Goal: Information Seeking & Learning: Learn about a topic

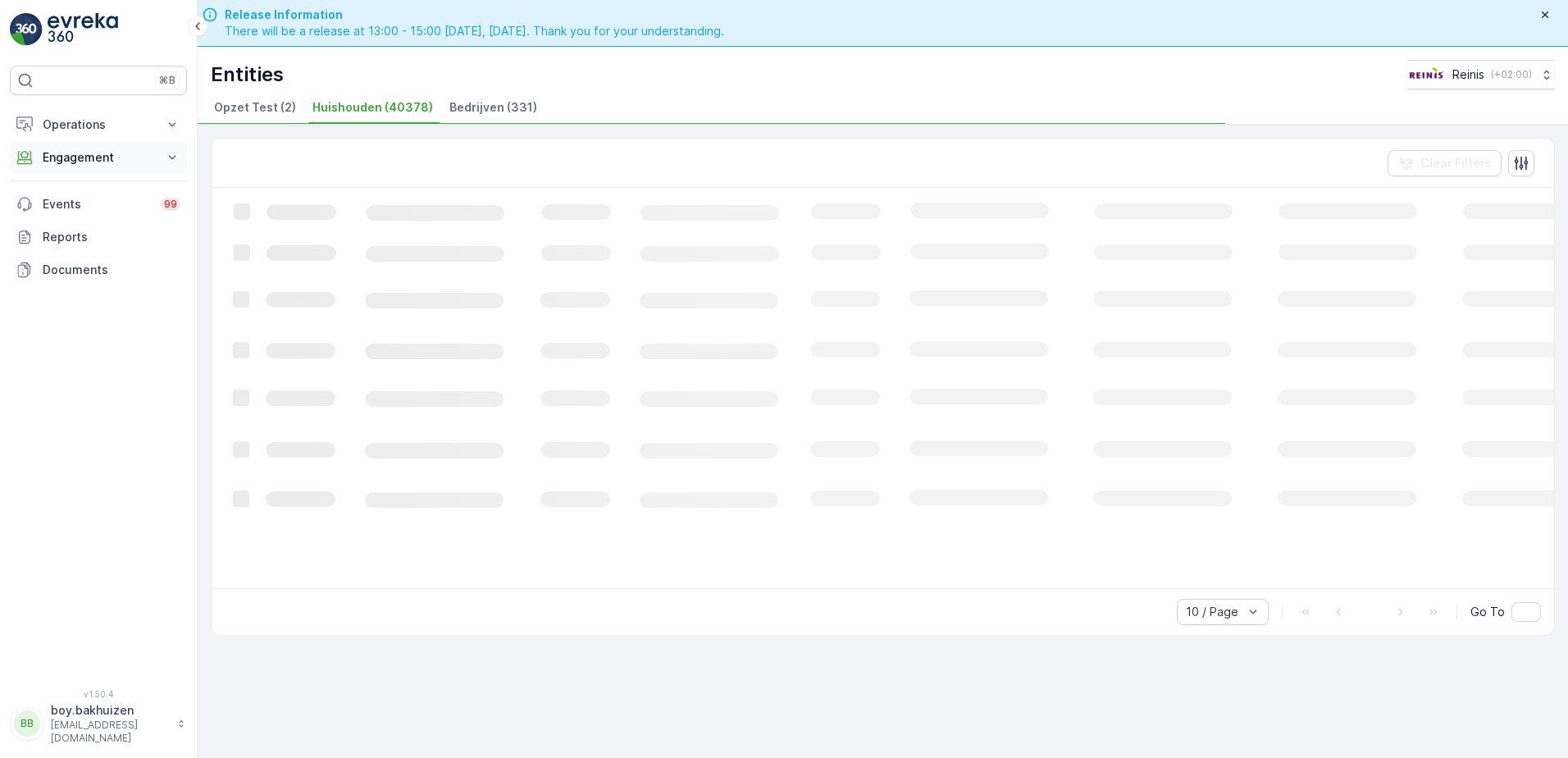
click at [170, 157] on icon at bounding box center [172, 157] width 17 height 17
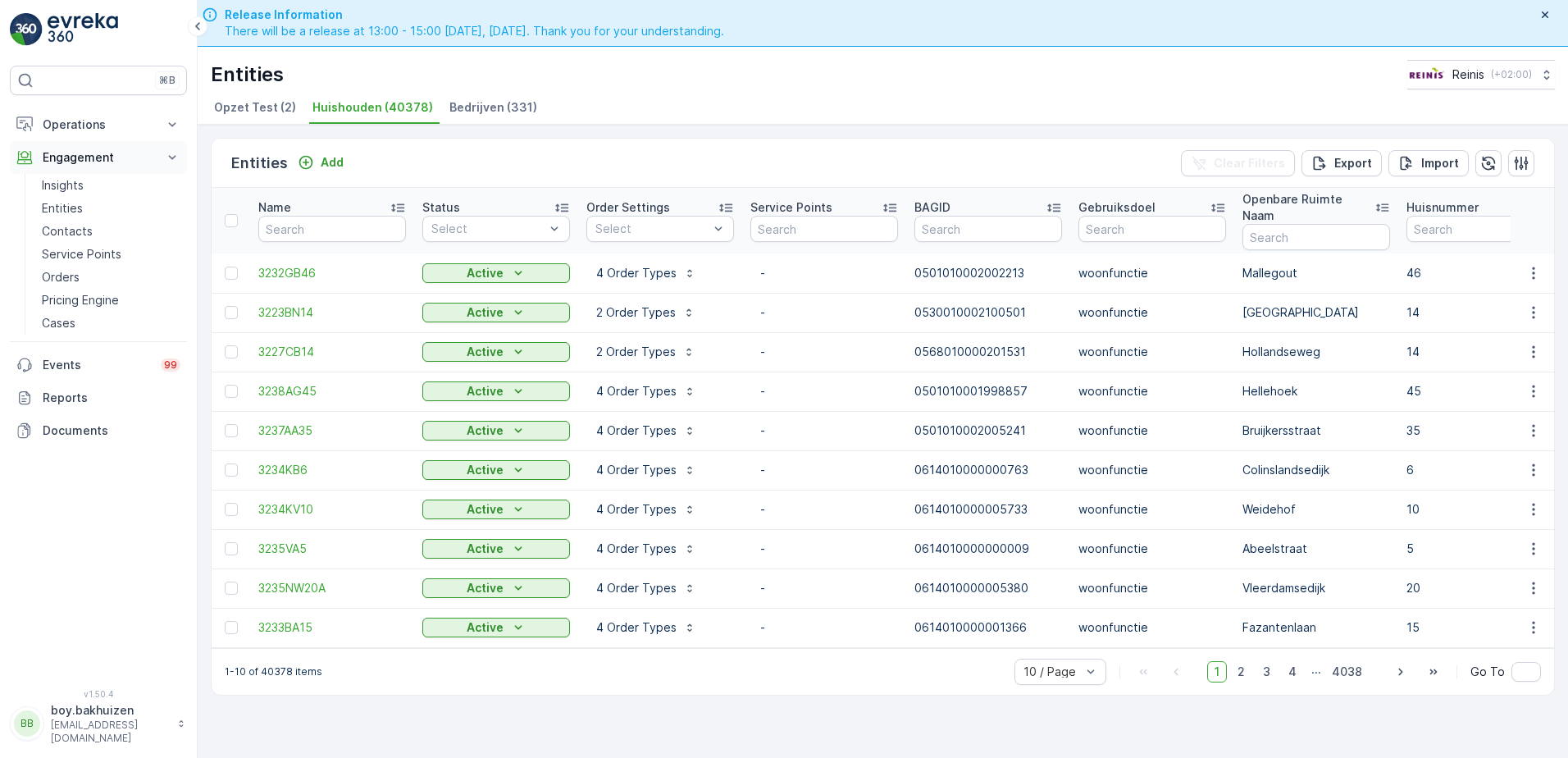
click at [169, 157] on icon at bounding box center [172, 157] width 17 height 17
click at [176, 124] on icon at bounding box center [172, 124] width 17 height 17
click at [174, 273] on icon at bounding box center [172, 273] width 17 height 17
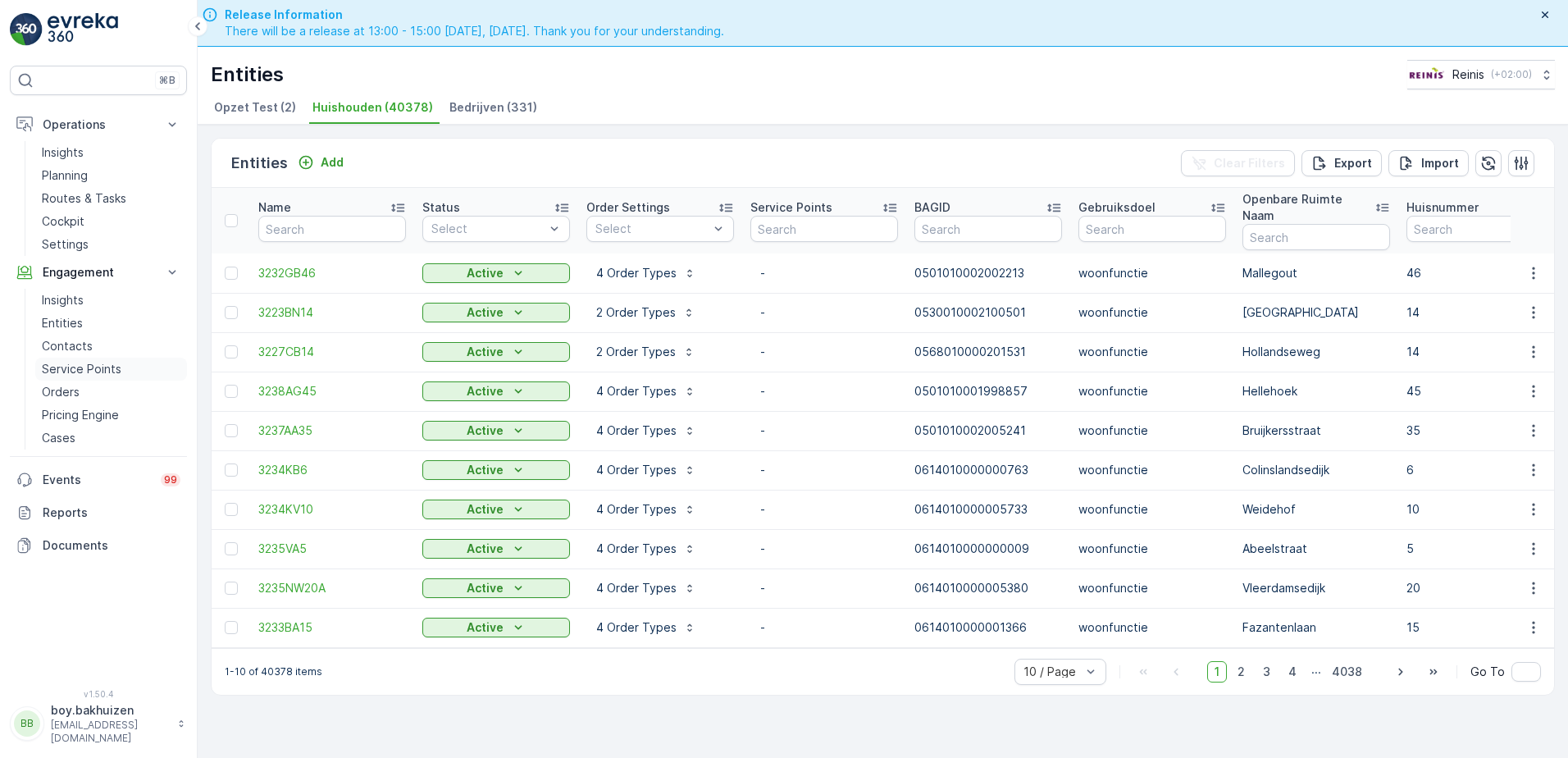
click at [79, 367] on p "Service Points" at bounding box center [81, 369] width 79 height 17
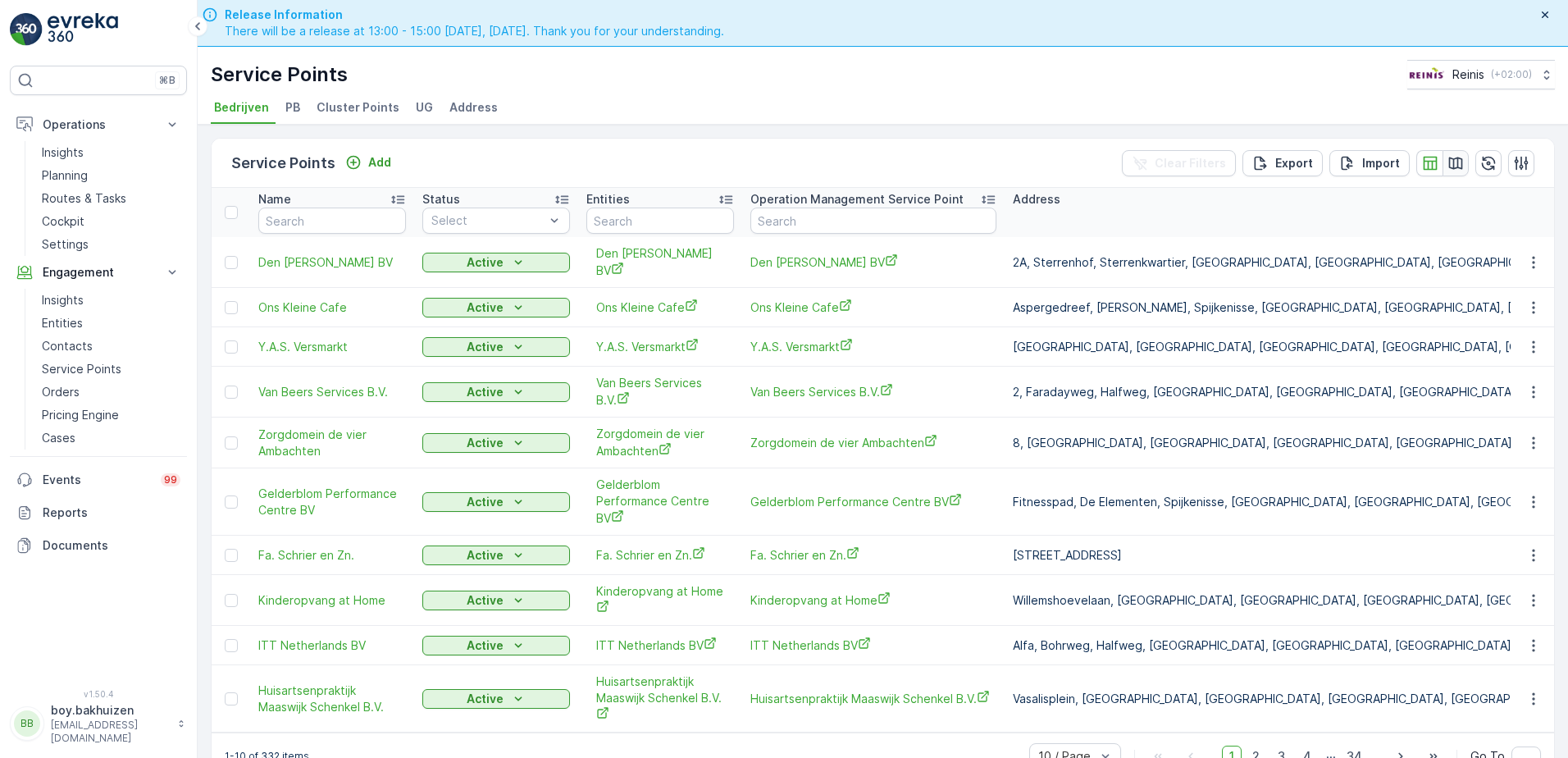
click at [1451, 159] on icon "button" at bounding box center [1456, 163] width 17 height 17
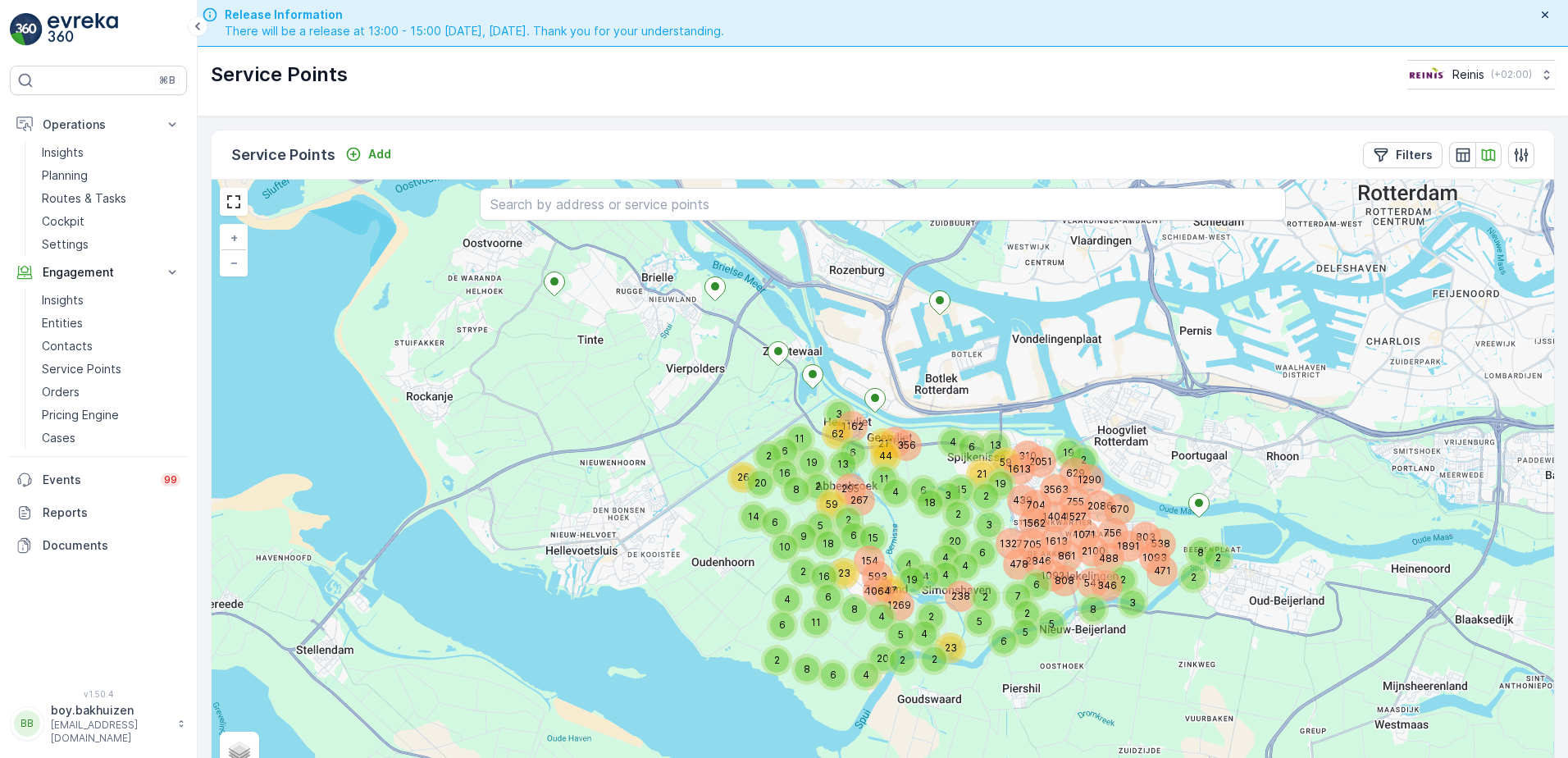
scroll to position [33, 0]
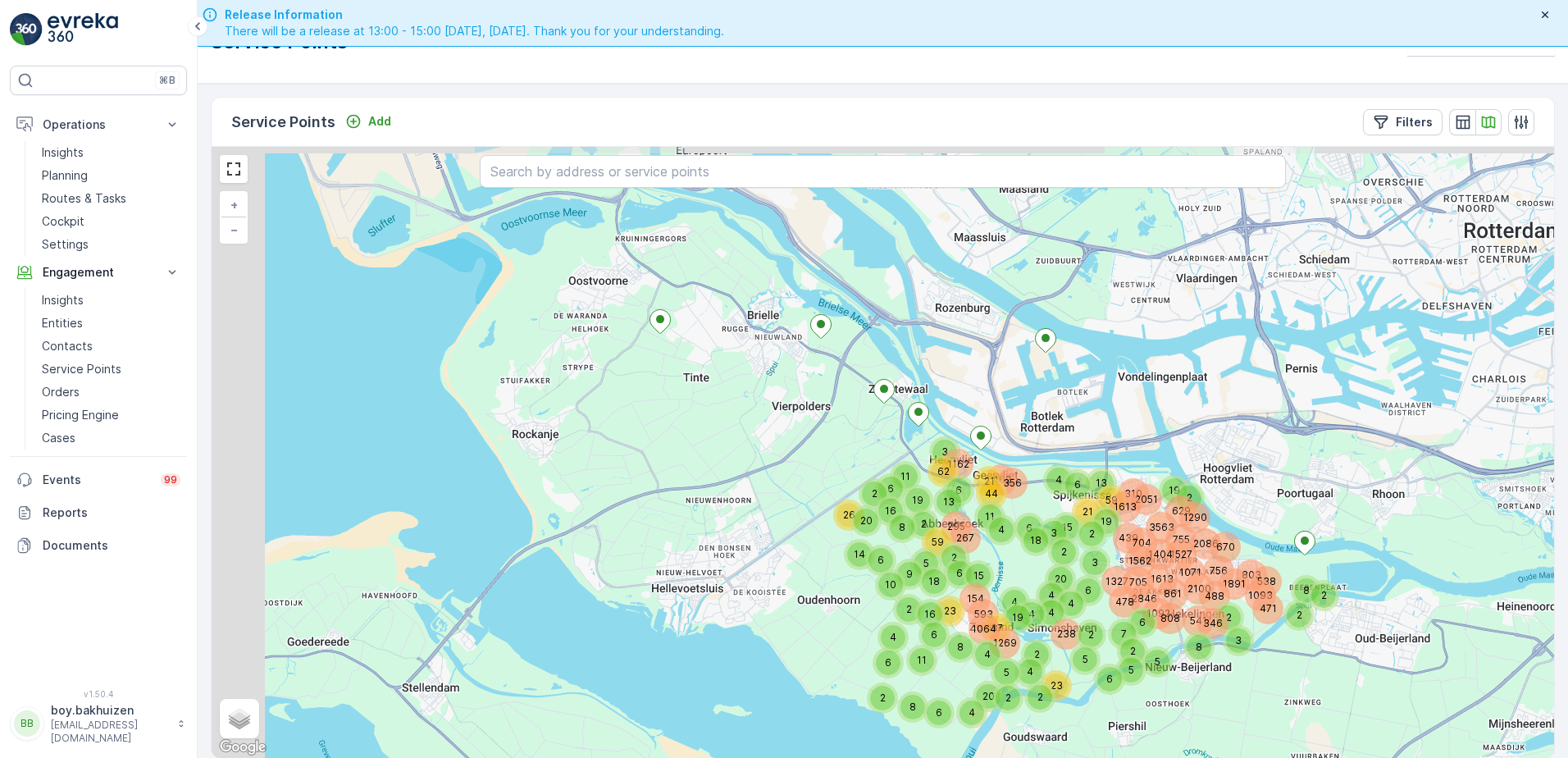
drag, startPoint x: 534, startPoint y: 372, endPoint x: 720, endPoint y: 430, distance: 194.8
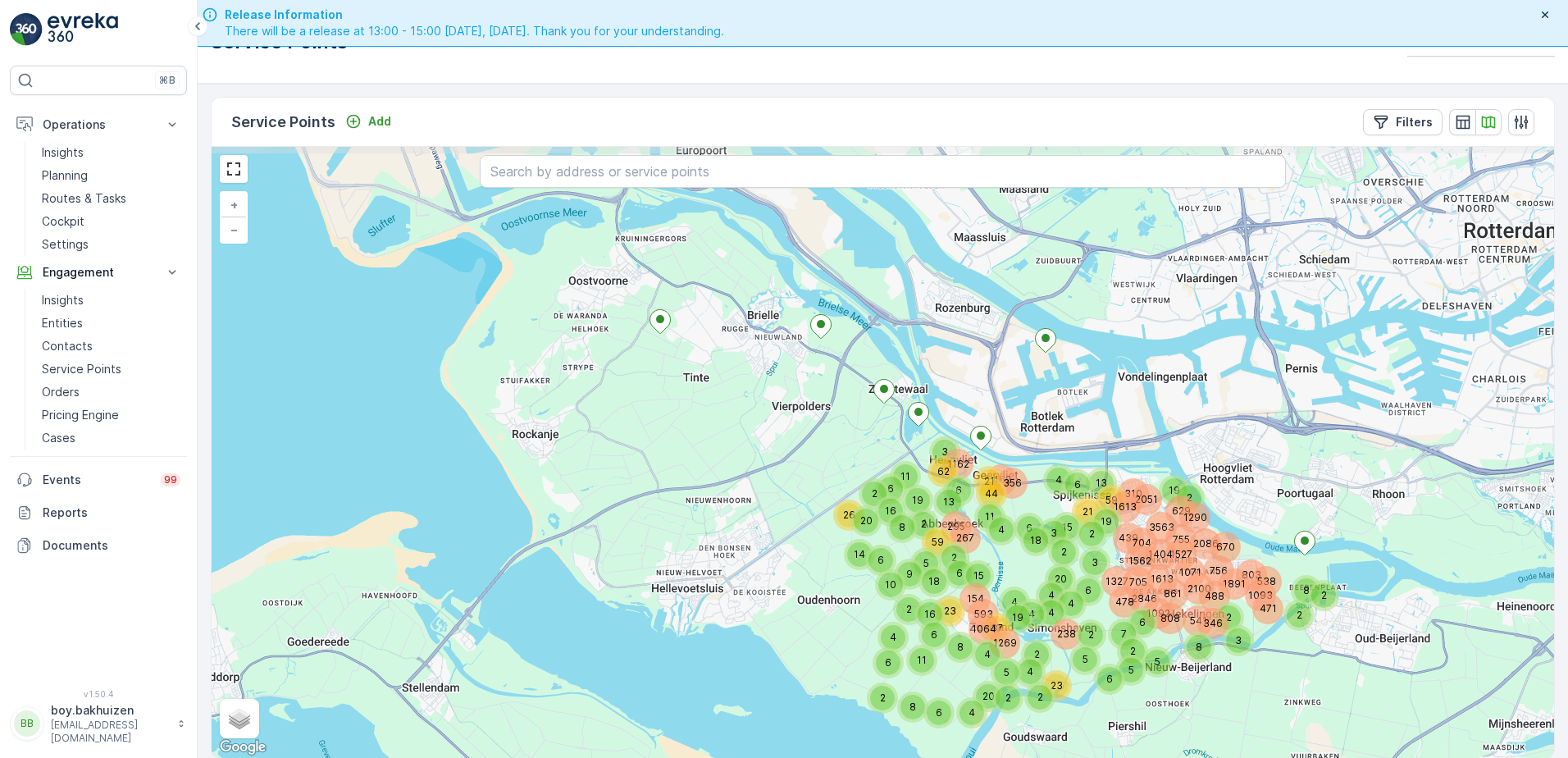
click at [638, 445] on div "4 1613 705 2100 538 861 1891 1327 8 6 2 1093 2846 488 478 2 6 7 808 541 346 5 2…" at bounding box center [883, 451] width 1342 height 611
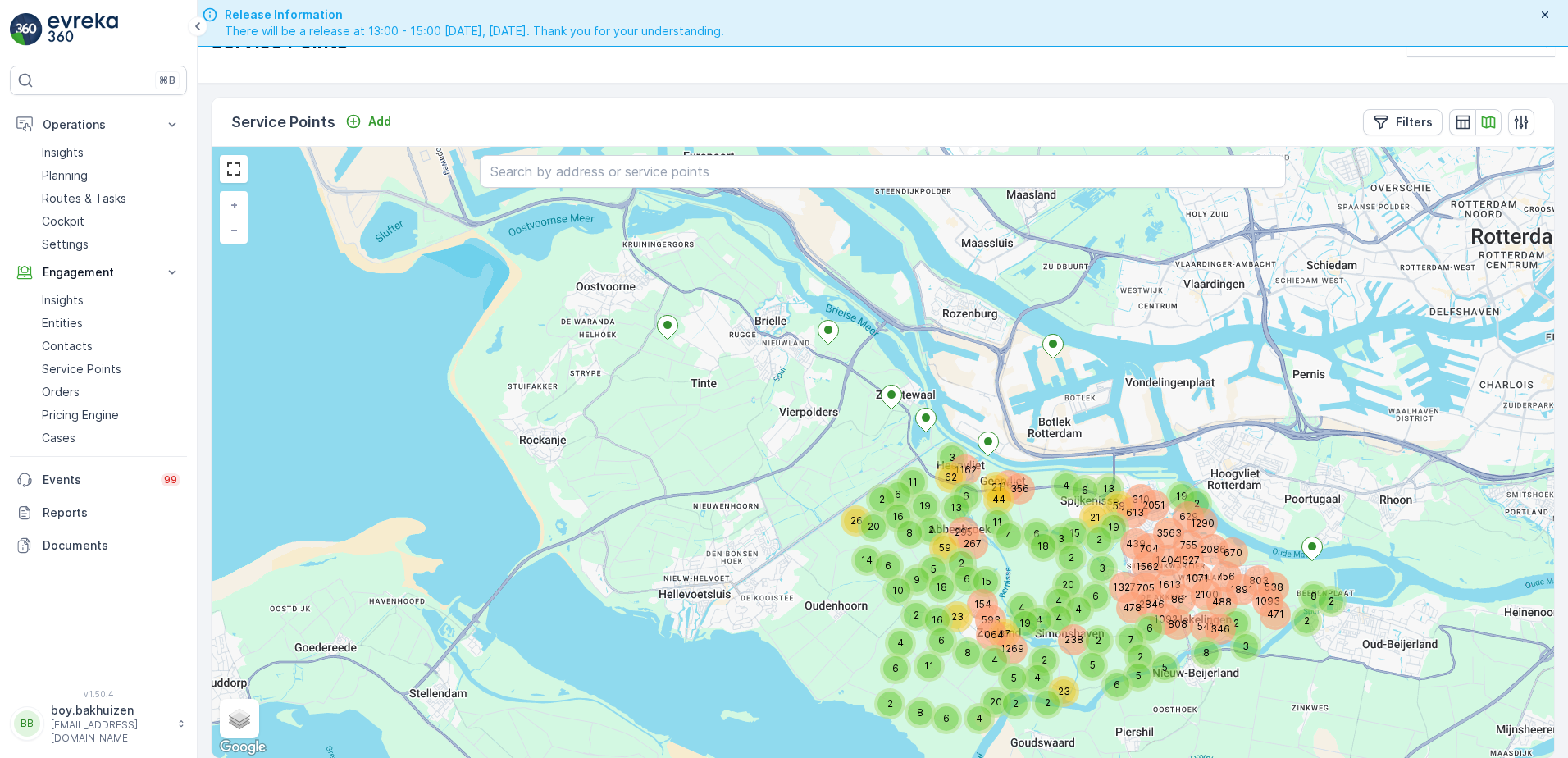
click at [1409, 135] on div "Service Points Add Filters" at bounding box center [883, 122] width 1342 height 49
click at [1409, 124] on p "Filters" at bounding box center [1414, 122] width 37 height 17
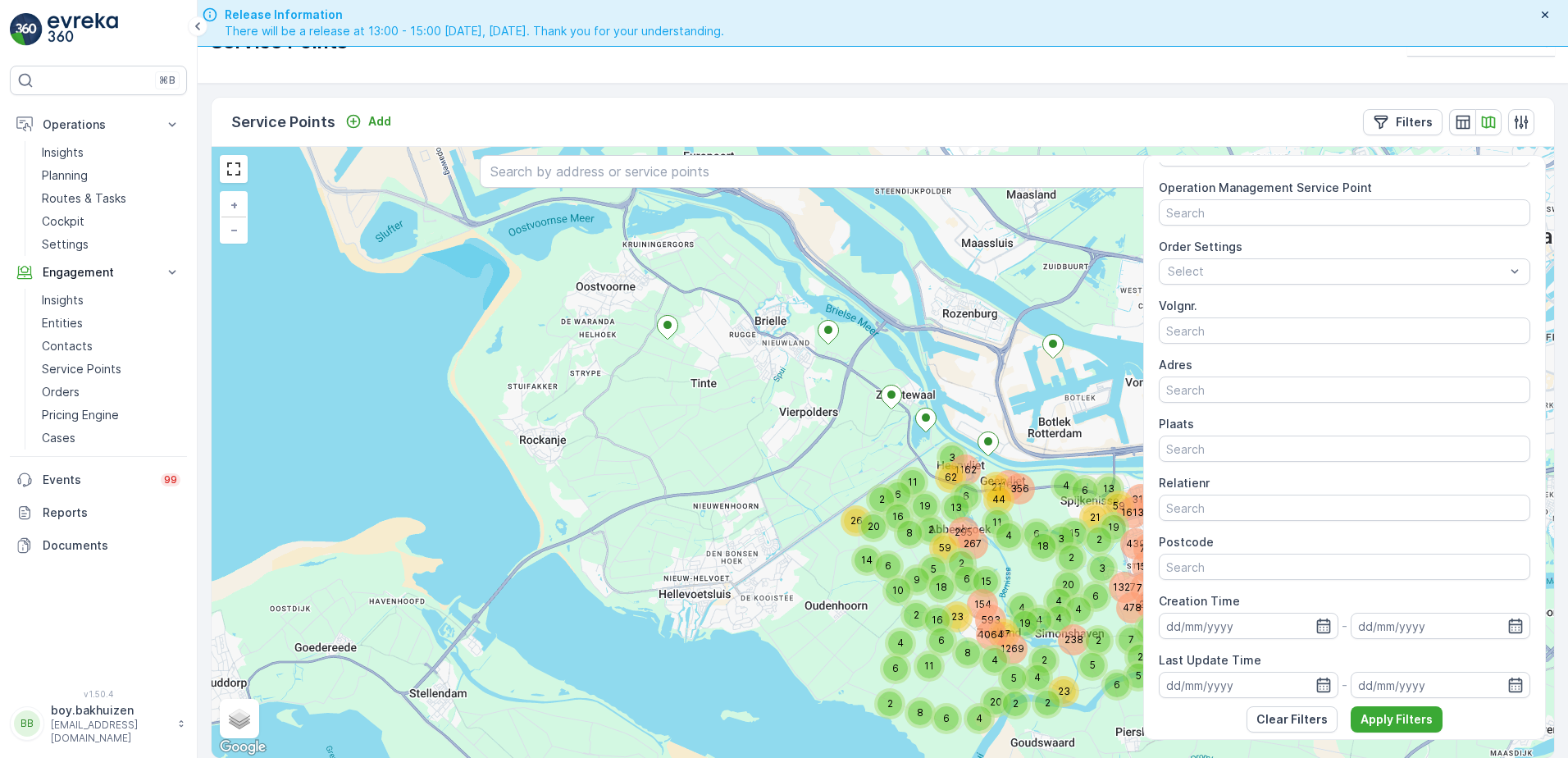
scroll to position [47, 0]
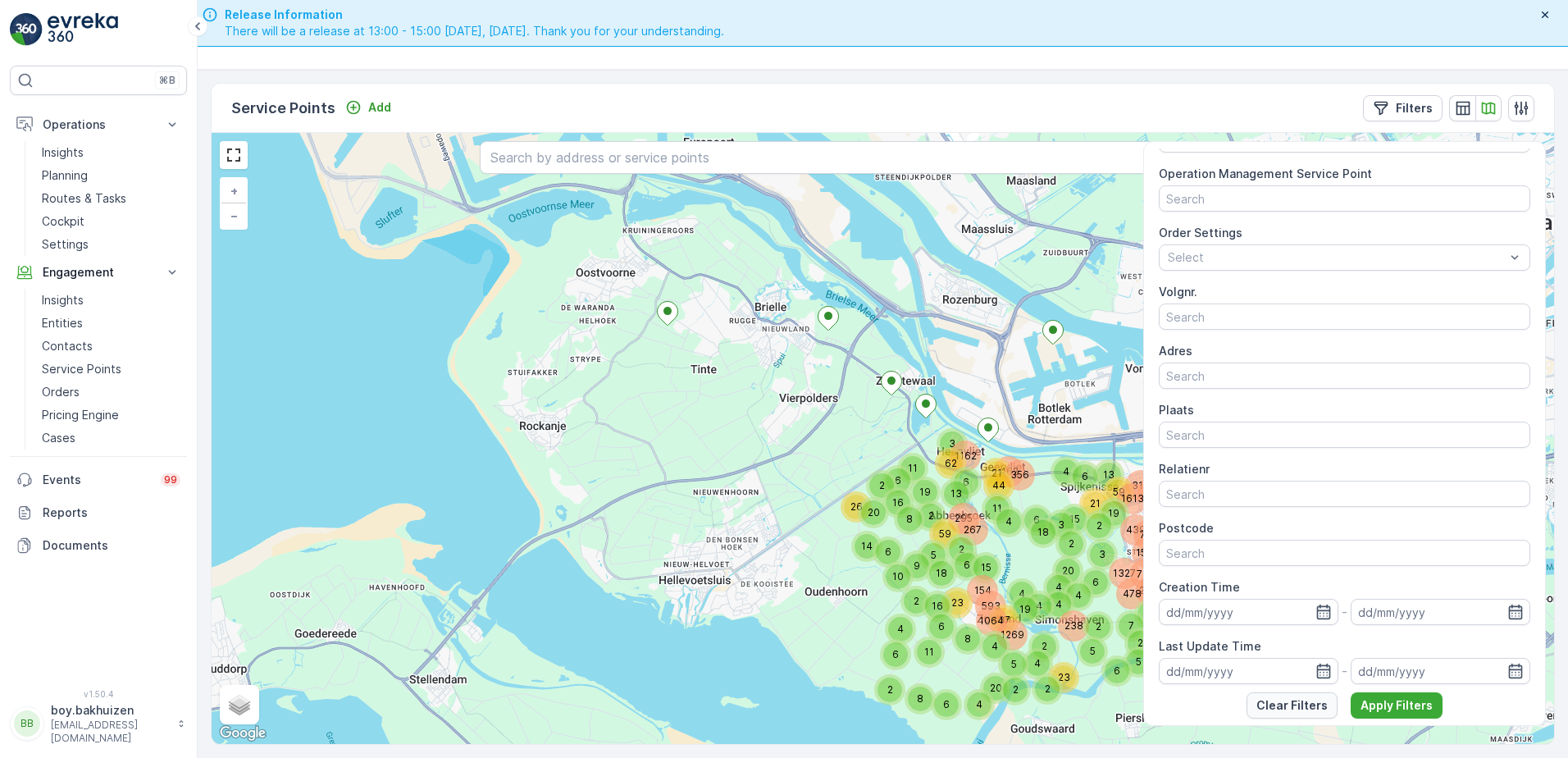
click at [1304, 703] on p "Clear Filters" at bounding box center [1292, 706] width 71 height 17
click at [740, 351] on div "4 1613 705 2100 538 861 1891 1327 8 6 2 1093 2846 488 478 2 6 7 808 541 346 5 2…" at bounding box center [883, 437] width 1342 height 611
click at [1278, 711] on p "Clear Filters" at bounding box center [1292, 706] width 71 height 17
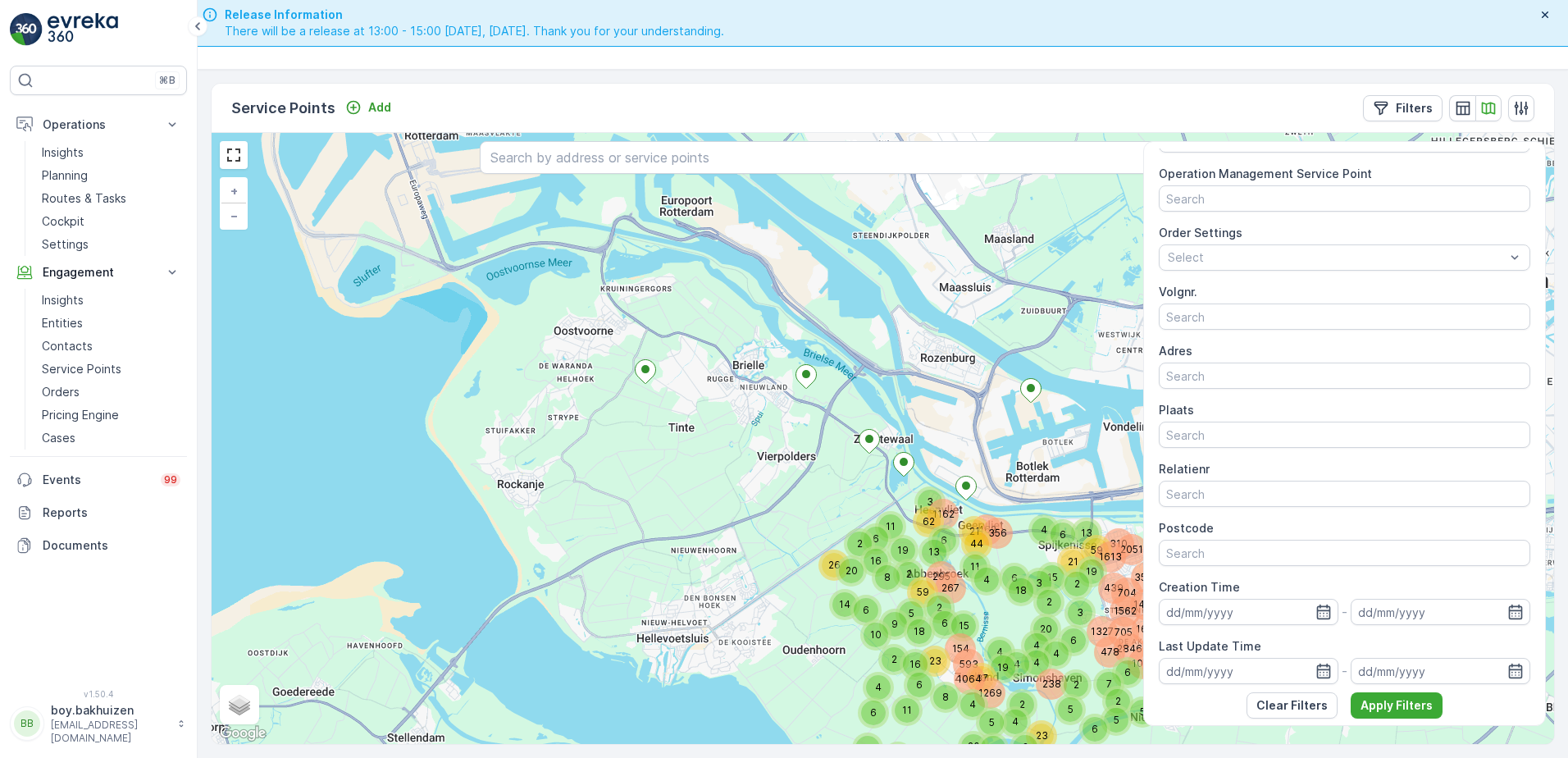
drag, startPoint x: 408, startPoint y: 496, endPoint x: 381, endPoint y: 549, distance: 59.5
click at [381, 549] on div "4 1613 705 2100 538 861 1891 1327 8 6 2 1093 2846 488 478 2 6 7 808 541 346 5 2…" at bounding box center [883, 437] width 1342 height 611
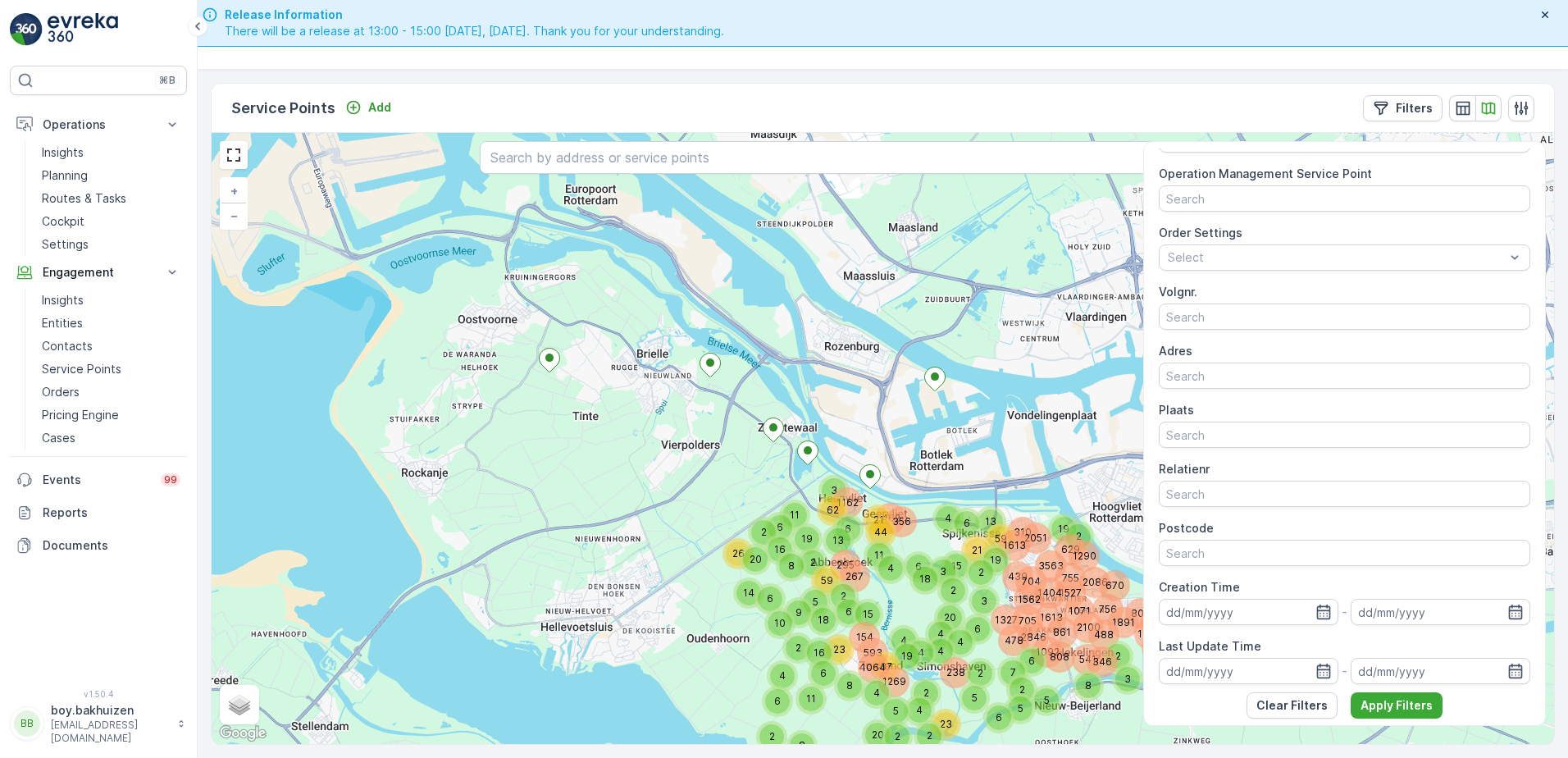
drag, startPoint x: 594, startPoint y: 429, endPoint x: 745, endPoint y: 465, distance: 155.2
click at [503, 423] on div "4 1613 705 2100 538 861 1891 1327 8 6 2 1093 2846 488 478 2 6 7 808 541 346 5 2…" at bounding box center [883, 437] width 1342 height 611
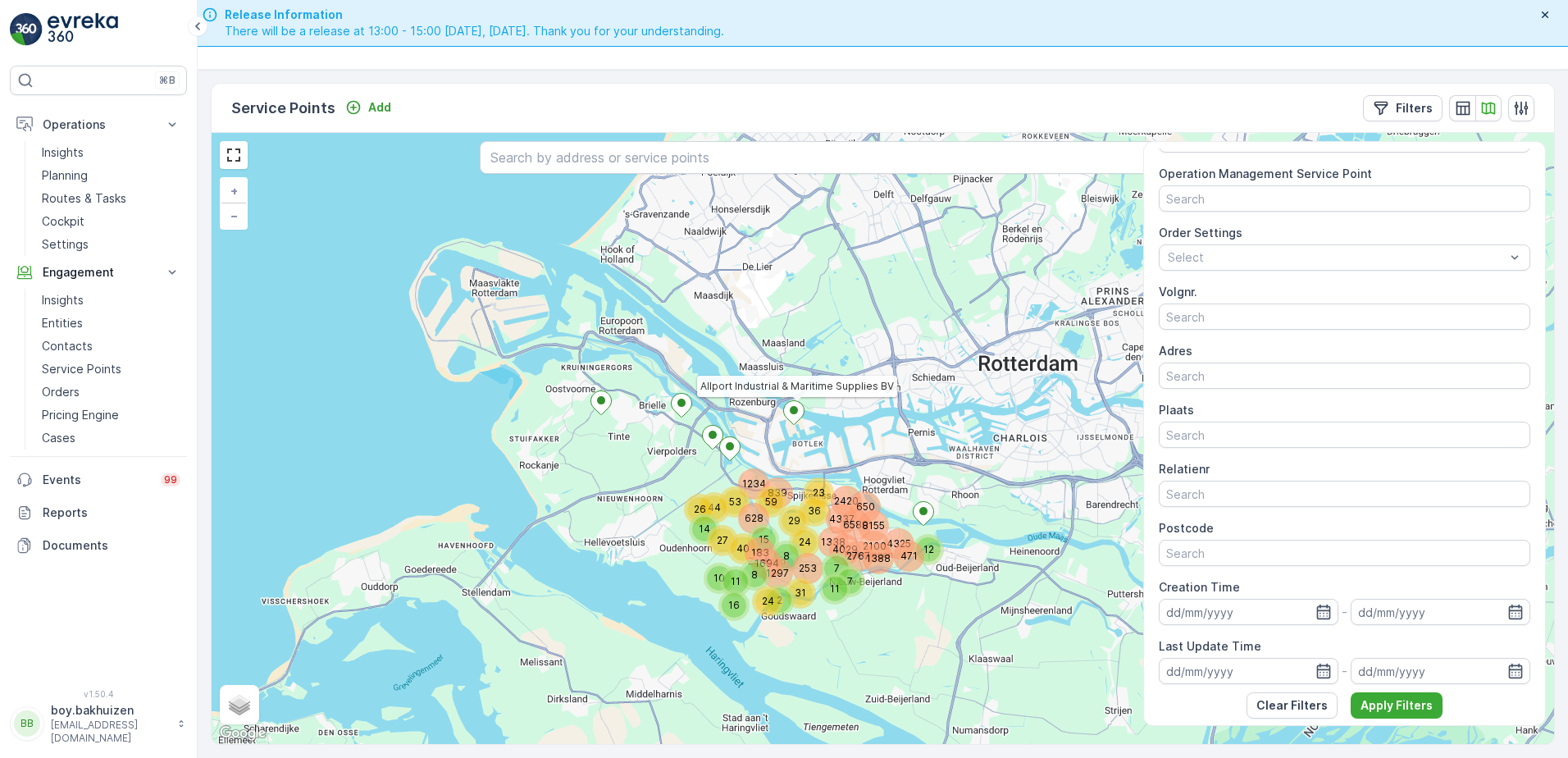
click at [799, 412] on icon at bounding box center [794, 413] width 20 height 24
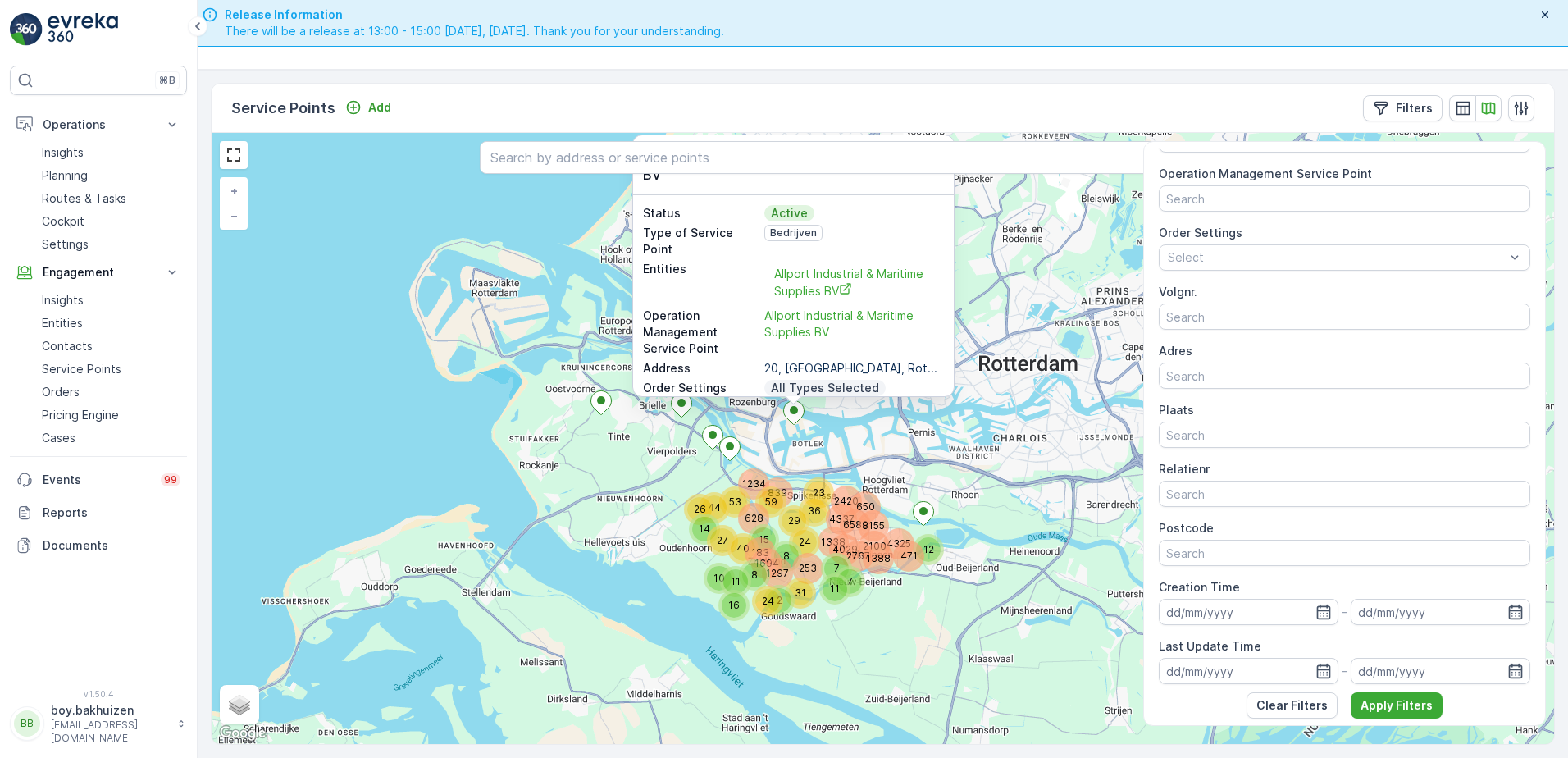
click at [438, 380] on div "44 53 26 1234 628 27 40 14 183 15 1694 1297 31 24 16 8 11 10 253 29 11 1338 24 …" at bounding box center [883, 437] width 1342 height 611
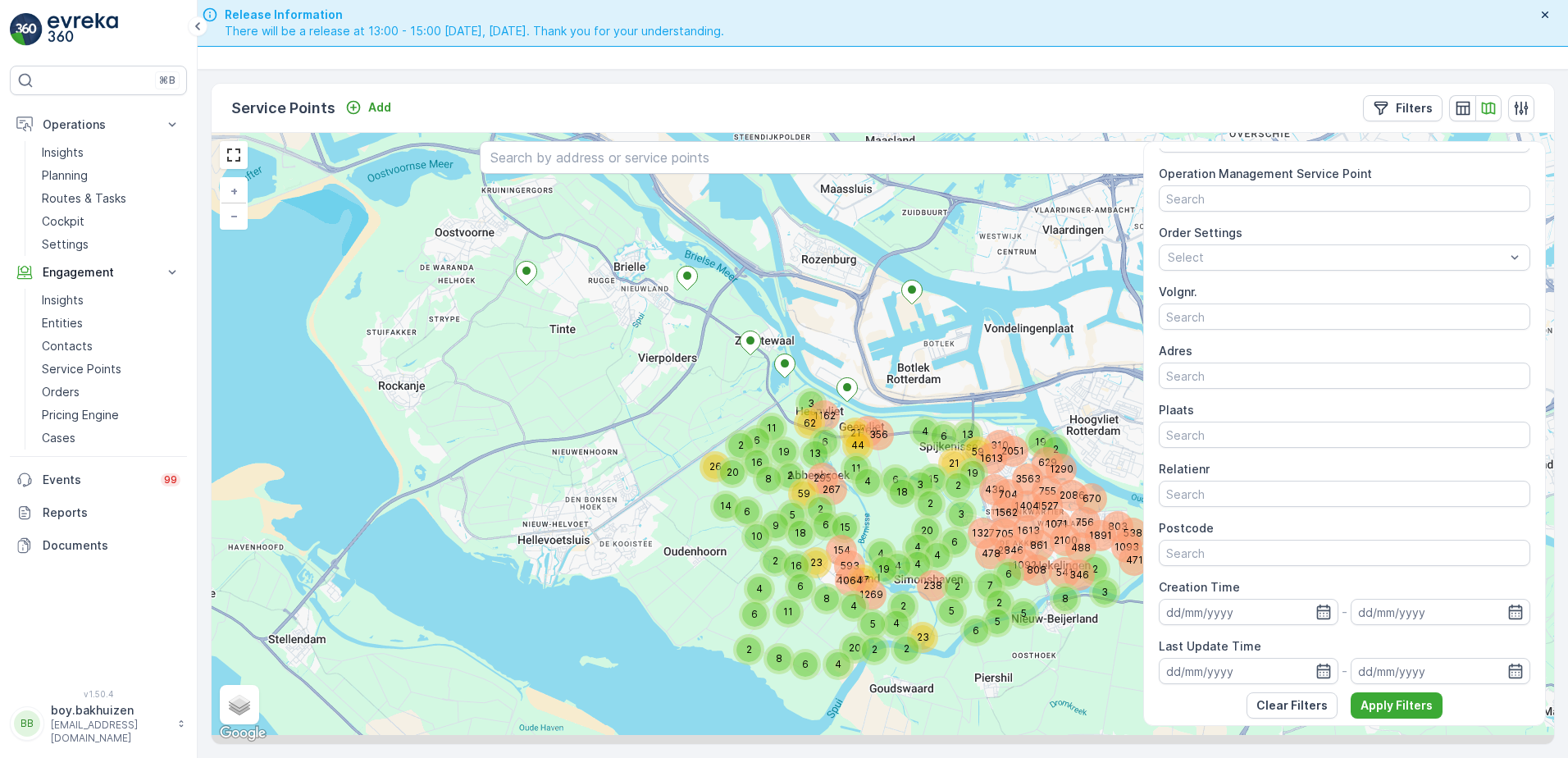
drag, startPoint x: 582, startPoint y: 472, endPoint x: 527, endPoint y: 416, distance: 78.5
click at [488, 399] on div "26 14 15 8 11 2100 471 7 2 4 1613 705 538 861 1891 1327 8 6 2 1093 2846 488 478…" at bounding box center [883, 437] width 1342 height 611
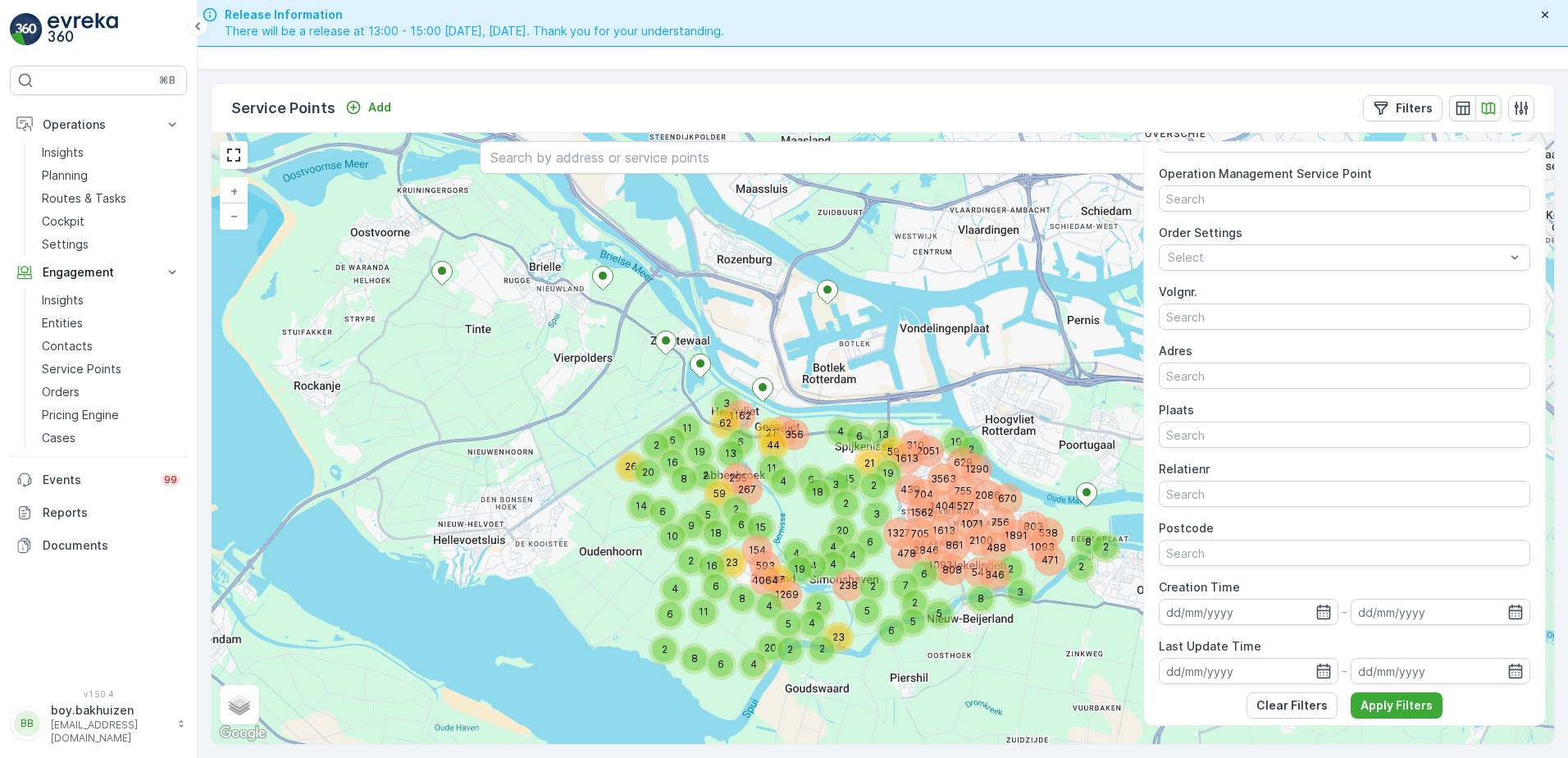
drag, startPoint x: 537, startPoint y: 421, endPoint x: 453, endPoint y: 421, distance: 84.0
click at [453, 421] on div "26 14 15 8 11 2100 471 7 2 4 1613 705 538 861 1891 1327 8 6 2 1093 2846 488 478…" at bounding box center [883, 437] width 1342 height 611
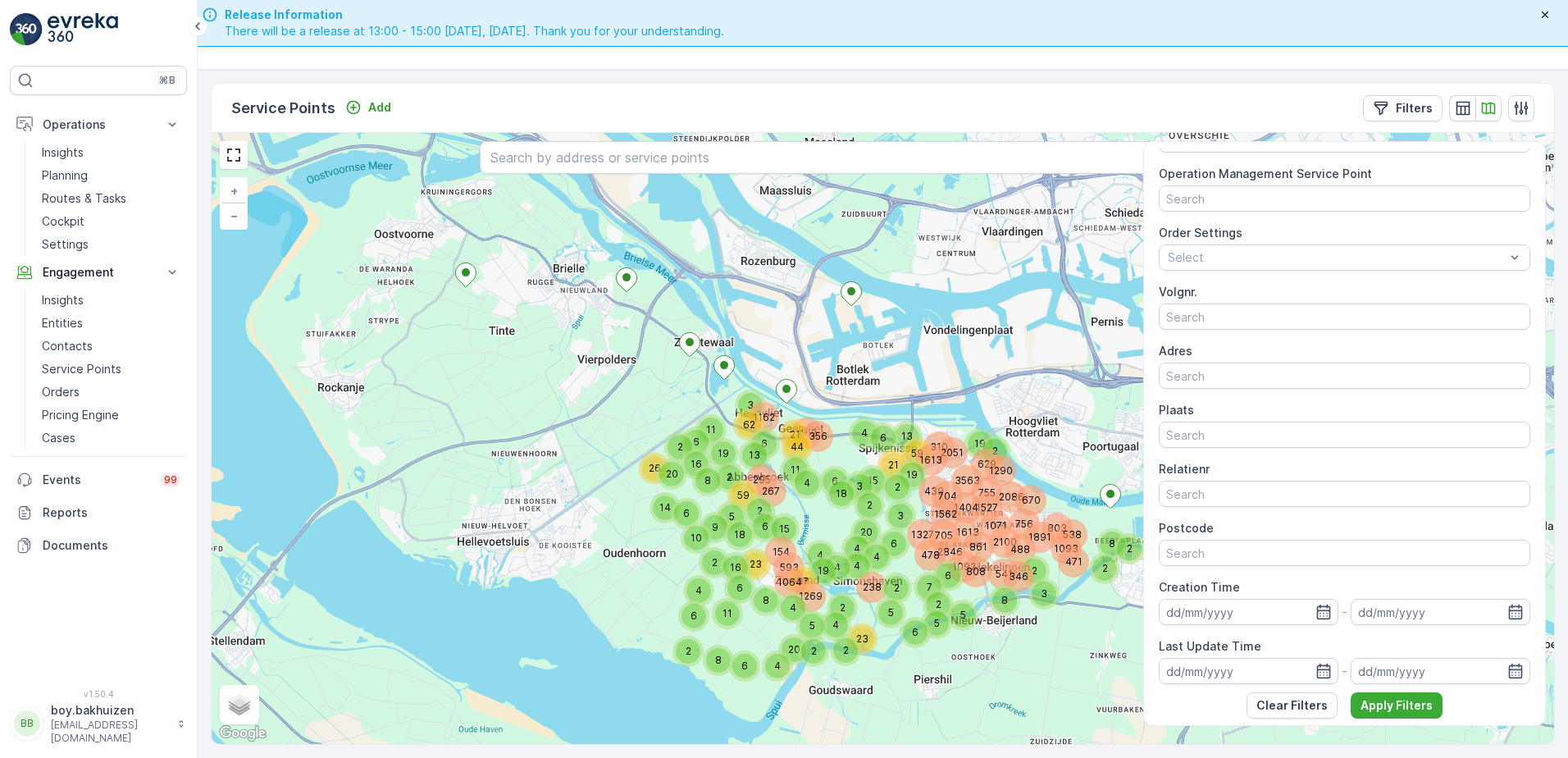
drag, startPoint x: 388, startPoint y: 385, endPoint x: 388, endPoint y: 467, distance: 82.0
click at [419, 397] on div "26 14 15 8 11 2100 471 7 2 4 1613 705 538 861 1891 1327 8 6 2 1093 2846 488 478…" at bounding box center [883, 437] width 1342 height 611
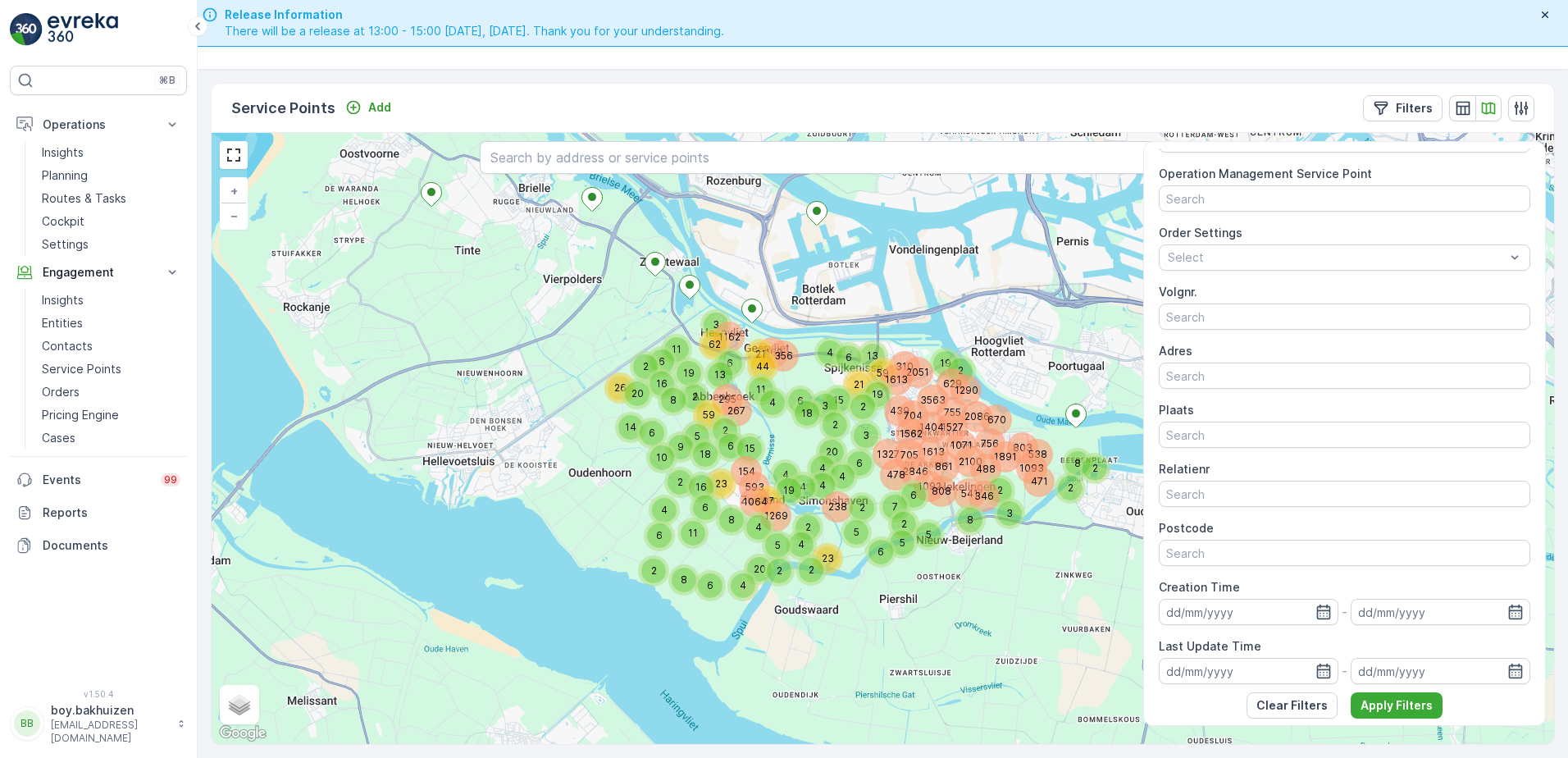
drag, startPoint x: 579, startPoint y: 395, endPoint x: 532, endPoint y: 286, distance: 118.7
click at [532, 286] on div "26 14 15 8 11 2100 471 7 2 4 1613 705 538 861 1891 1327 8 6 2 1093 2846 488 478…" at bounding box center [883, 437] width 1342 height 611
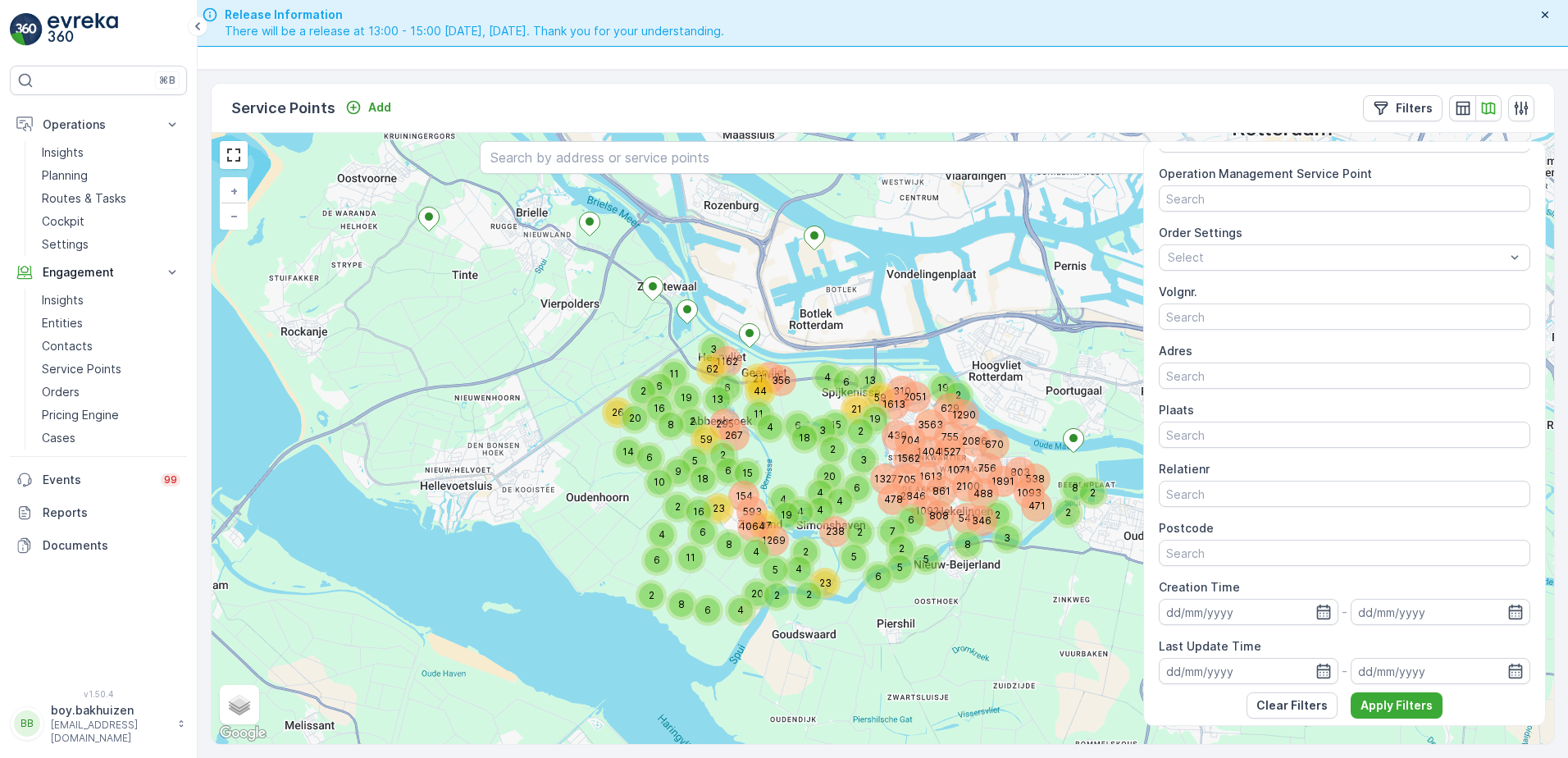
drag, startPoint x: 504, startPoint y: 378, endPoint x: 496, endPoint y: 416, distance: 38.8
click at [496, 416] on div "26 14 15 8 11 2100 471 7 2 4 1613 705 538 861 1891 1327 8 6 2 1093 2846 488 478…" at bounding box center [883, 437] width 1342 height 611
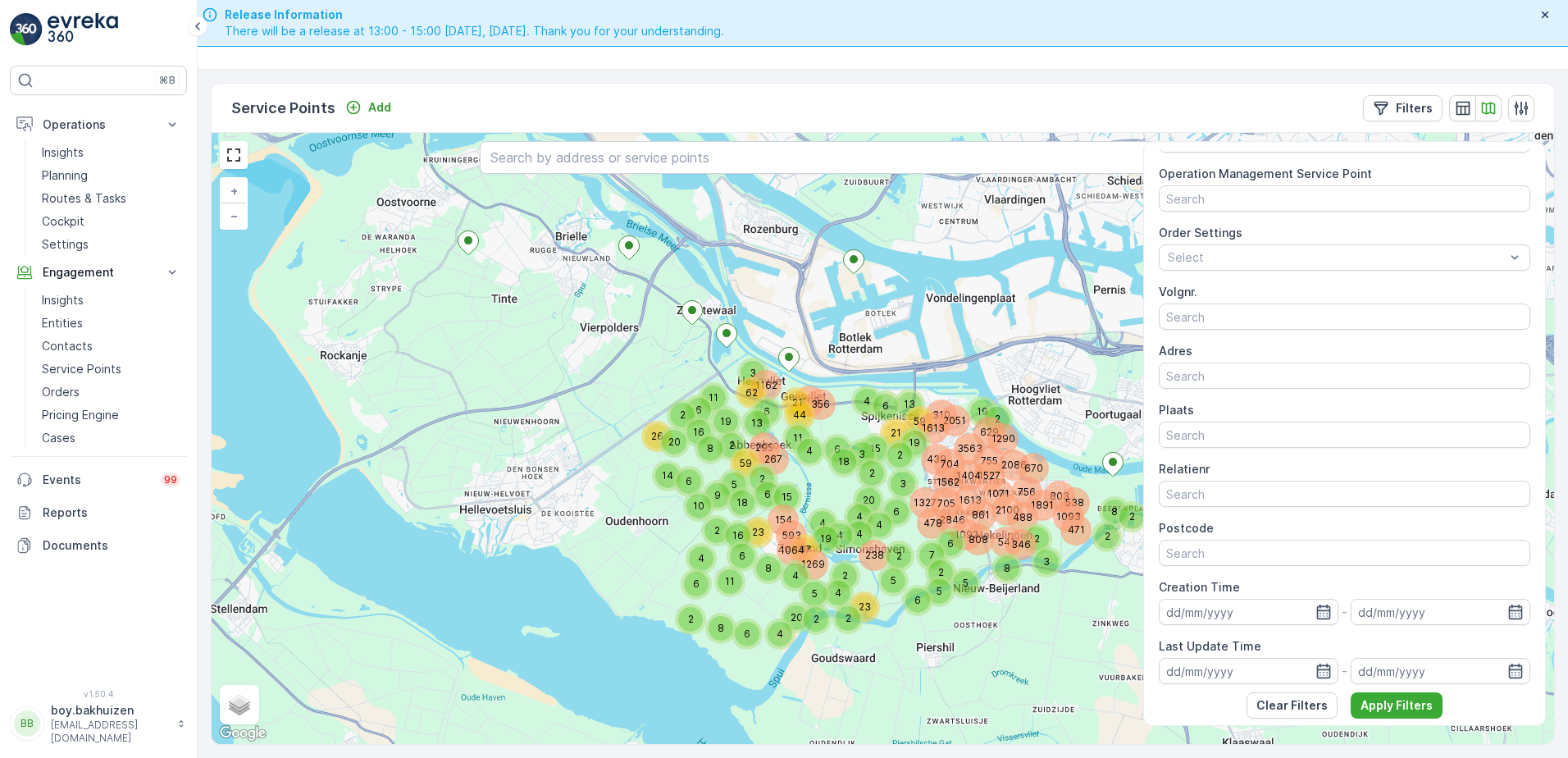
drag, startPoint x: 437, startPoint y: 310, endPoint x: 482, endPoint y: 310, distance: 45.0
click at [482, 310] on div "26 14 15 8 11 2100 471 7 2 4 1613 705 538 861 1891 1327 8 6 2 1093 2846 488 478…" at bounding box center [883, 437] width 1342 height 611
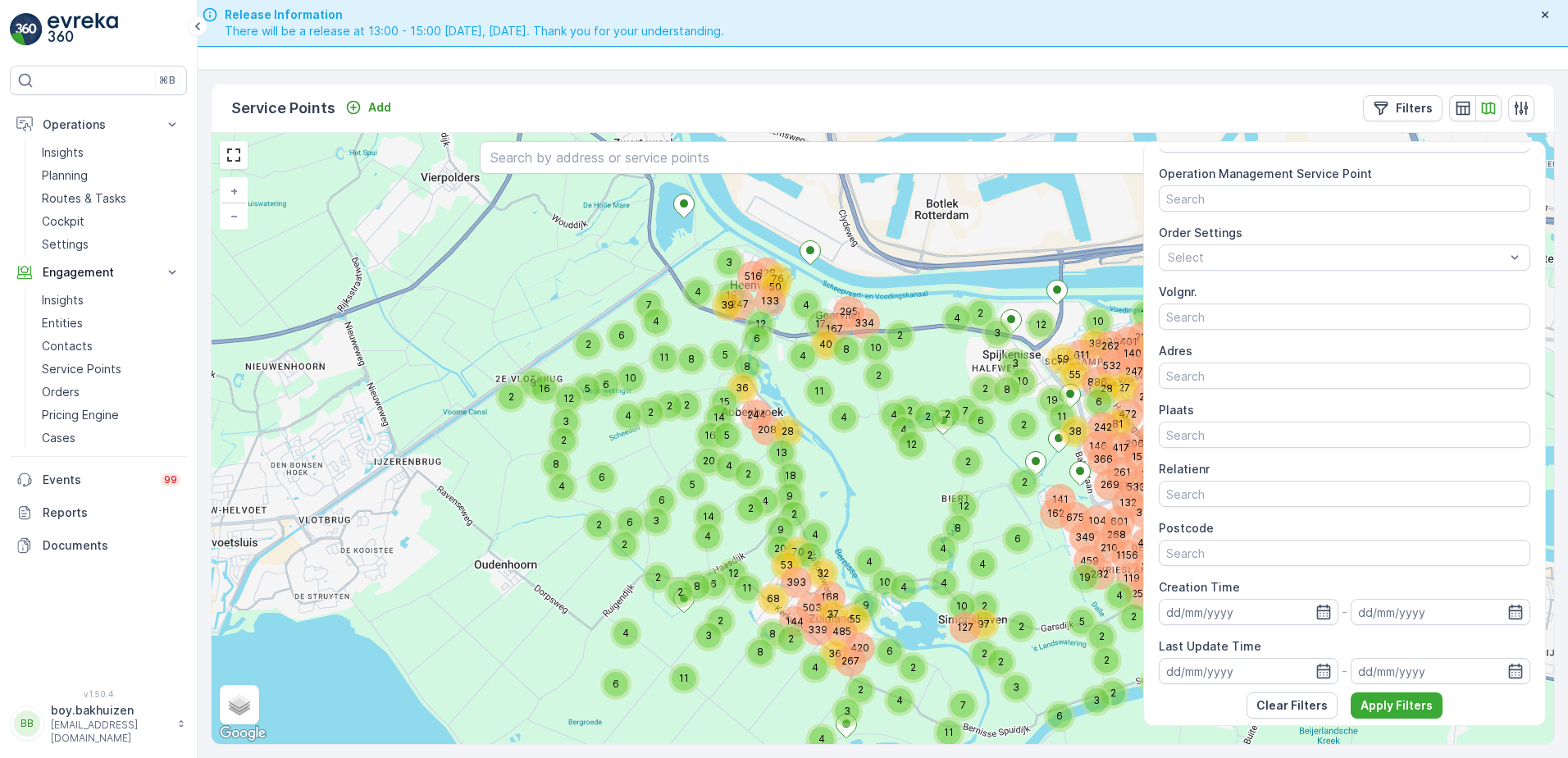
click at [665, 505] on div "6" at bounding box center [661, 500] width 25 height 25
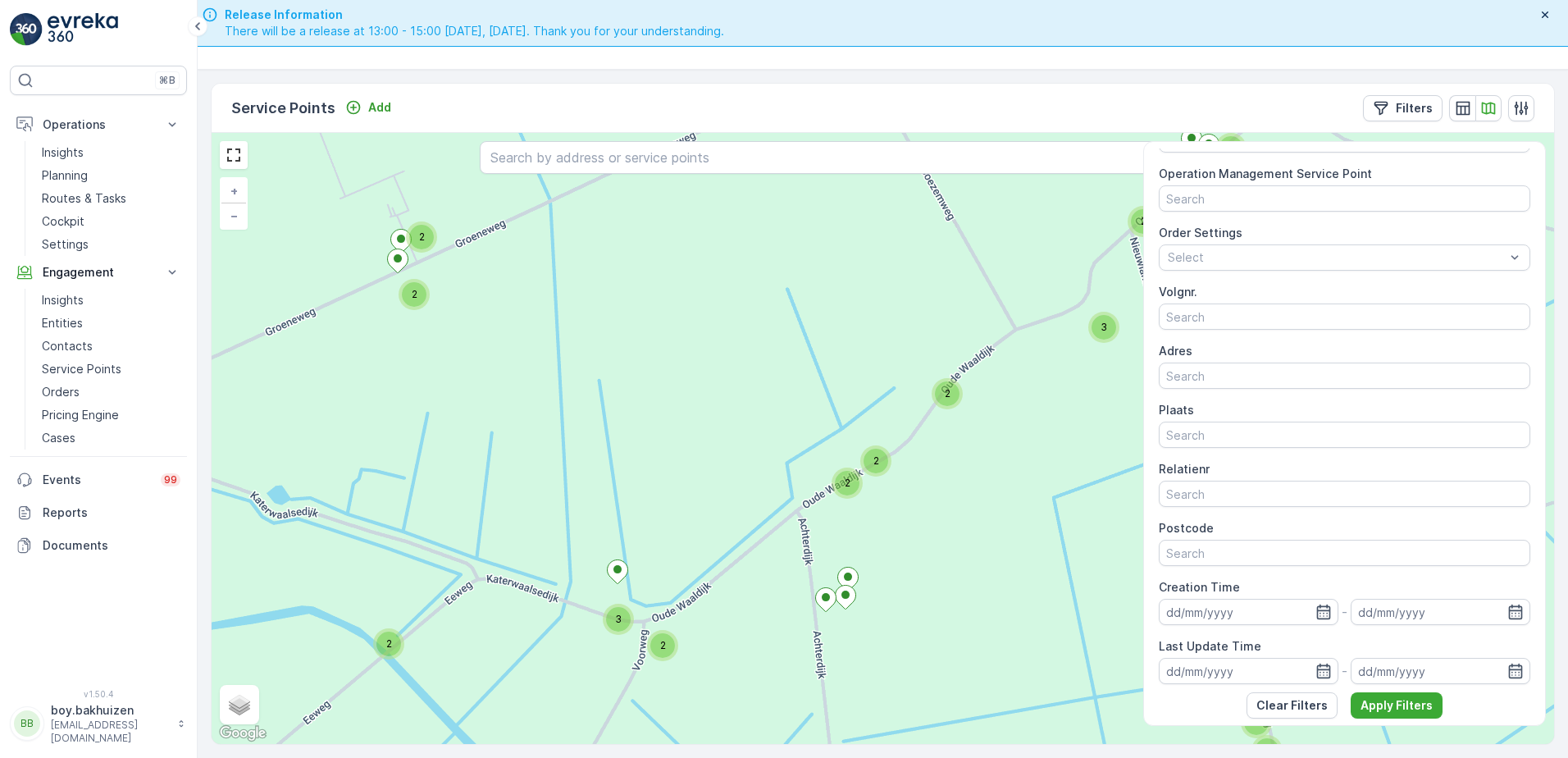
click at [629, 627] on div "2 2 2 2 2 3 2 2 3 2 2 2 2 2 2 2 2 2 2 2 2 2 2 + − Satellite Roadmap Terrain Hyb…" at bounding box center [883, 437] width 1342 height 611
click at [614, 617] on div "3" at bounding box center [618, 619] width 25 height 25
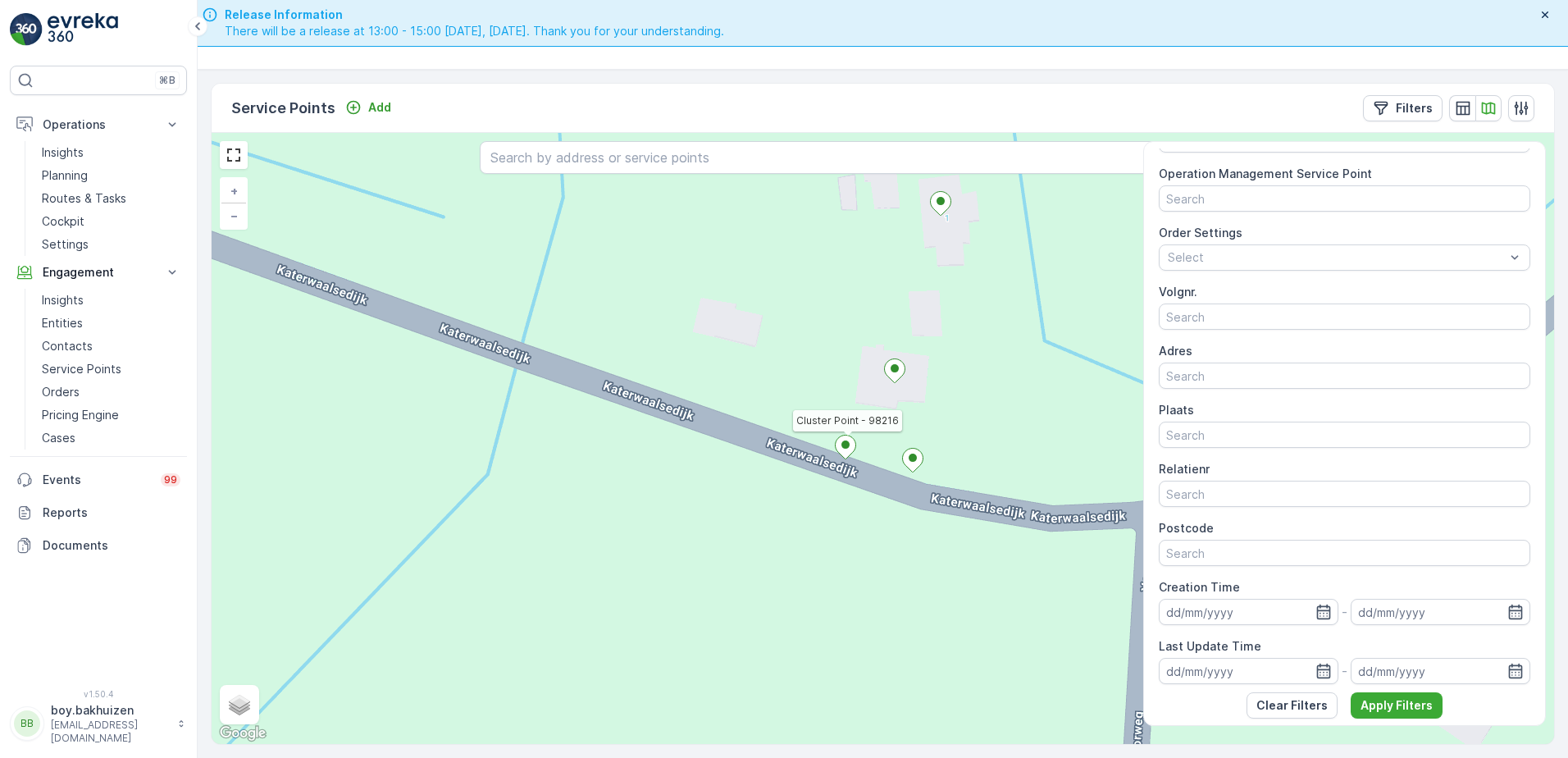
click at [851, 456] on icon at bounding box center [845, 447] width 21 height 25
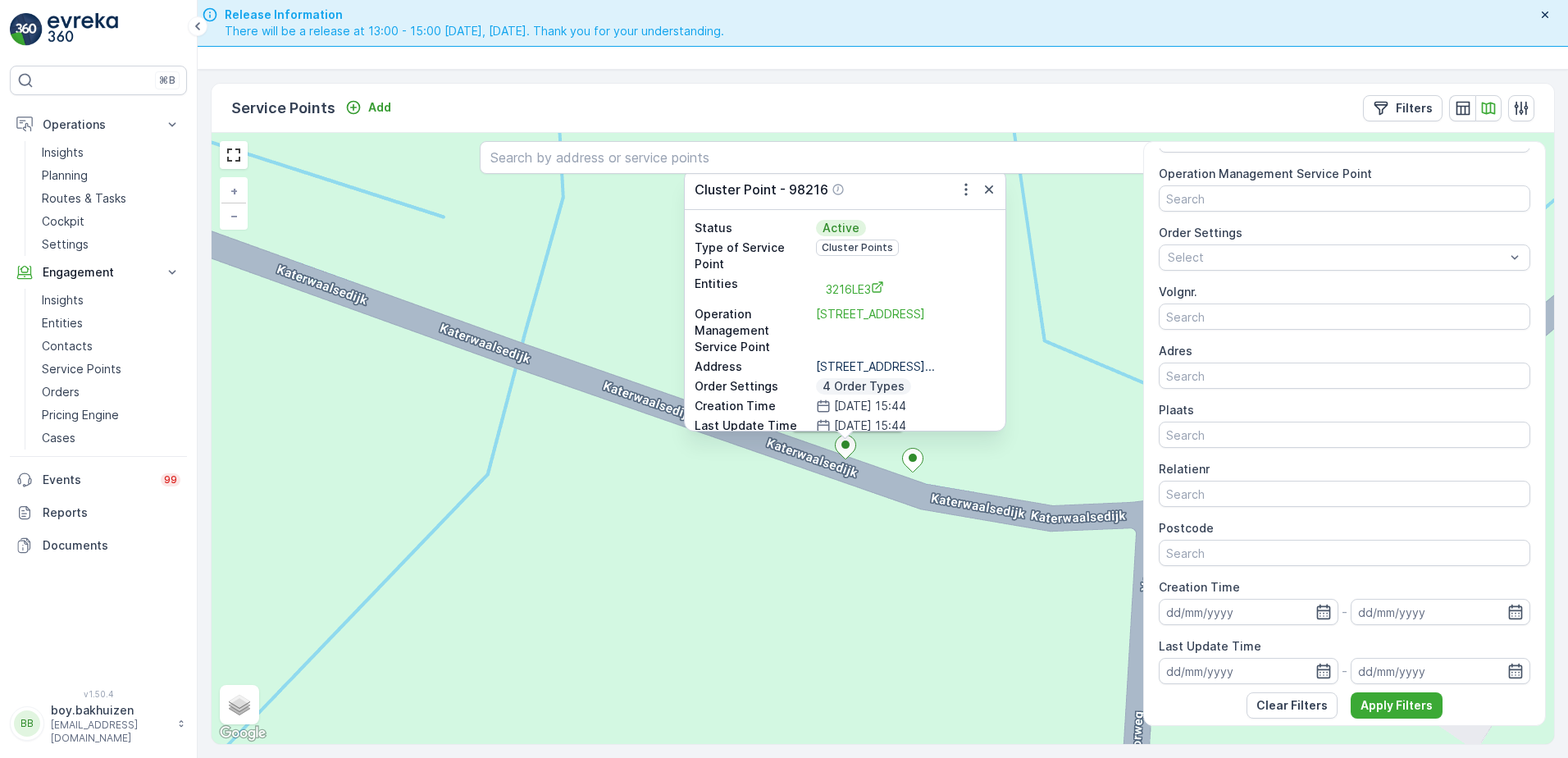
click at [604, 610] on div "Cluster Point - 98216 Cluster Point - 98216 Status Active Type of Service Point…" at bounding box center [883, 437] width 1342 height 611
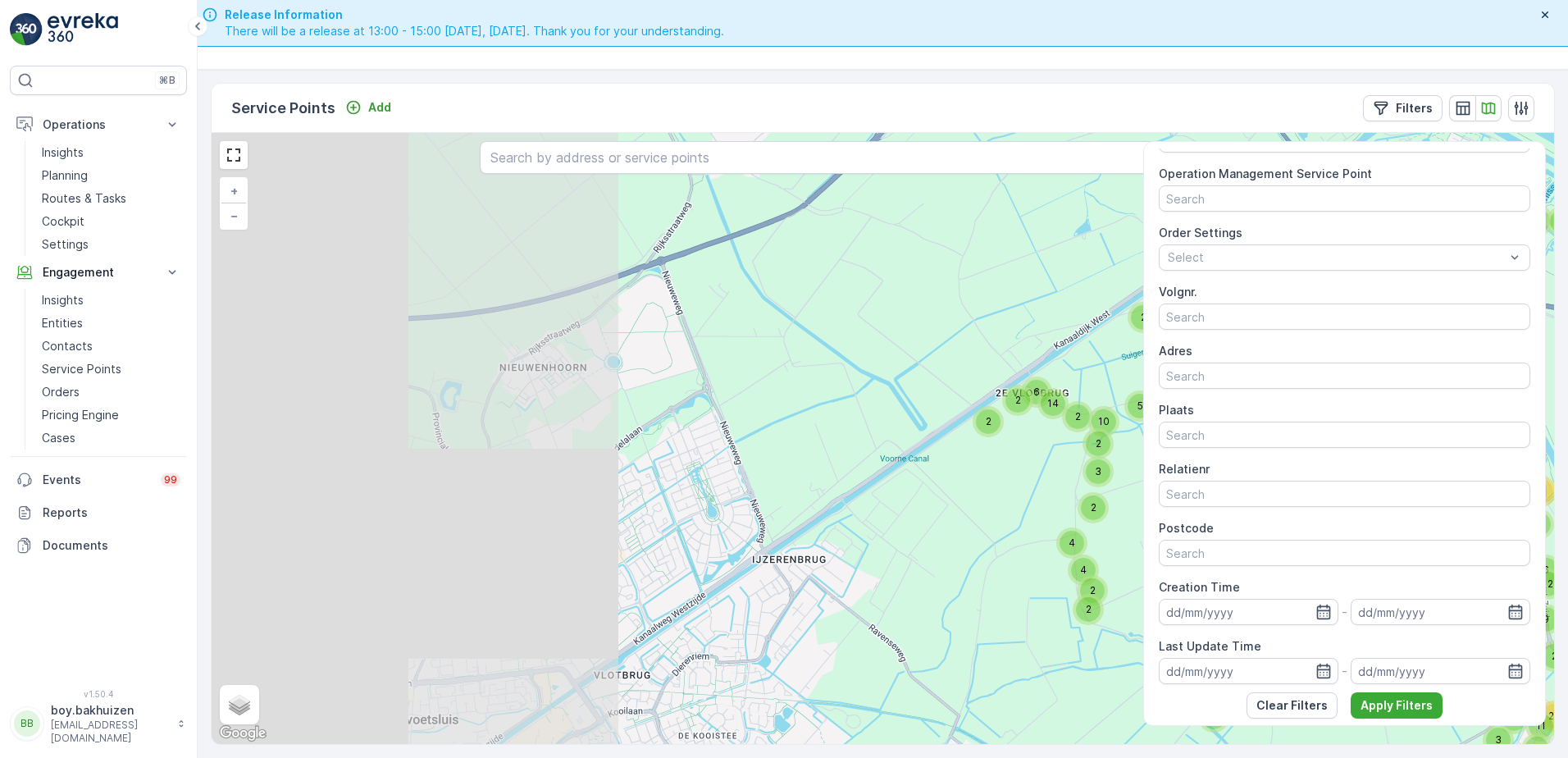
drag, startPoint x: 361, startPoint y: 510, endPoint x: 774, endPoint y: 547, distance: 414.7
click at [977, 576] on div "3 2 2 2 2 2 2 2 167 8 78 73 144 6 37 44 44 127 58 4 89 39 2 34 2 26 75 189 145 …" at bounding box center [883, 437] width 1342 height 611
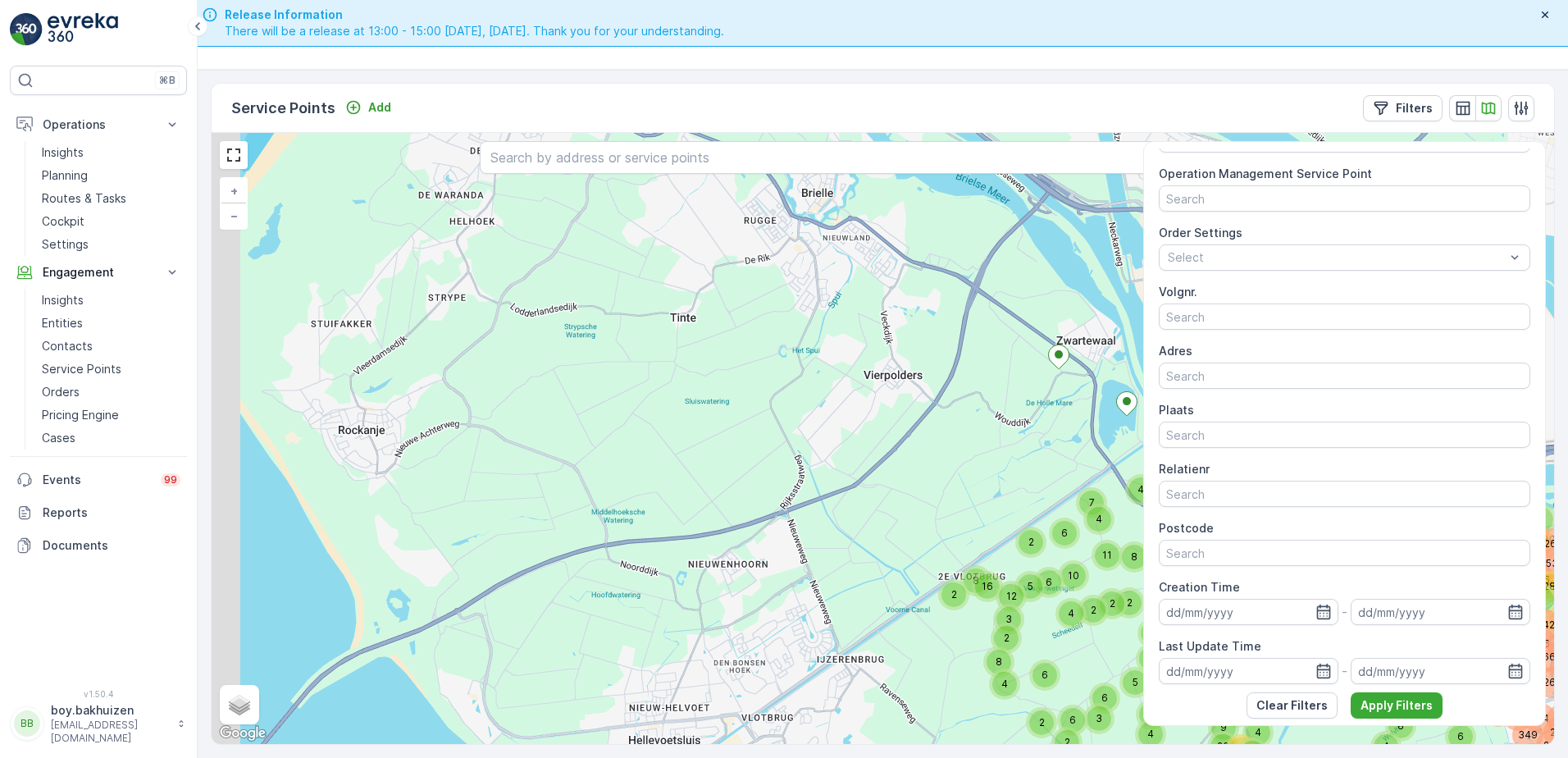
drag, startPoint x: 579, startPoint y: 505, endPoint x: 656, endPoint y: 598, distance: 120.7
click at [670, 628] on div "2 2 6 6 9 2 4 9 2 3 4 2 2 5 6 2 4 2 2 2 4 3 8 2 4 19 128 3 141 1156 132 2 4 104…" at bounding box center [883, 437] width 1342 height 611
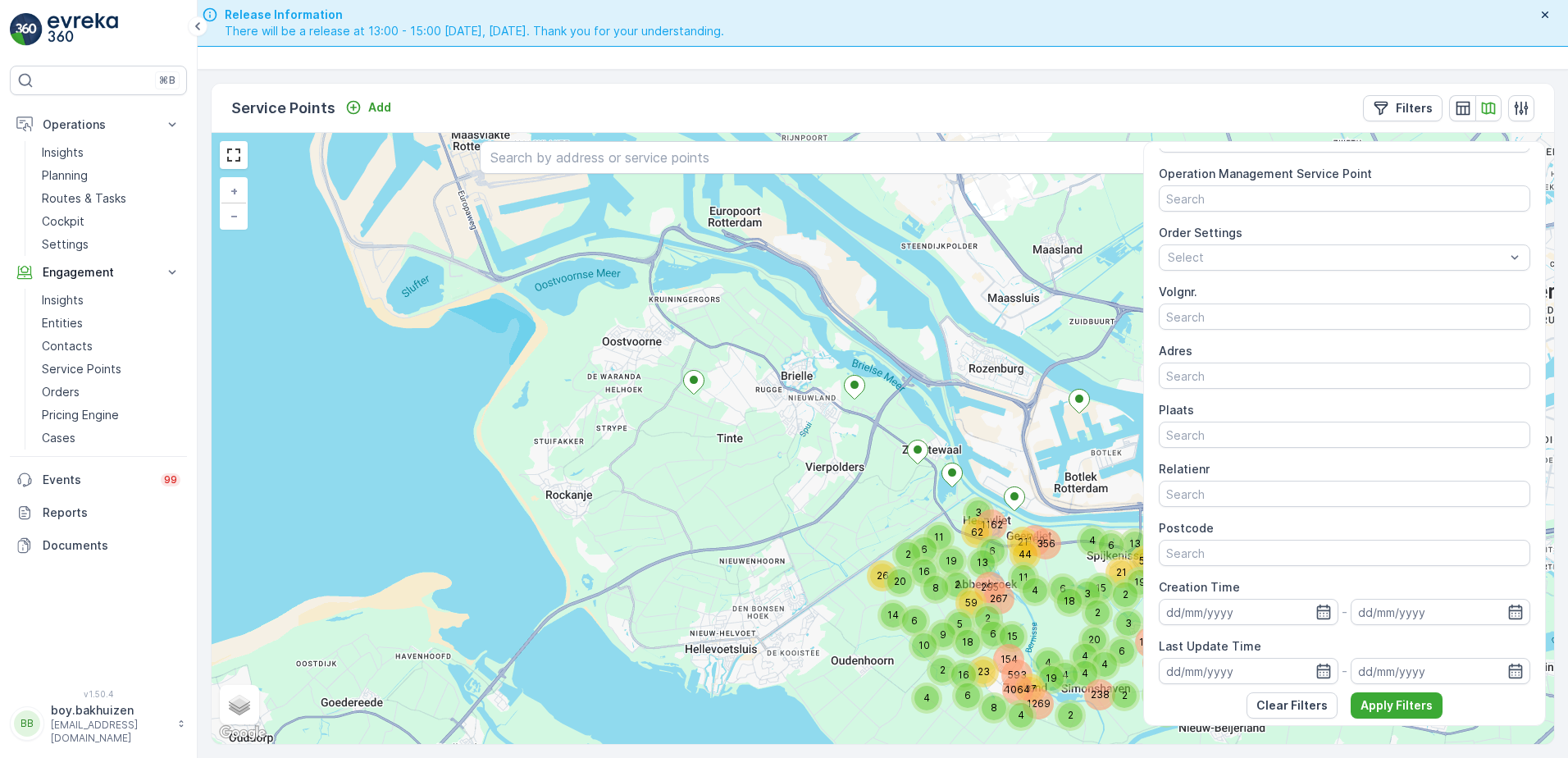
drag, startPoint x: 693, startPoint y: 536, endPoint x: 714, endPoint y: 526, distance: 23.3
click at [714, 526] on div "2 6 2 2 3 19 2 59 5 6 4 11 4 2 6 4 1613 705 2100 538 861 1891 1327 8 6 2 1093 2…" at bounding box center [883, 437] width 1342 height 611
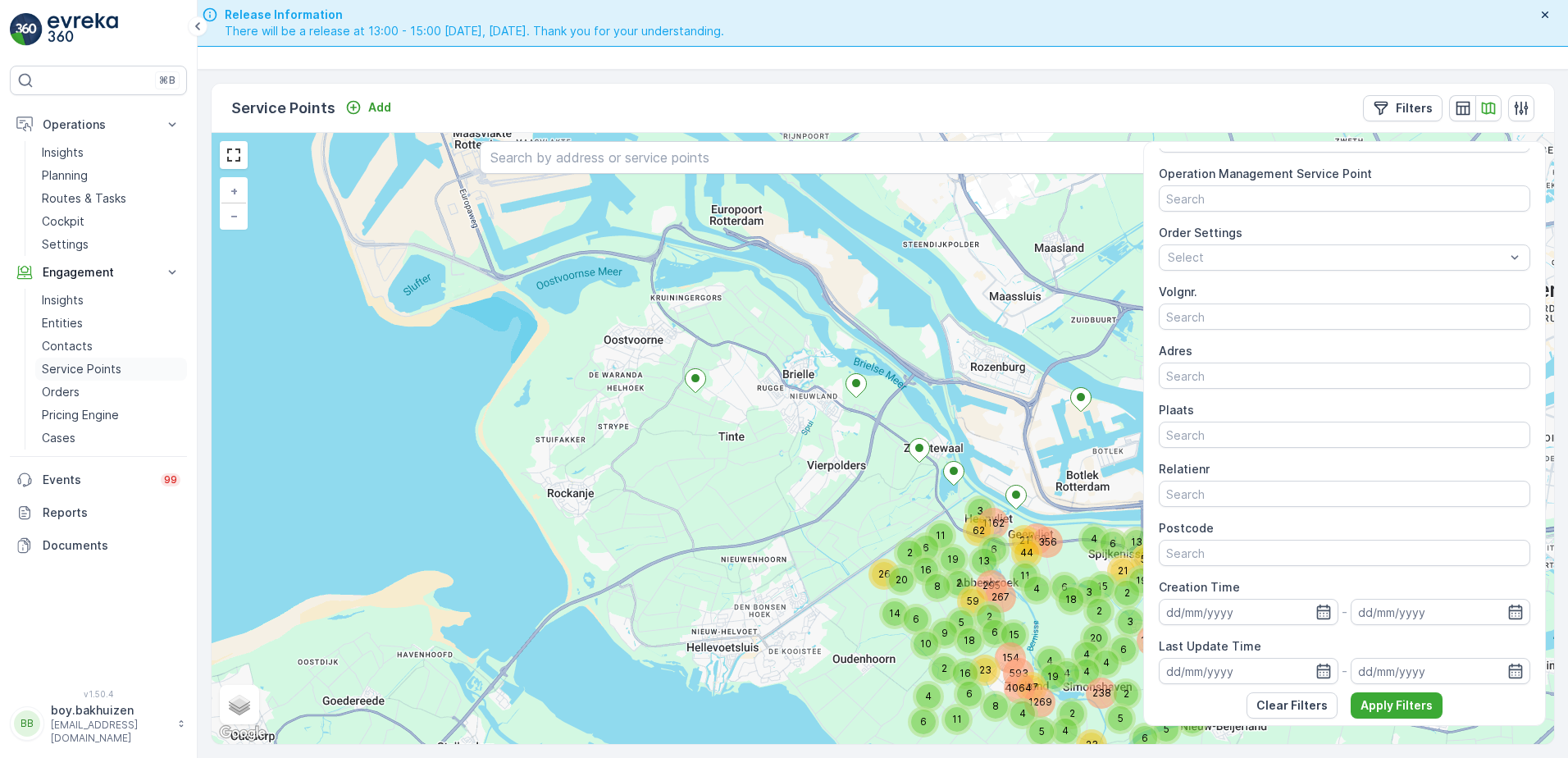
click at [75, 367] on p "Service Points" at bounding box center [81, 369] width 79 height 17
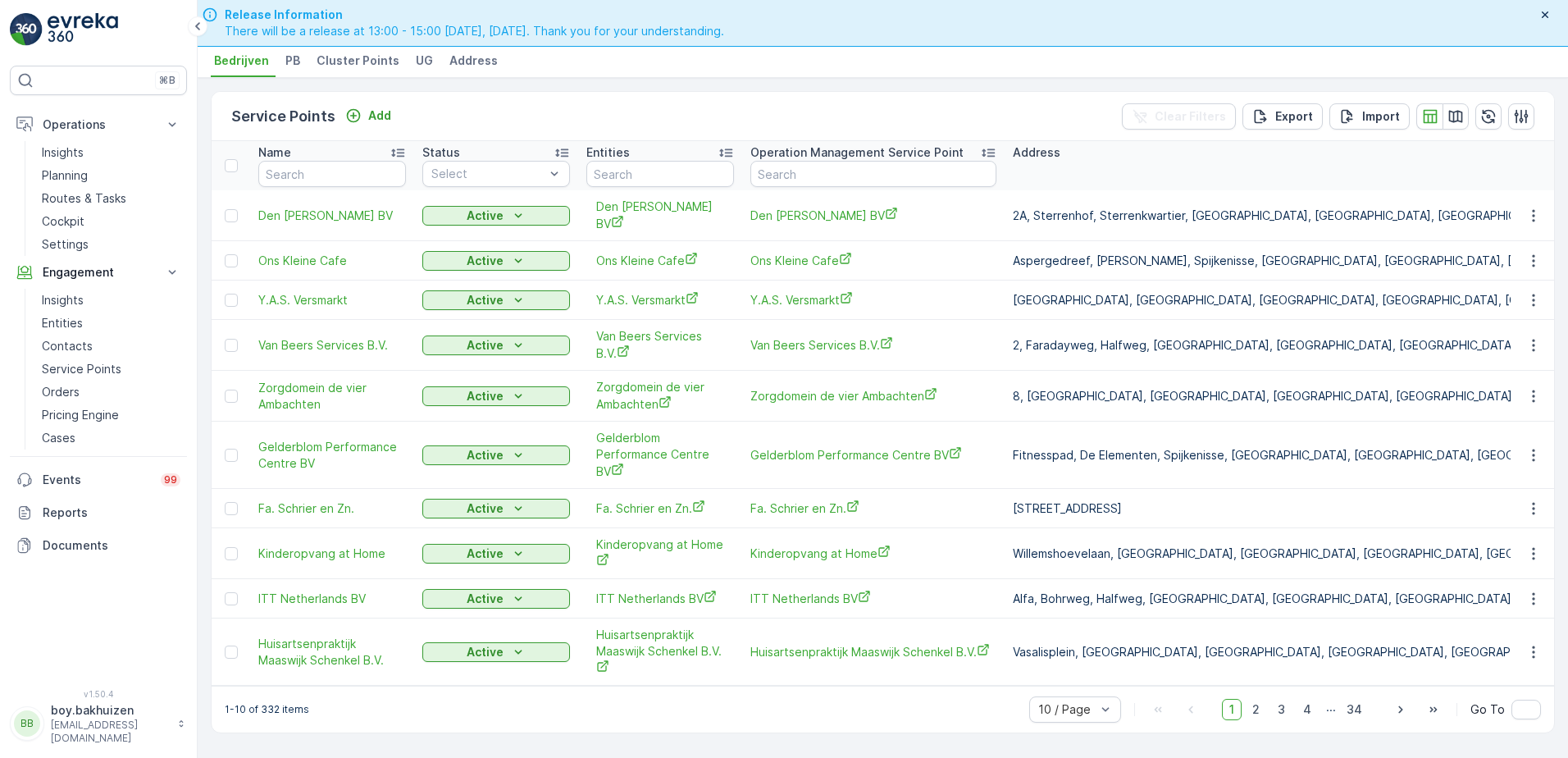
click at [349, 57] on span "Cluster Points" at bounding box center [358, 61] width 83 height 17
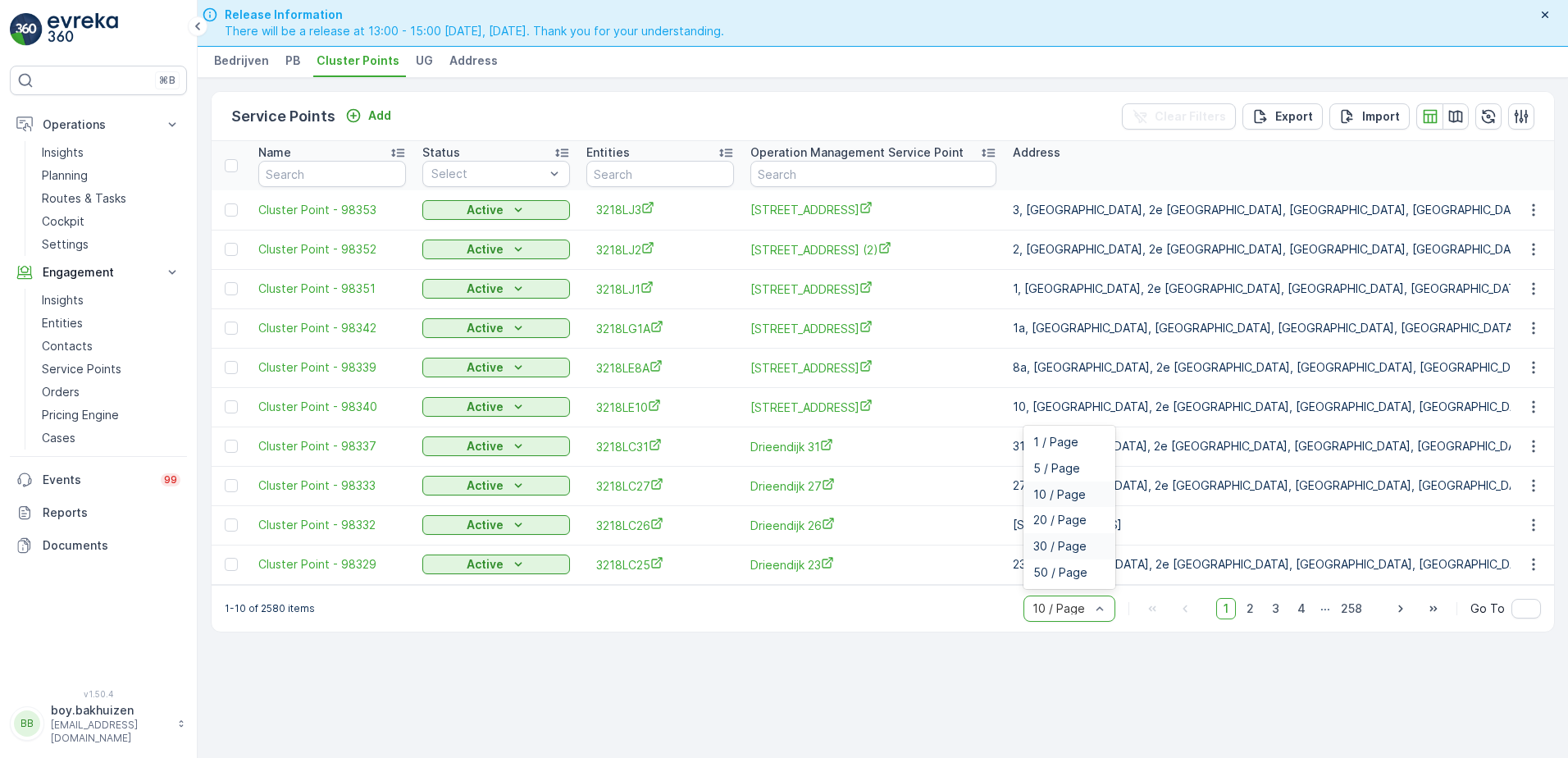
click at [1072, 553] on span "30 / Page" at bounding box center [1060, 546] width 53 height 13
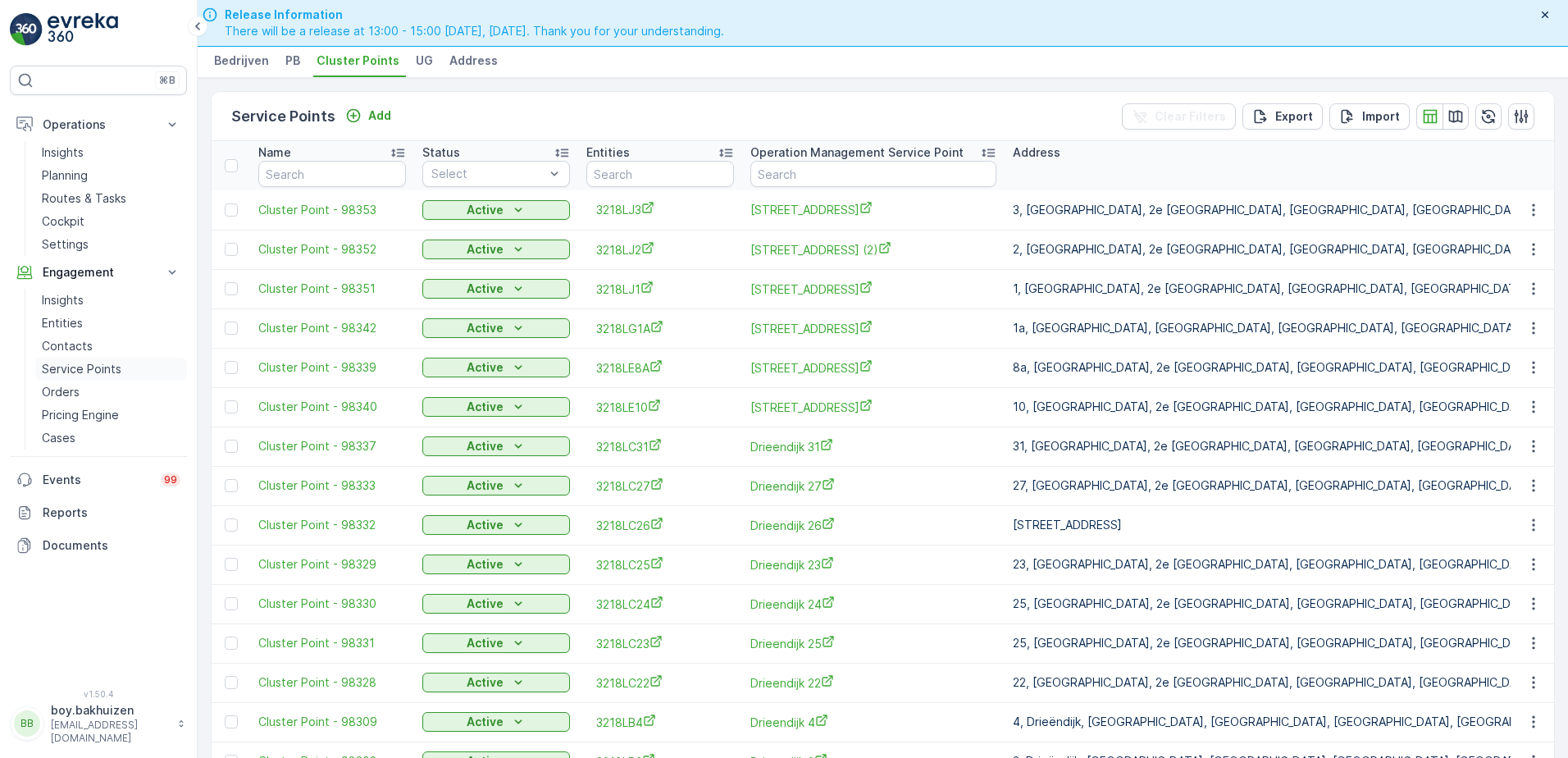
click at [60, 369] on p "Service Points" at bounding box center [81, 369] width 79 height 17
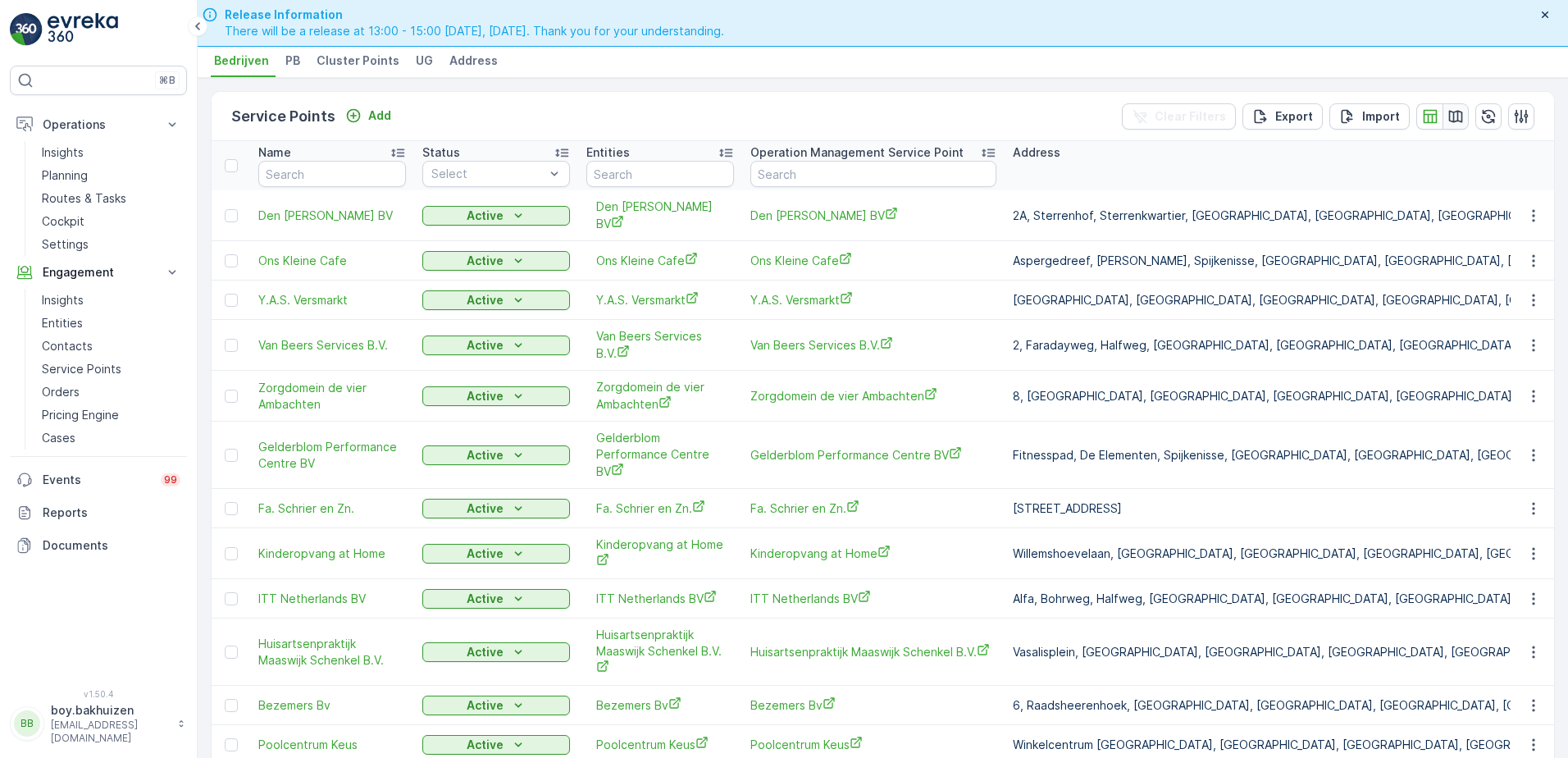
click at [1452, 115] on icon "button" at bounding box center [1456, 117] width 17 height 17
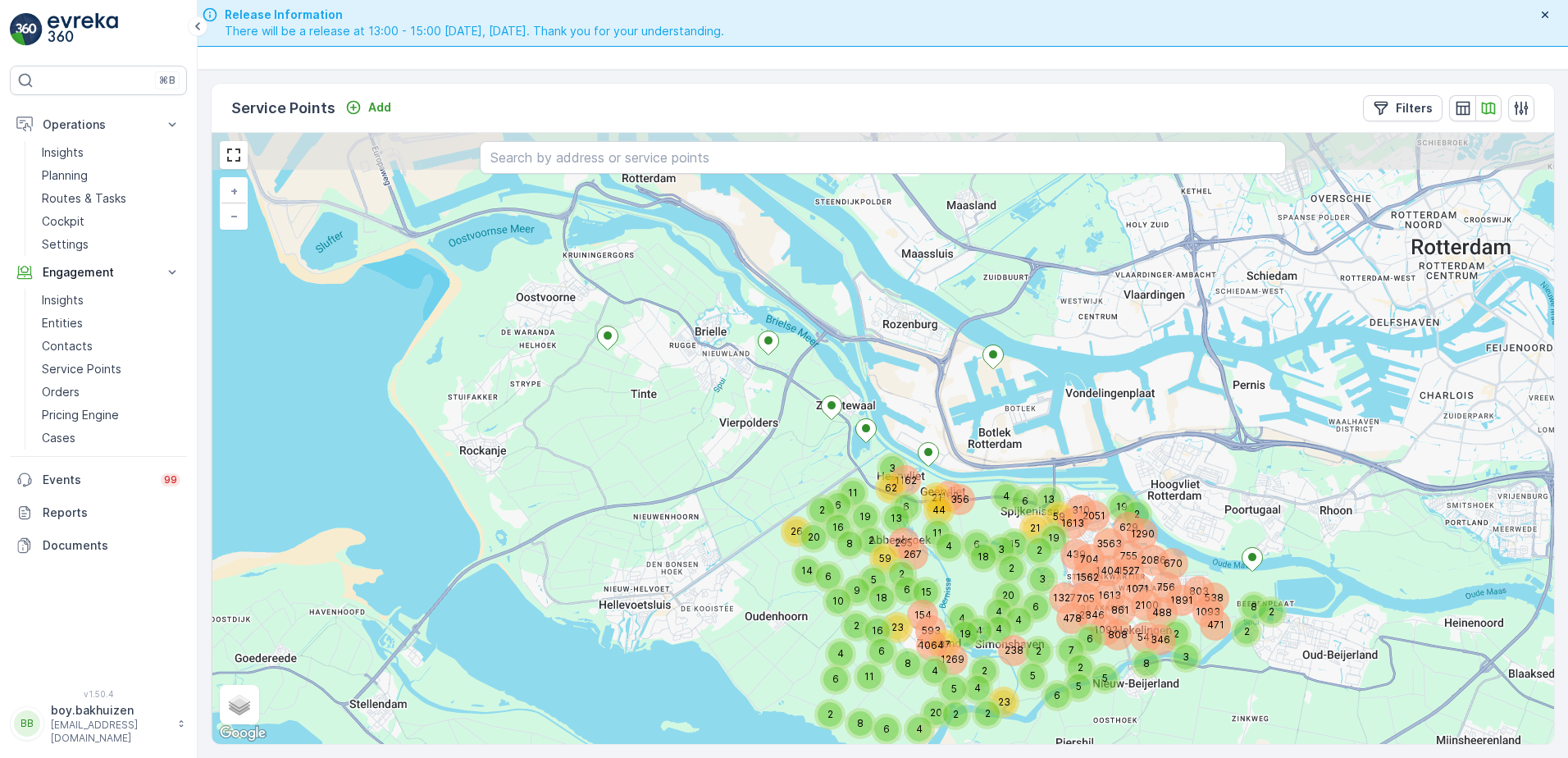
drag, startPoint x: 527, startPoint y: 393, endPoint x: 585, endPoint y: 498, distance: 120.0
click at [585, 498] on div "4 1613 705 2100 538 861 1891 1327 8 6 2 1093 2846 488 478 2 6 7 808 541 346 5 2…" at bounding box center [883, 437] width 1342 height 611
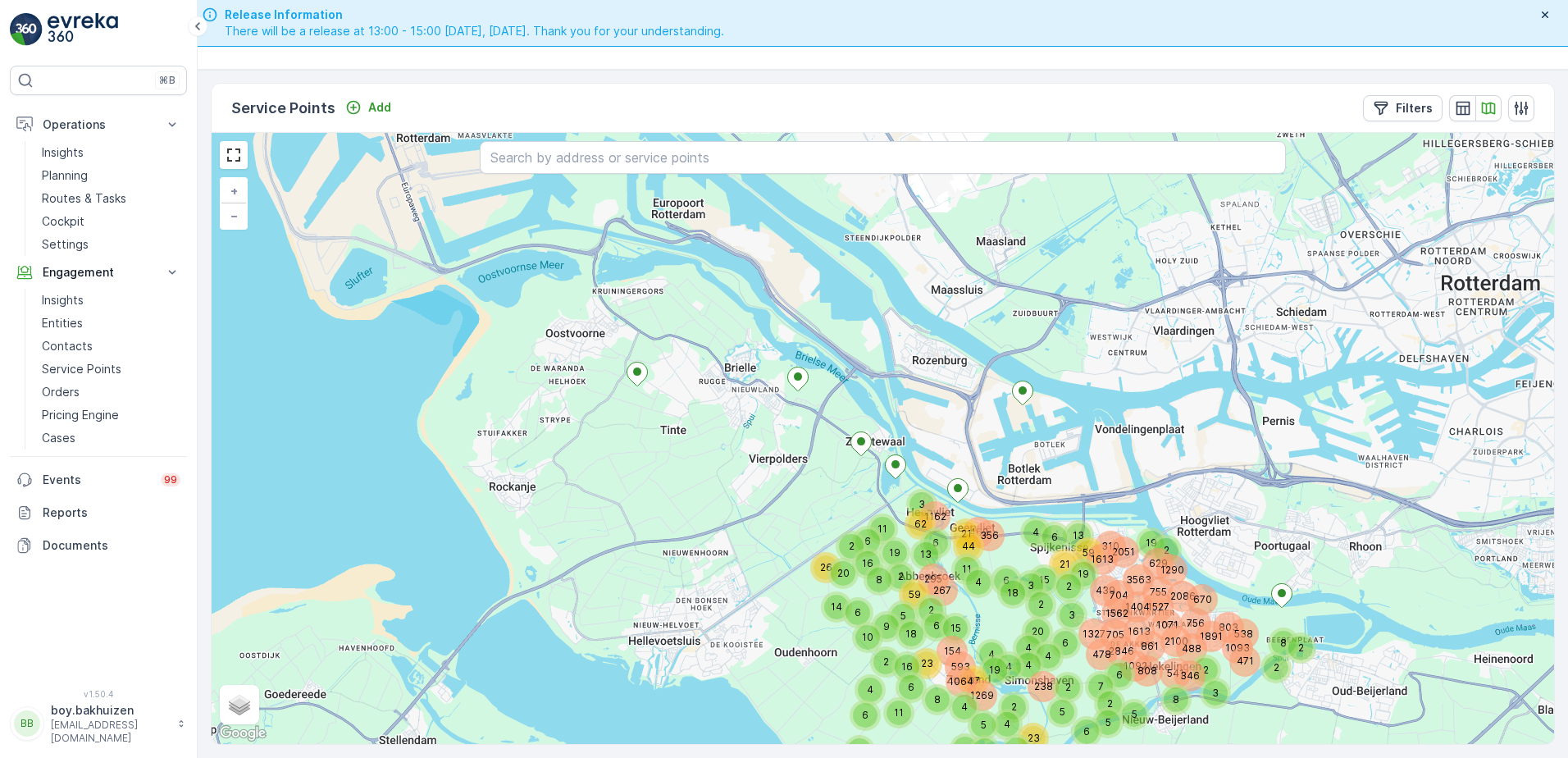
drag, startPoint x: 642, startPoint y: 479, endPoint x: 666, endPoint y: 507, distance: 36.9
click at [667, 512] on div "4 1613 705 2100 538 861 1891 1327 8 6 2 1093 2846 488 478 2 6 7 808 541 346 5 2…" at bounding box center [883, 437] width 1342 height 611
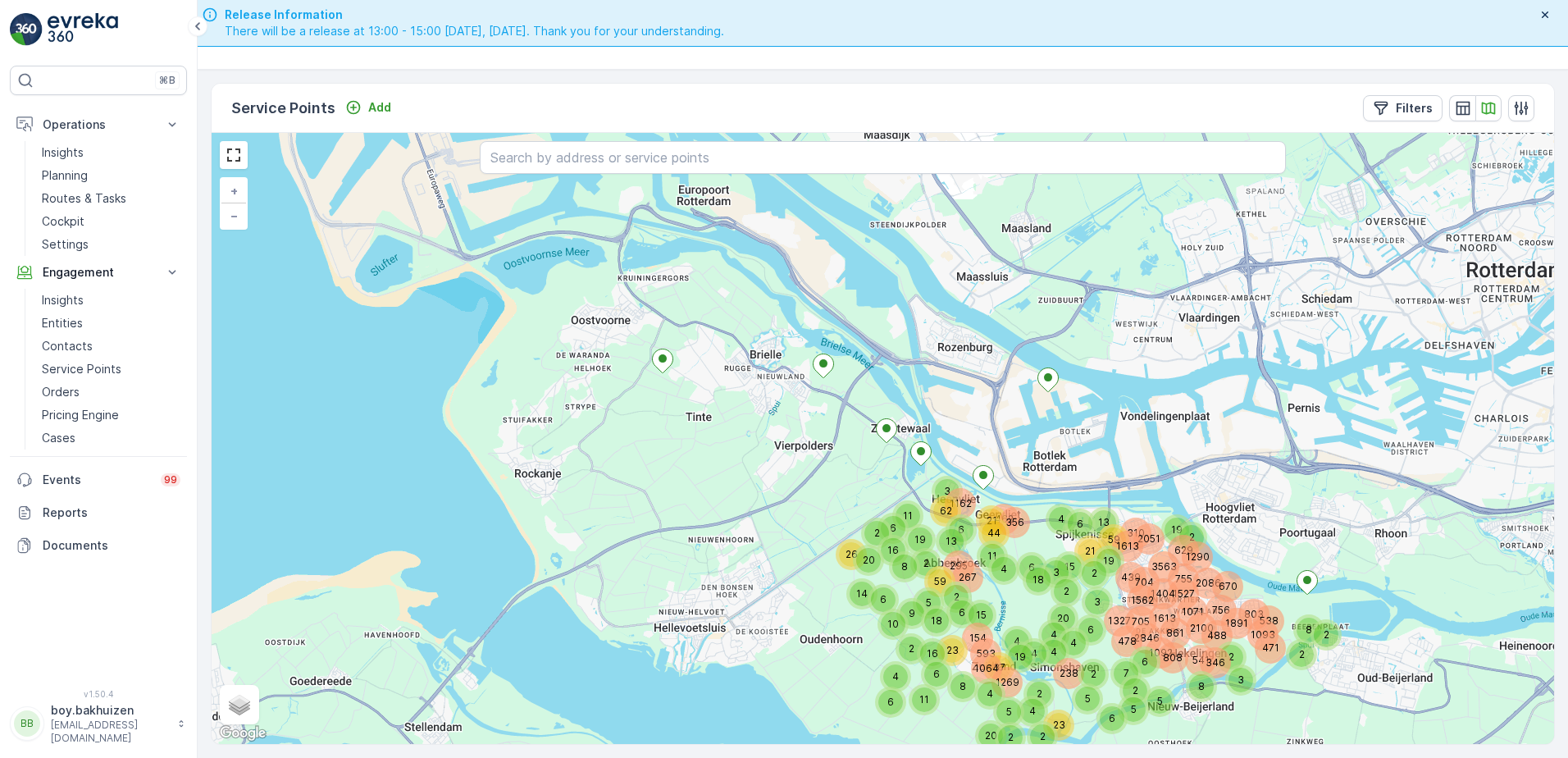
drag, startPoint x: 676, startPoint y: 549, endPoint x: 702, endPoint y: 543, distance: 26.7
click at [702, 543] on div "4 19 59 2 2 5 3 2 11 6 6 2 6 4 2 4 1613 705 2100 538 861 1891 1327 8 6 2 1093 2…" at bounding box center [883, 437] width 1342 height 611
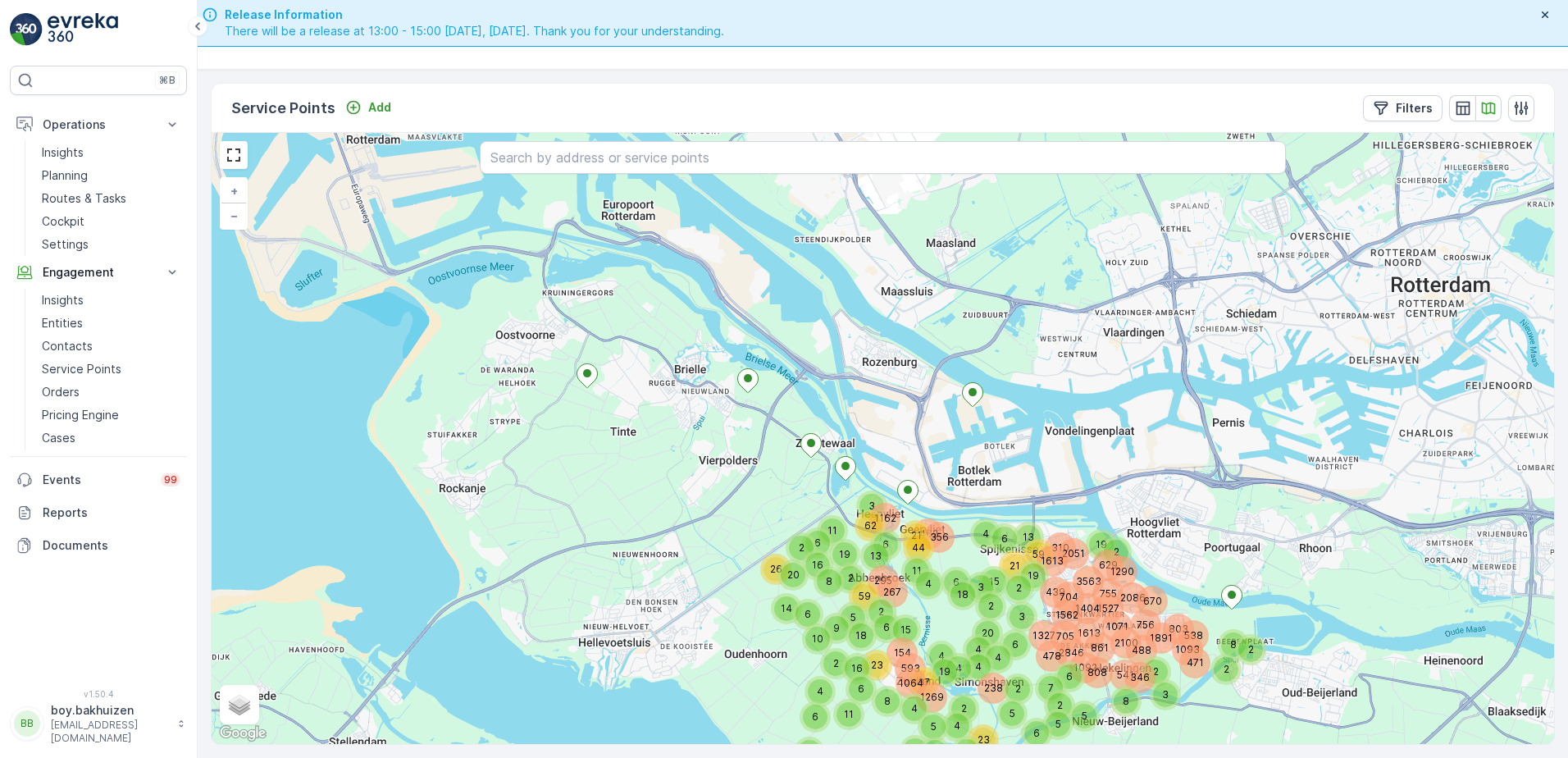
drag, startPoint x: 631, startPoint y: 475, endPoint x: 566, endPoint y: 492, distance: 67.2
click at [566, 492] on div "4 19 59 2 2 5 3 2 11 6 6 2 6 4 2 4 1613 705 2100 538 861 1891 1327 8 6 2 1093 2…" at bounding box center [883, 437] width 1342 height 611
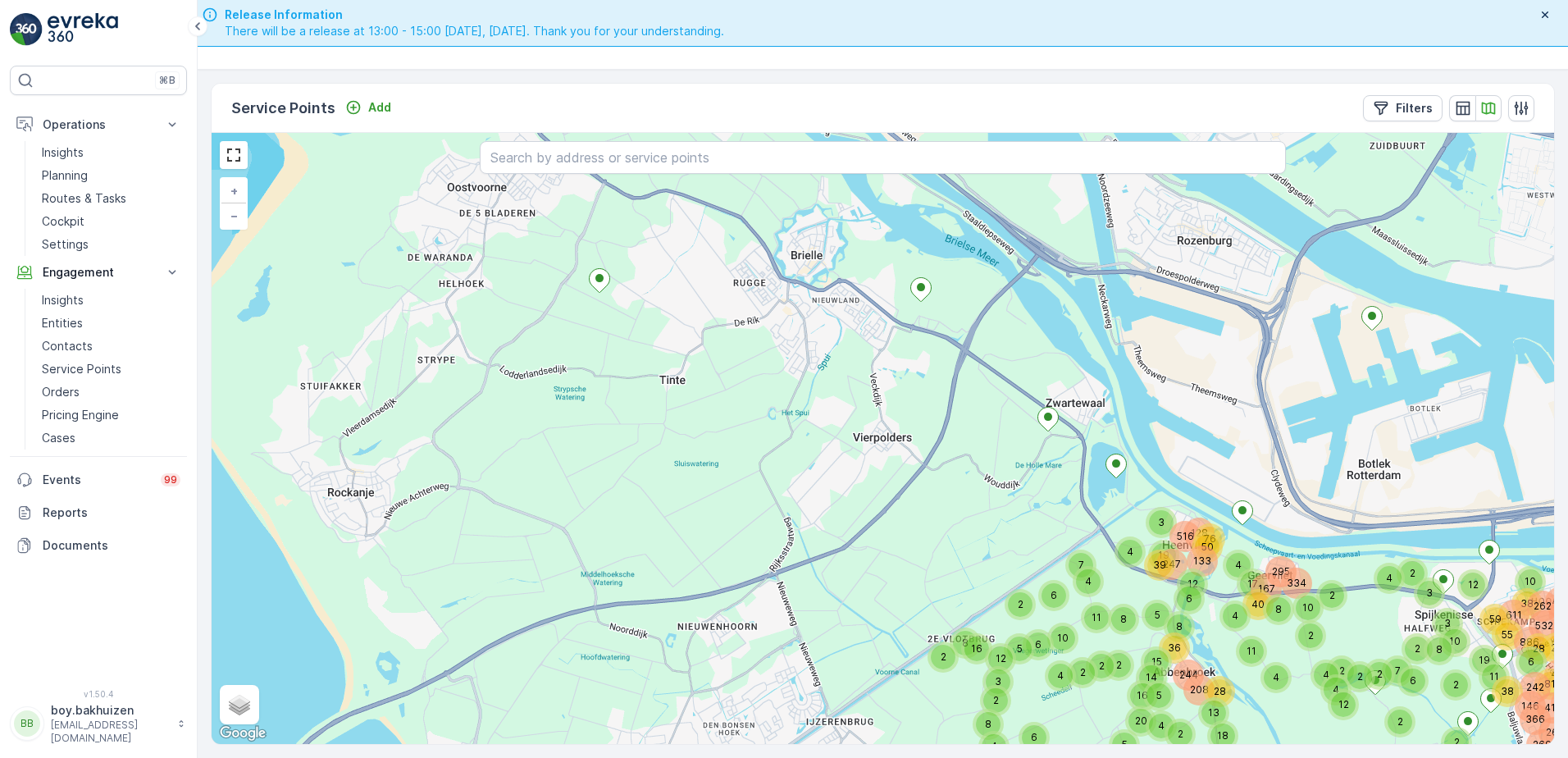
drag, startPoint x: 587, startPoint y: 483, endPoint x: 694, endPoint y: 502, distance: 108.7
click at [694, 502] on div "4 19 59 2 2 5 3 2 11 6 6 2 6 4 2 11 12 2 10 38 38 55 262 10 886 269 611 242 6 3…" at bounding box center [883, 437] width 1342 height 611
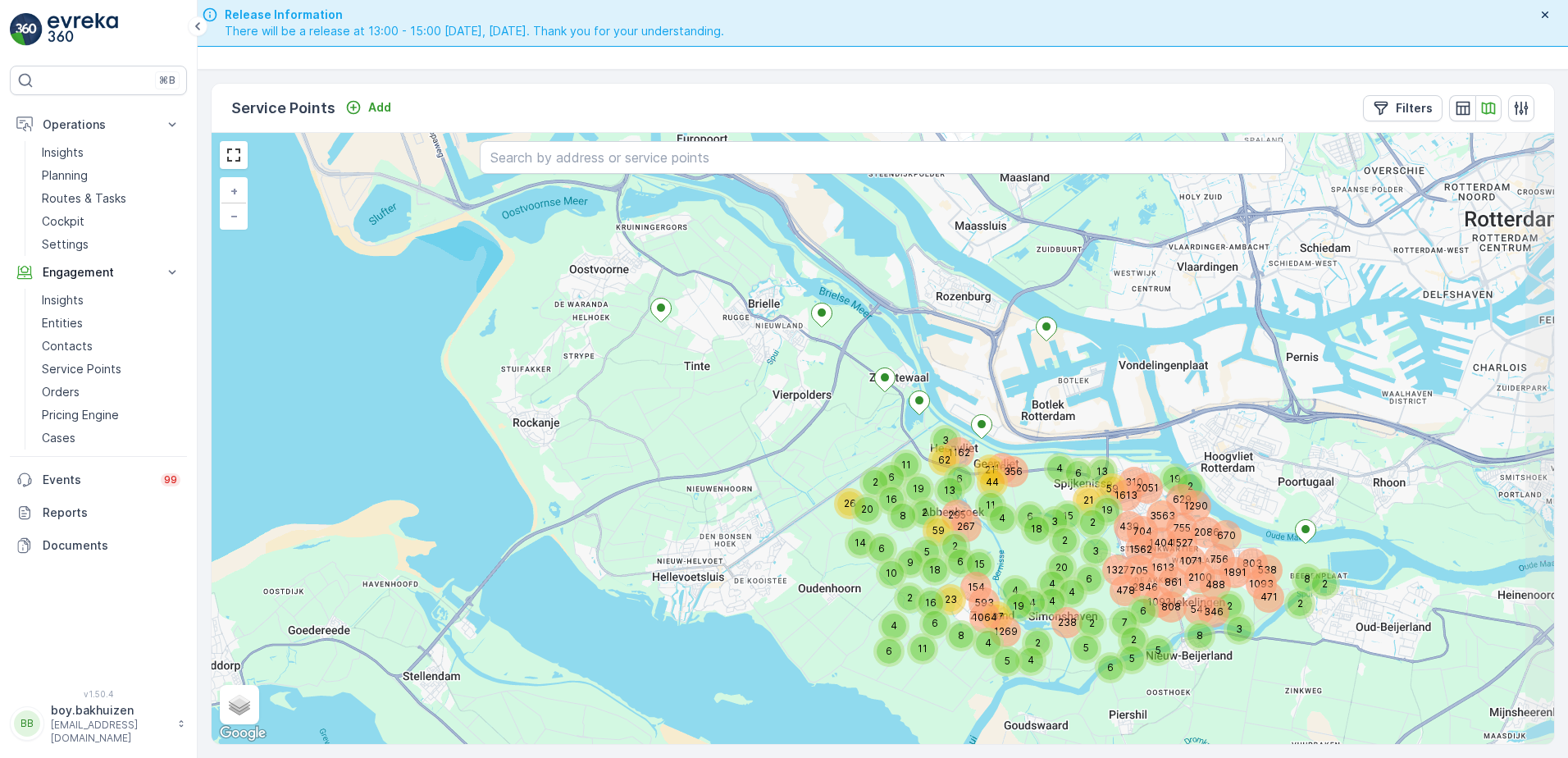
drag, startPoint x: 675, startPoint y: 549, endPoint x: 638, endPoint y: 473, distance: 84.5
click at [638, 473] on div "4 2 2 3 2 11 6 6 2 4 4 1613 705 2100 538 861 1891 1327 8 6 2 1093 2846 488 478 …" at bounding box center [883, 437] width 1342 height 611
click at [96, 192] on p "Routes & Tasks" at bounding box center [84, 199] width 85 height 17
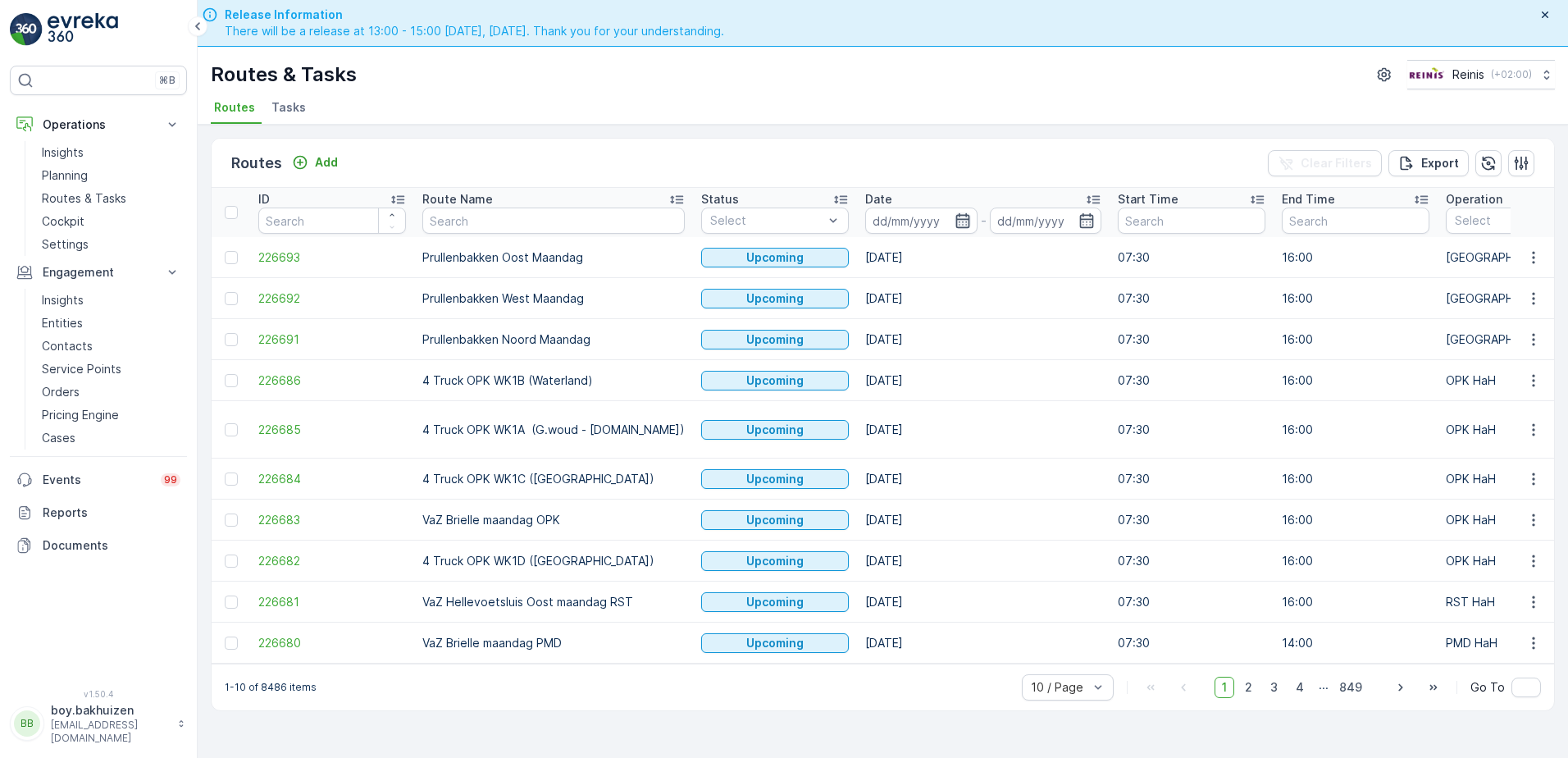
click at [955, 221] on icon "button" at bounding box center [962, 220] width 14 height 15
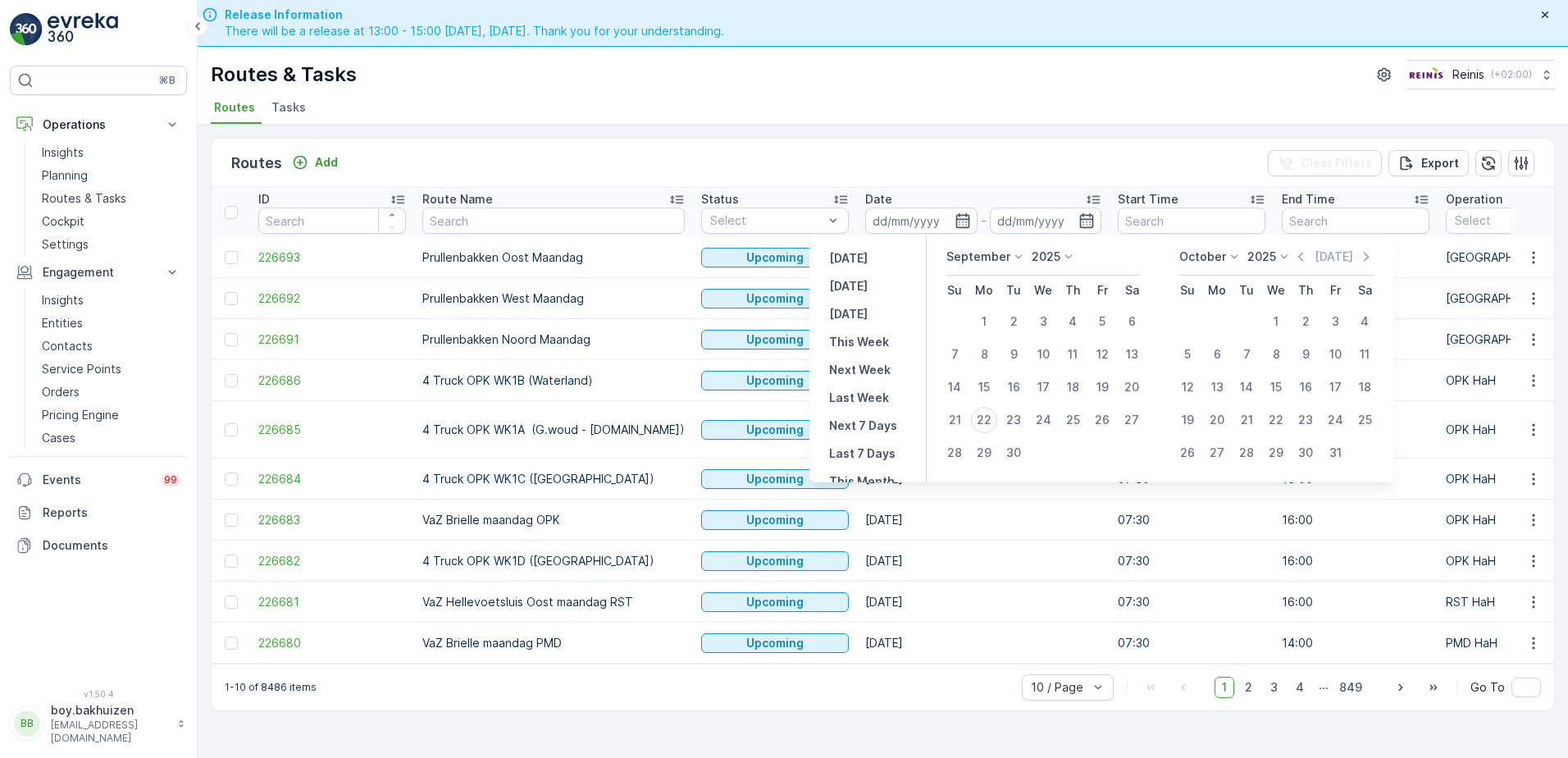
click at [1012, 252] on icon at bounding box center [1019, 257] width 17 height 17
click at [982, 403] on span "October" at bounding box center [979, 404] width 47 height 17
click at [1047, 319] on div "1" at bounding box center [1043, 321] width 26 height 26
type input "01.10.2025"
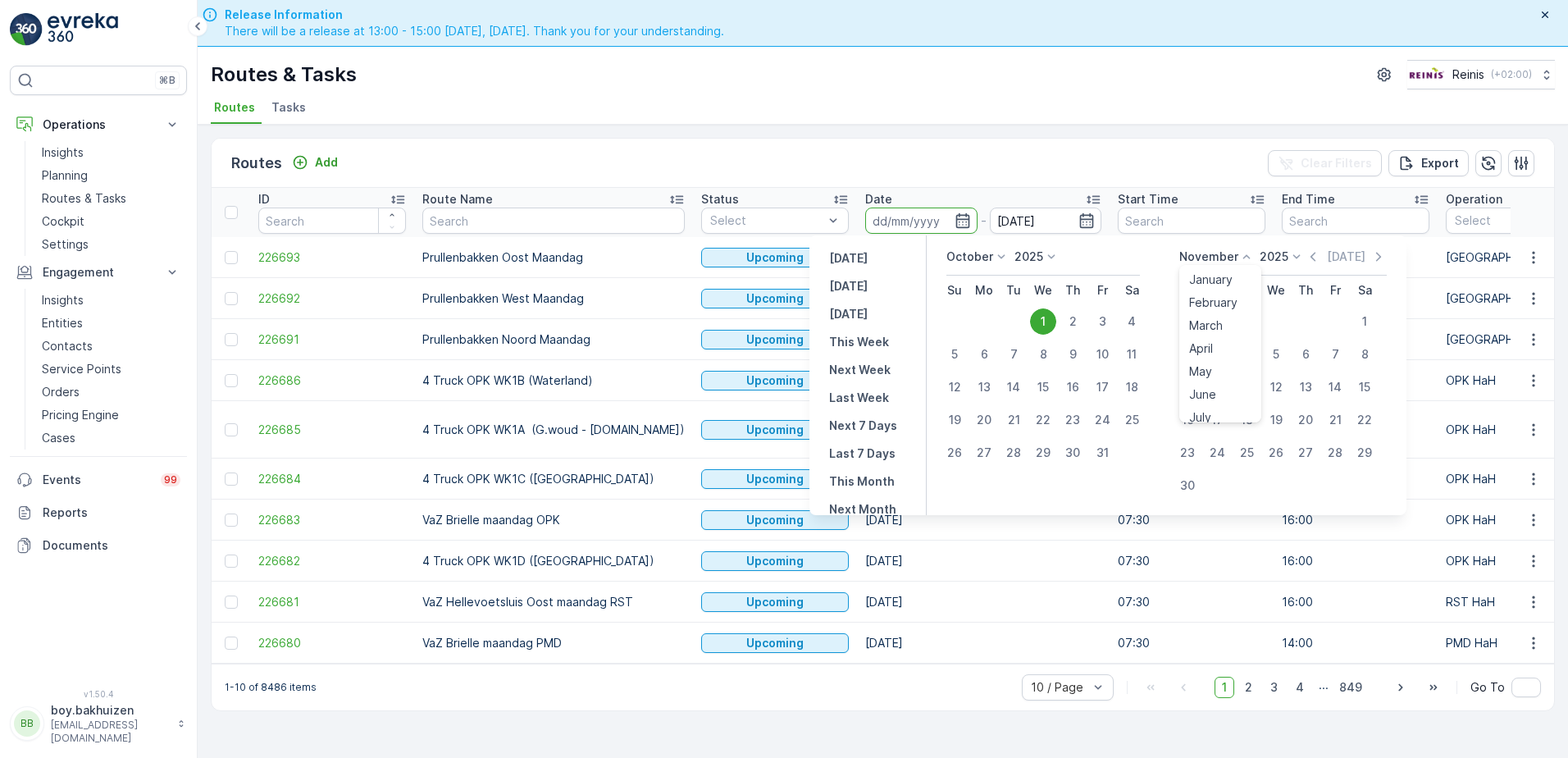
click at [1239, 257] on icon at bounding box center [1246, 257] width 17 height 17
click at [1214, 407] on span "October" at bounding box center [1212, 404] width 47 height 17
click at [1014, 254] on icon at bounding box center [1019, 257] width 17 height 17
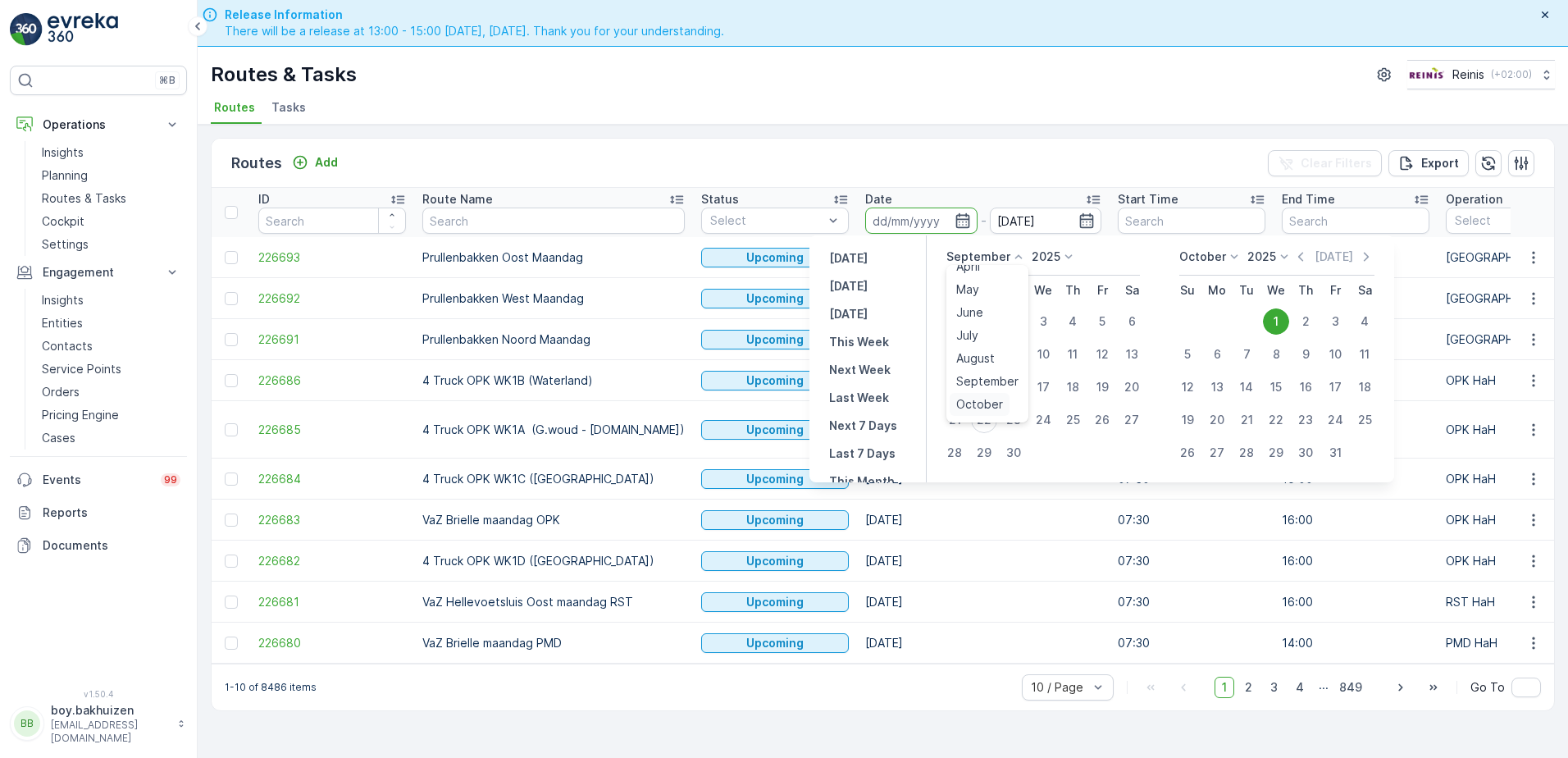
click at [978, 404] on span "October" at bounding box center [979, 404] width 47 height 17
click at [1046, 314] on div "1" at bounding box center [1043, 321] width 26 height 26
type input "01.10.2025"
click at [986, 99] on ul "Routes Tasks" at bounding box center [876, 110] width 1331 height 28
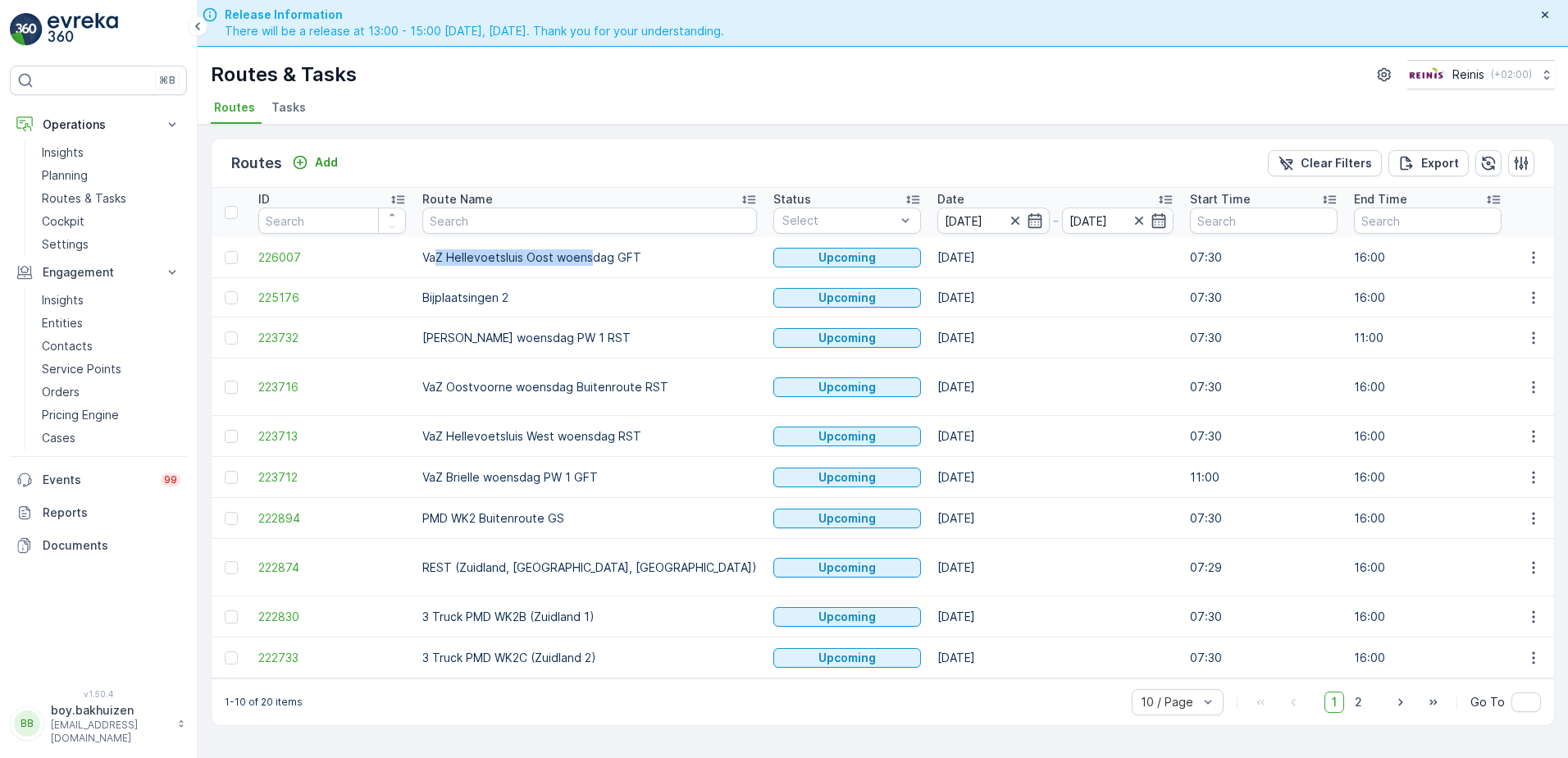
drag, startPoint x: 437, startPoint y: 253, endPoint x: 592, endPoint y: 249, distance: 155.1
click at [591, 250] on p "VaZ Hellevoetsluis Oost woensdag GFT" at bounding box center [589, 258] width 334 height 17
drag, startPoint x: 592, startPoint y: 249, endPoint x: 604, endPoint y: 251, distance: 12.2
click at [604, 251] on p "VaZ Hellevoetsluis Oost woensdag GFT" at bounding box center [589, 258] width 334 height 17
drag, startPoint x: 631, startPoint y: 253, endPoint x: 429, endPoint y: 247, distance: 202.1
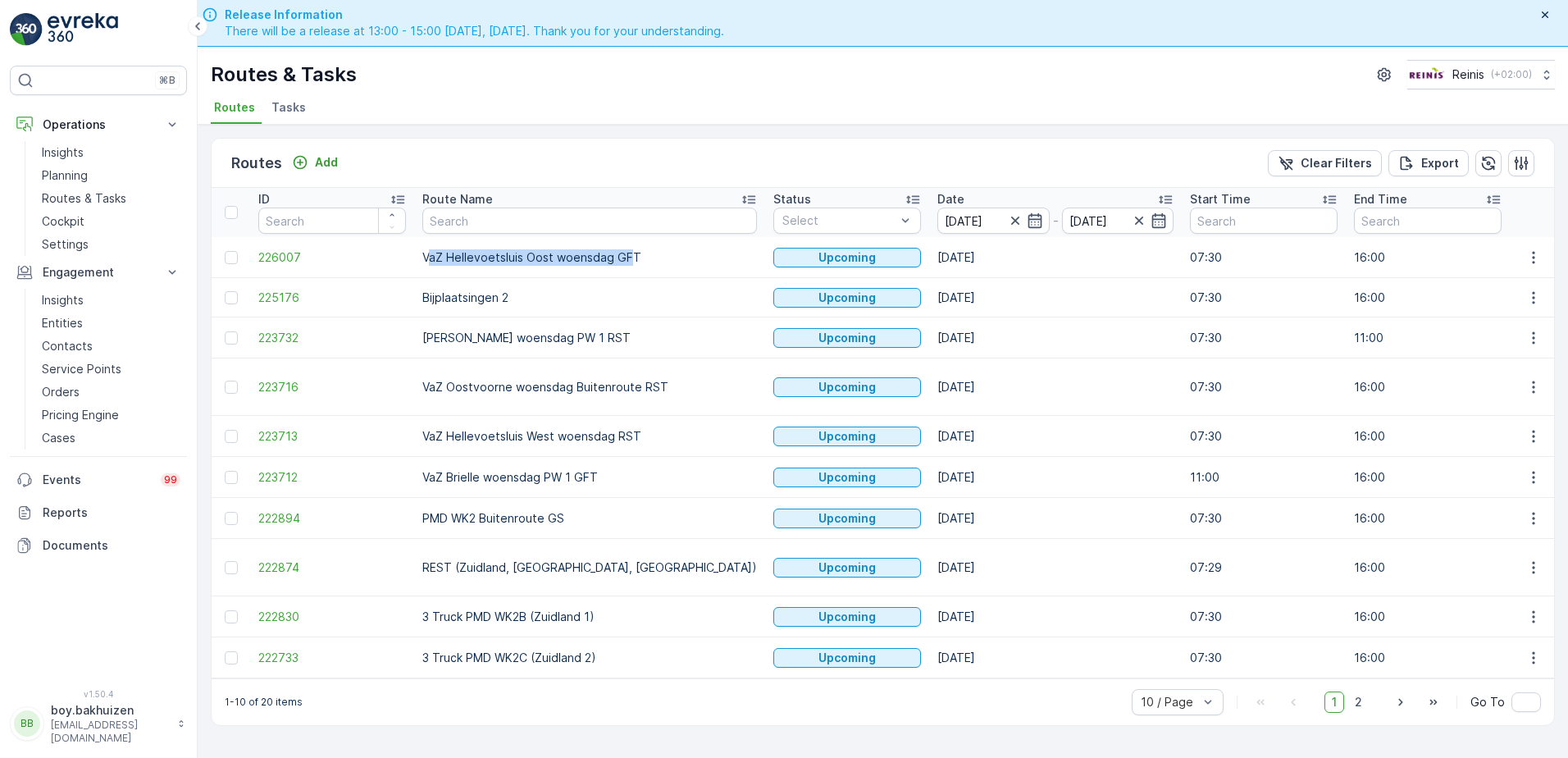
click at [429, 247] on td "VaZ Hellevoetsluis Oost woensdag GFT" at bounding box center [590, 257] width 351 height 41
drag, startPoint x: 429, startPoint y: 247, endPoint x: 603, endPoint y: 253, distance: 174.1
click at [603, 253] on p "VaZ Hellevoetsluis Oost woensdag GFT" at bounding box center [589, 258] width 334 height 17
click at [604, 148] on div "Routes Add Clear Filters Export" at bounding box center [883, 162] width 1342 height 49
click at [1536, 258] on icon "button" at bounding box center [1534, 258] width 17 height 17
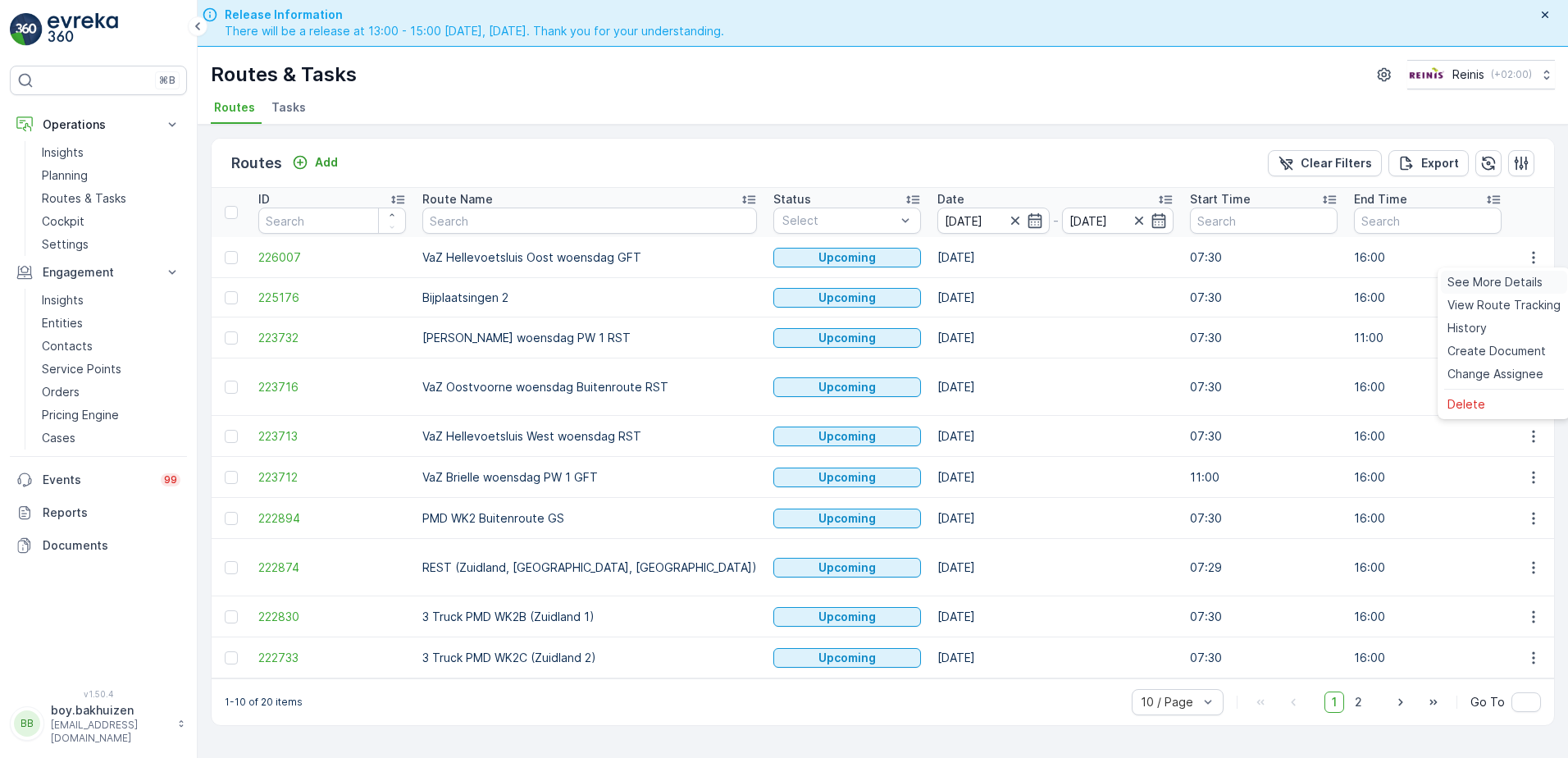
click at [1491, 275] on span "See More Details" at bounding box center [1494, 282] width 95 height 17
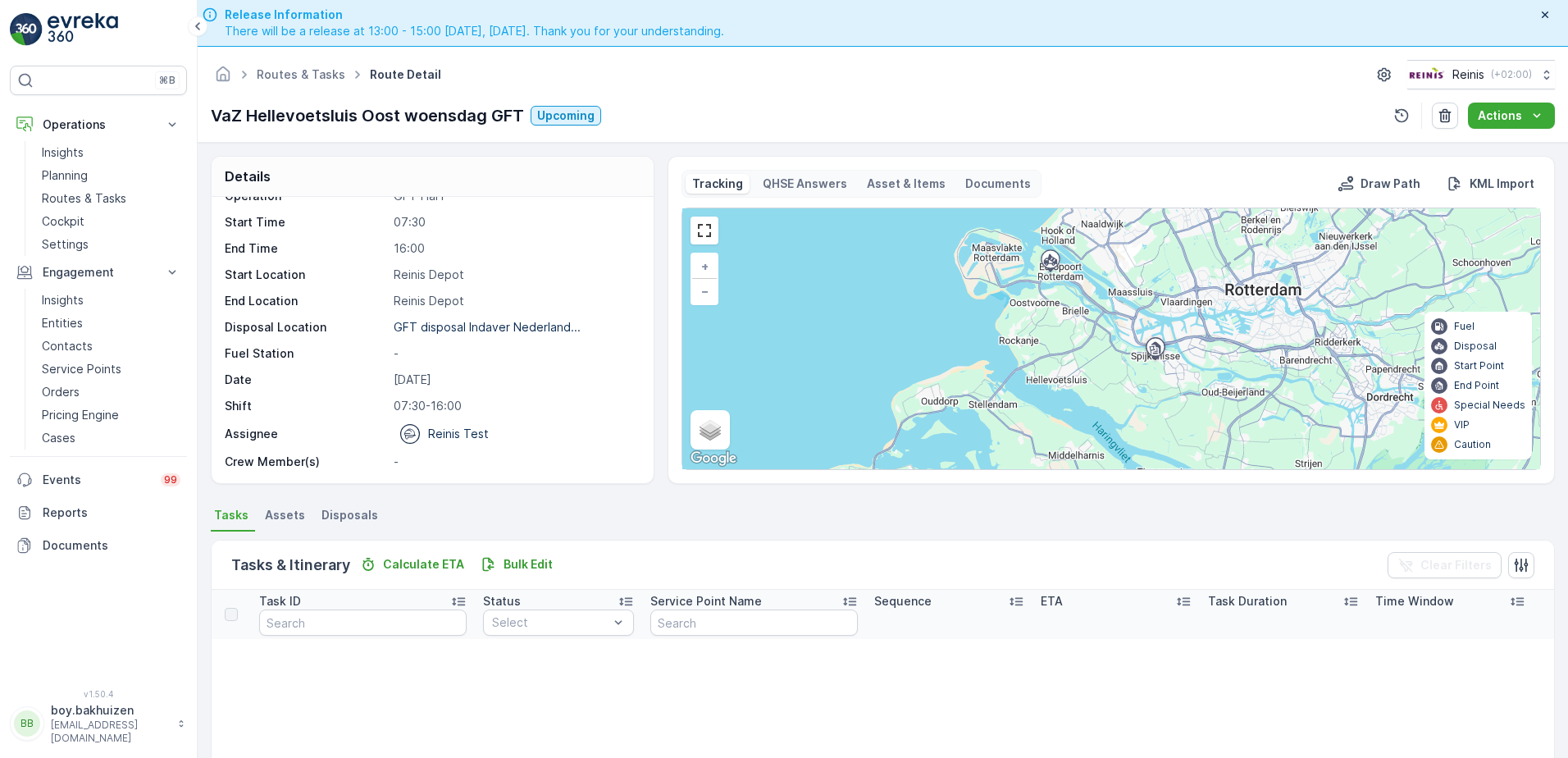
scroll to position [82, 0]
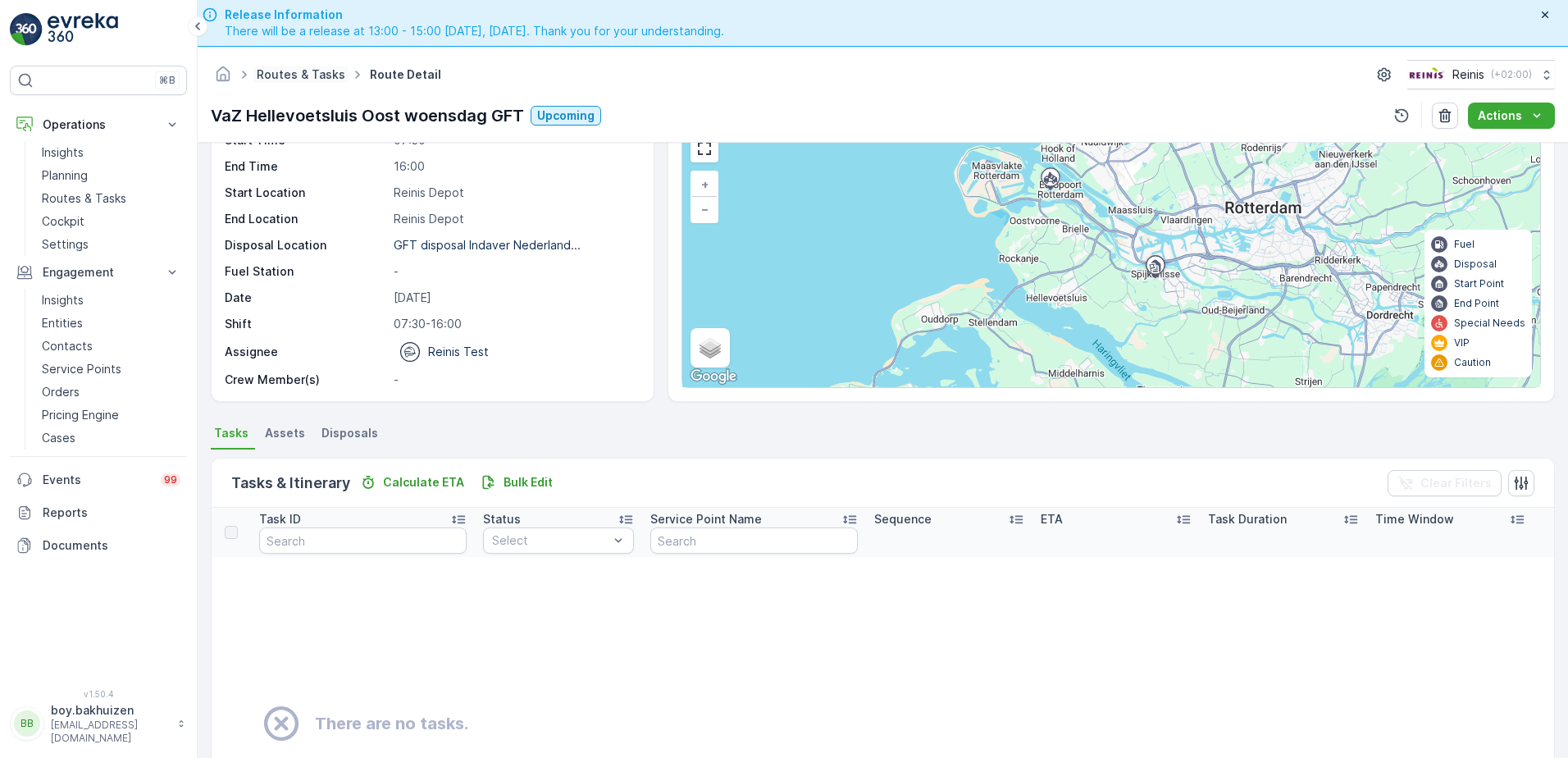
click at [310, 71] on link "Routes & Tasks" at bounding box center [301, 74] width 88 height 14
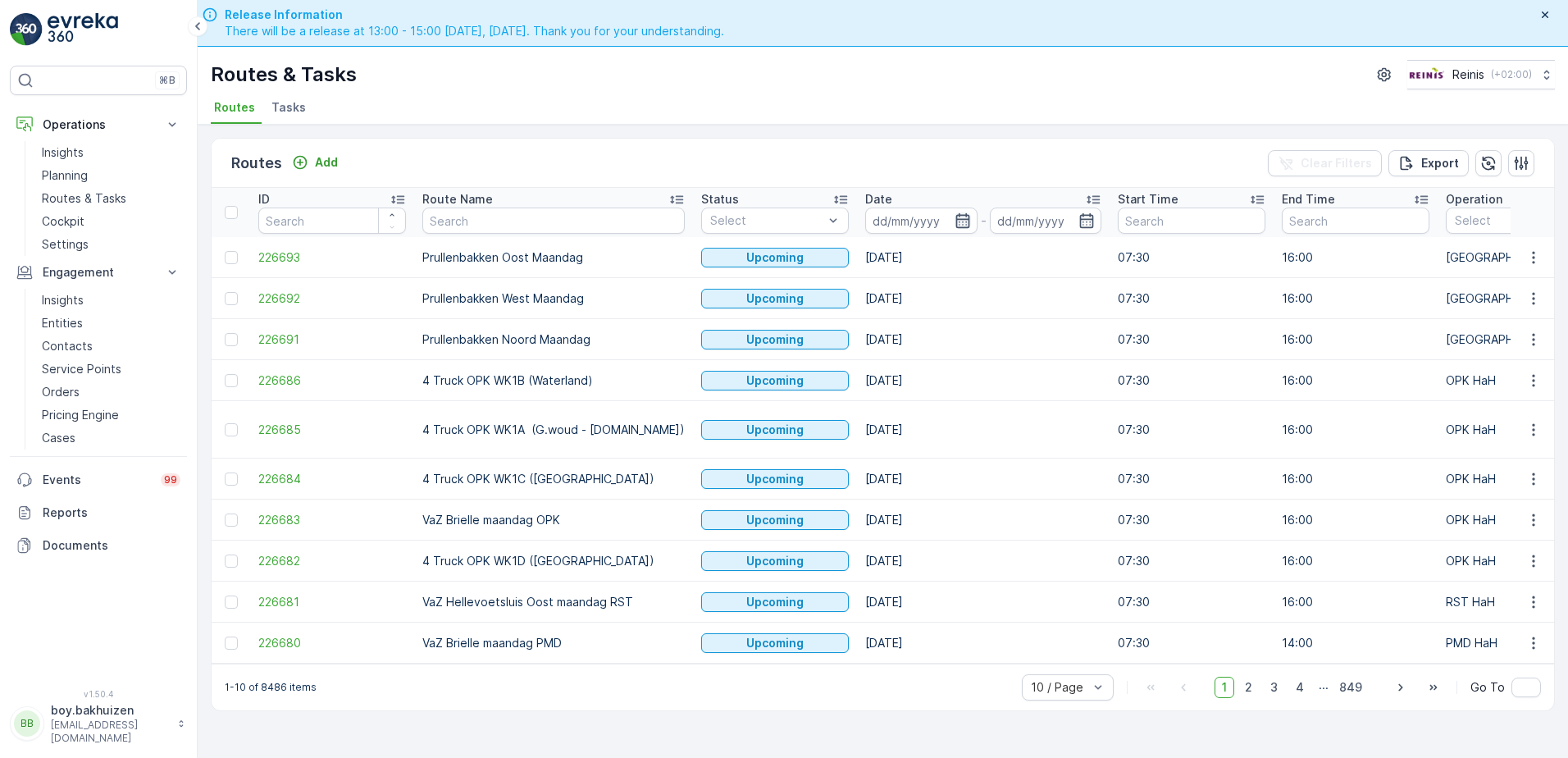
click at [954, 217] on icon "button" at bounding box center [963, 221] width 17 height 17
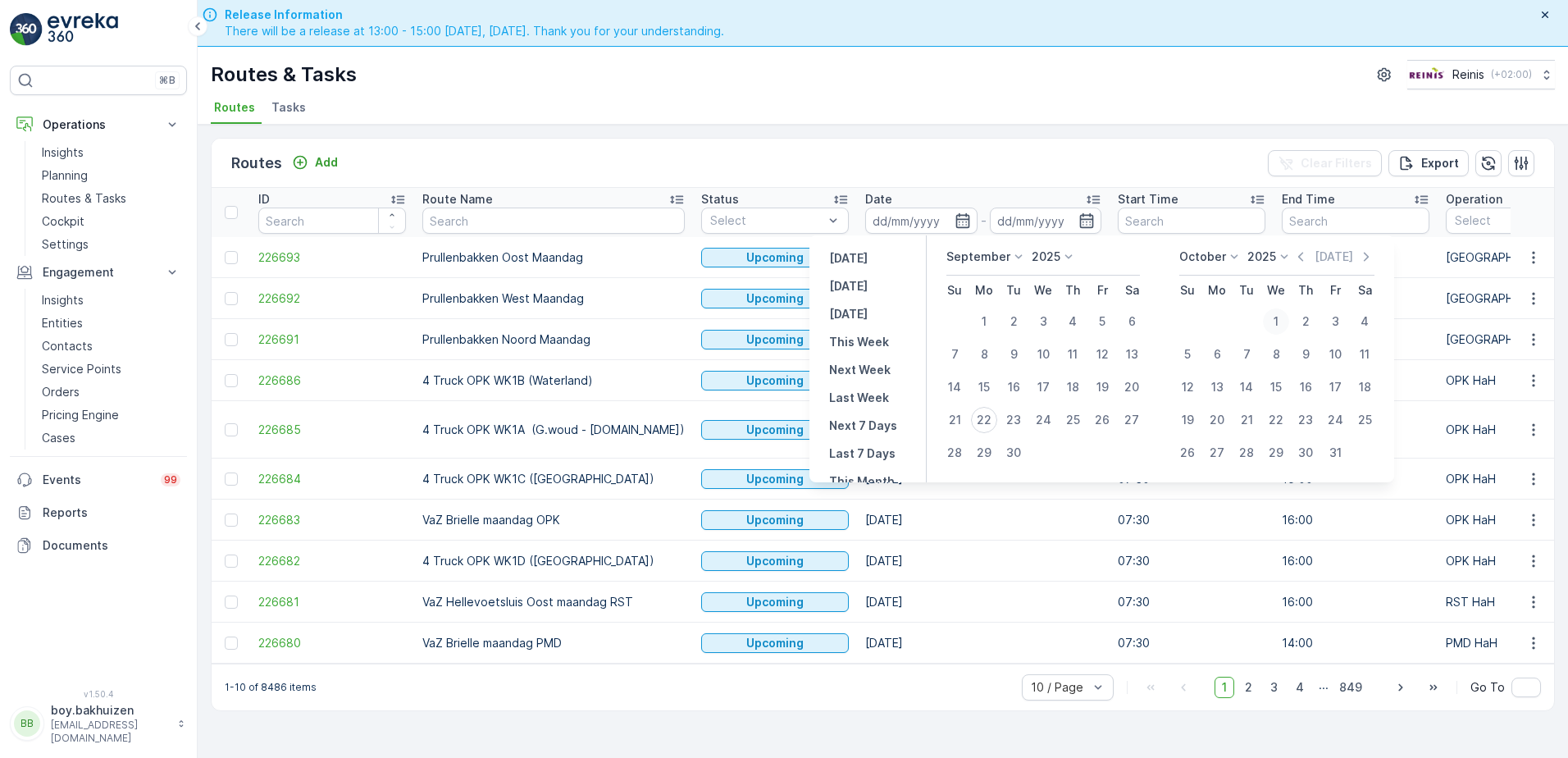
click at [1278, 316] on div "1" at bounding box center [1276, 321] width 26 height 26
type input "01.10.2025"
click at [1278, 316] on div "1" at bounding box center [1276, 321] width 26 height 26
type input "01.10.2025"
click at [879, 89] on div "Routes & Tasks Reinis ( +02:00 ) Routes Tasks" at bounding box center [883, 86] width 1371 height 78
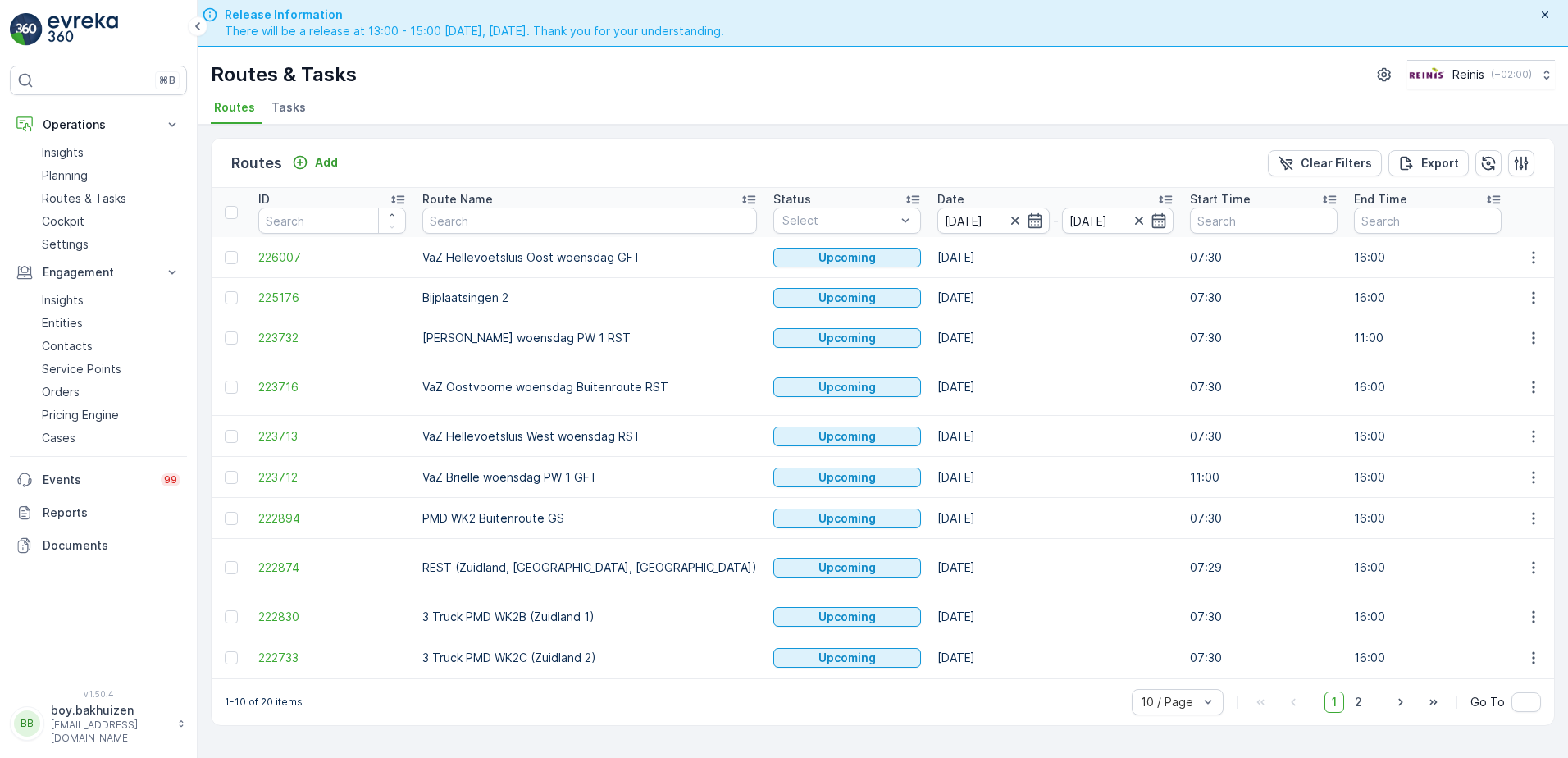
scroll to position [47, 0]
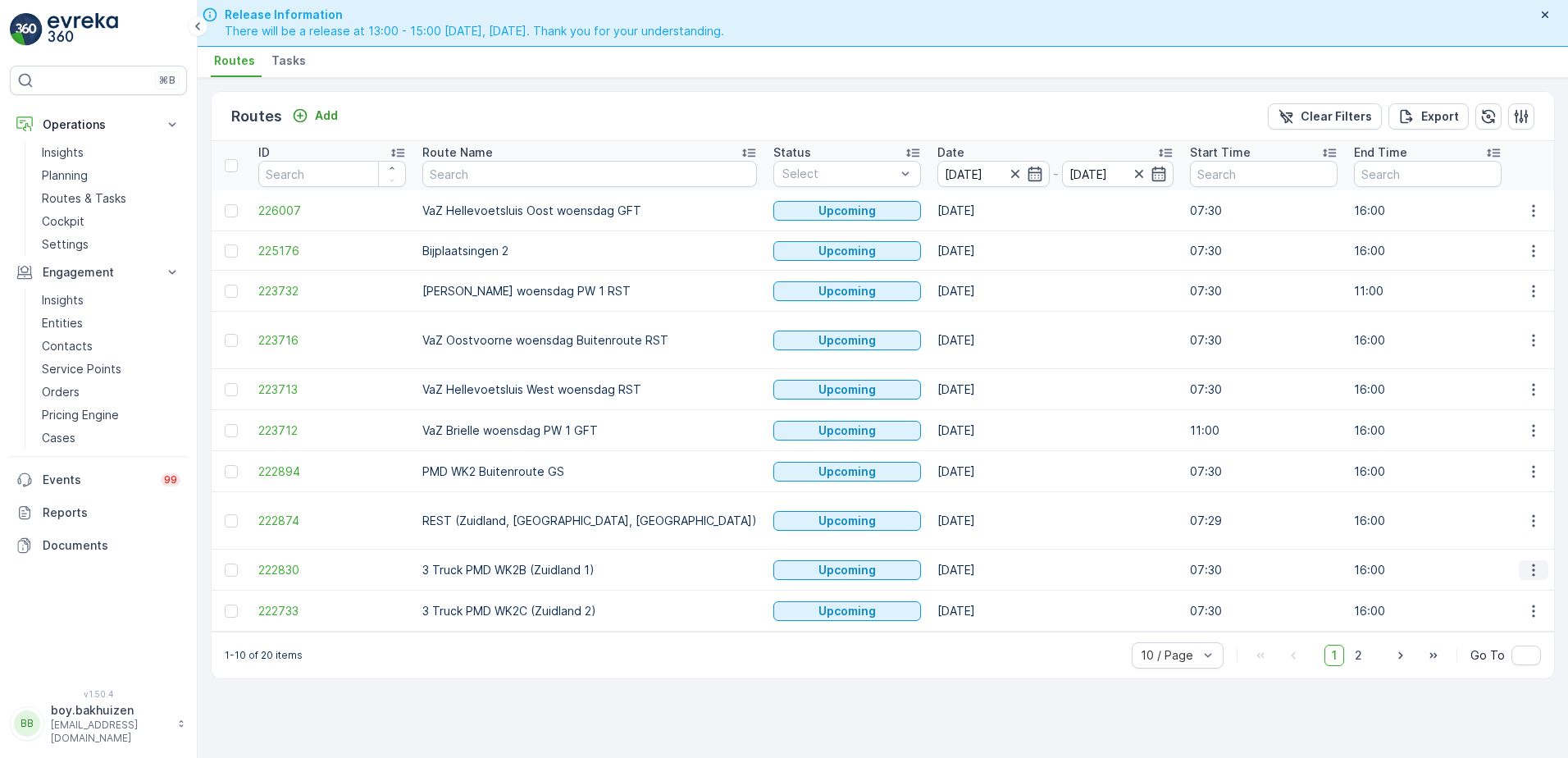
click at [1540, 562] on icon "button" at bounding box center [1534, 570] width 17 height 17
click at [1514, 562] on span "See More Details" at bounding box center [1494, 562] width 95 height 17
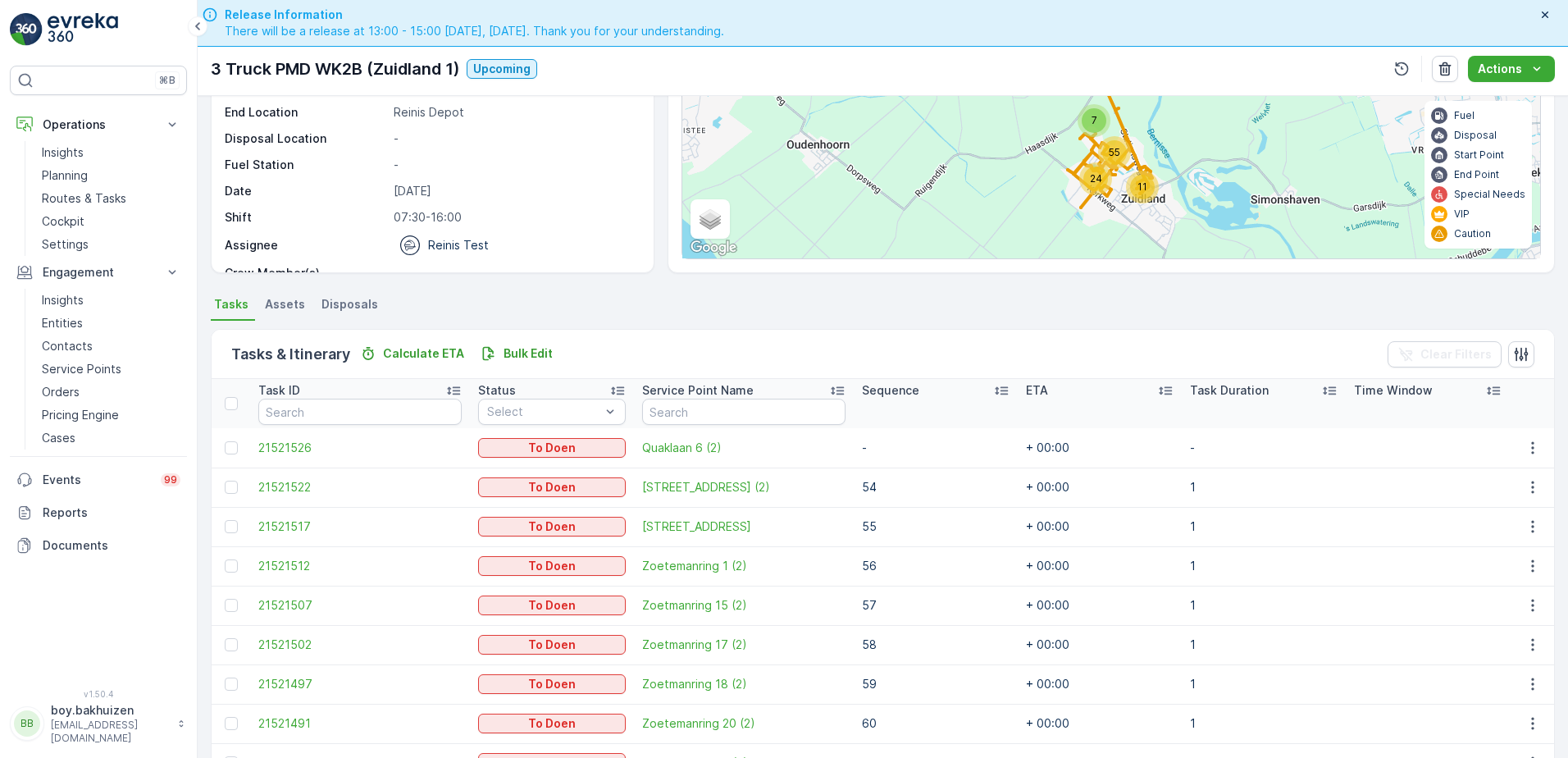
scroll to position [82, 0]
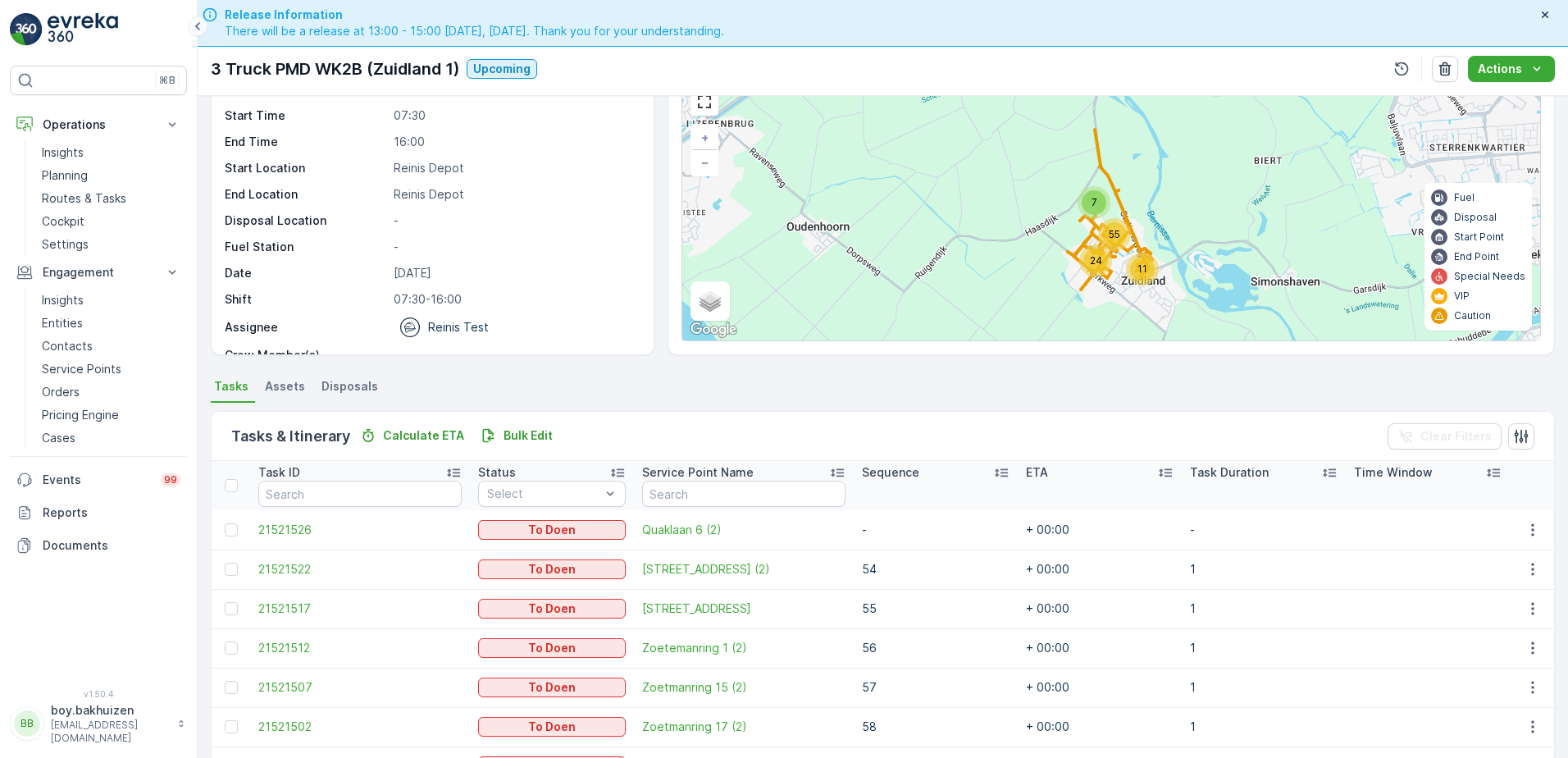
click at [205, 18] on icon at bounding box center [198, 26] width 18 height 19
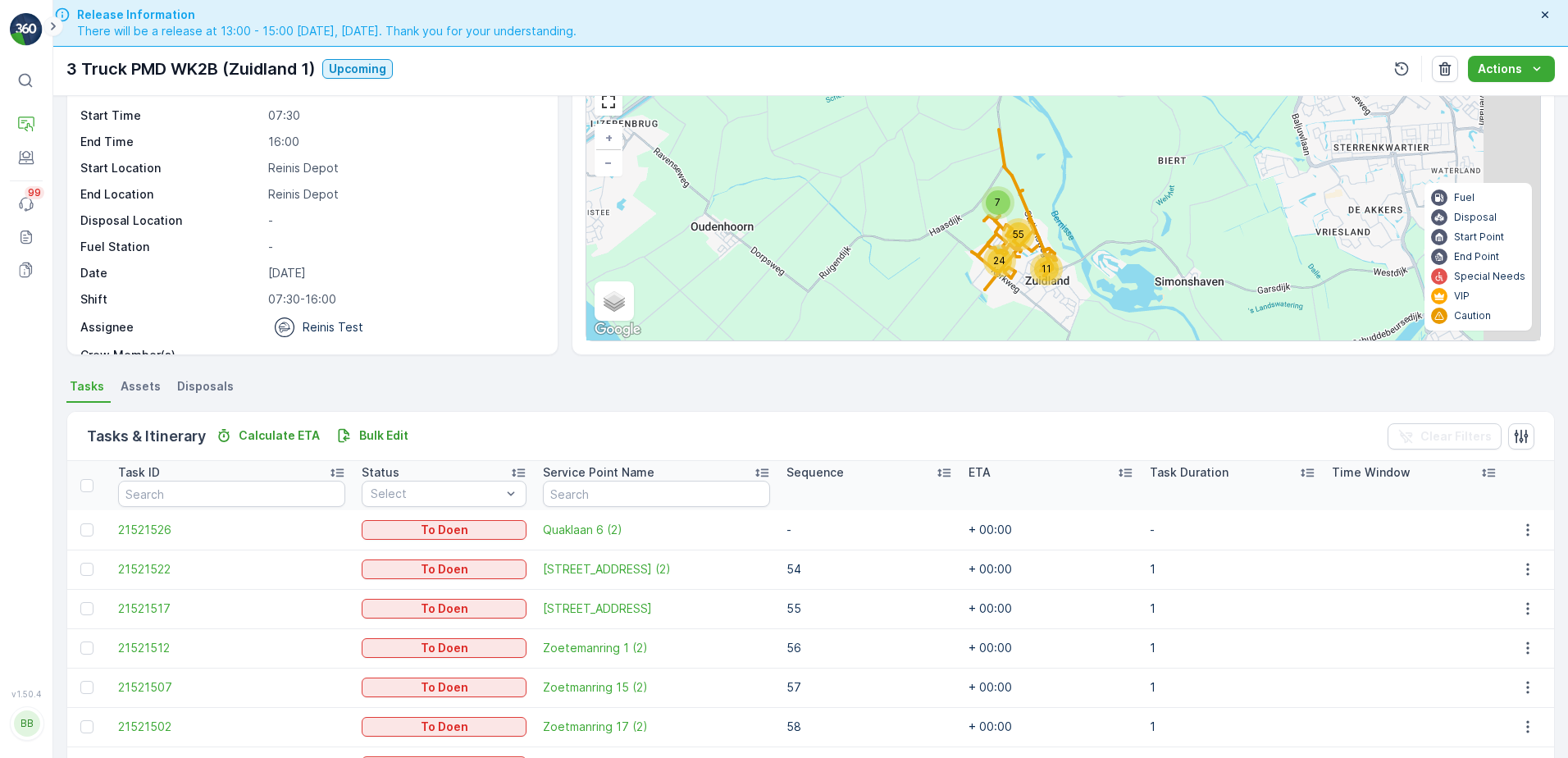
click at [54, 29] on icon at bounding box center [53, 26] width 18 height 19
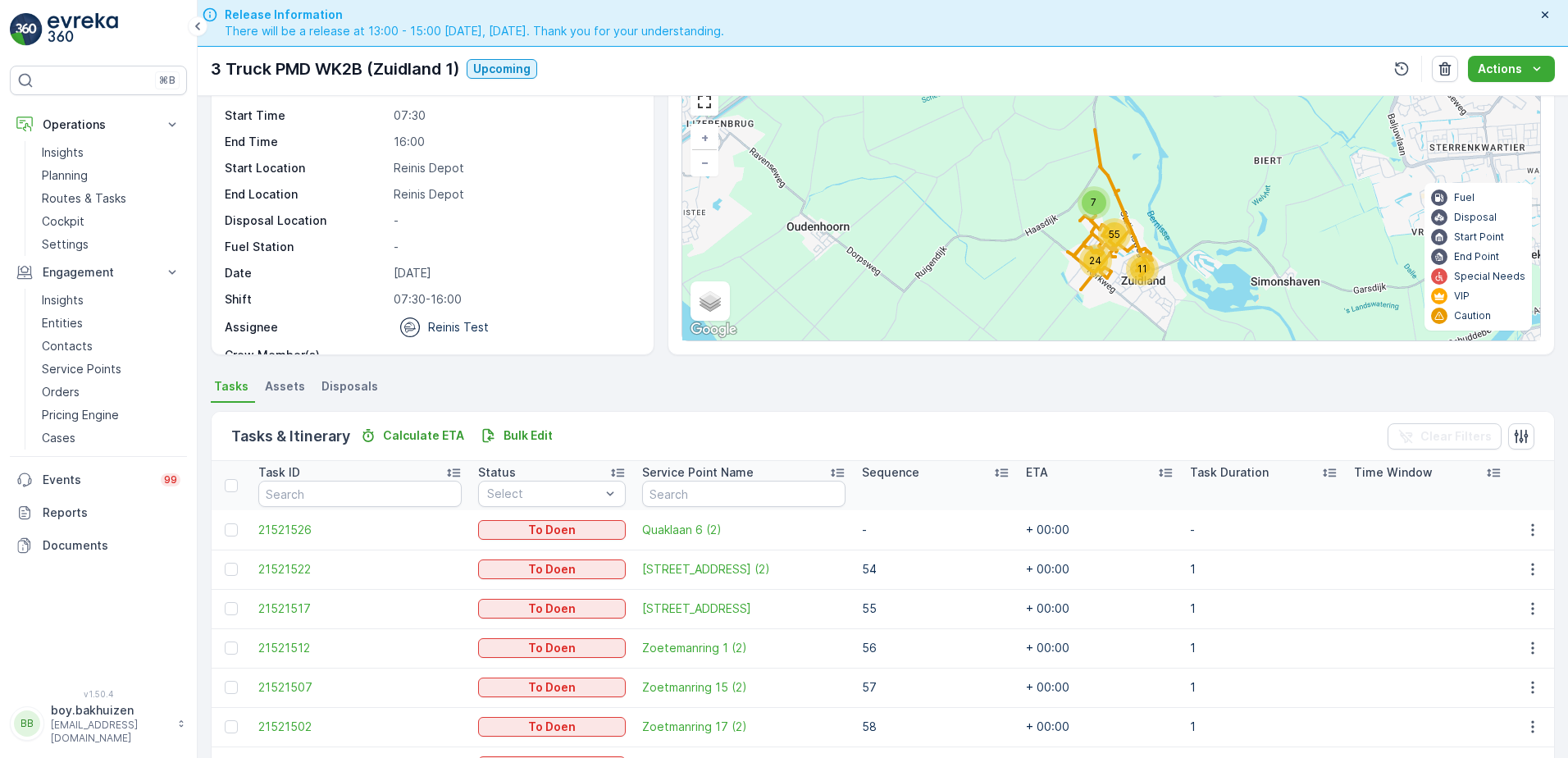
scroll to position [65, 0]
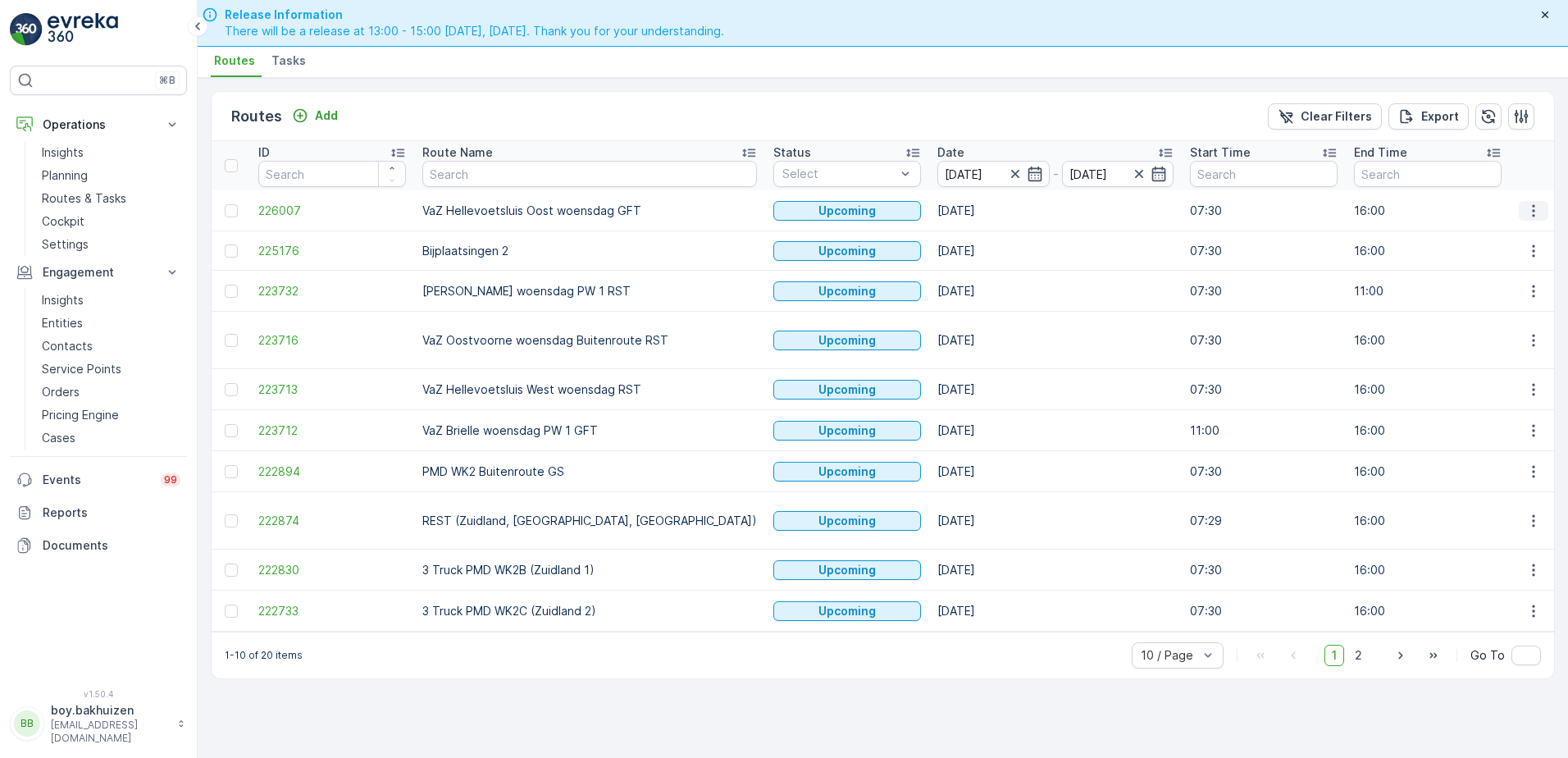
click at [1536, 206] on icon "button" at bounding box center [1534, 211] width 17 height 17
click at [1510, 227] on span "See More Details" at bounding box center [1494, 236] width 95 height 17
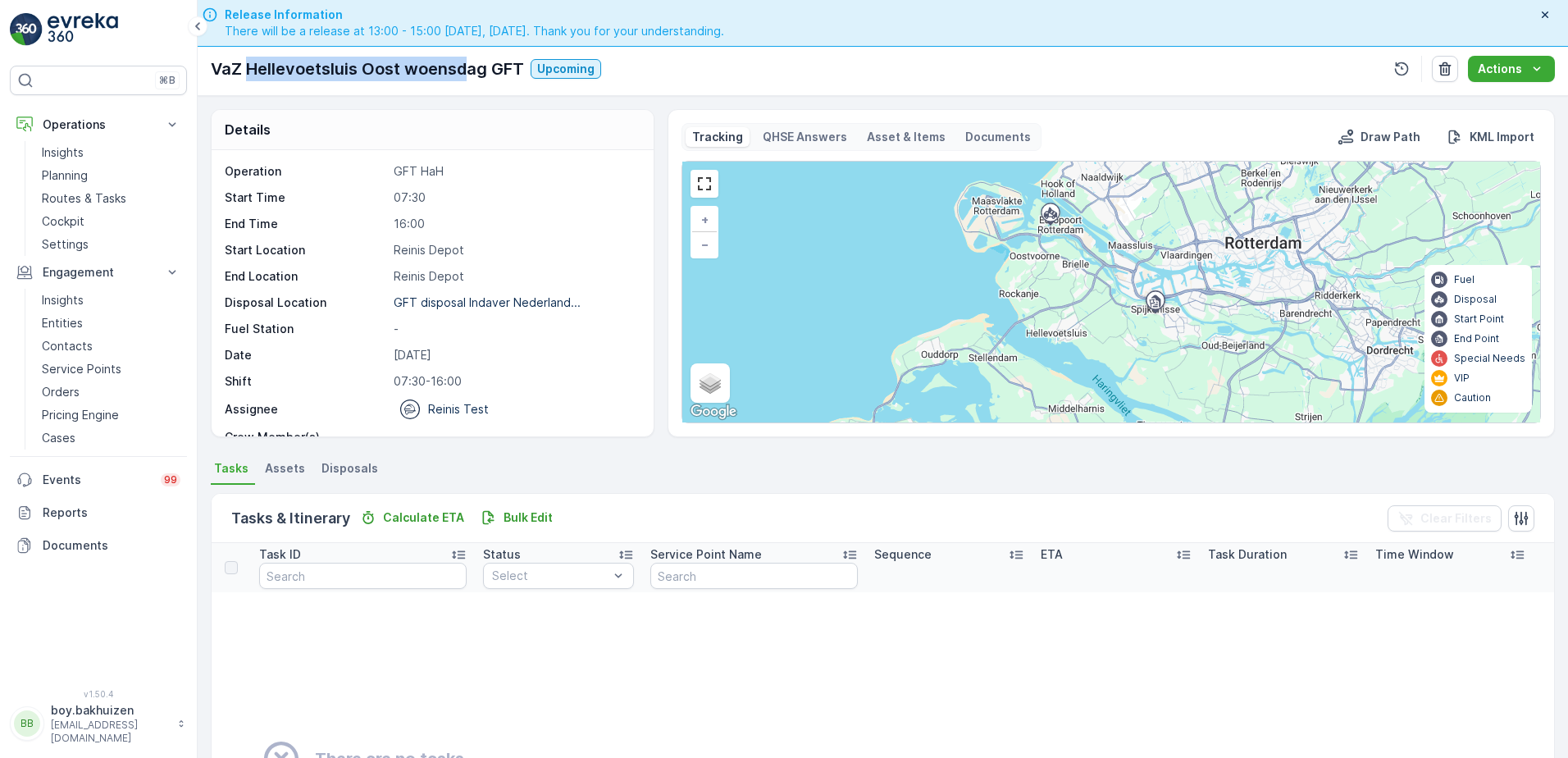
drag, startPoint x: 247, startPoint y: 71, endPoint x: 468, endPoint y: 74, distance: 221.0
click at [468, 74] on p "VaZ Hellevoetsluis Oost woensdag GFT" at bounding box center [368, 68] width 313 height 25
drag, startPoint x: 468, startPoint y: 74, endPoint x: 347, endPoint y: 72, distance: 121.0
click at [347, 72] on p "VaZ Hellevoetsluis Oost woensdag GFT" at bounding box center [368, 68] width 313 height 25
drag, startPoint x: 94, startPoint y: 366, endPoint x: 112, endPoint y: 358, distance: 19.7
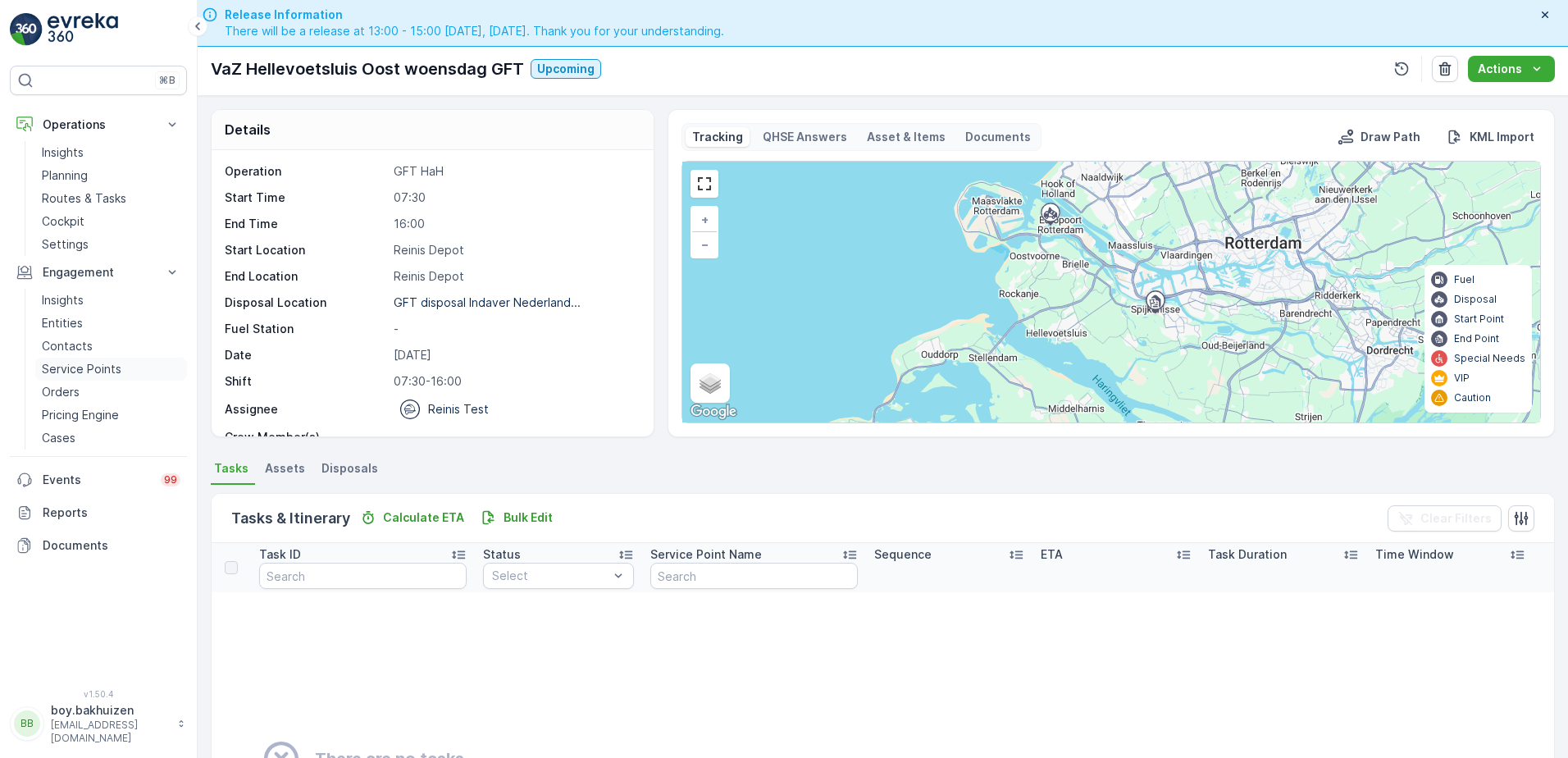
click at [94, 366] on p "Service Points" at bounding box center [81, 369] width 79 height 17
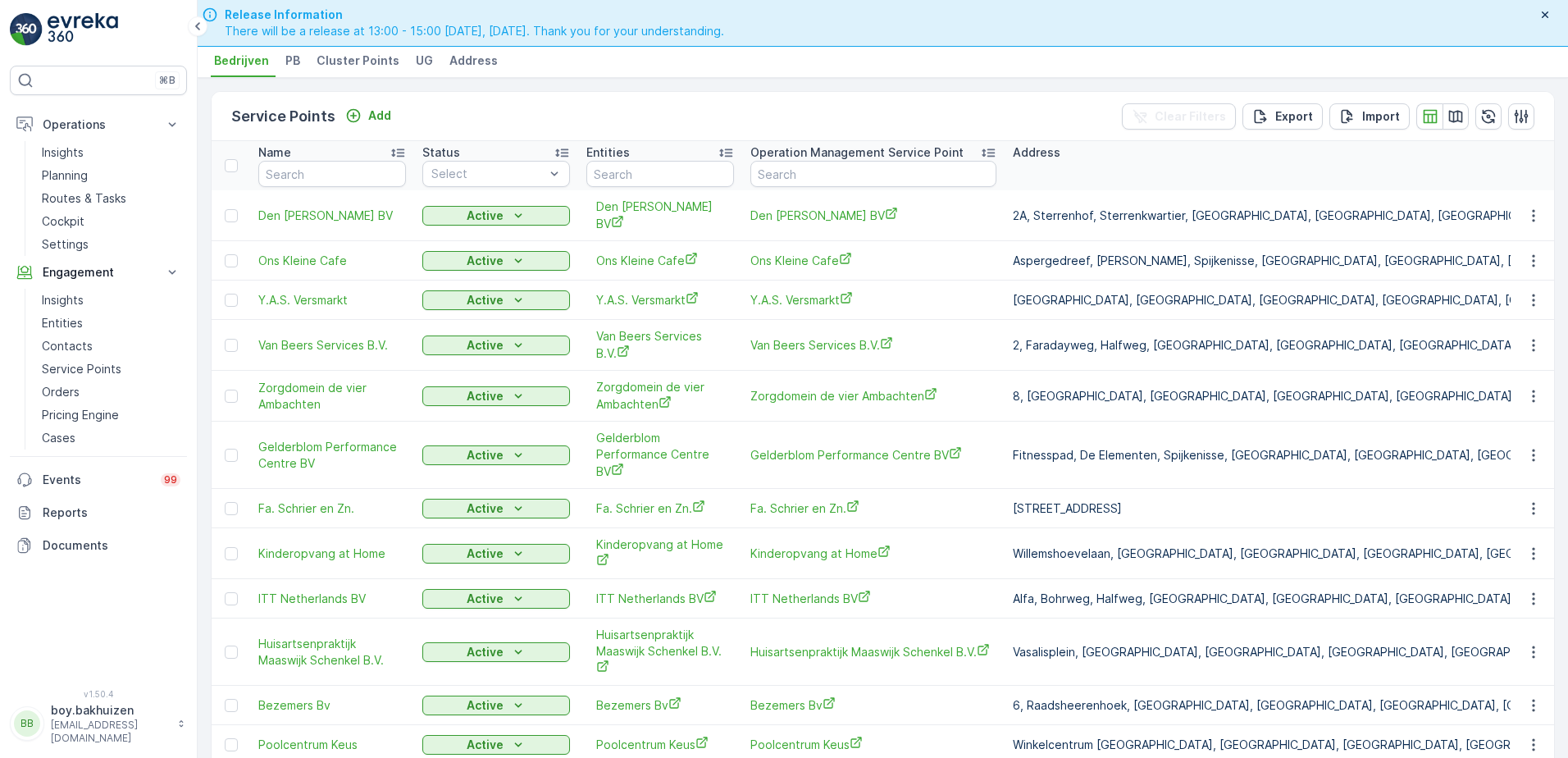
drag, startPoint x: 355, startPoint y: 55, endPoint x: 746, endPoint y: 157, distance: 404.1
click at [355, 55] on span "Cluster Points" at bounding box center [358, 61] width 83 height 17
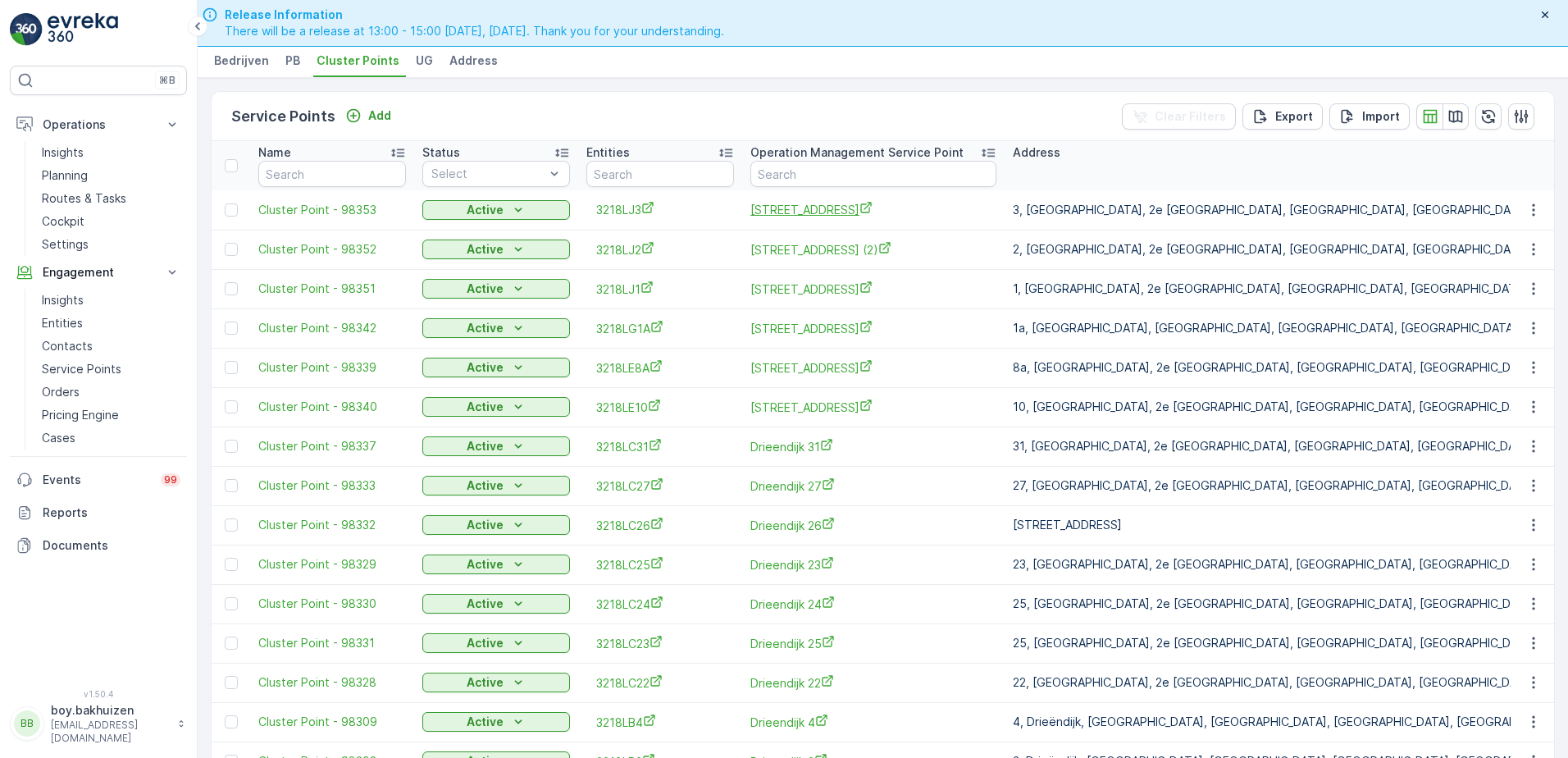
click at [790, 206] on span "Oudeweg Oost 3" at bounding box center [873, 209] width 246 height 17
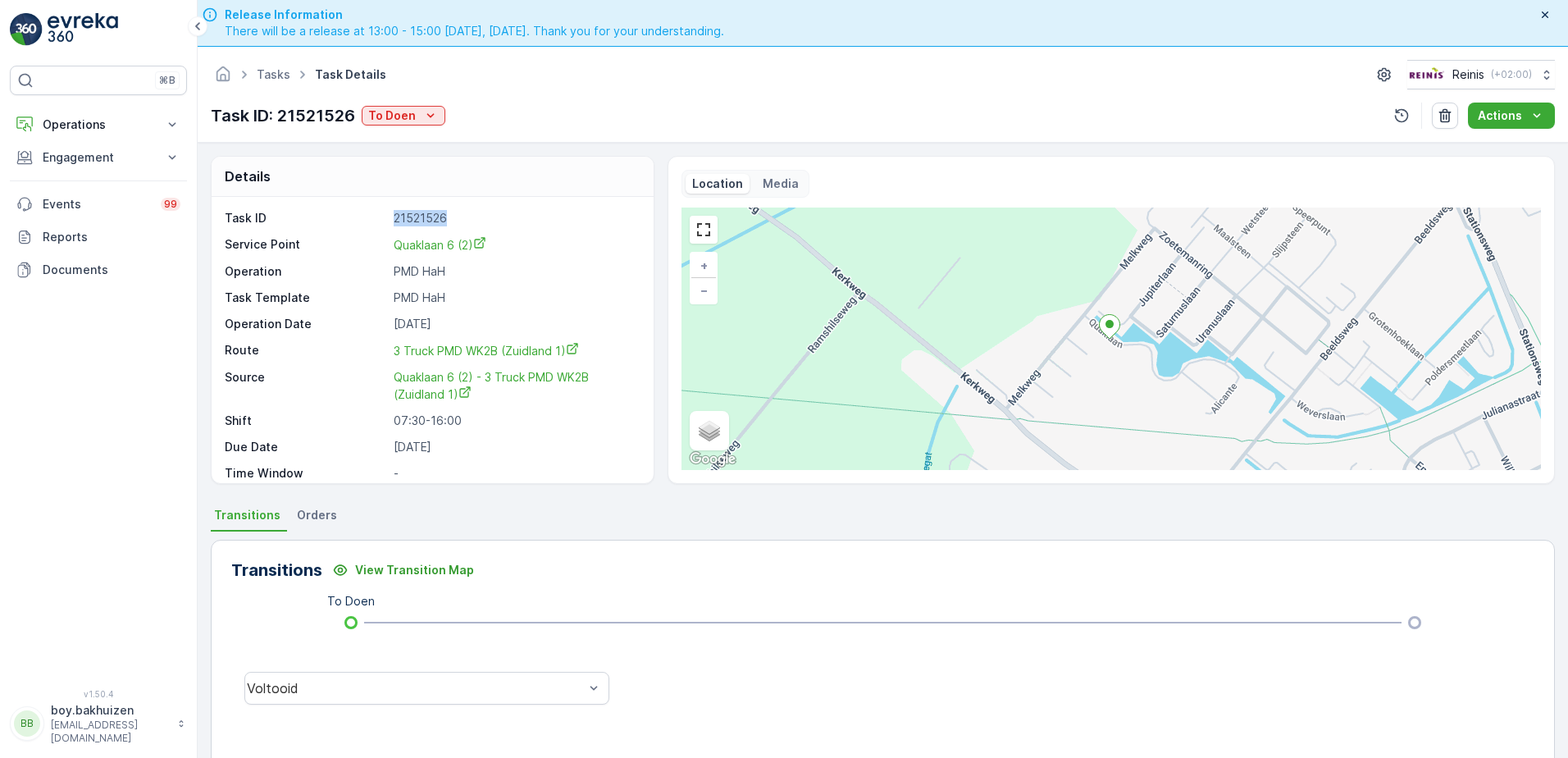
drag, startPoint x: 460, startPoint y: 217, endPoint x: 384, endPoint y: 219, distance: 76.0
click at [384, 219] on div "Task ID 21521526" at bounding box center [430, 218] width 412 height 17
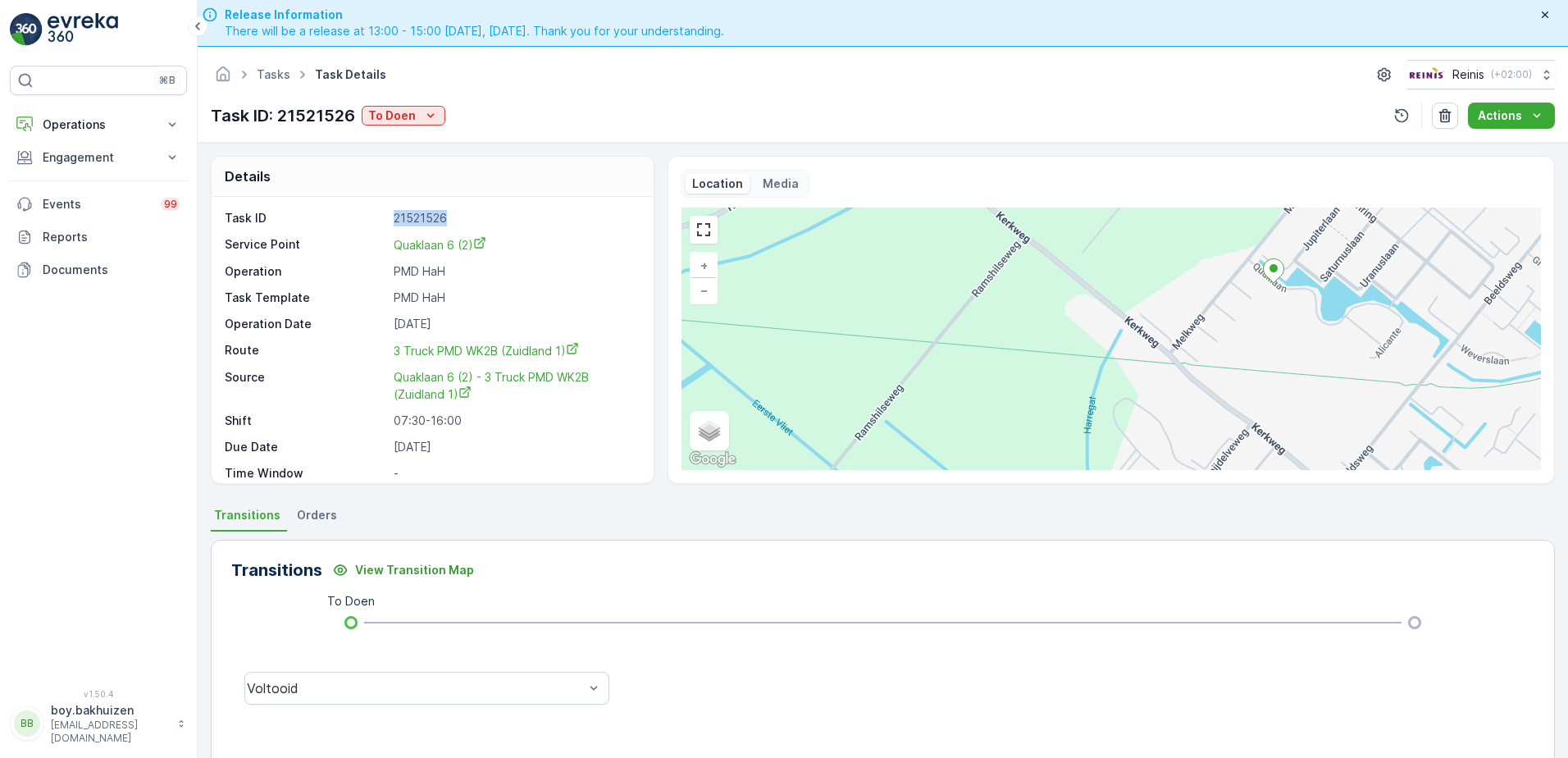
click at [1274, 267] on ellipse at bounding box center [1273, 268] width 8 height 8
click at [1274, 269] on ellipse at bounding box center [1273, 268] width 8 height 8
click at [573, 274] on p "PMD HaH" at bounding box center [515, 272] width 243 height 17
click at [99, 159] on p "Engagement" at bounding box center [98, 157] width 111 height 17
click at [88, 249] on p "Service Points" at bounding box center [81, 254] width 79 height 17
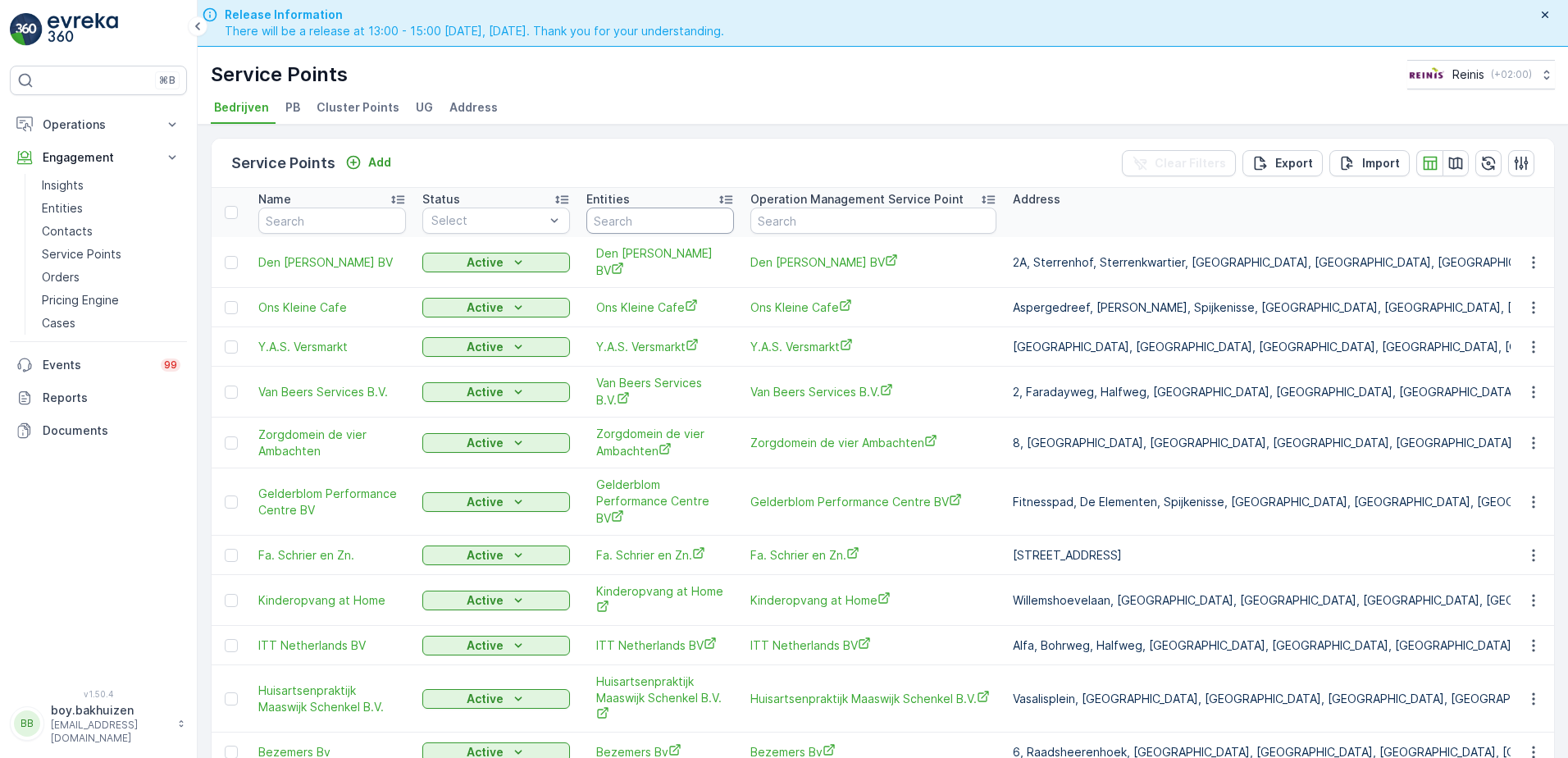
click at [619, 221] on input "text" at bounding box center [661, 220] width 147 height 26
type input "qu"
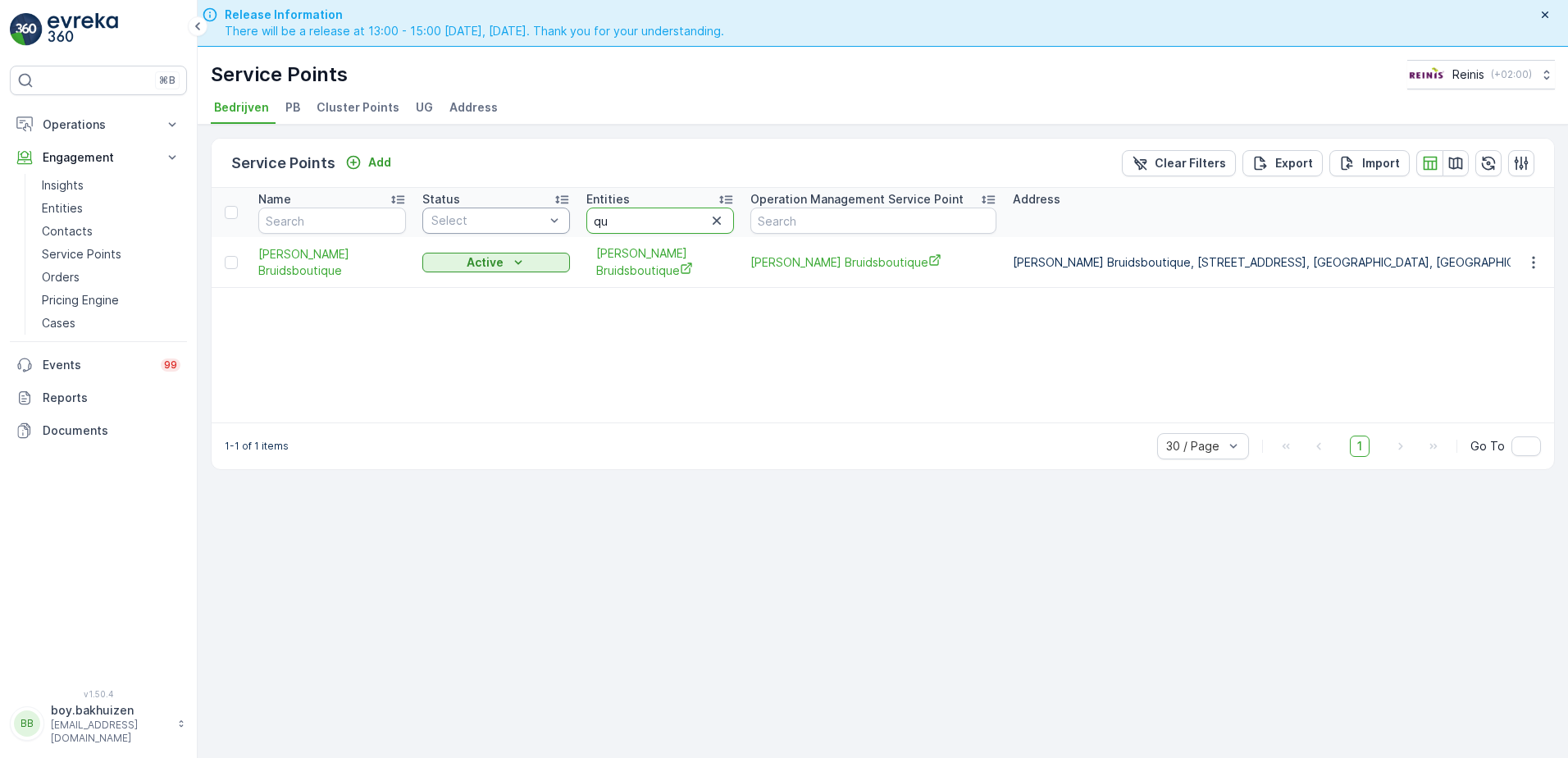
drag, startPoint x: 583, startPoint y: 224, endPoint x: 518, endPoint y: 227, distance: 65.1
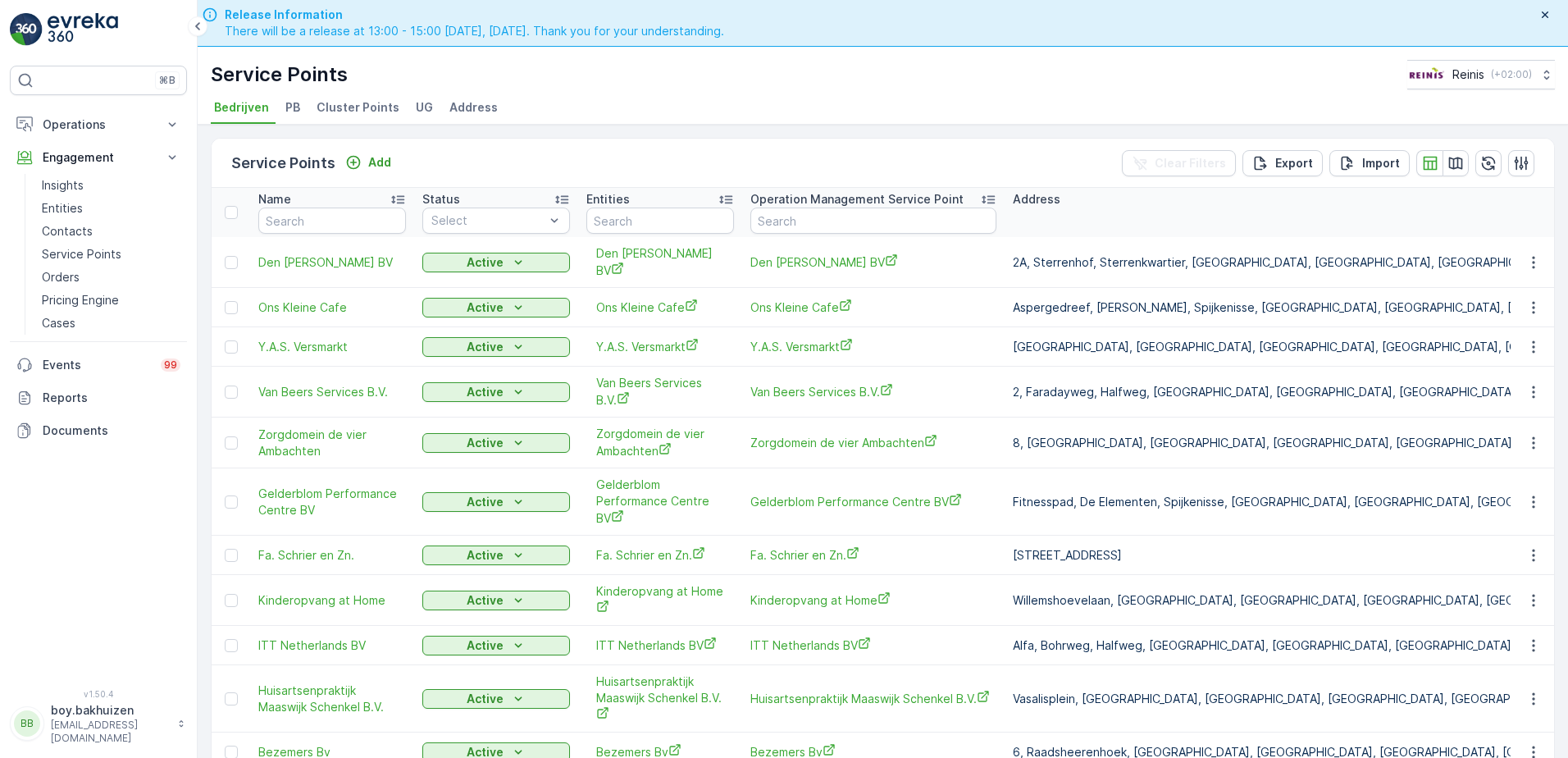
click at [345, 99] on span "Cluster Points" at bounding box center [358, 108] width 83 height 17
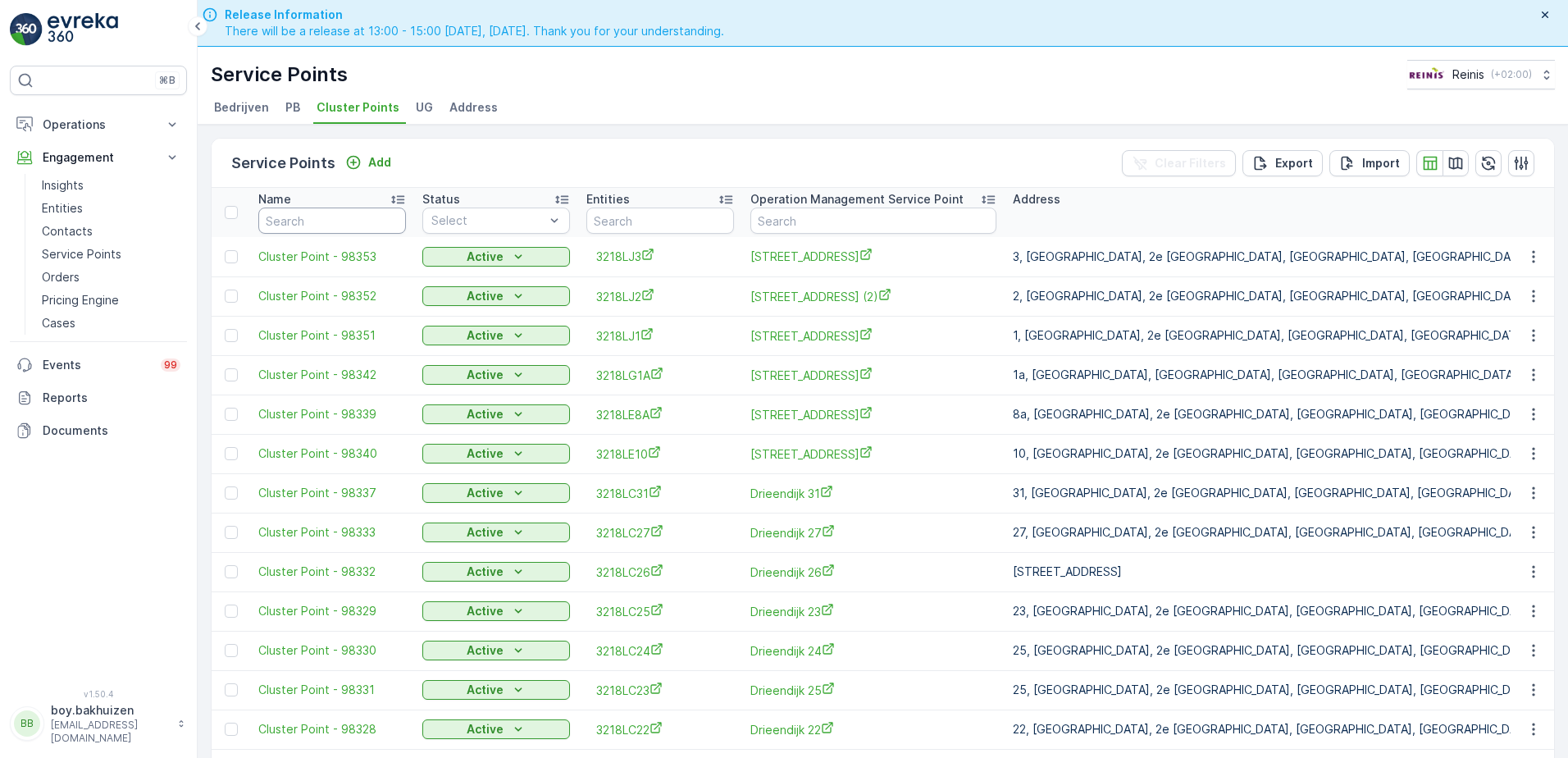
click at [351, 226] on input "text" at bounding box center [332, 220] width 147 height 26
click at [833, 227] on input "text" at bounding box center [873, 220] width 246 height 26
type input "qua"
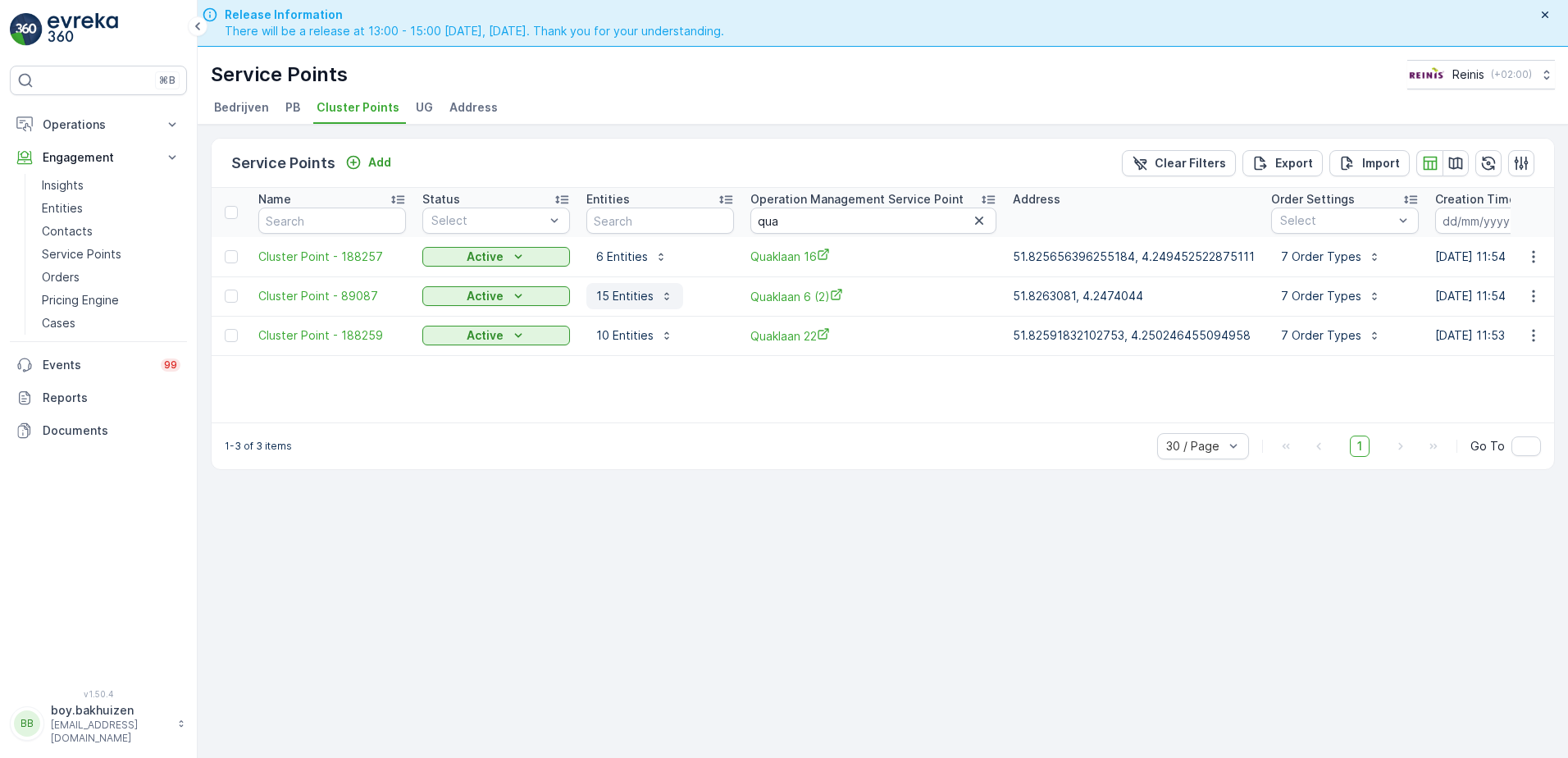
click at [661, 297] on icon "button" at bounding box center [667, 296] width 13 height 13
click at [990, 616] on div "Service Points Add Clear Filters Export Import Name Status Select Entities Oper…" at bounding box center [883, 464] width 1371 height 680
click at [90, 117] on p "Operations" at bounding box center [98, 124] width 111 height 17
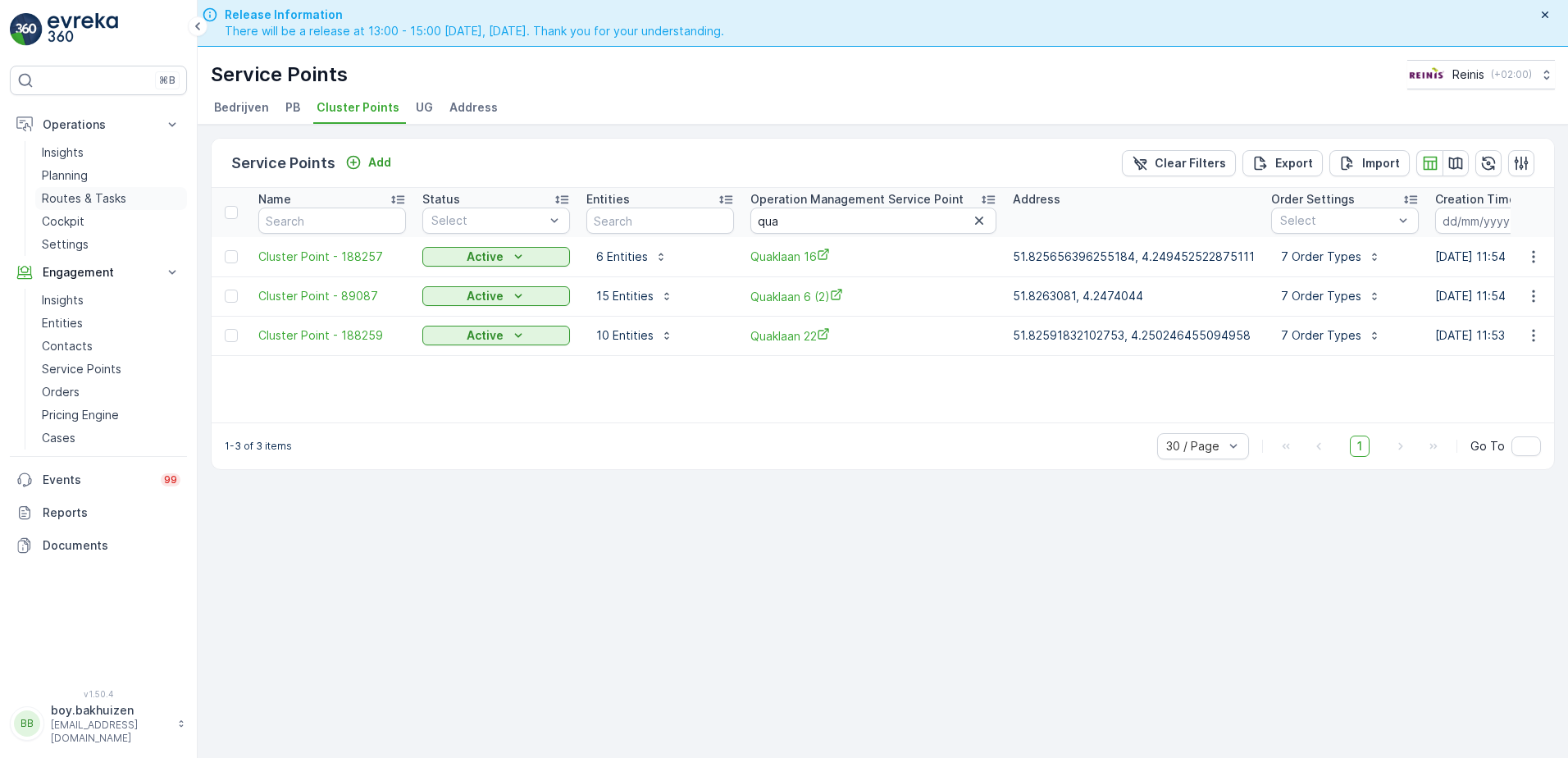
click at [72, 192] on p "Routes & Tasks" at bounding box center [84, 199] width 85 height 17
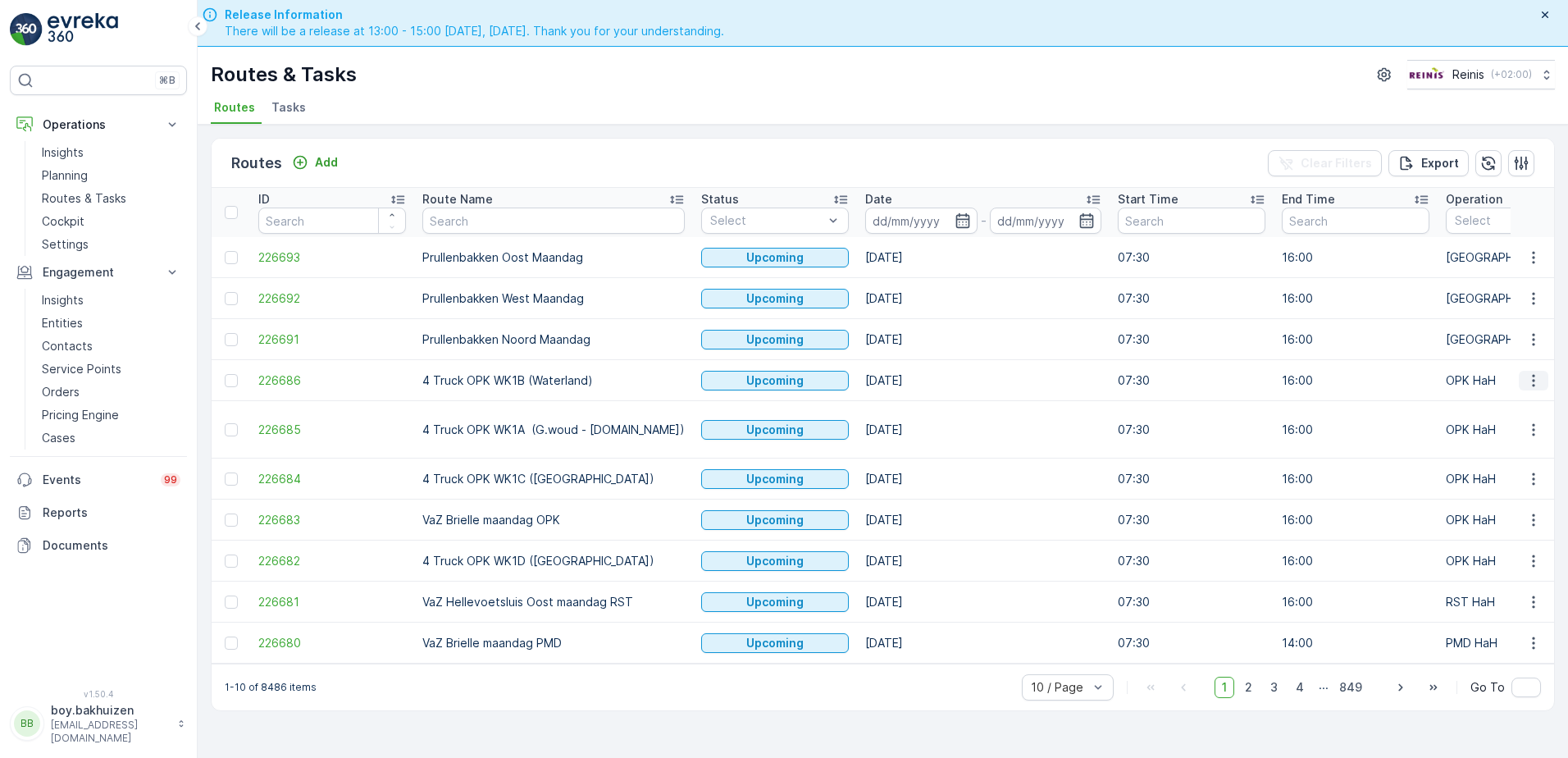
click at [1539, 373] on icon "button" at bounding box center [1534, 380] width 17 height 17
click at [1503, 402] on span "See More Details" at bounding box center [1494, 405] width 95 height 17
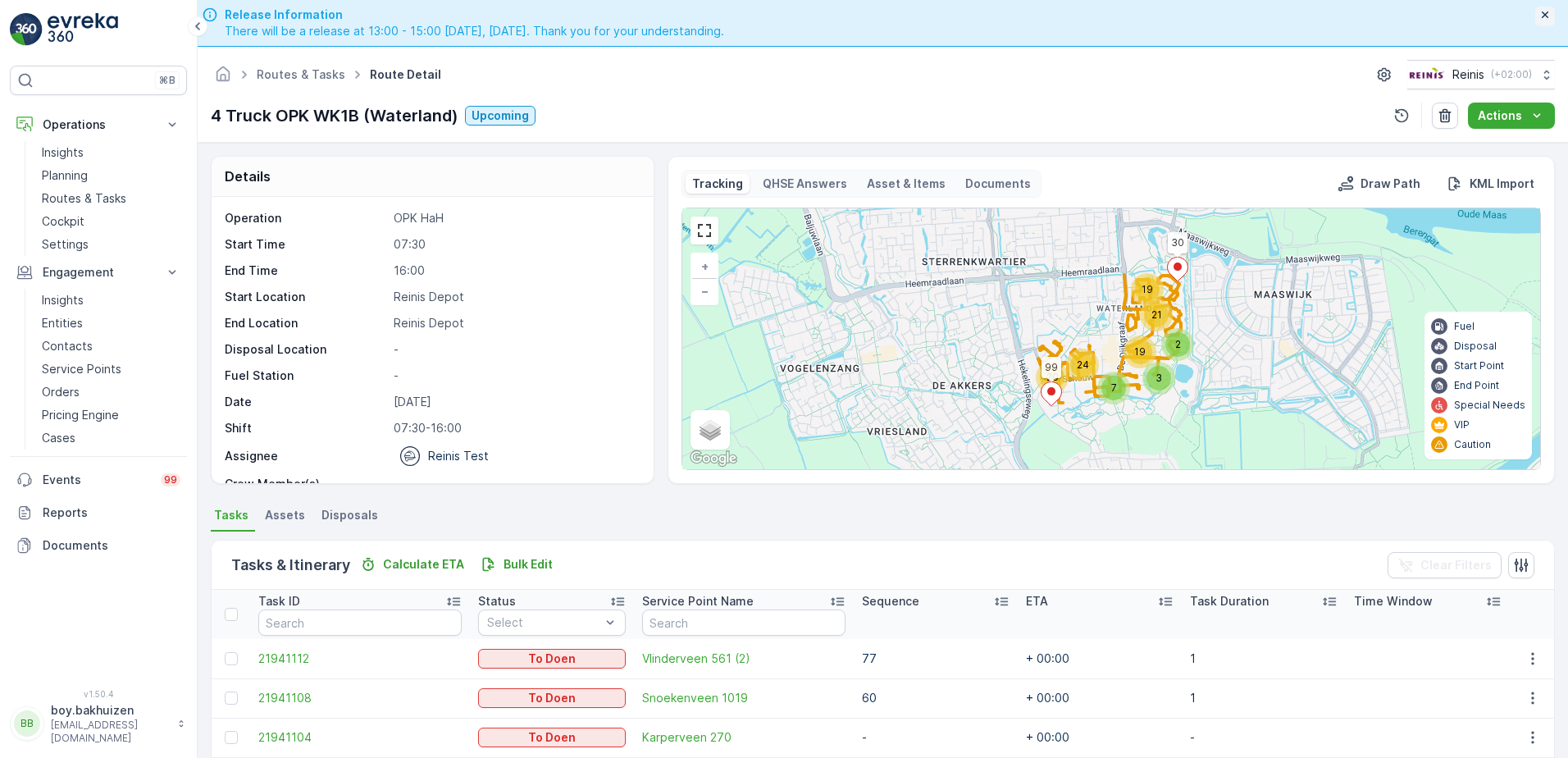
click at [1543, 15] on icon "button" at bounding box center [1545, 15] width 13 height 13
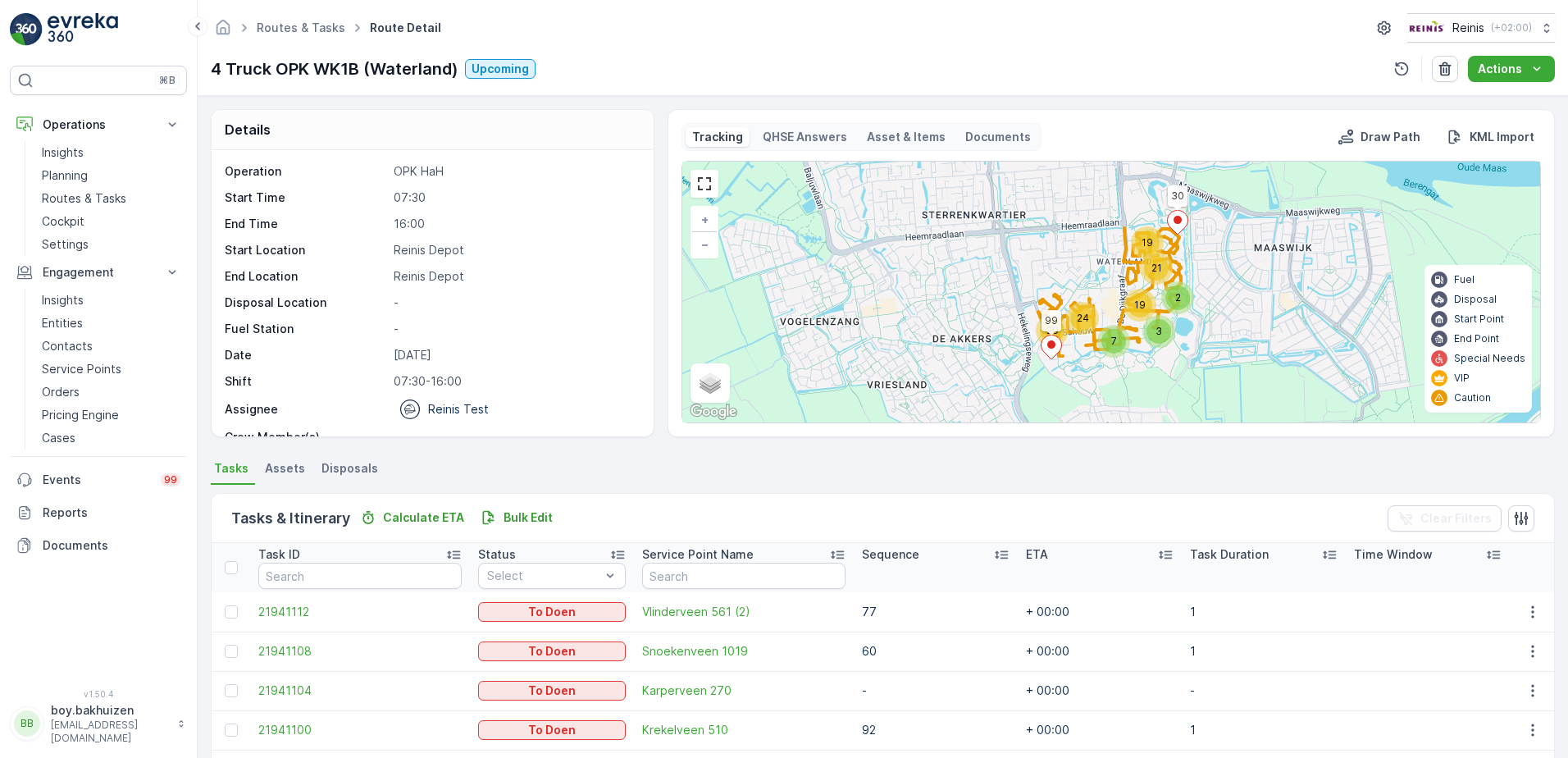
scroll to position [82, 0]
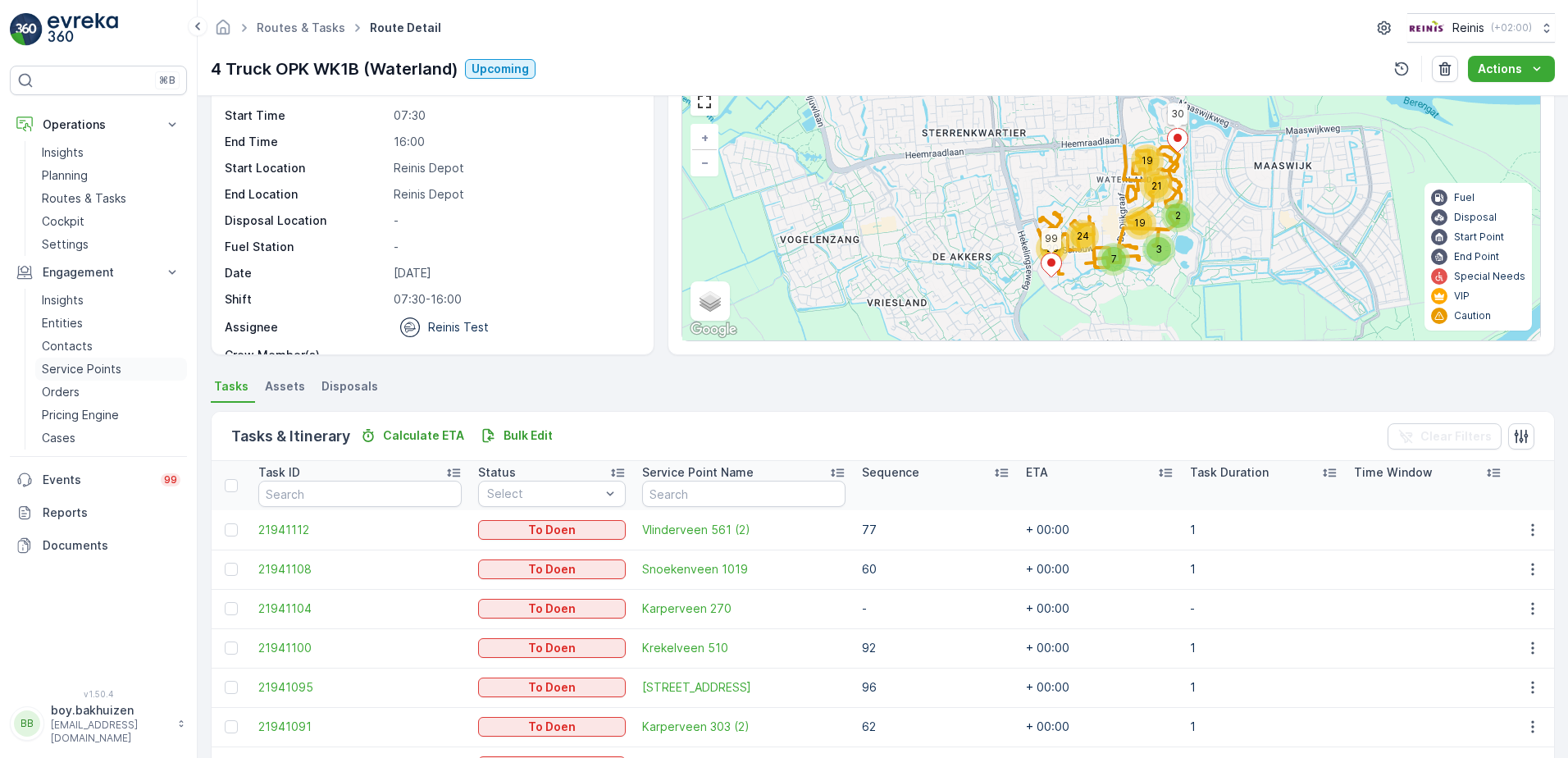
click at [104, 368] on p "Service Points" at bounding box center [81, 369] width 79 height 17
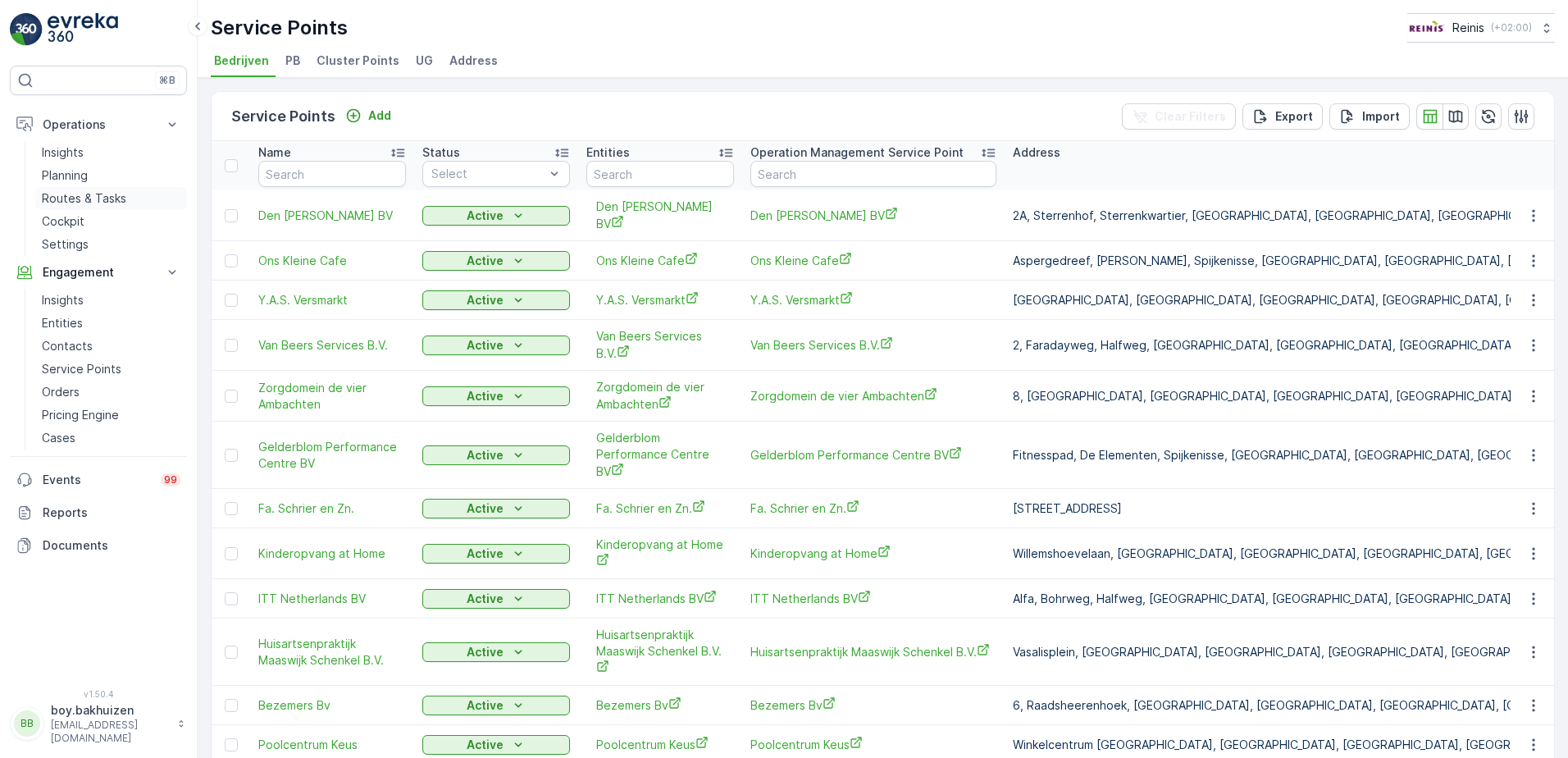
click at [88, 199] on p "Routes & Tasks" at bounding box center [84, 199] width 85 height 17
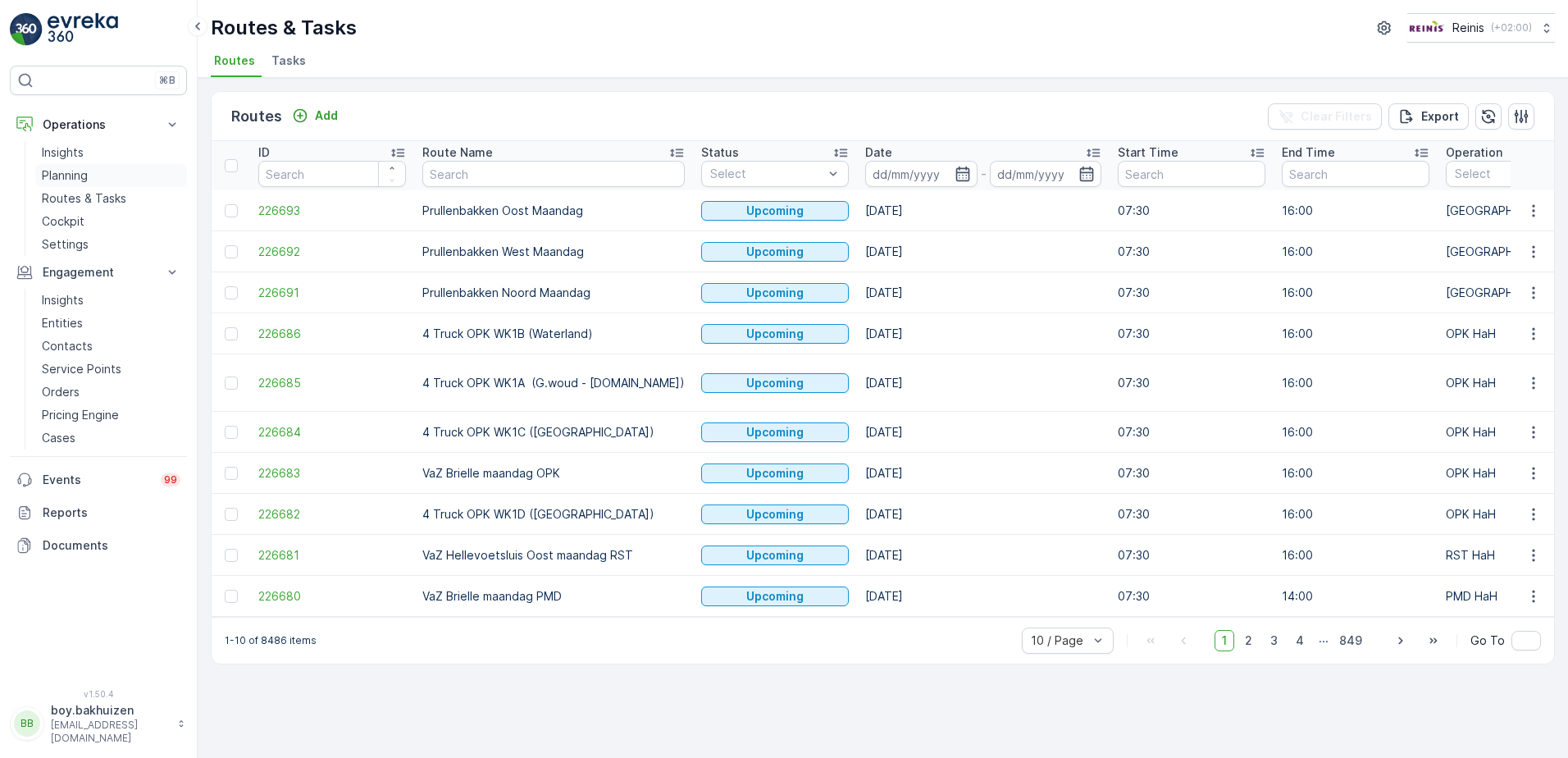
click at [57, 169] on p "Planning" at bounding box center [64, 176] width 46 height 17
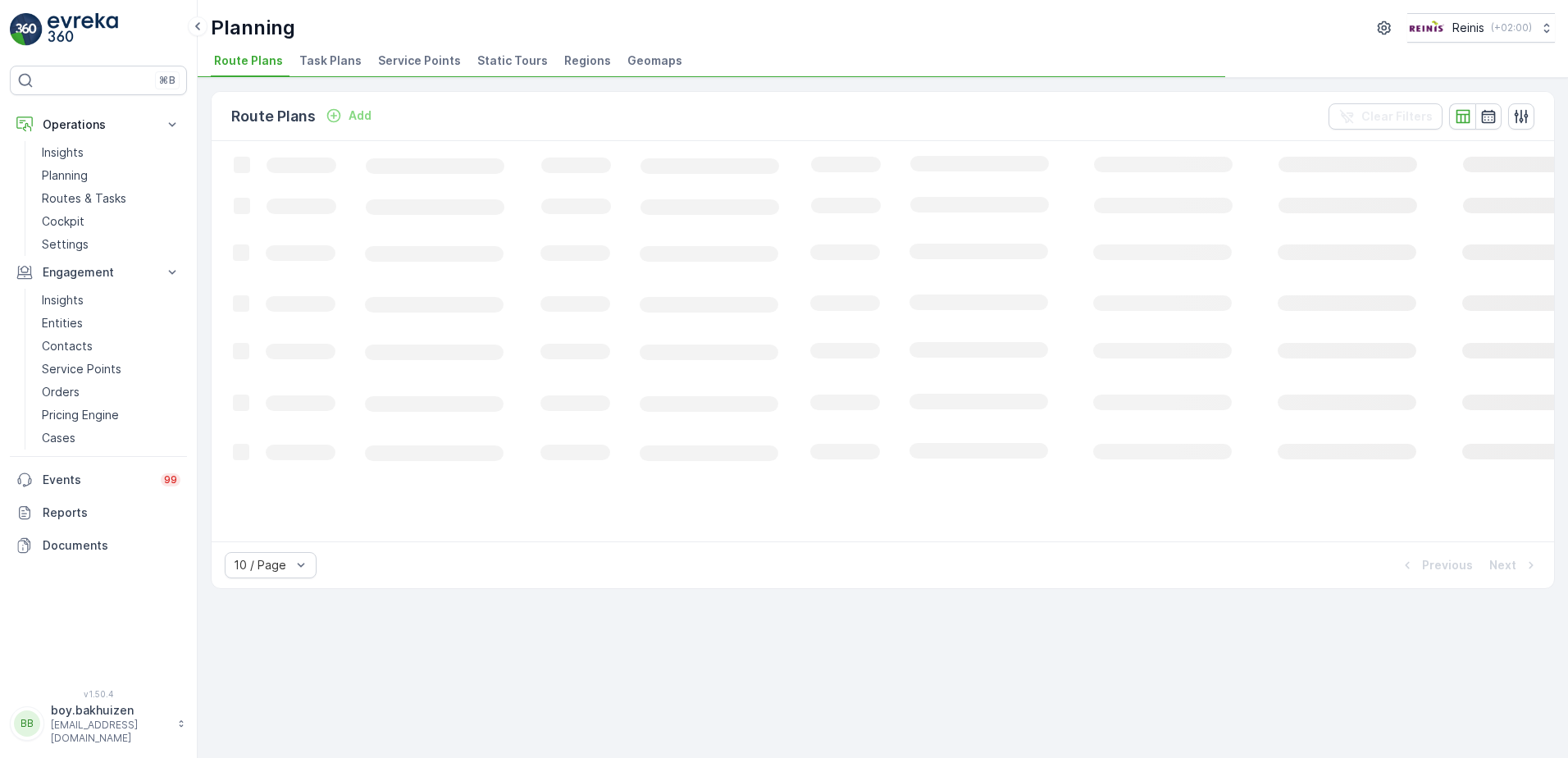
click at [407, 56] on span "Service Points" at bounding box center [419, 61] width 83 height 17
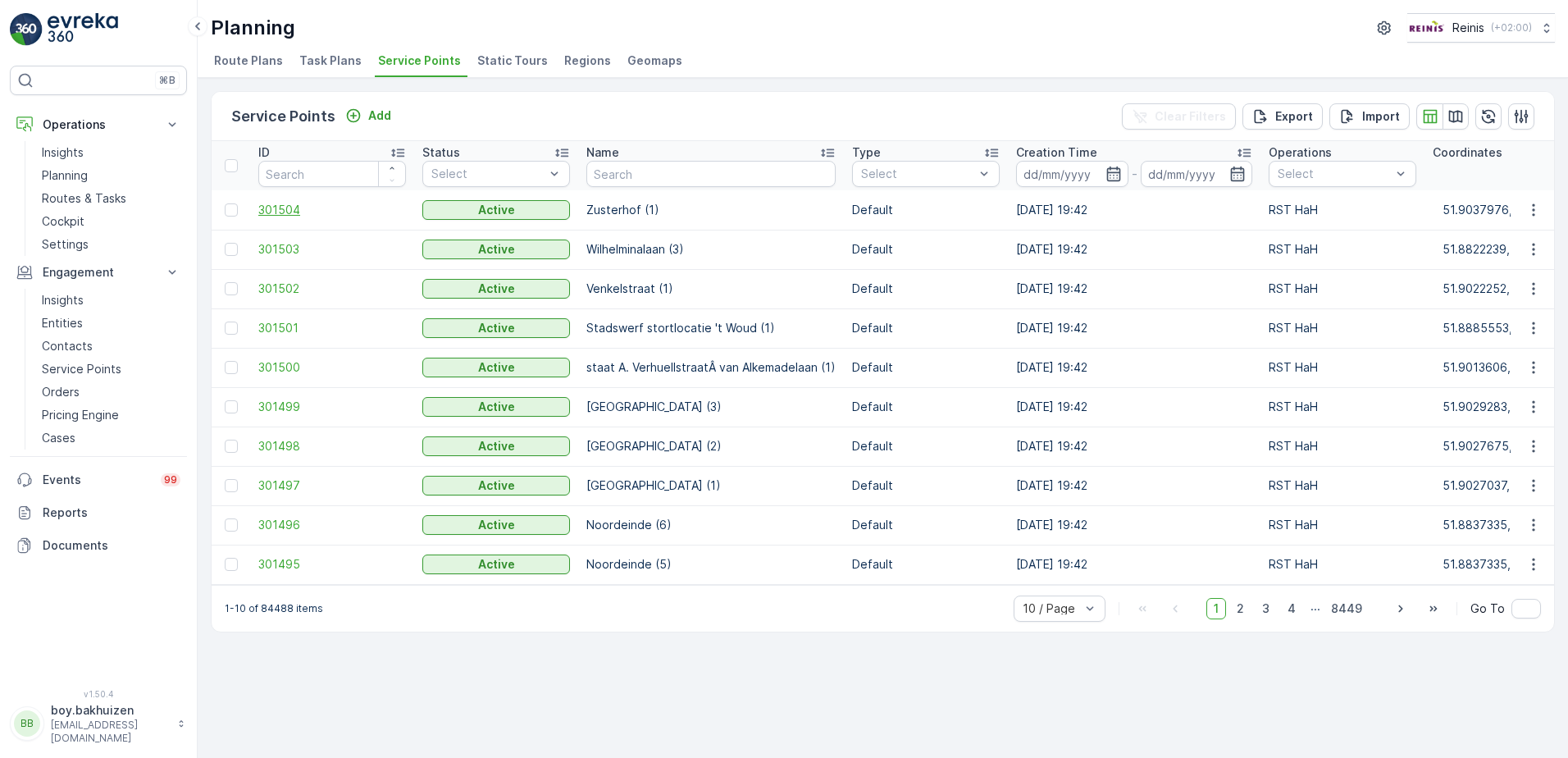
click at [284, 207] on span "301504" at bounding box center [332, 210] width 147 height 17
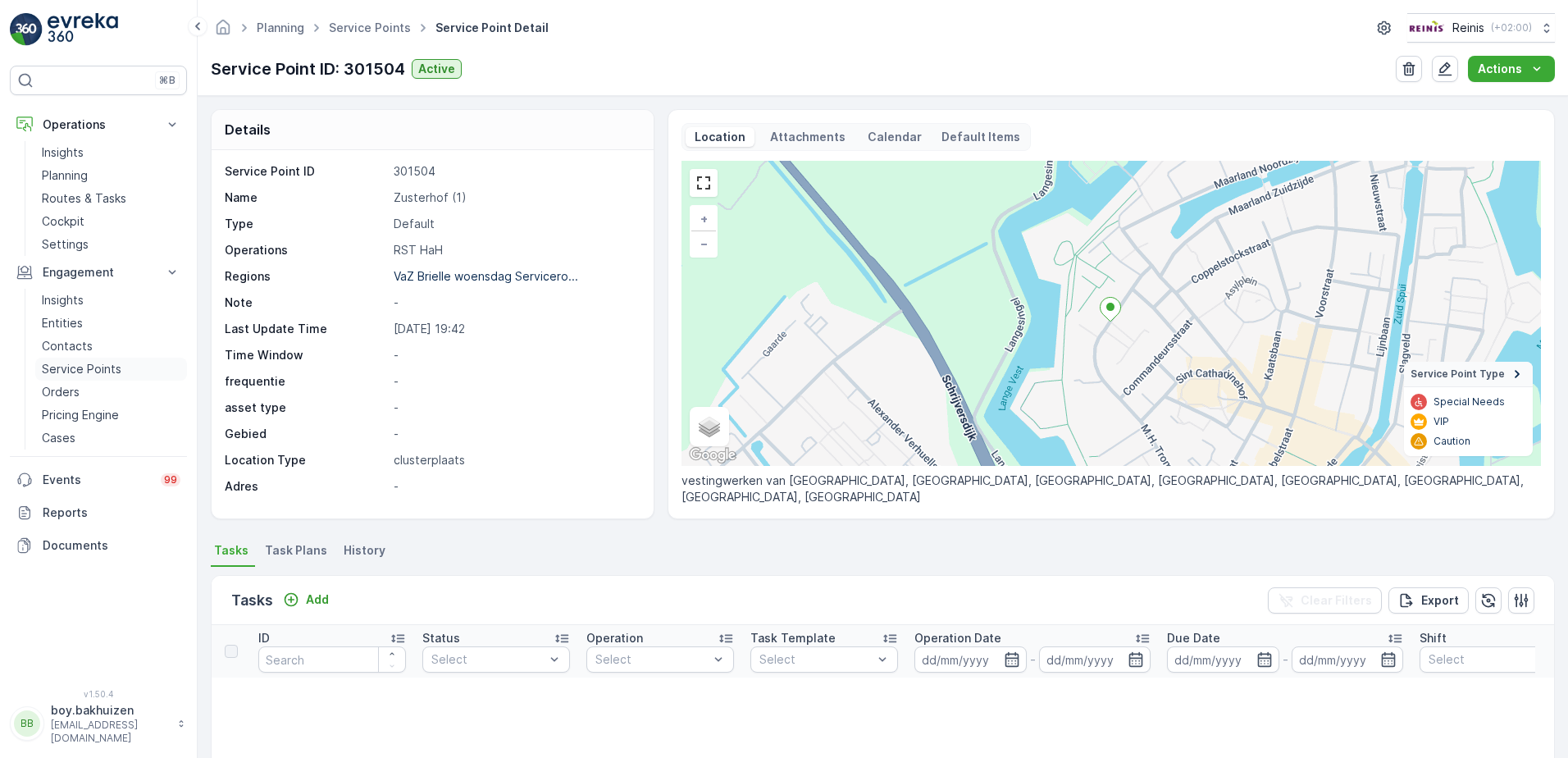
click at [80, 371] on p "Service Points" at bounding box center [81, 369] width 79 height 17
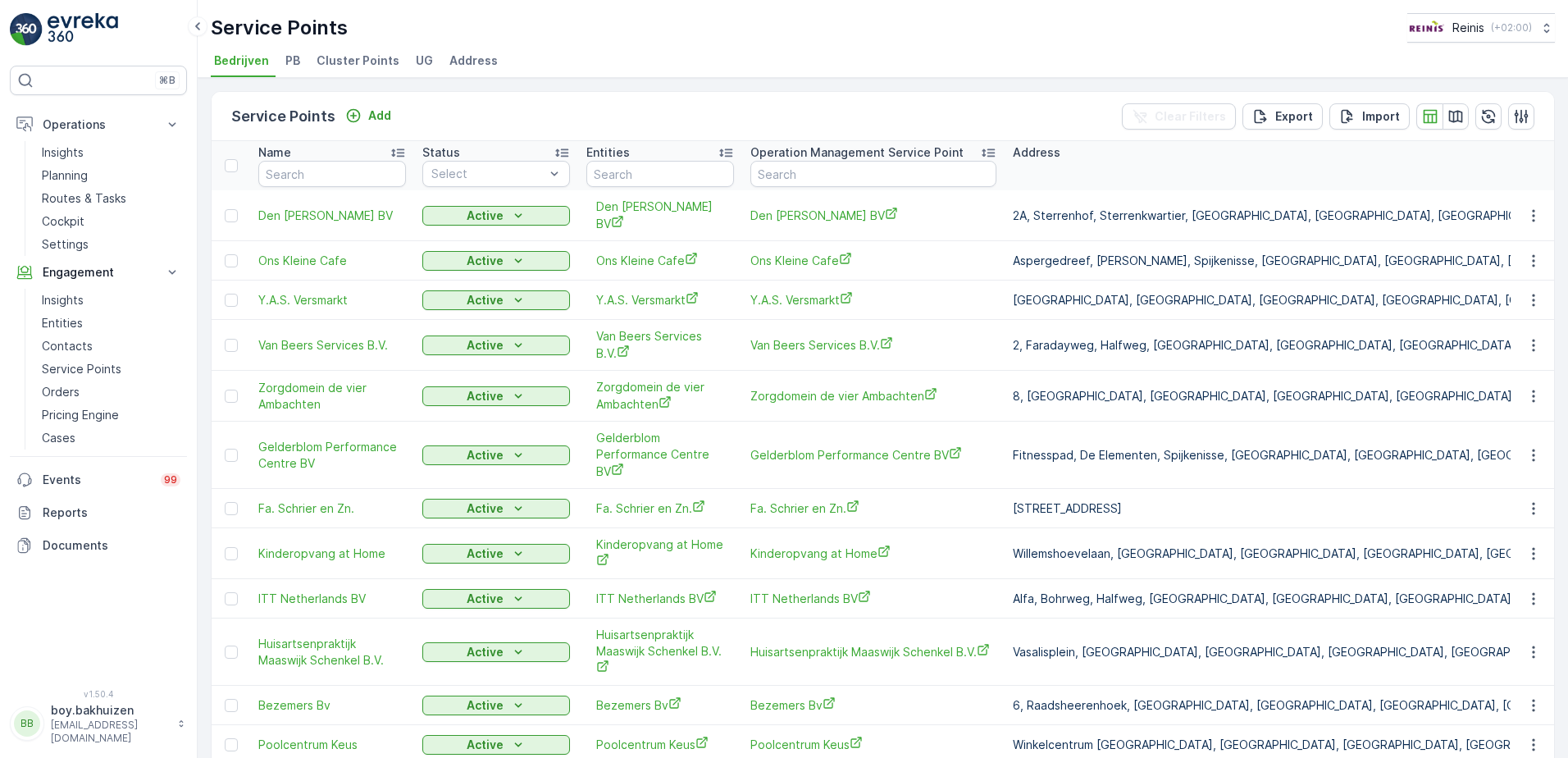
click at [353, 62] on span "Cluster Points" at bounding box center [358, 61] width 83 height 17
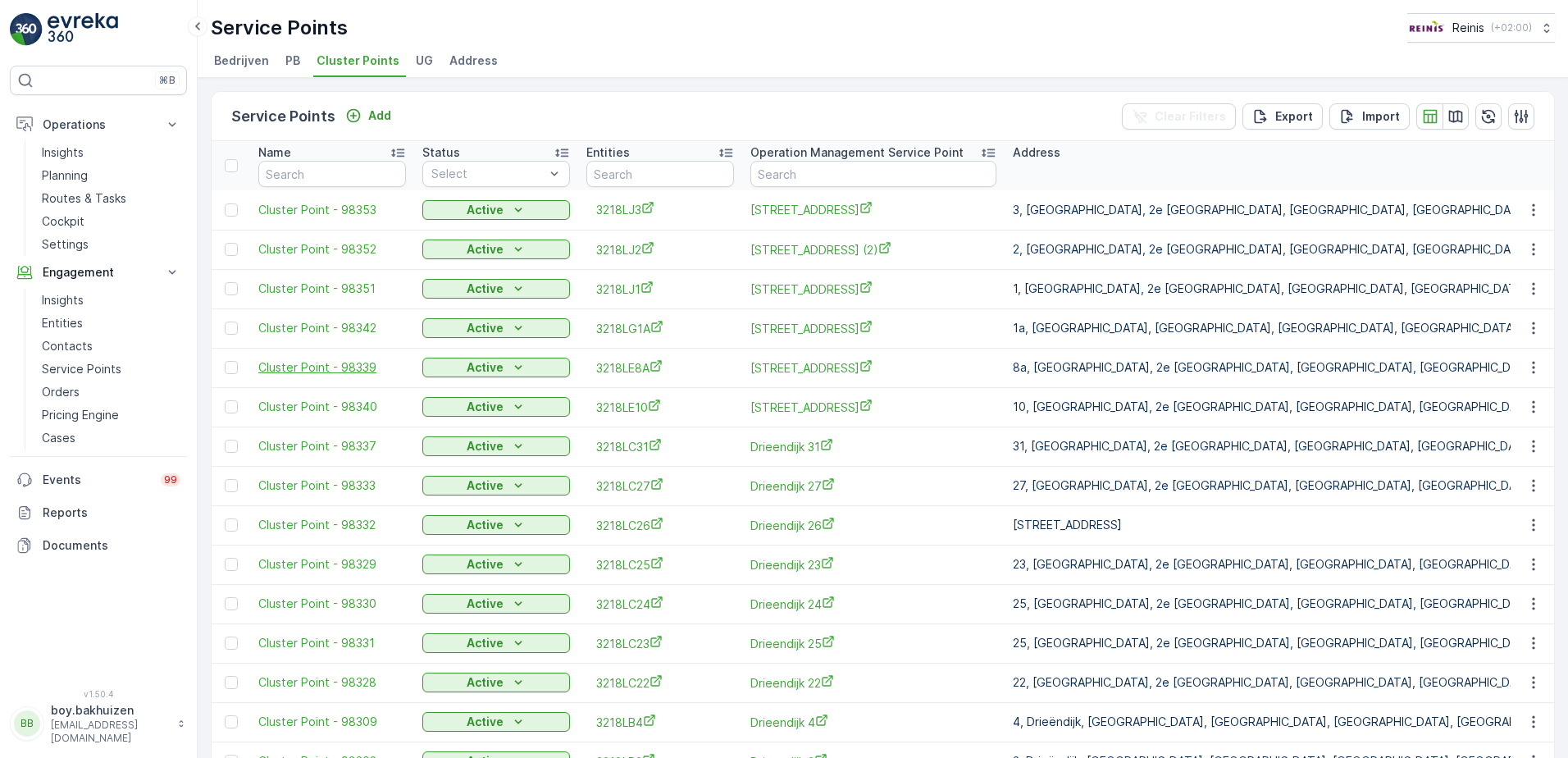
click at [298, 370] on span "Cluster Point - 98339" at bounding box center [332, 367] width 147 height 17
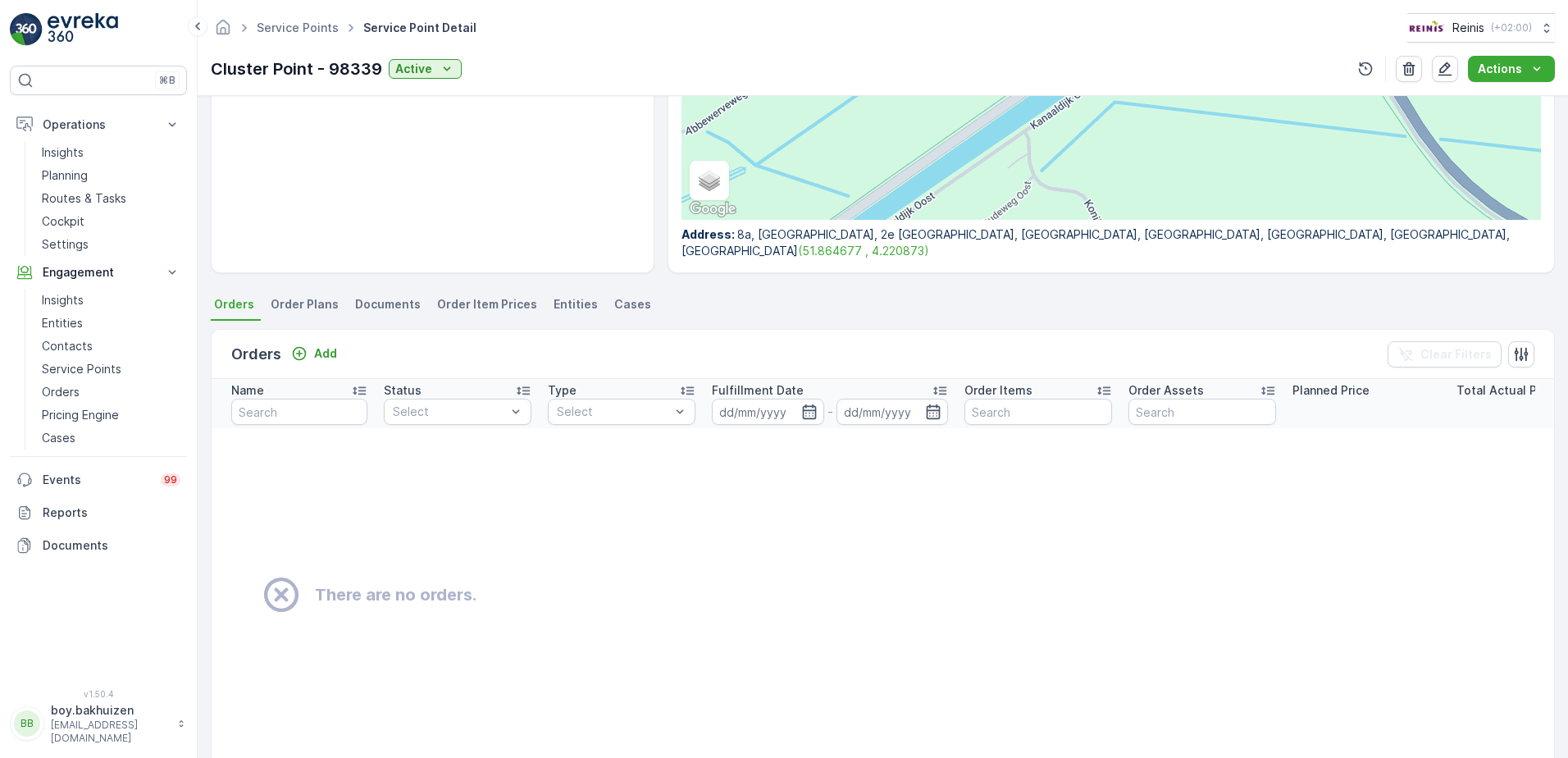
scroll to position [164, 0]
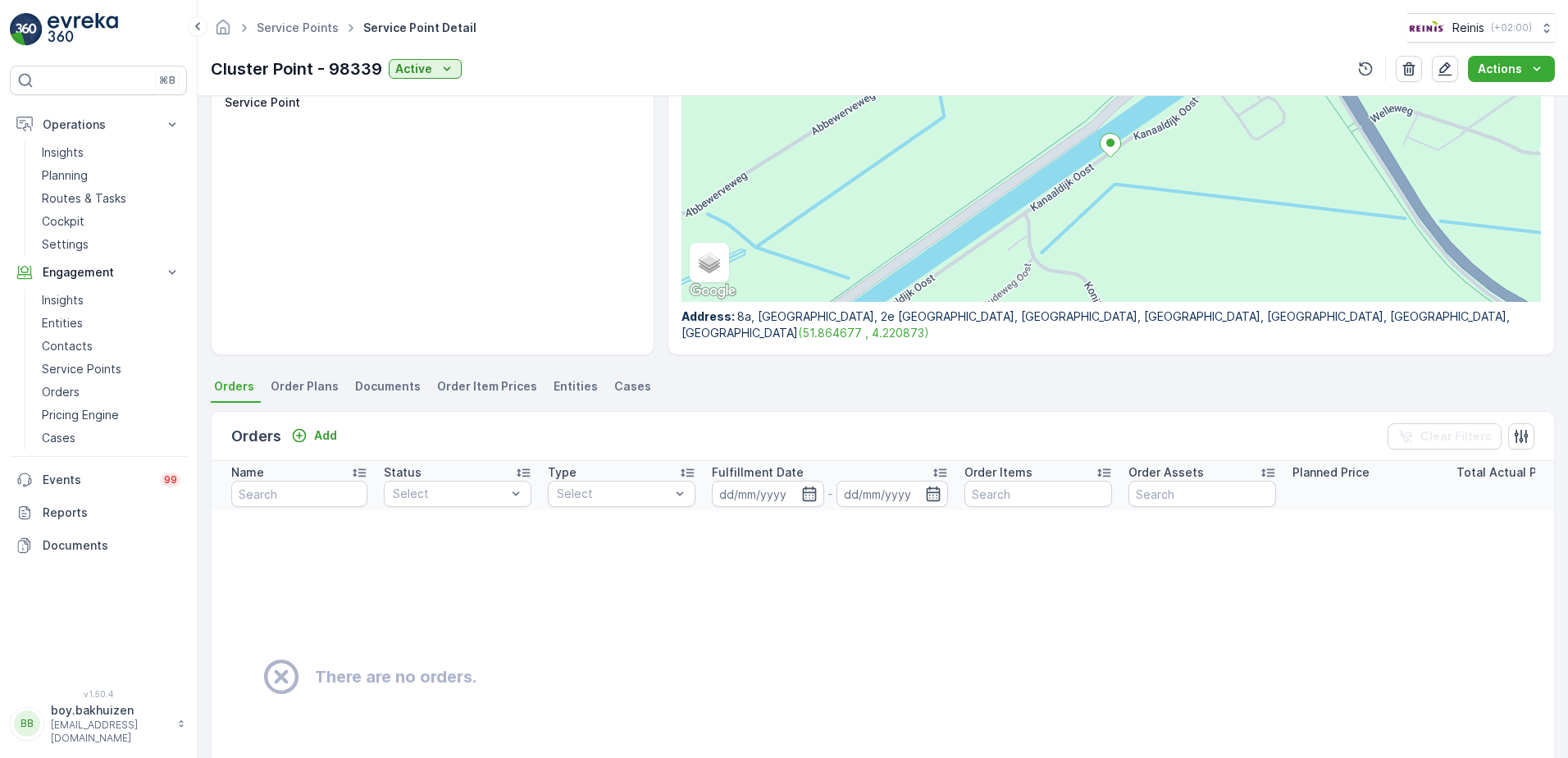
click at [301, 393] on span "Order Plans" at bounding box center [305, 386] width 68 height 17
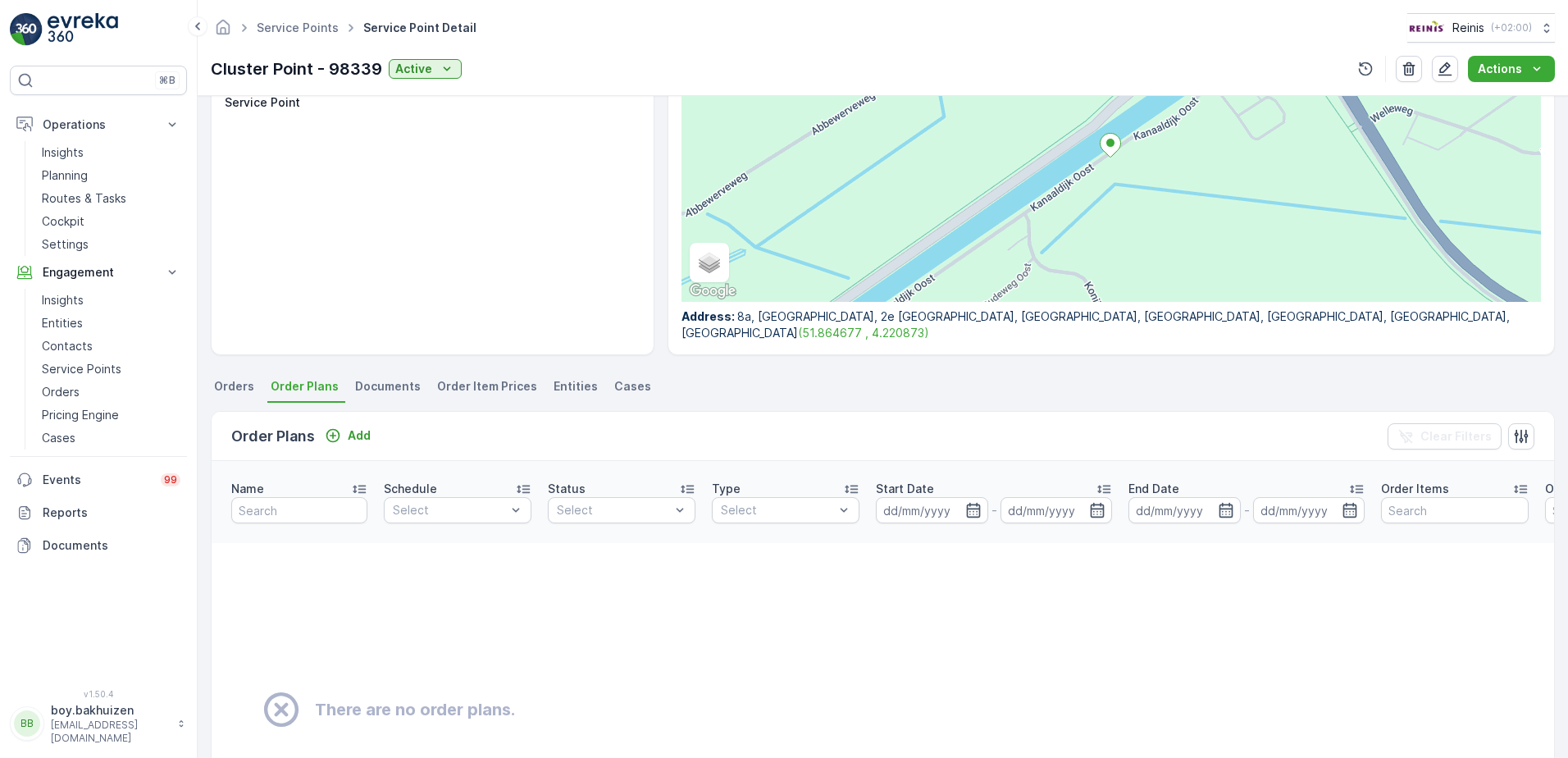
click at [381, 388] on span "Documents" at bounding box center [387, 386] width 65 height 17
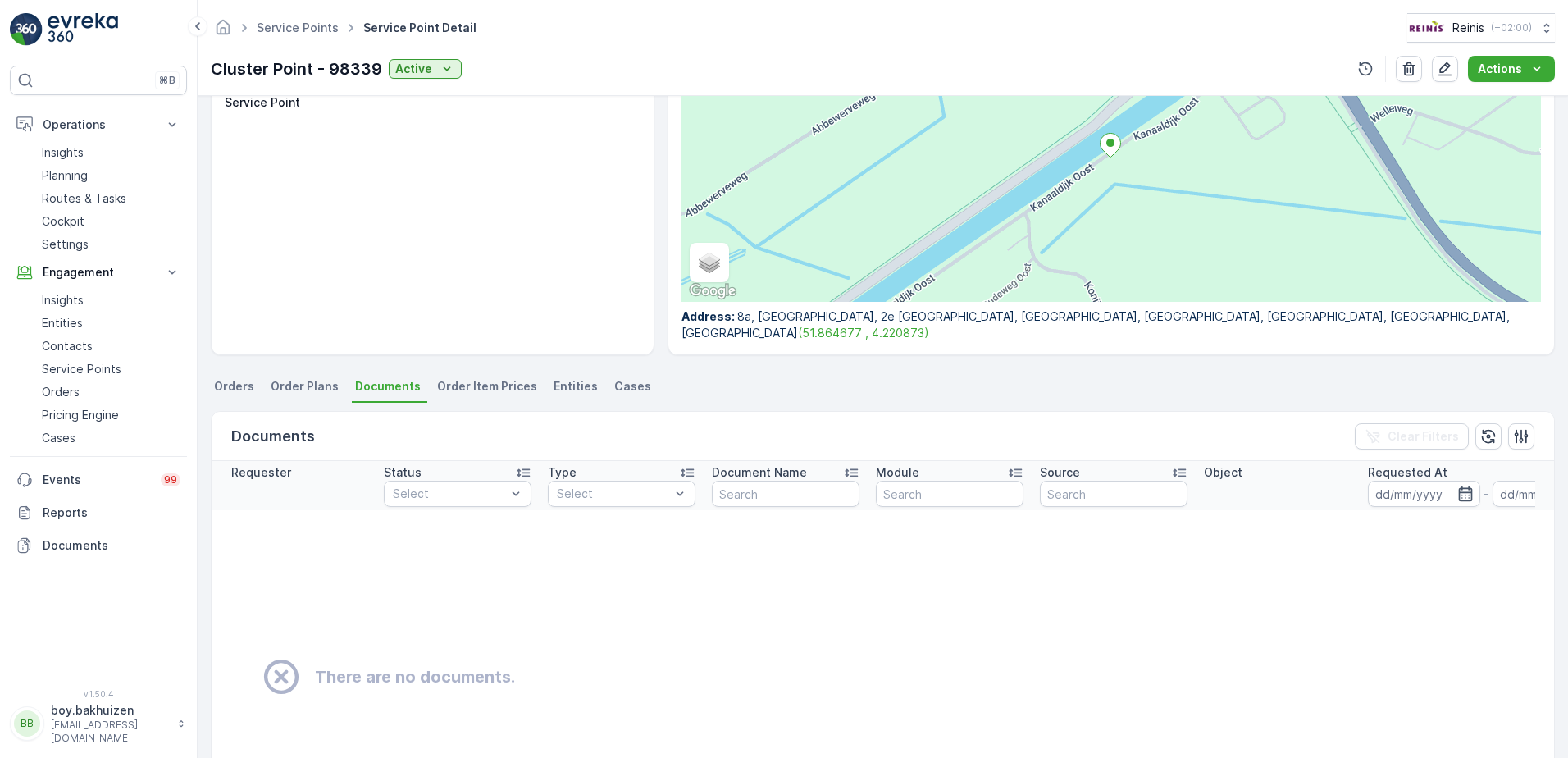
click at [554, 380] on span "Entities" at bounding box center [576, 386] width 44 height 17
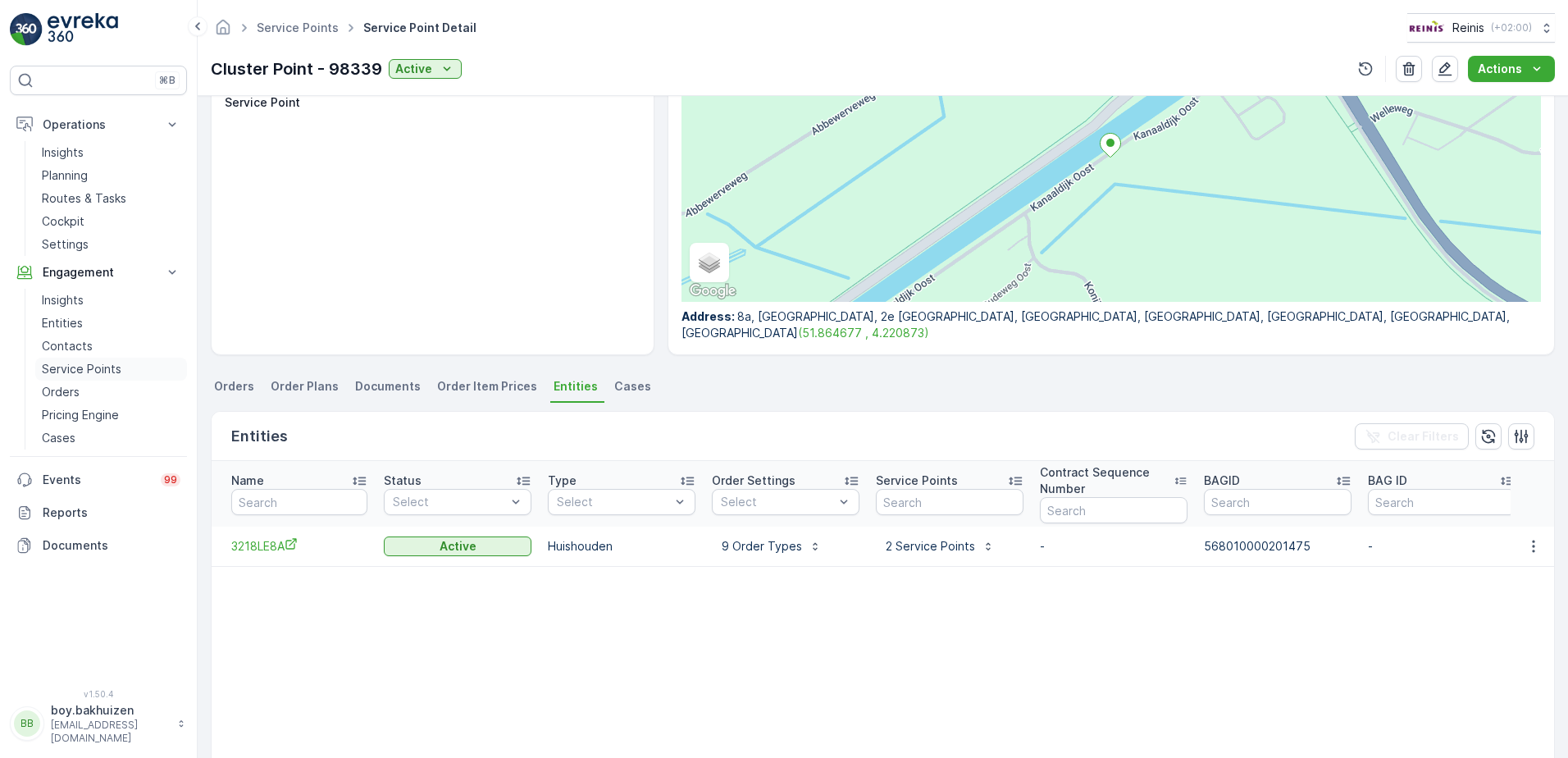
click at [101, 363] on p "Service Points" at bounding box center [81, 369] width 79 height 17
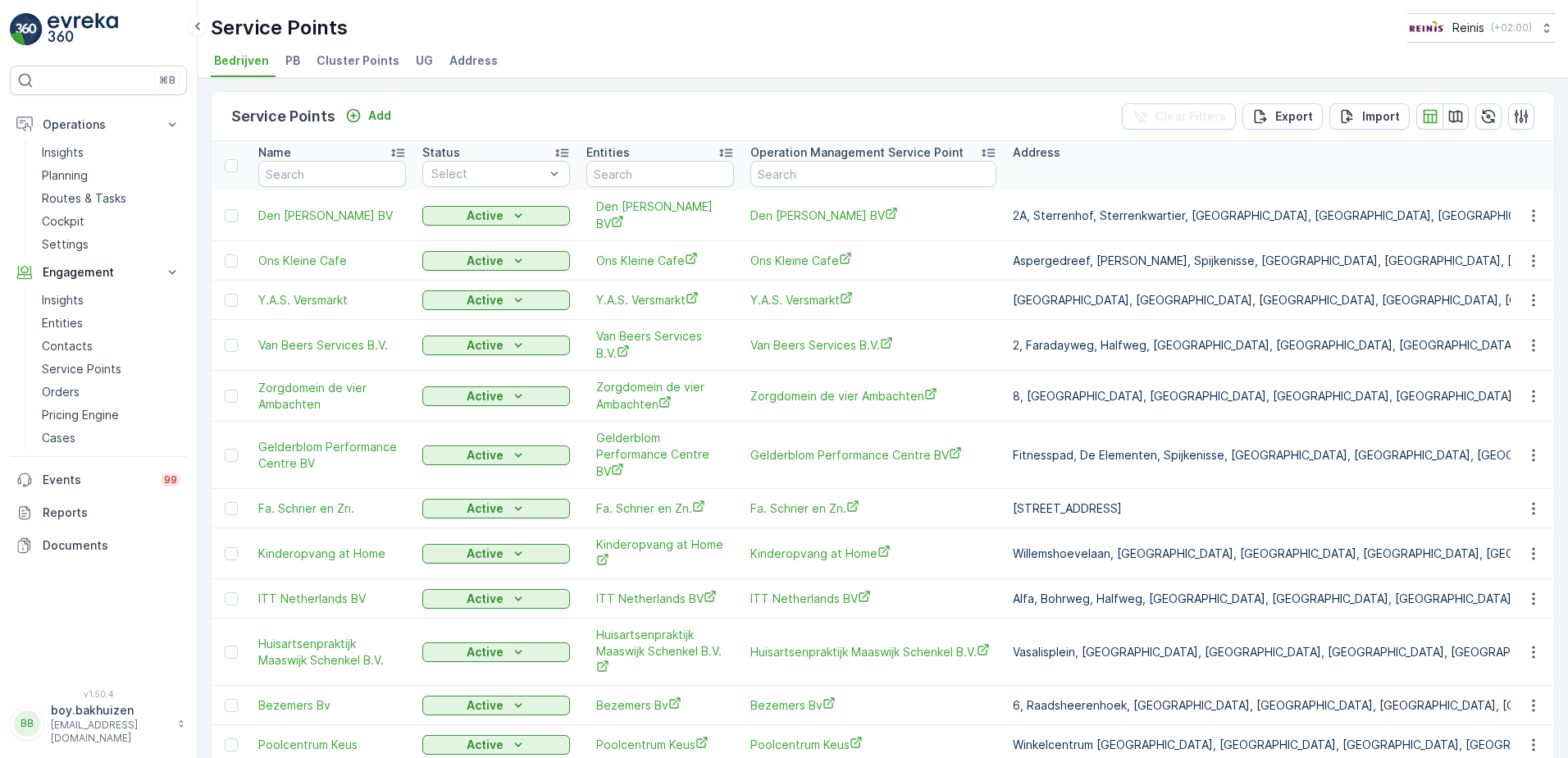
scroll to position [82, 0]
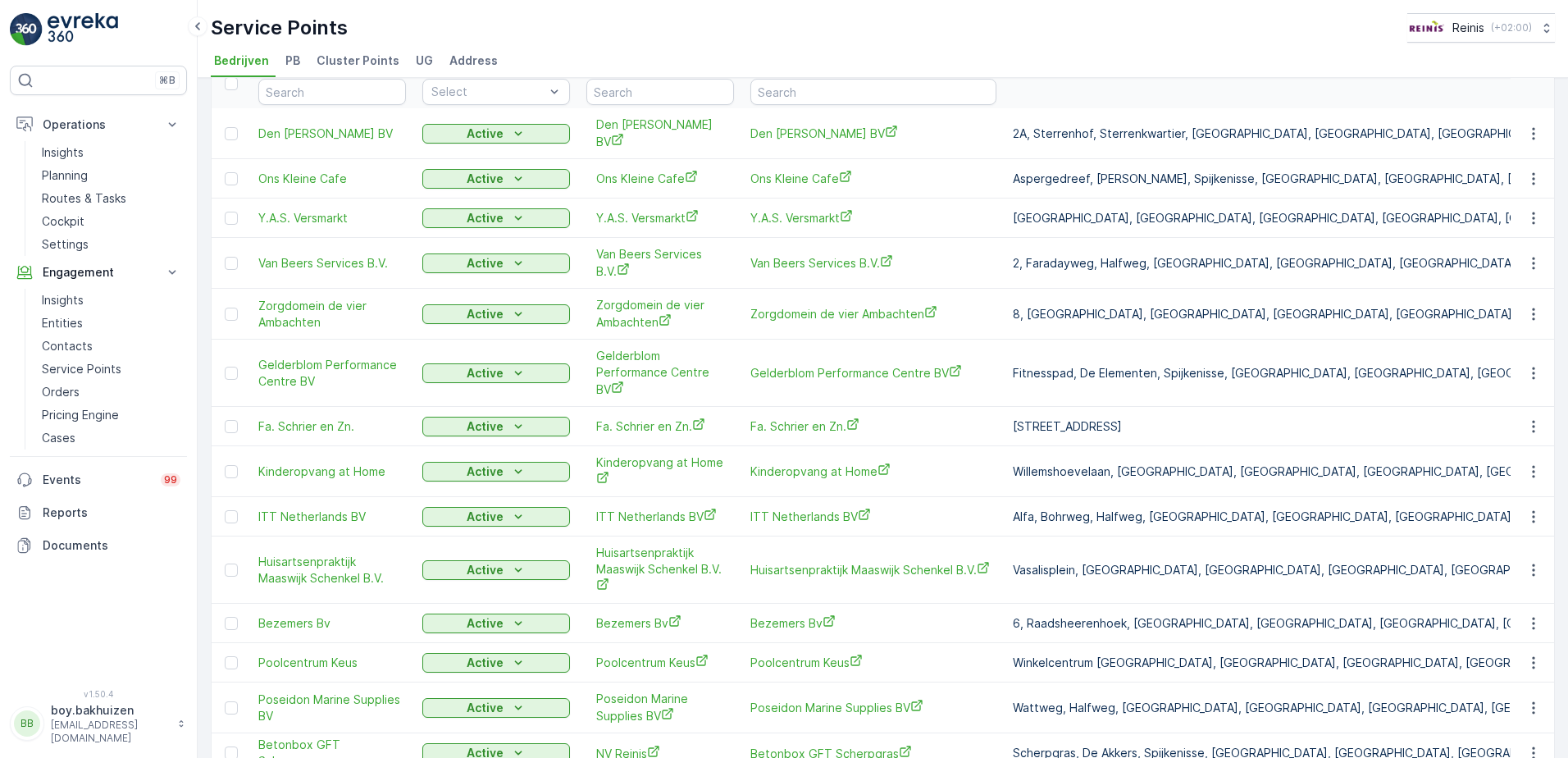
click at [336, 56] on span "Cluster Points" at bounding box center [358, 61] width 83 height 17
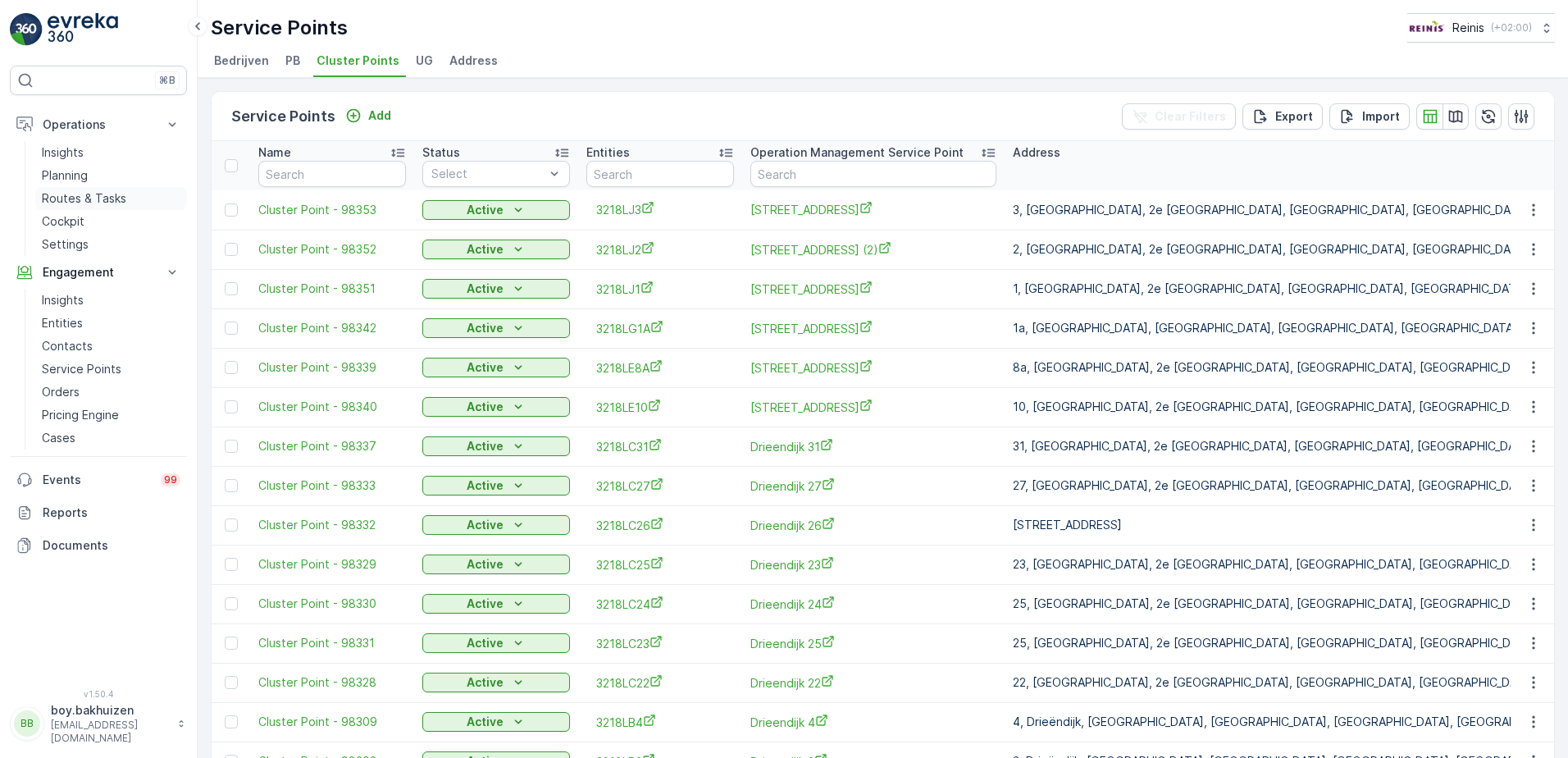
click at [83, 201] on p "Routes & Tasks" at bounding box center [84, 199] width 85 height 17
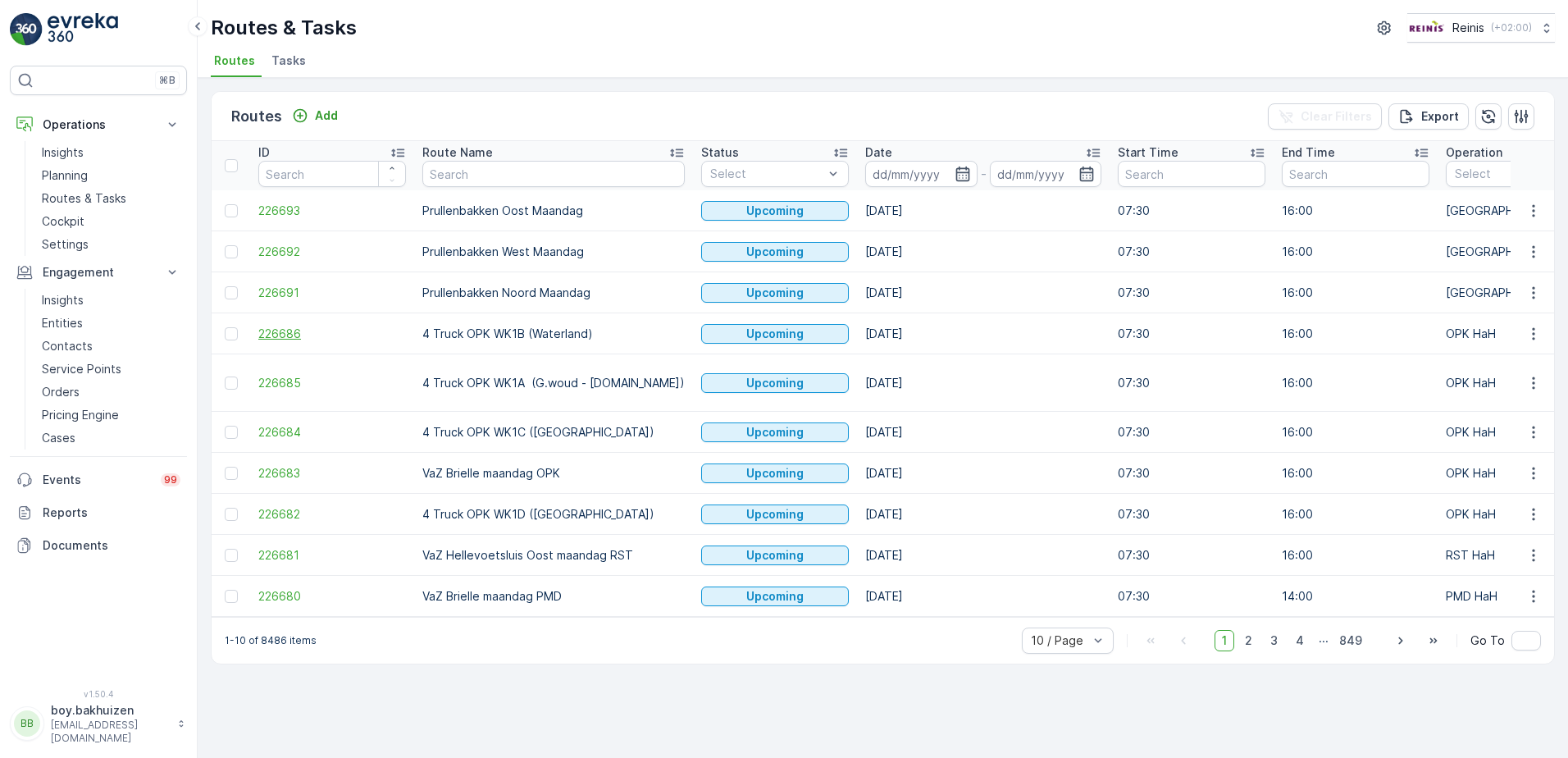
click at [308, 336] on span "226686" at bounding box center [332, 333] width 147 height 17
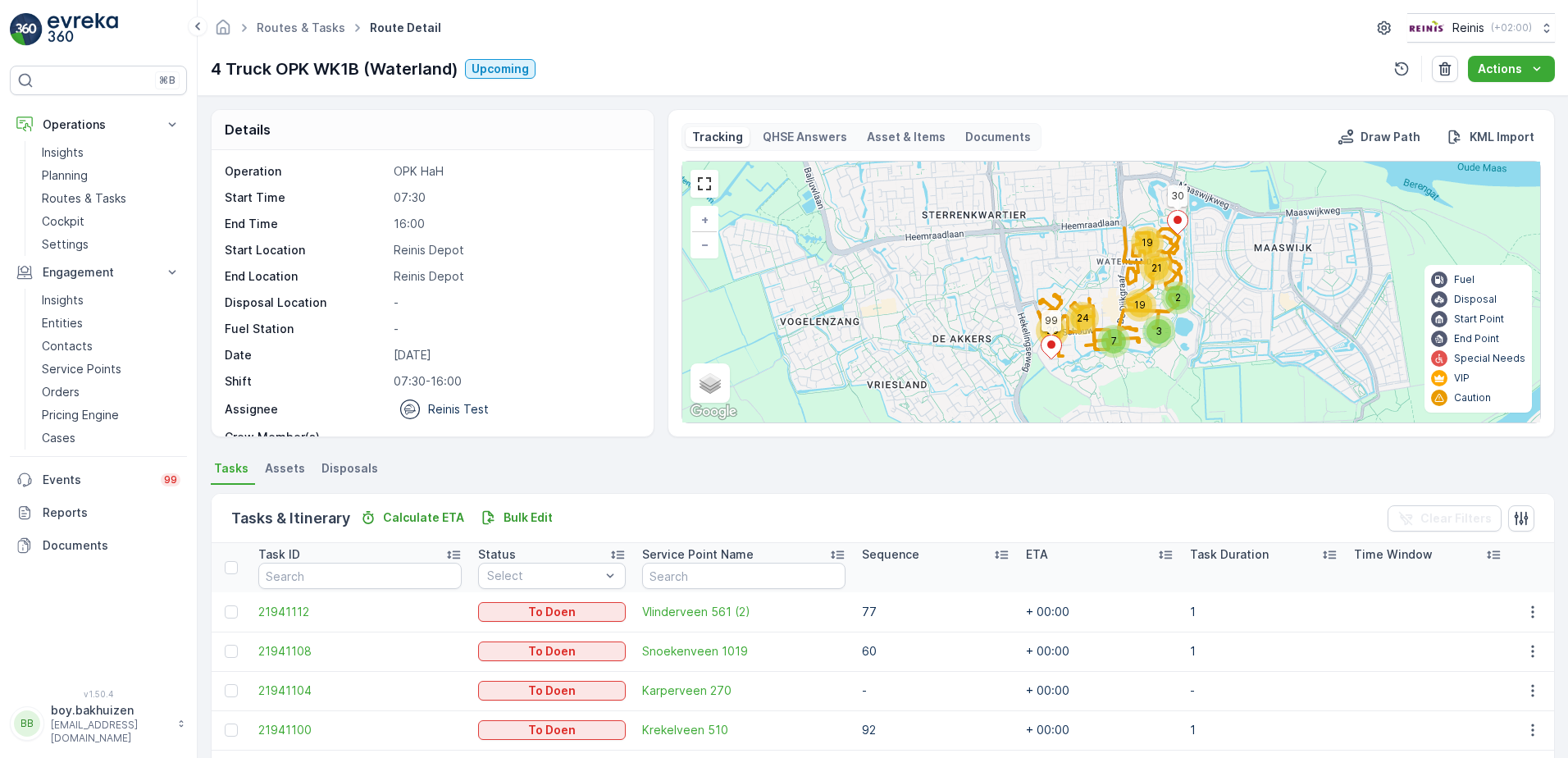
click at [291, 476] on li "Assets" at bounding box center [287, 471] width 50 height 28
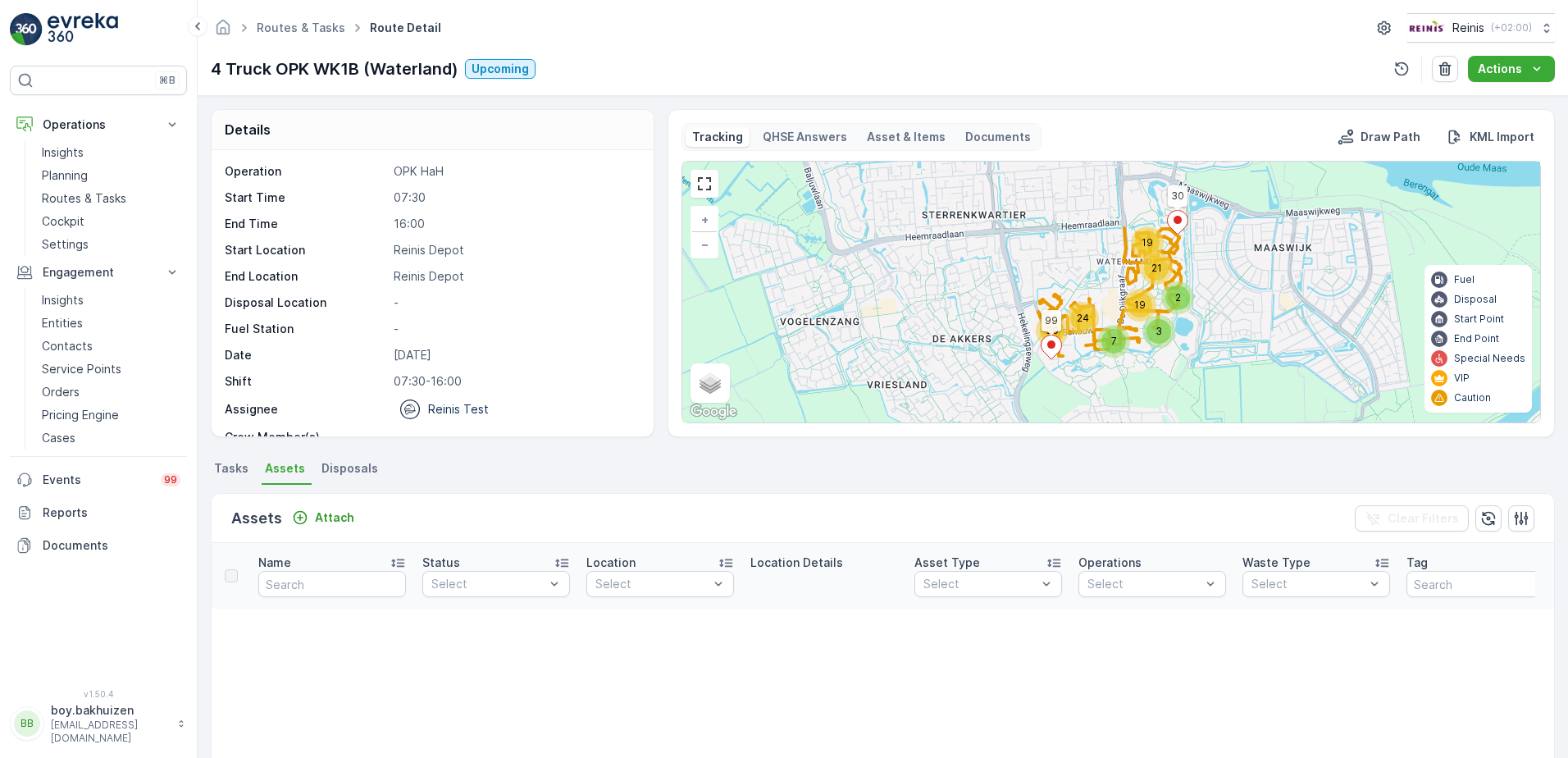
click at [243, 473] on span "Tasks" at bounding box center [230, 468] width 34 height 17
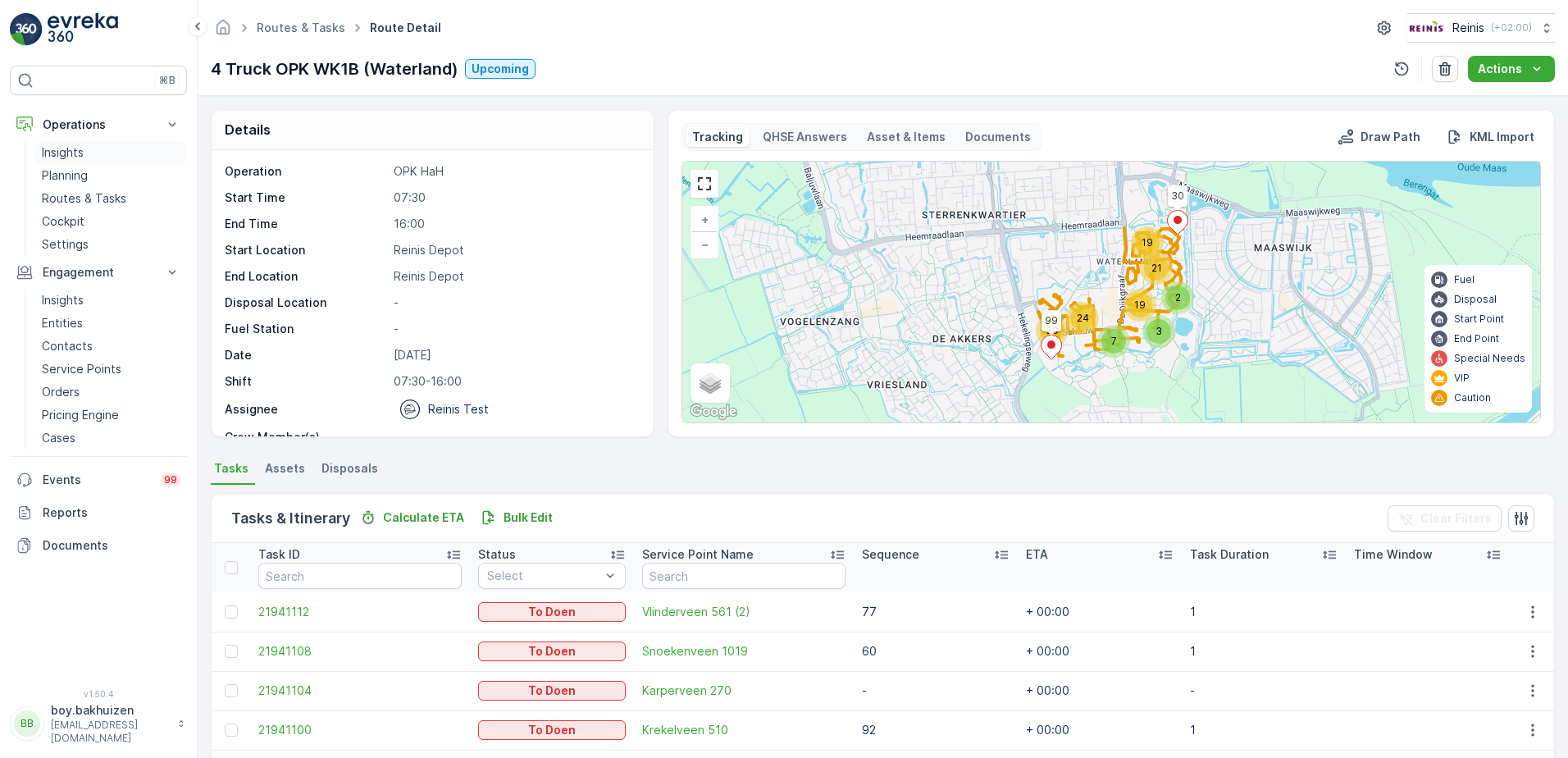
click at [66, 147] on p "Insights" at bounding box center [62, 153] width 41 height 17
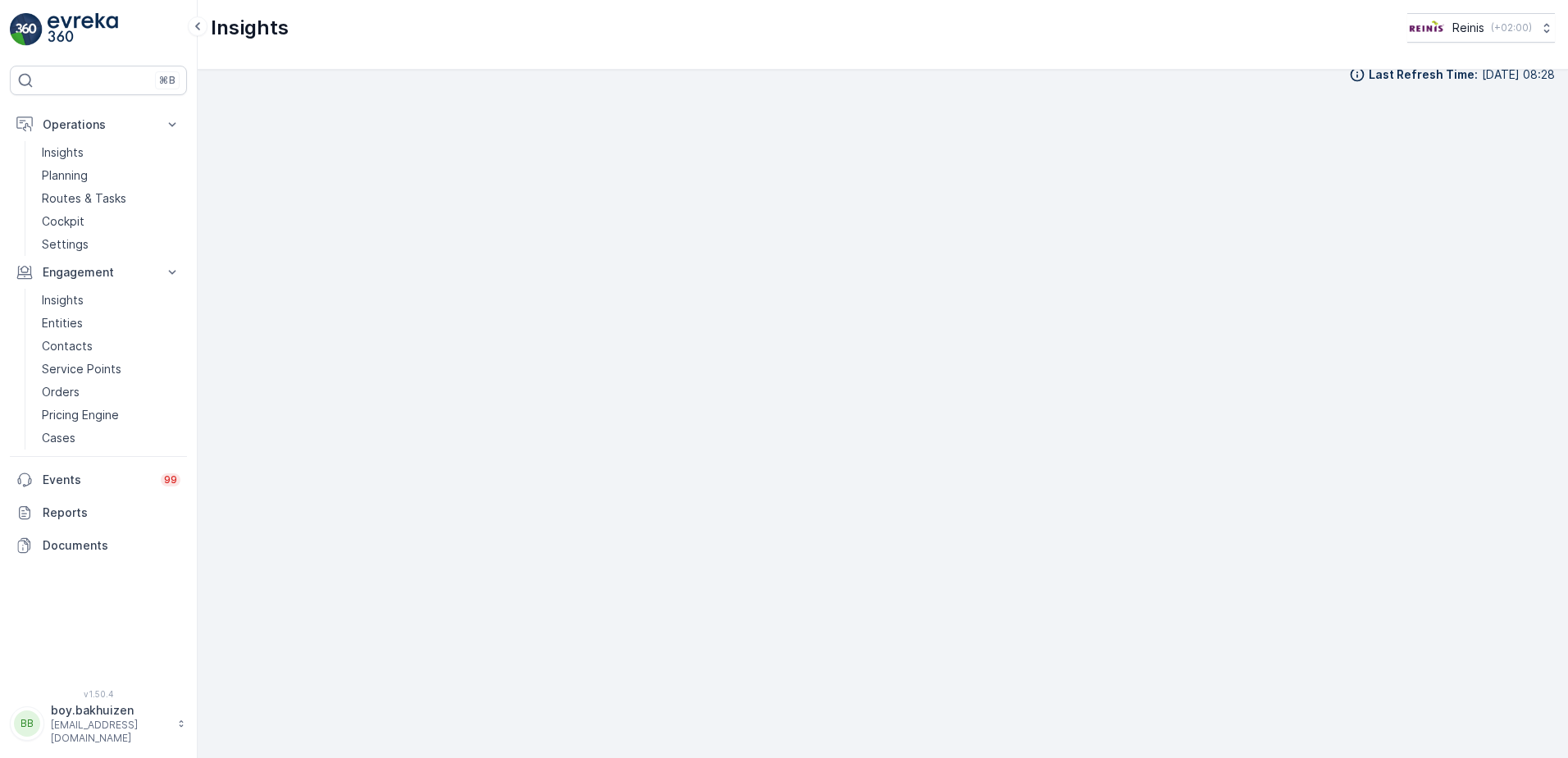
scroll to position [18, 0]
click at [58, 318] on p "Entities" at bounding box center [62, 323] width 41 height 17
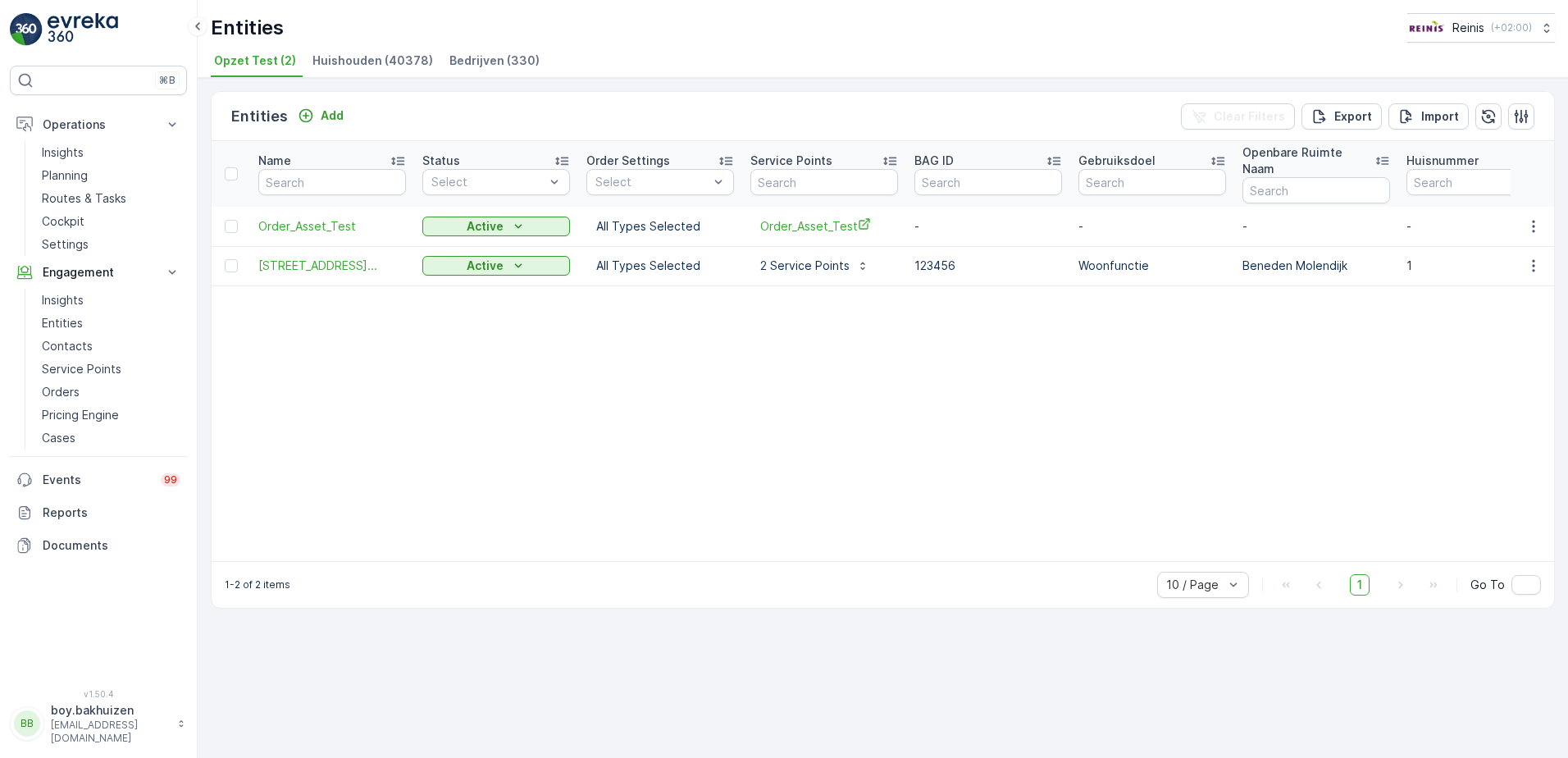
click at [337, 57] on span "Huishouden (40378)" at bounding box center [372, 61] width 121 height 17
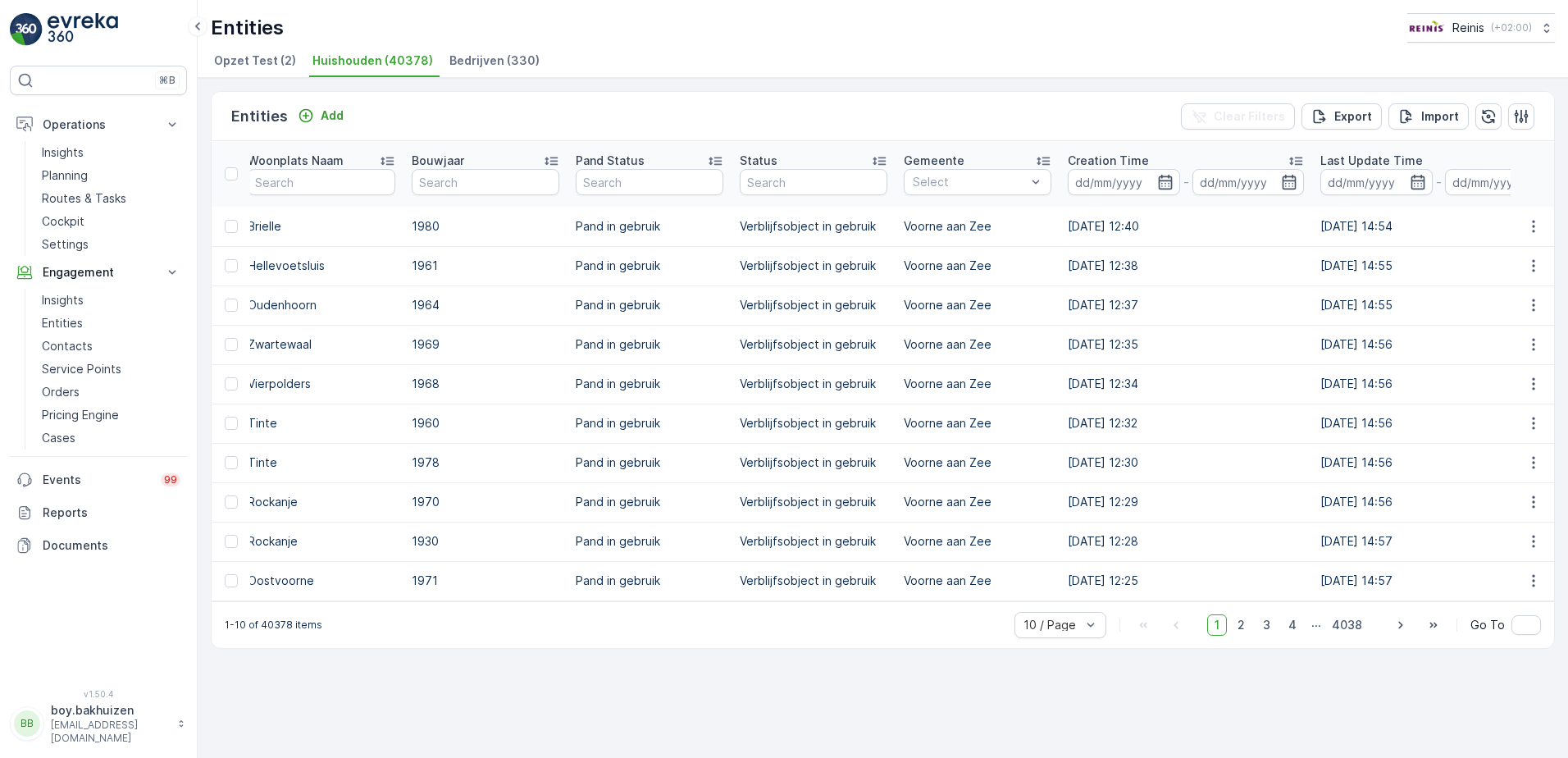
scroll to position [0, 1870]
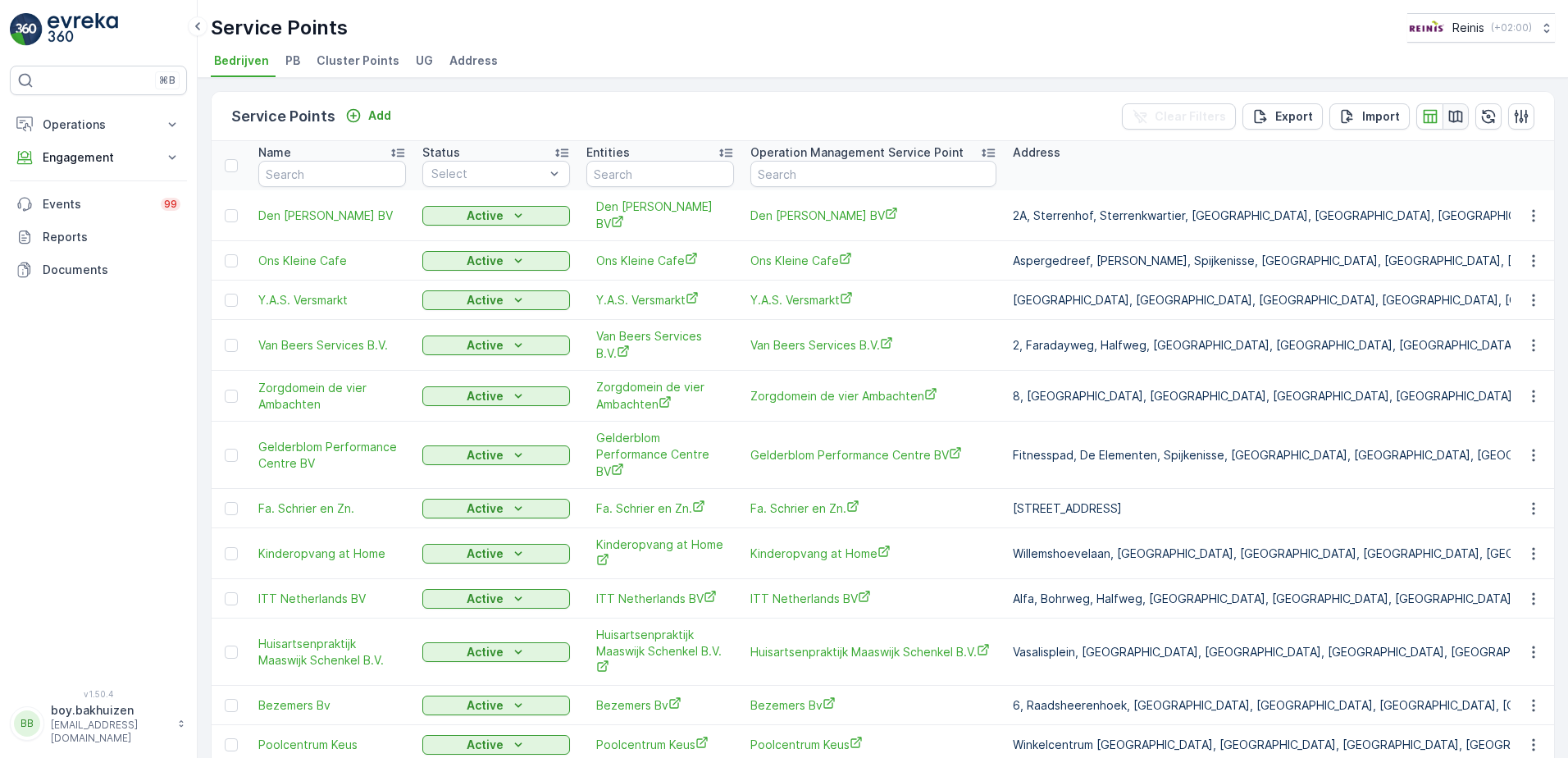
click at [1452, 117] on icon "button" at bounding box center [1456, 117] width 17 height 17
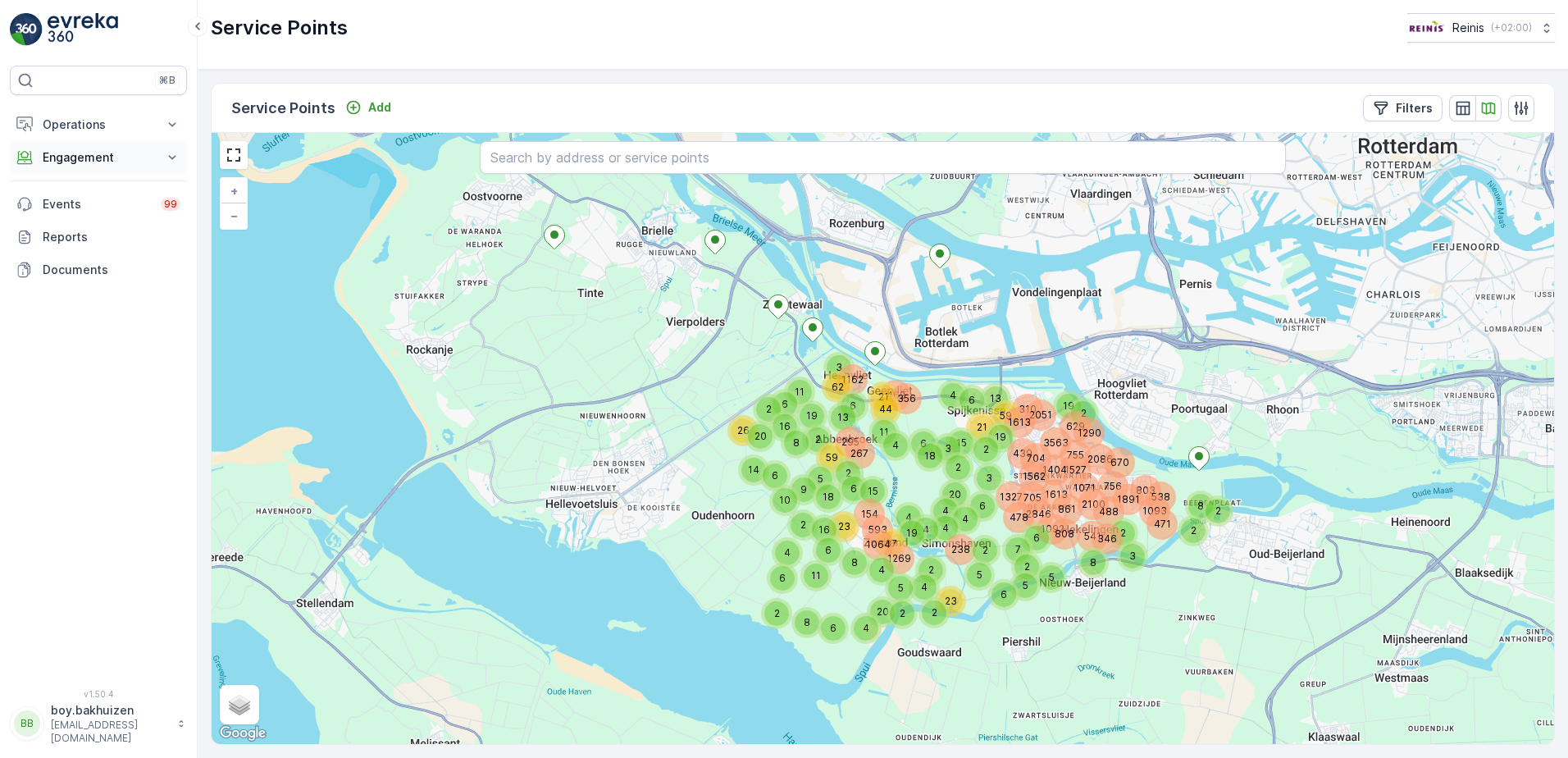
click at [76, 155] on p "Engagement" at bounding box center [98, 157] width 111 height 17
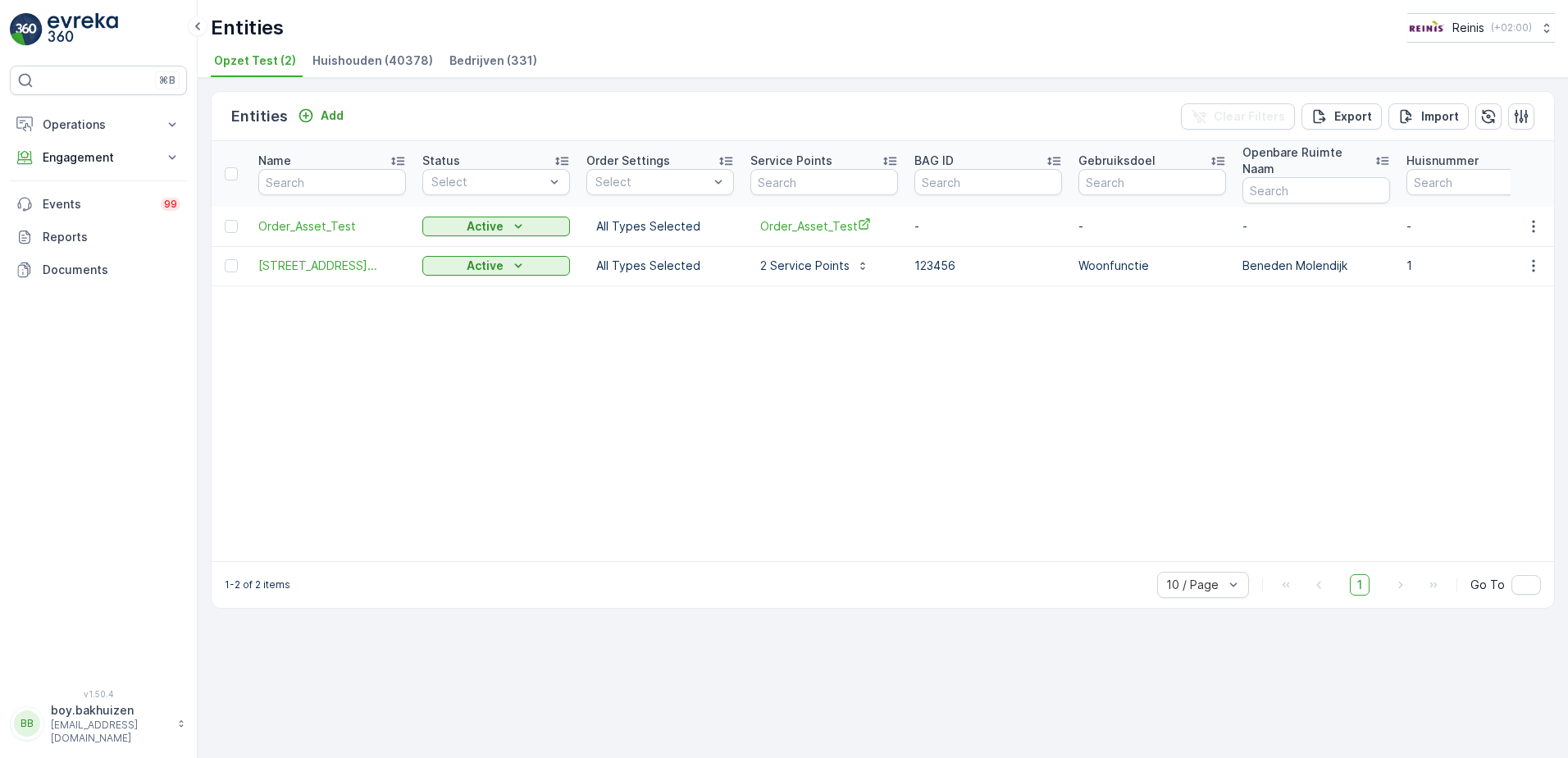
click at [354, 60] on span "Huishouden (40378)" at bounding box center [372, 61] width 121 height 17
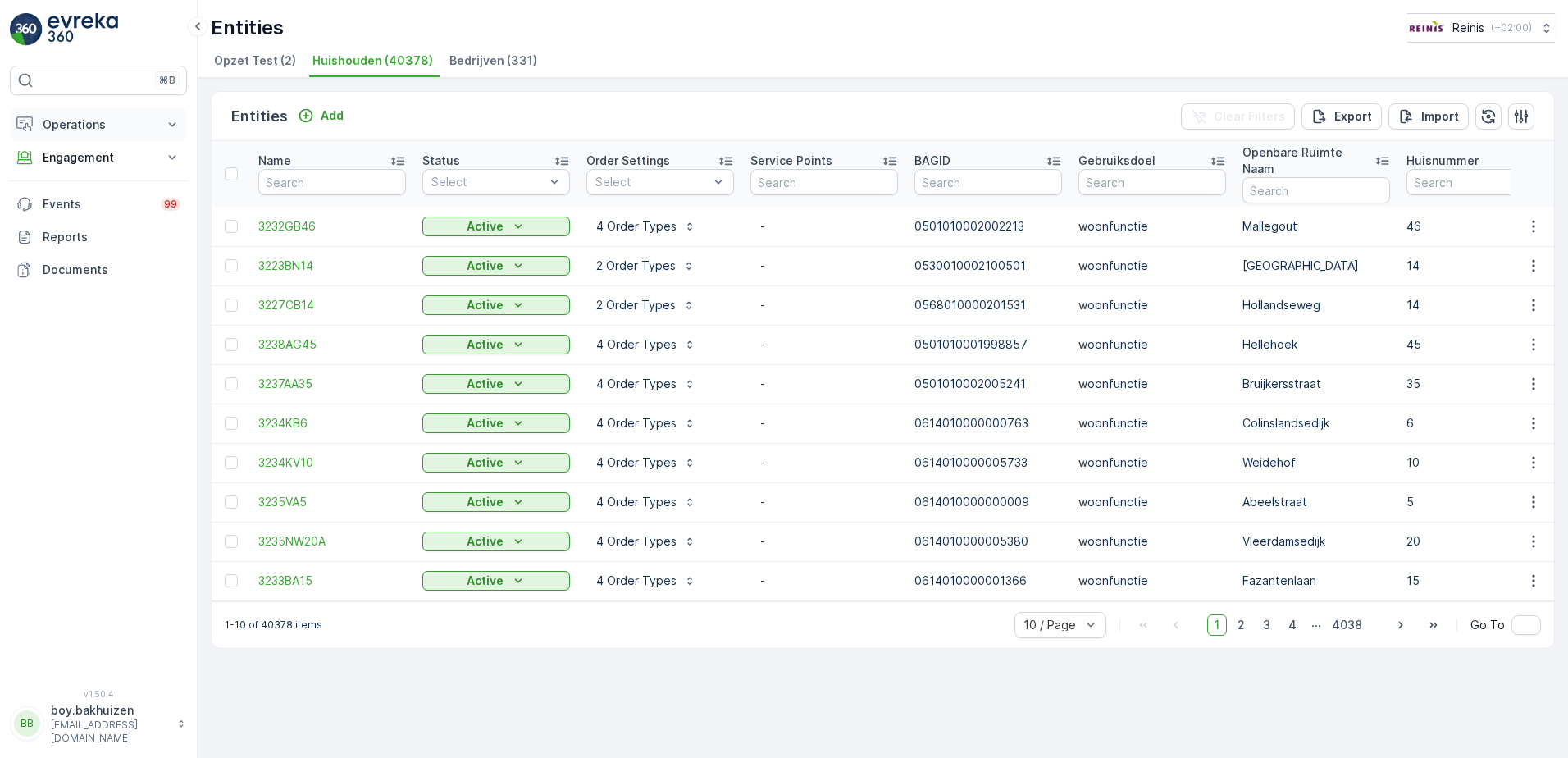
click at [111, 121] on p "Operations" at bounding box center [98, 124] width 111 height 17
click at [80, 264] on p "Engagement" at bounding box center [98, 273] width 111 height 17
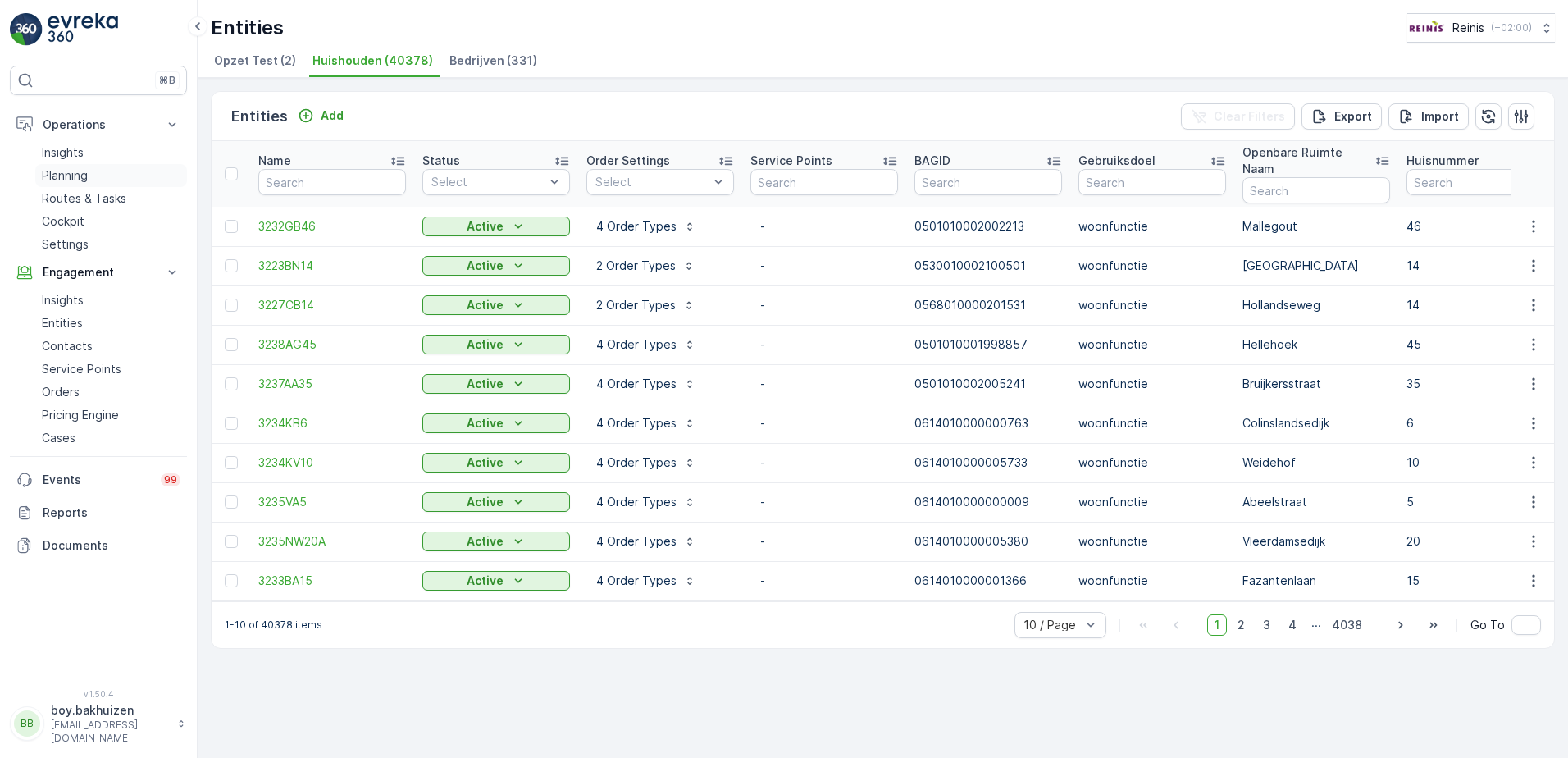
click at [79, 174] on p "Planning" at bounding box center [64, 176] width 46 height 17
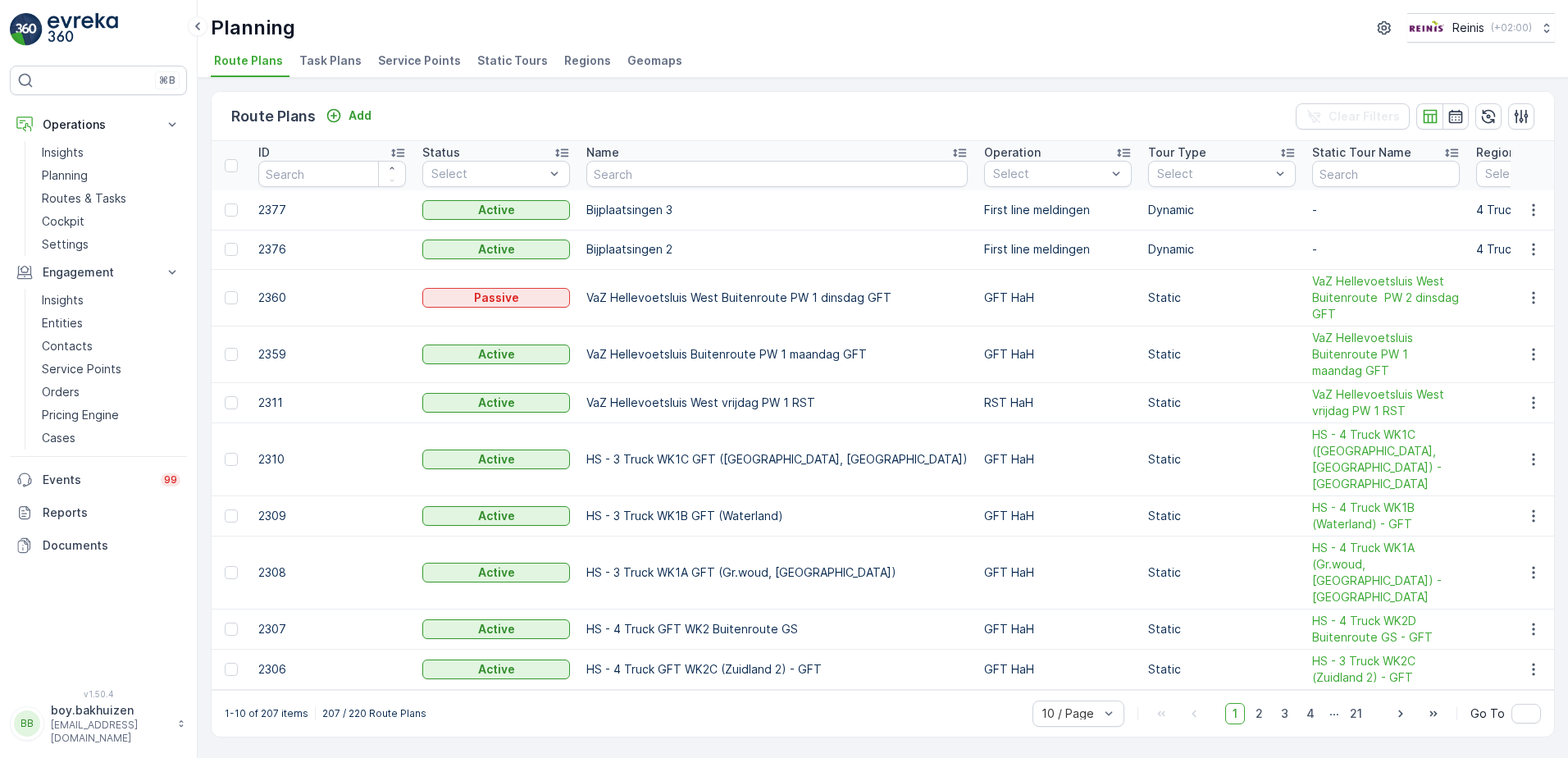
click at [407, 63] on span "Service Points" at bounding box center [419, 61] width 83 height 17
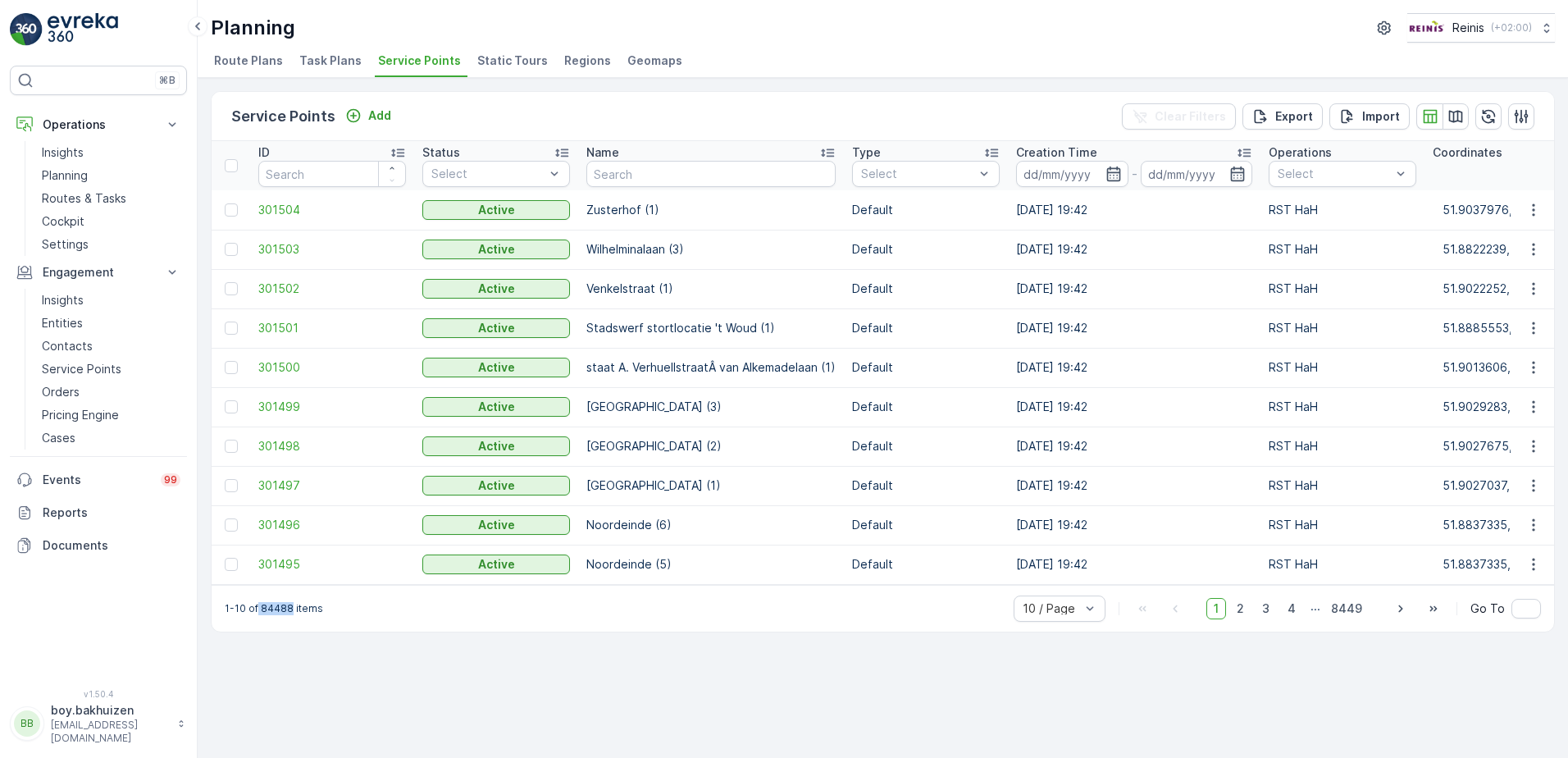
drag, startPoint x: 259, startPoint y: 612, endPoint x: 289, endPoint y: 622, distance: 31.6
click at [289, 615] on p "1-10 of 84488 items" at bounding box center [274, 608] width 99 height 13
click at [643, 675] on div "Service Points Add Clear Filters Export Import ID Status Select Name Type Selec…" at bounding box center [883, 418] width 1371 height 680
click at [1457, 113] on icon "button" at bounding box center [1456, 115] width 14 height 12
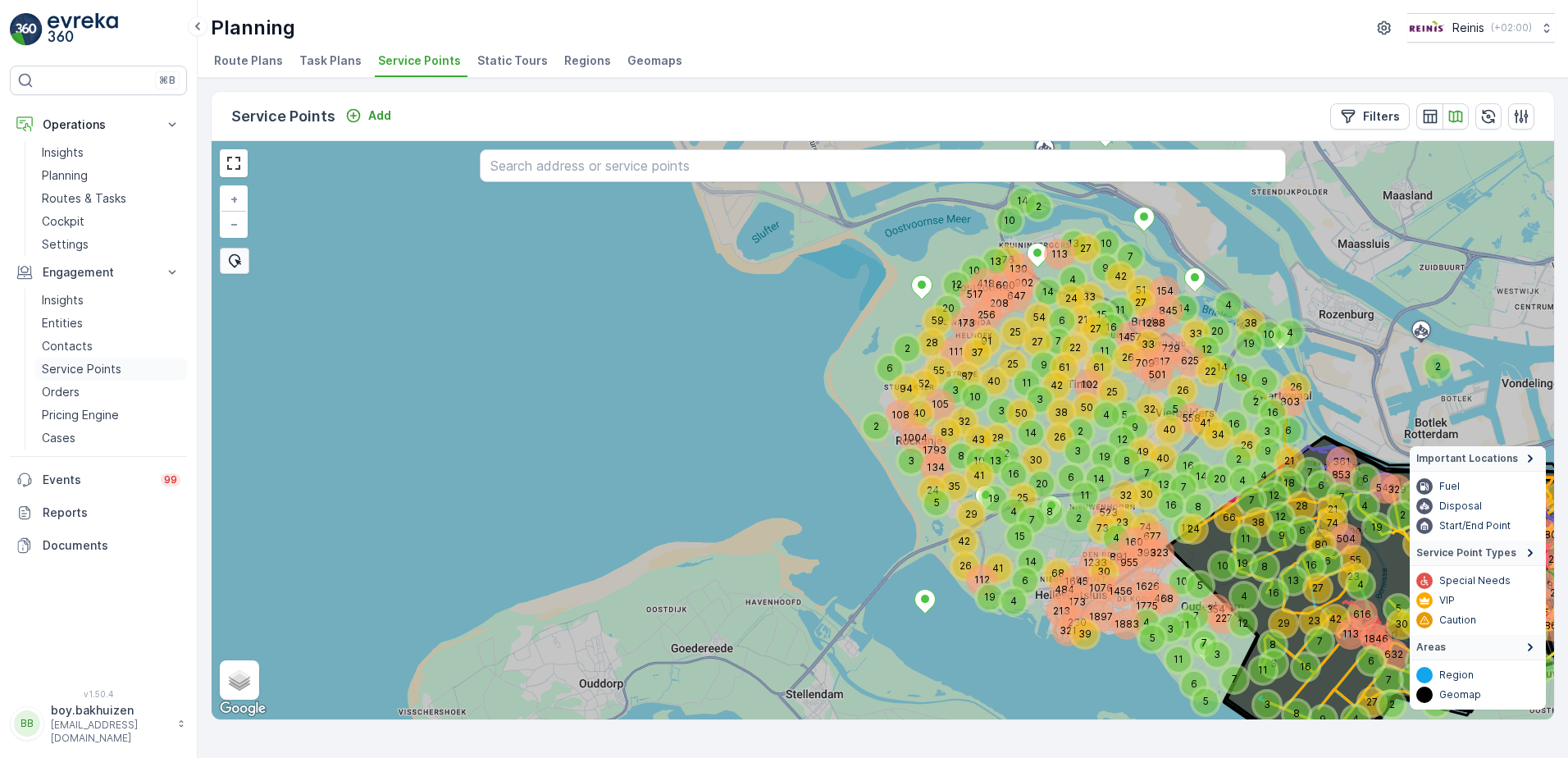
click at [87, 367] on p "Service Points" at bounding box center [81, 369] width 79 height 17
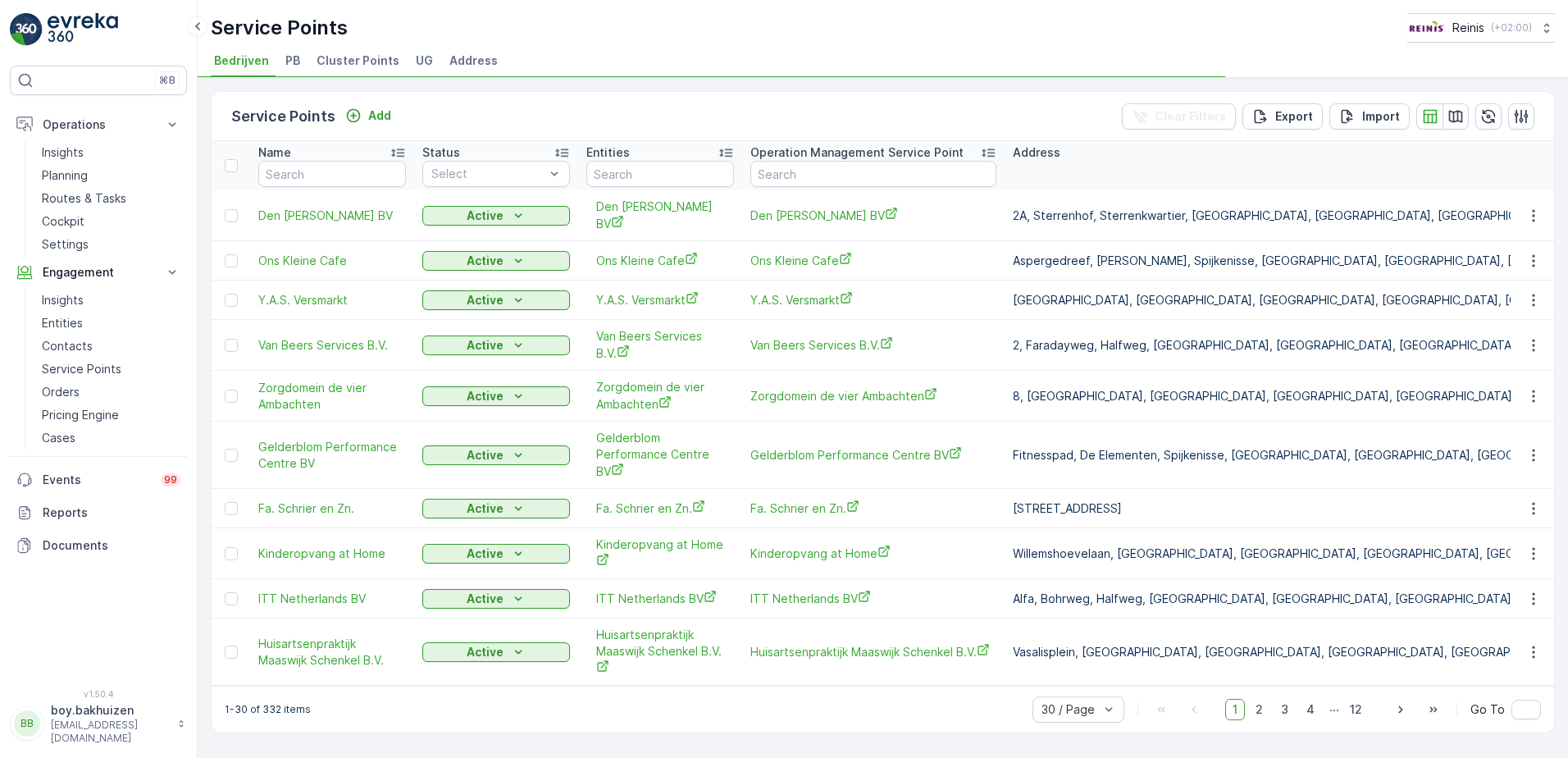
click at [350, 60] on span "Cluster Points" at bounding box center [358, 61] width 83 height 17
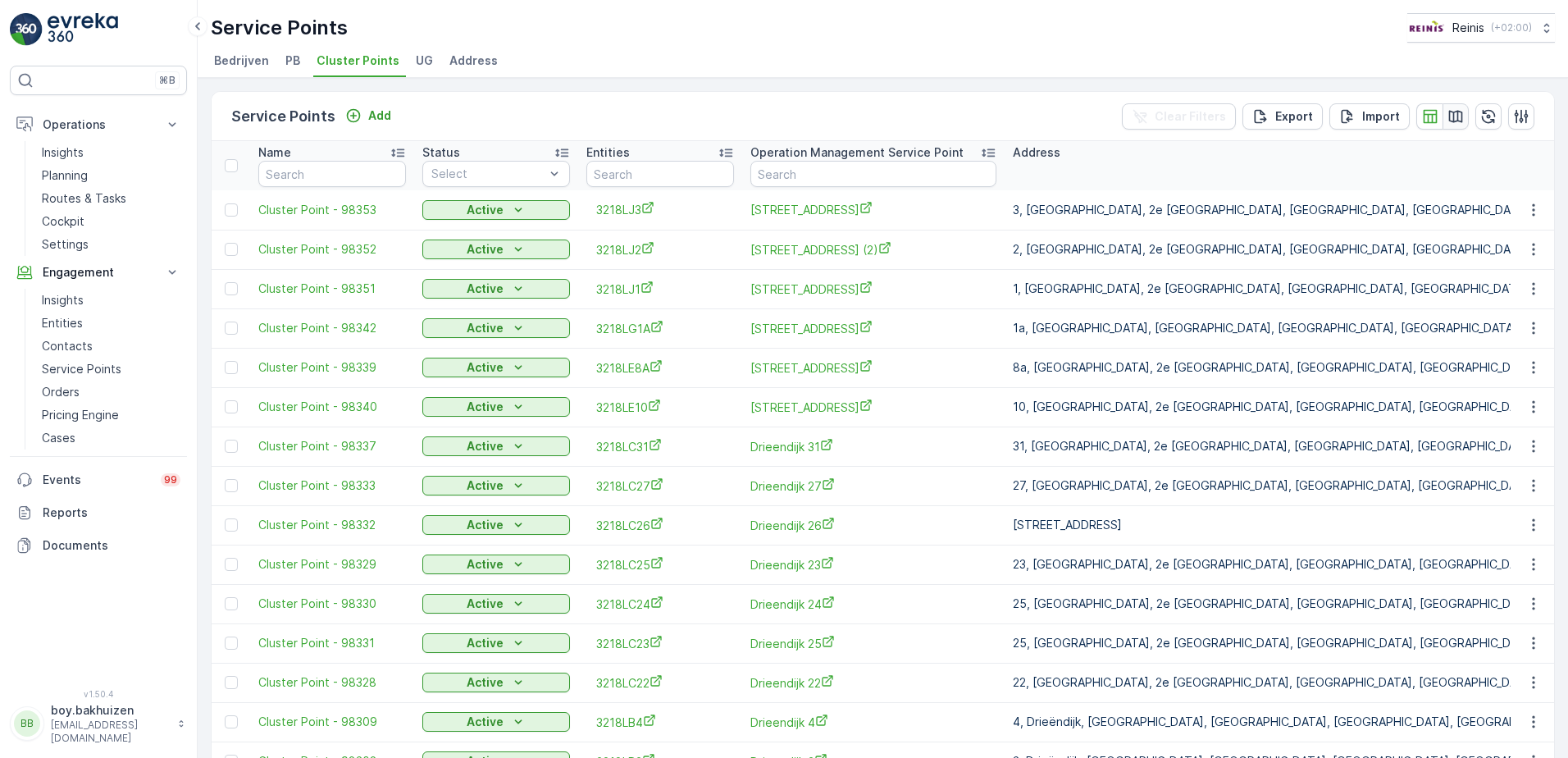
click at [1455, 115] on icon "button" at bounding box center [1456, 117] width 17 height 17
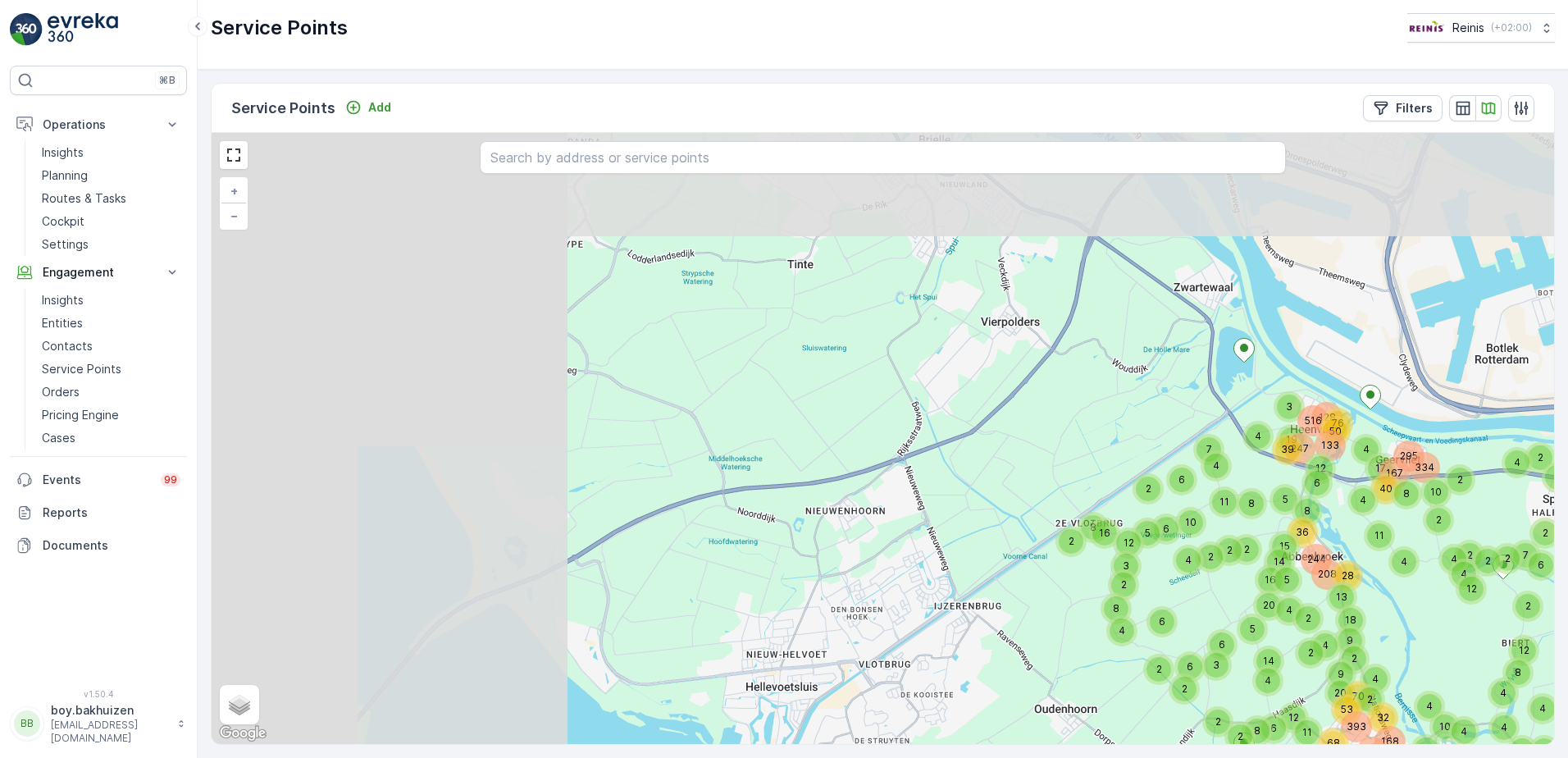
drag, startPoint x: 415, startPoint y: 438, endPoint x: 931, endPoint y: 567, distance: 531.9
click at [981, 644] on div "4 8 6 2 6 5 2 4 2 2 3 2 4 19 59 2 2 5 8 4 6 4 11 4 4 4 2 4 2 2 37 4 2 3 2 11 6 …" at bounding box center [883, 437] width 1342 height 611
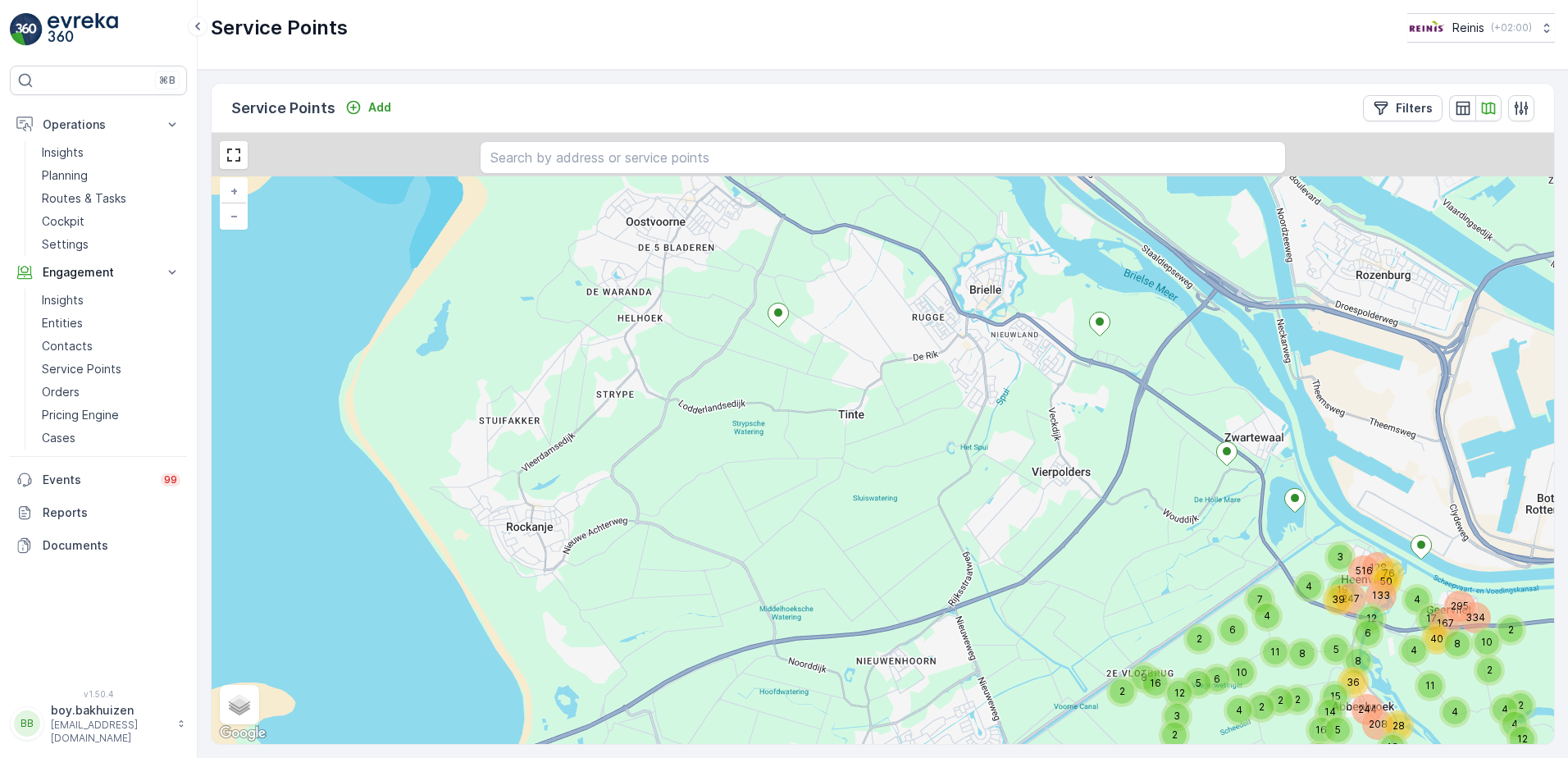
drag, startPoint x: 642, startPoint y: 441, endPoint x: 564, endPoint y: 568, distance: 149.0
click at [564, 568] on div "5 4 2 3 2 11 6 6 2 6 4 2 70 2 4 32 10 4 6 3 14 6 2 2 4 6 4 2 12 53 9 20 9 2 393…" at bounding box center [883, 437] width 1342 height 611
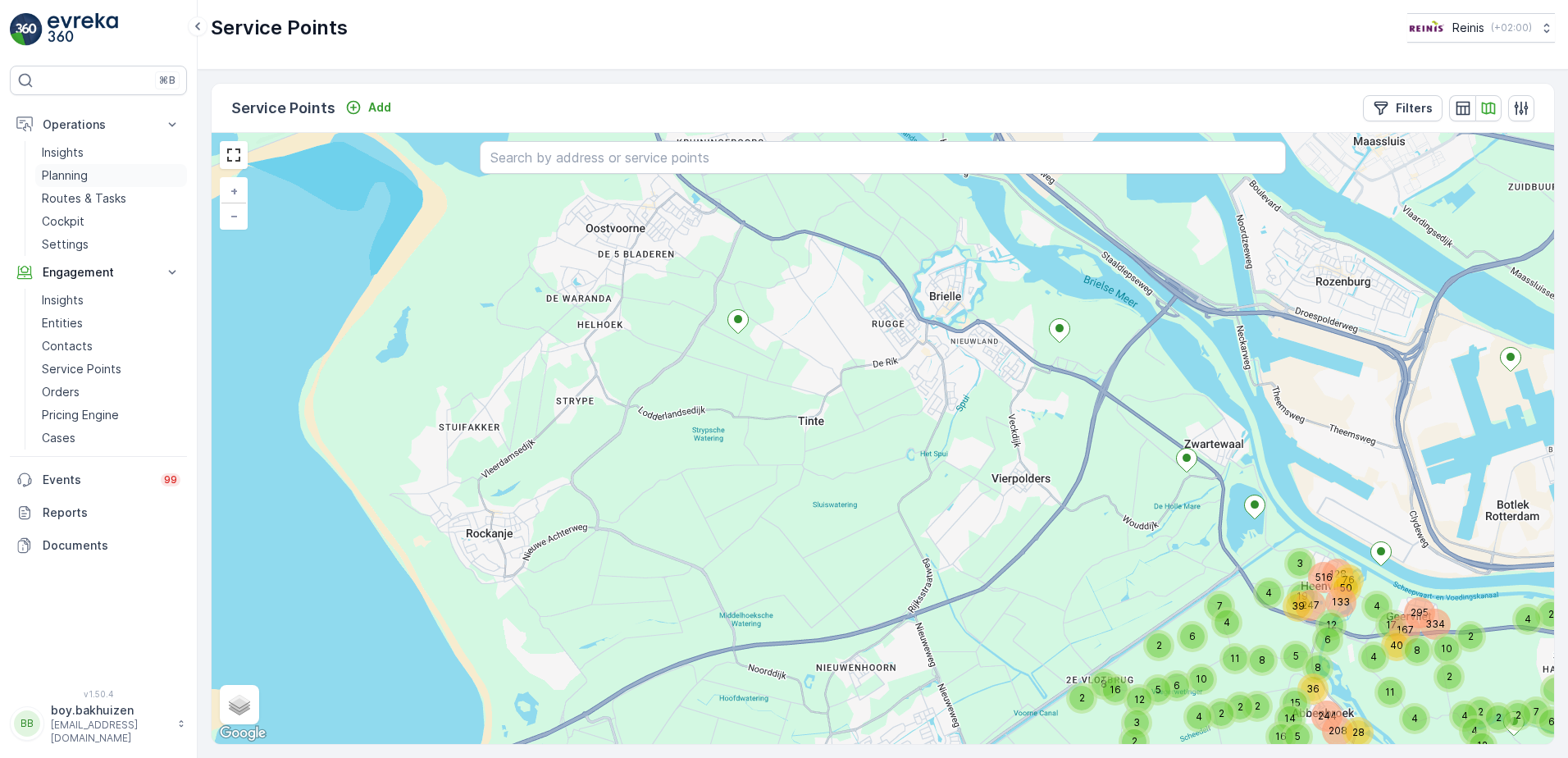
click at [59, 176] on p "Planning" at bounding box center [64, 176] width 46 height 17
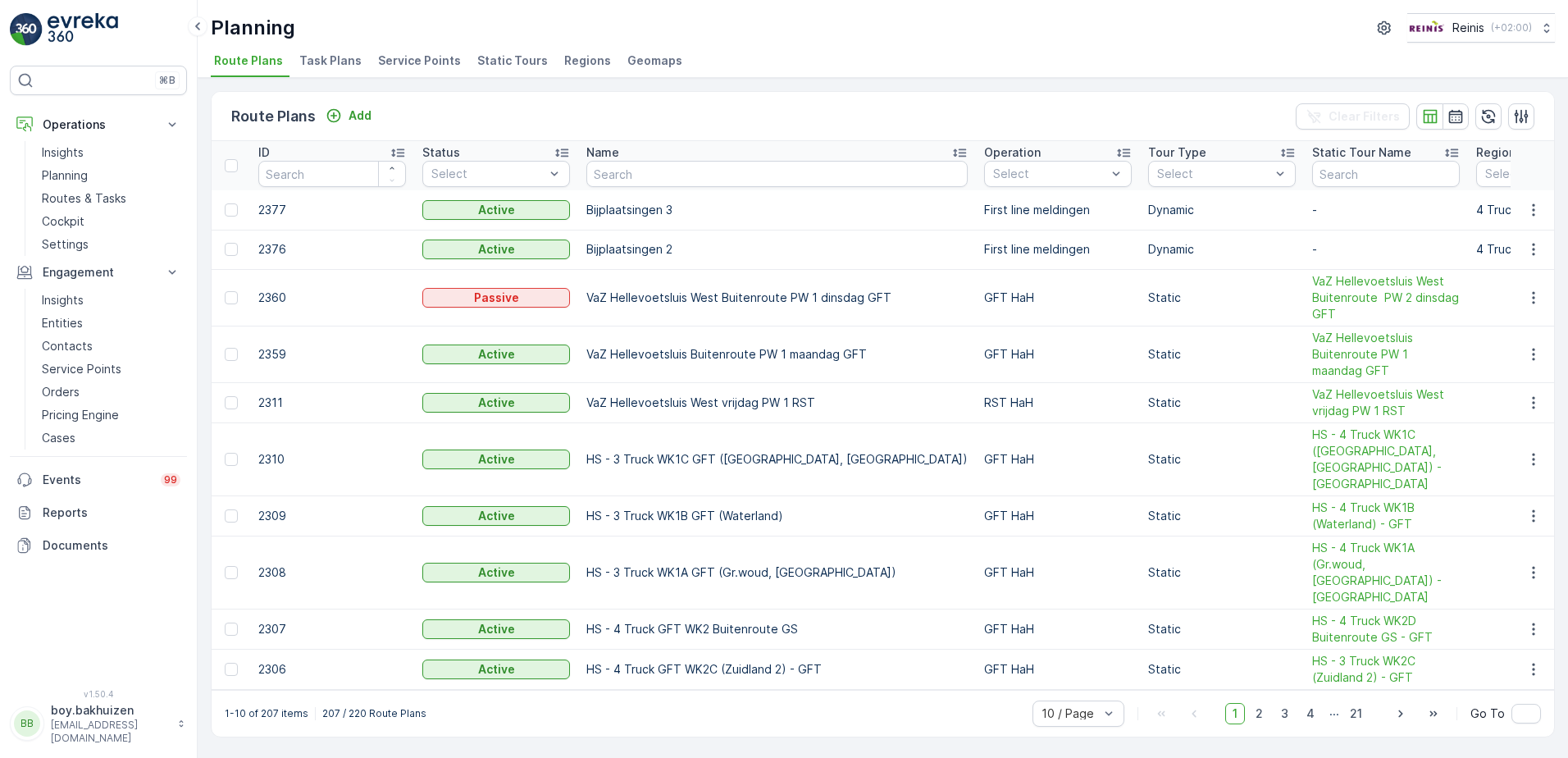
click at [422, 61] on span "Service Points" at bounding box center [419, 61] width 83 height 17
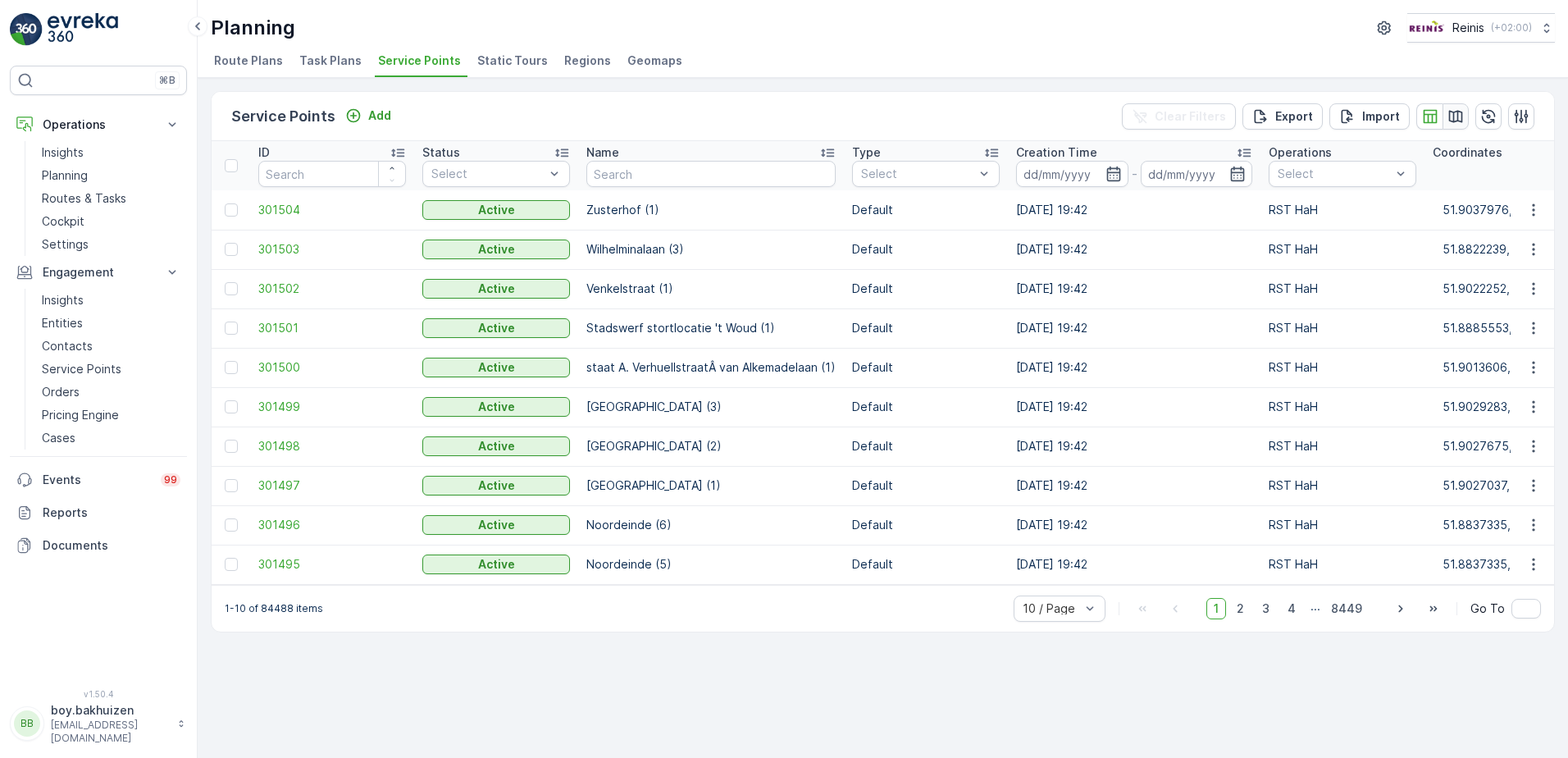
click at [1454, 110] on icon "button" at bounding box center [1456, 117] width 17 height 17
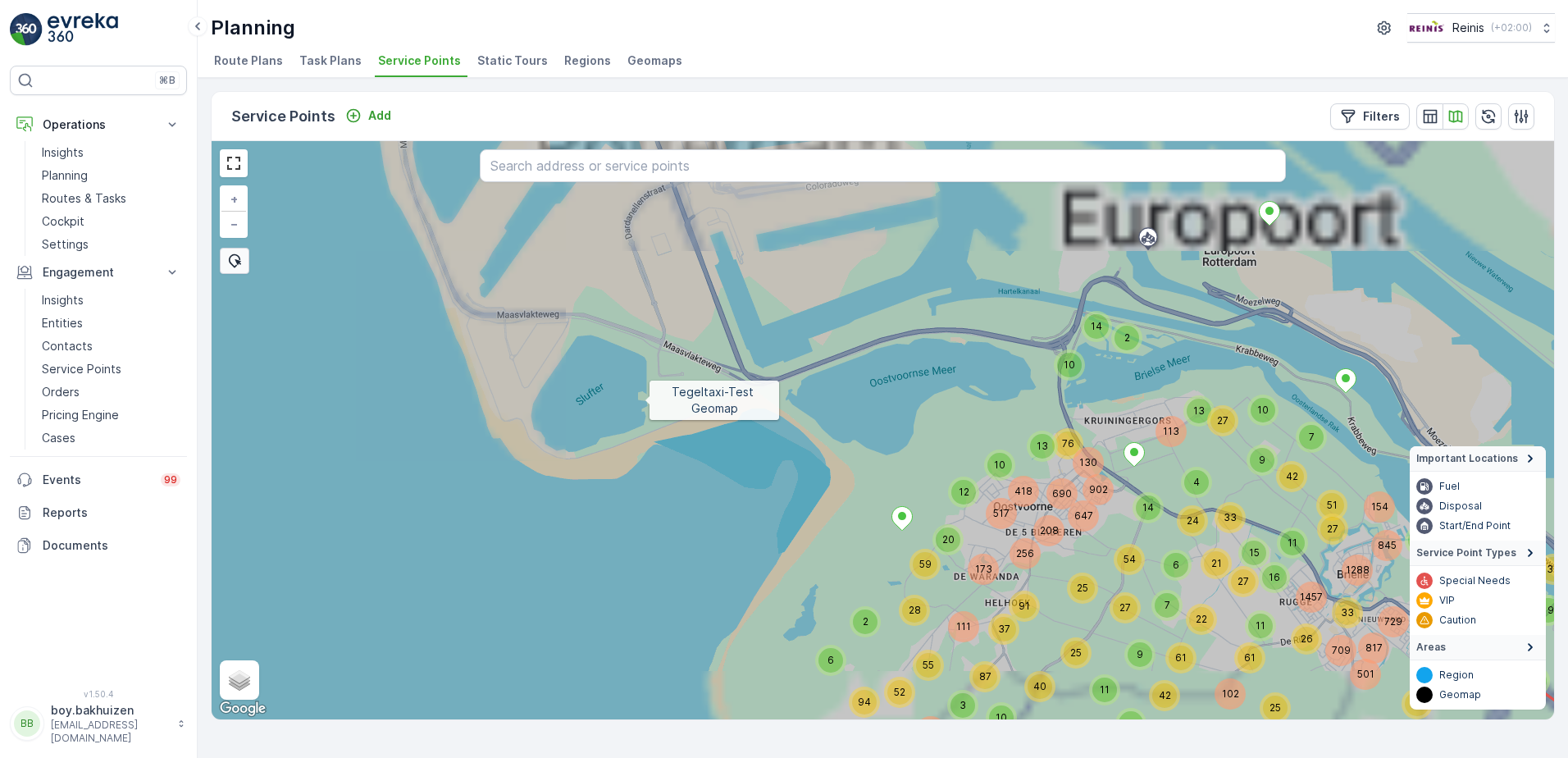
drag, startPoint x: 681, startPoint y: 455, endPoint x: 460, endPoint y: 169, distance: 361.4
click at [460, 169] on icon at bounding box center [847, 375] width 1616 height 698
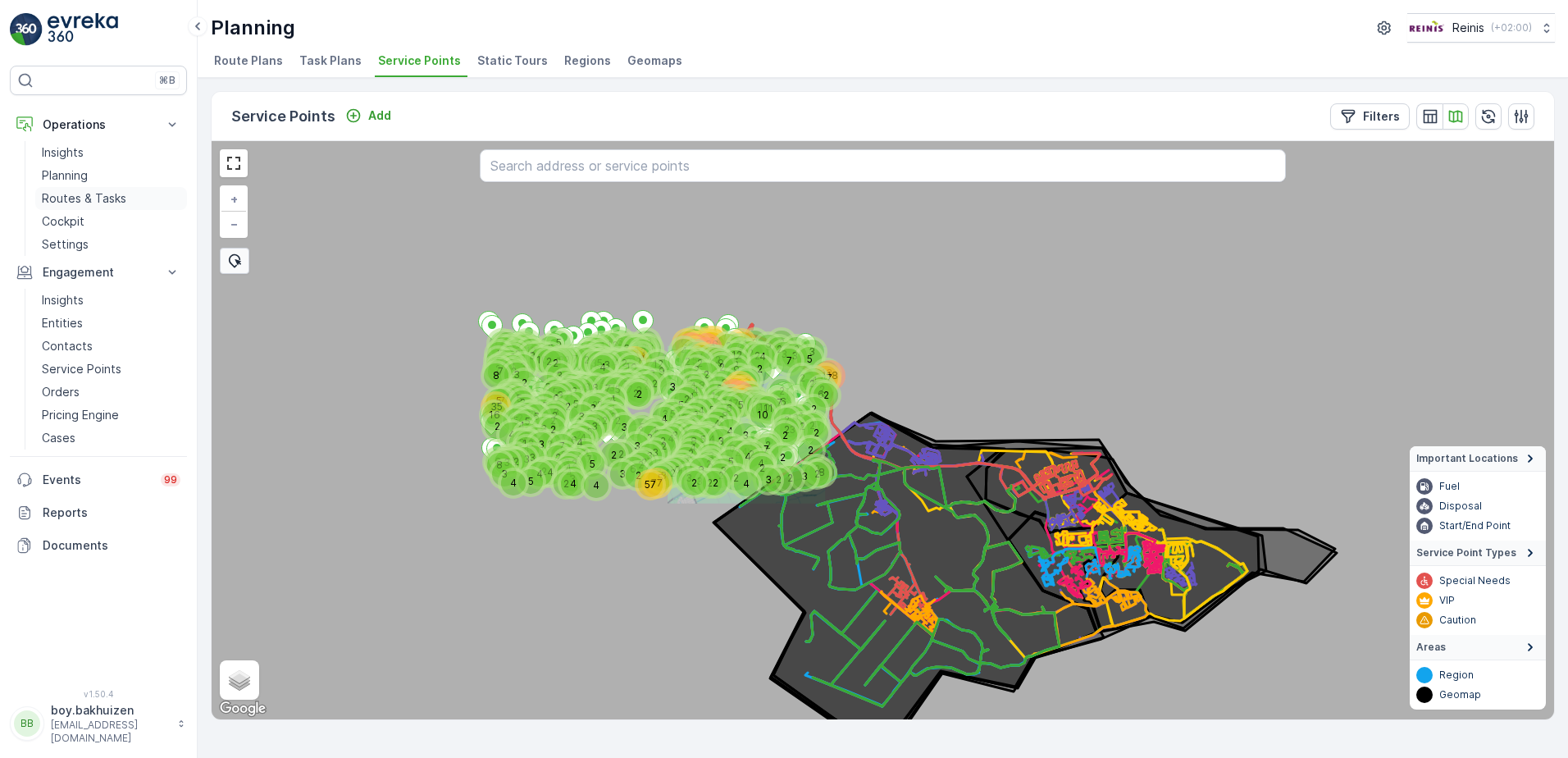
click at [92, 192] on p "Routes & Tasks" at bounding box center [84, 199] width 85 height 17
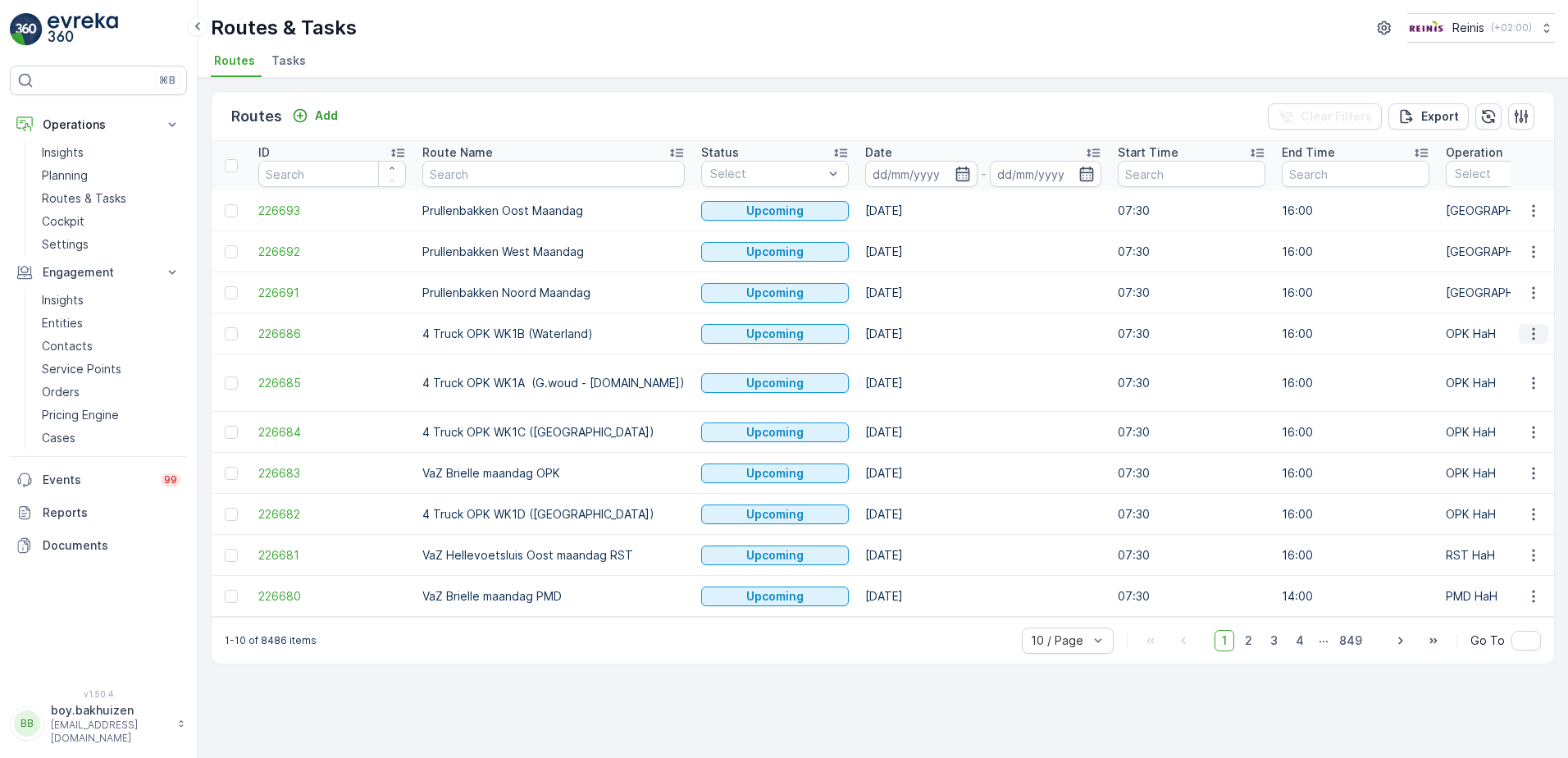
click at [1535, 340] on icon "button" at bounding box center [1534, 333] width 17 height 17
click at [1515, 356] on span "See More Details" at bounding box center [1494, 358] width 95 height 17
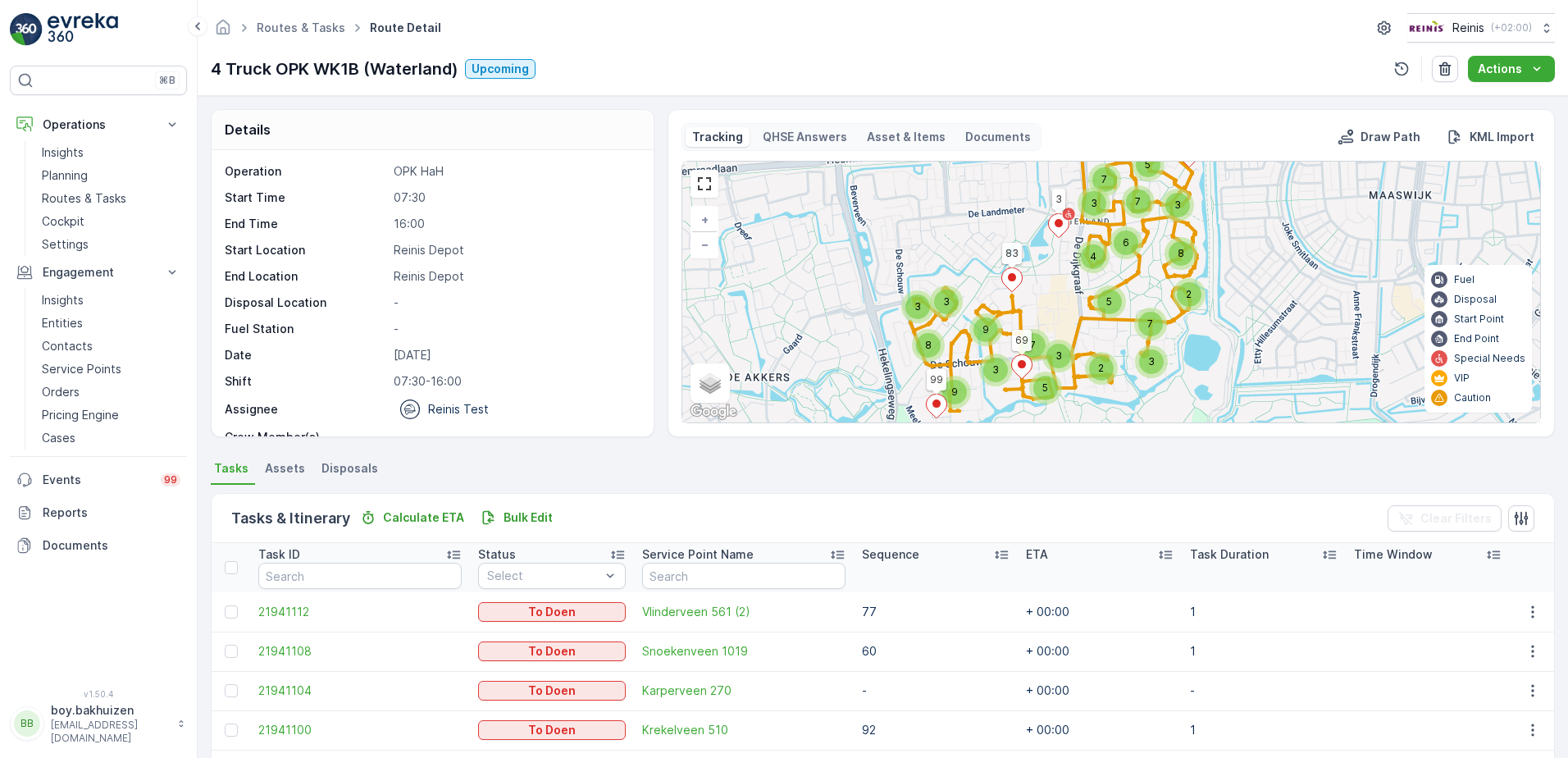
drag, startPoint x: 1028, startPoint y: 264, endPoint x: 976, endPoint y: 241, distance: 56.9
click at [972, 233] on div "3 2 5 9 3 8 3 3 7 9 2 7 5 7 3 3 8 6 3 7 4 5 99 30 69 83 3 + − Satellite Roadmap…" at bounding box center [1111, 291] width 858 height 261
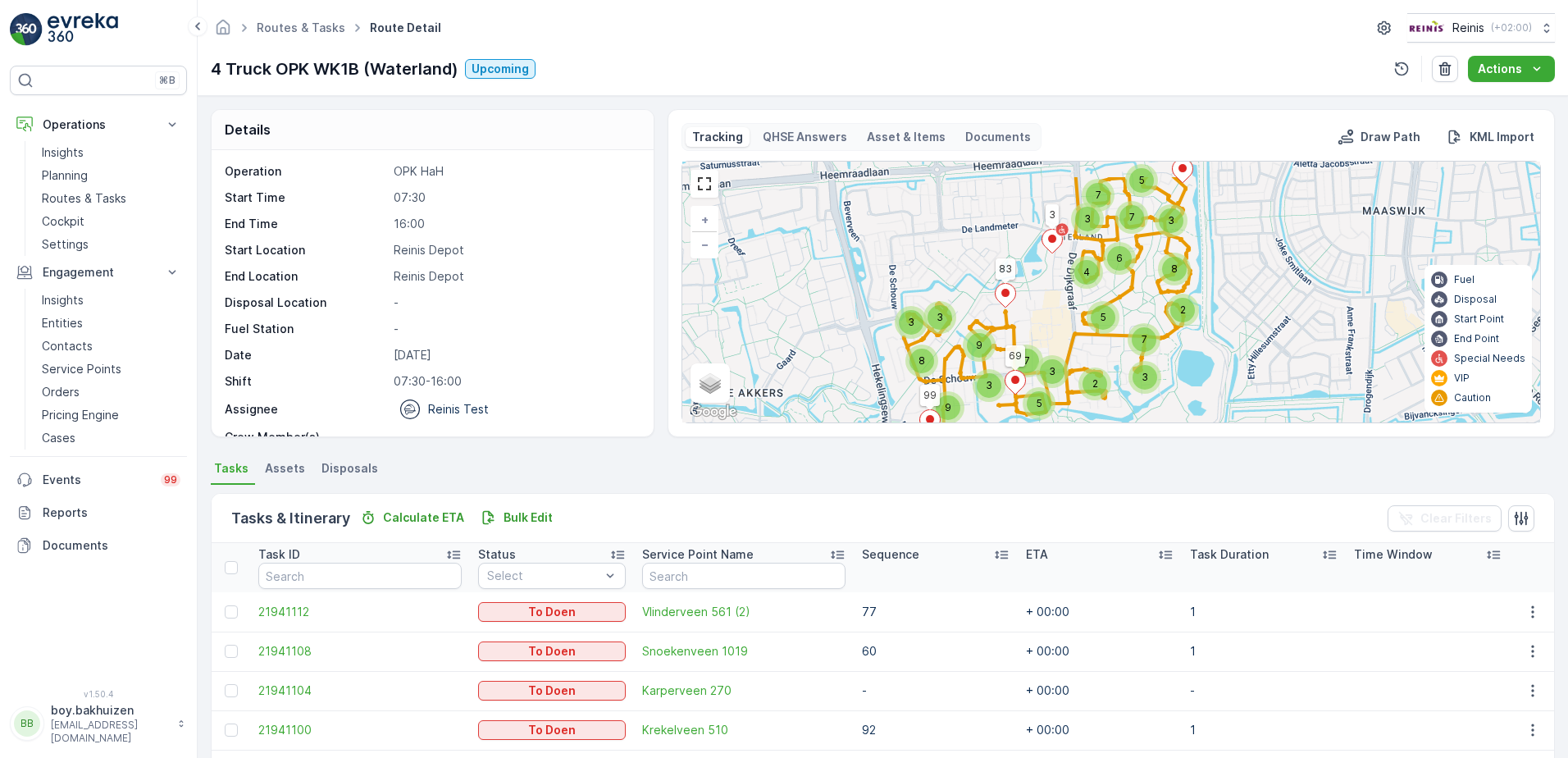
drag, startPoint x: 1157, startPoint y: 325, endPoint x: 1232, endPoint y: 367, distance: 86.0
click at [1232, 367] on div "3 2 5 9 3 8 3 3 7 9 2 7 5 7 3 3 8 6 3 7 4 5 99 30 69 83 3 + − Satellite Roadmap…" at bounding box center [1111, 291] width 858 height 261
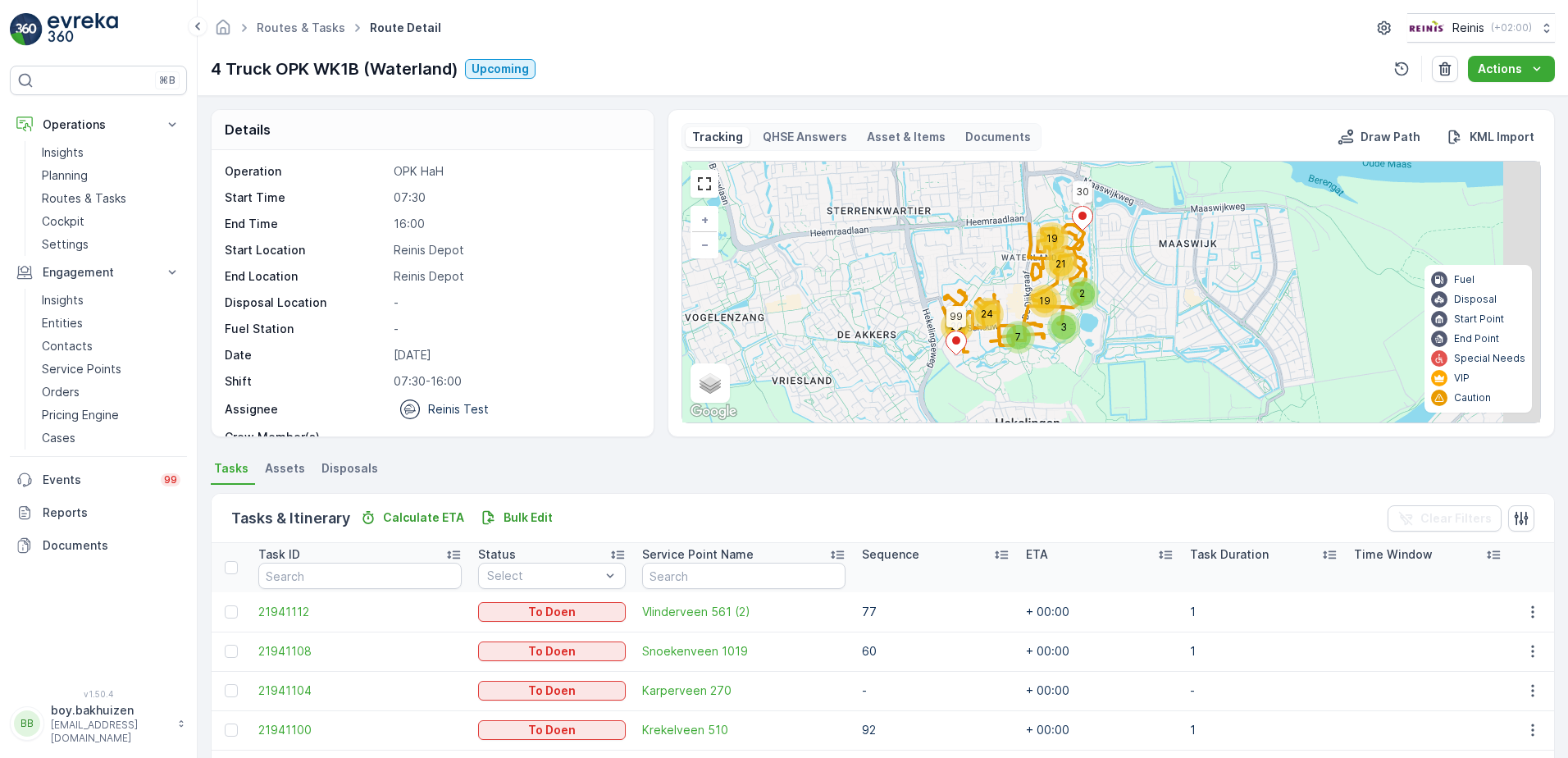
drag, startPoint x: 1241, startPoint y: 373, endPoint x: 1140, endPoint y: 326, distance: 111.4
click at [1140, 326] on div "3 7 20 24 2 19 21 19 99 30 + − Satellite Roadmap Terrain Hybrid Leaflet Keyboar…" at bounding box center [1111, 291] width 858 height 261
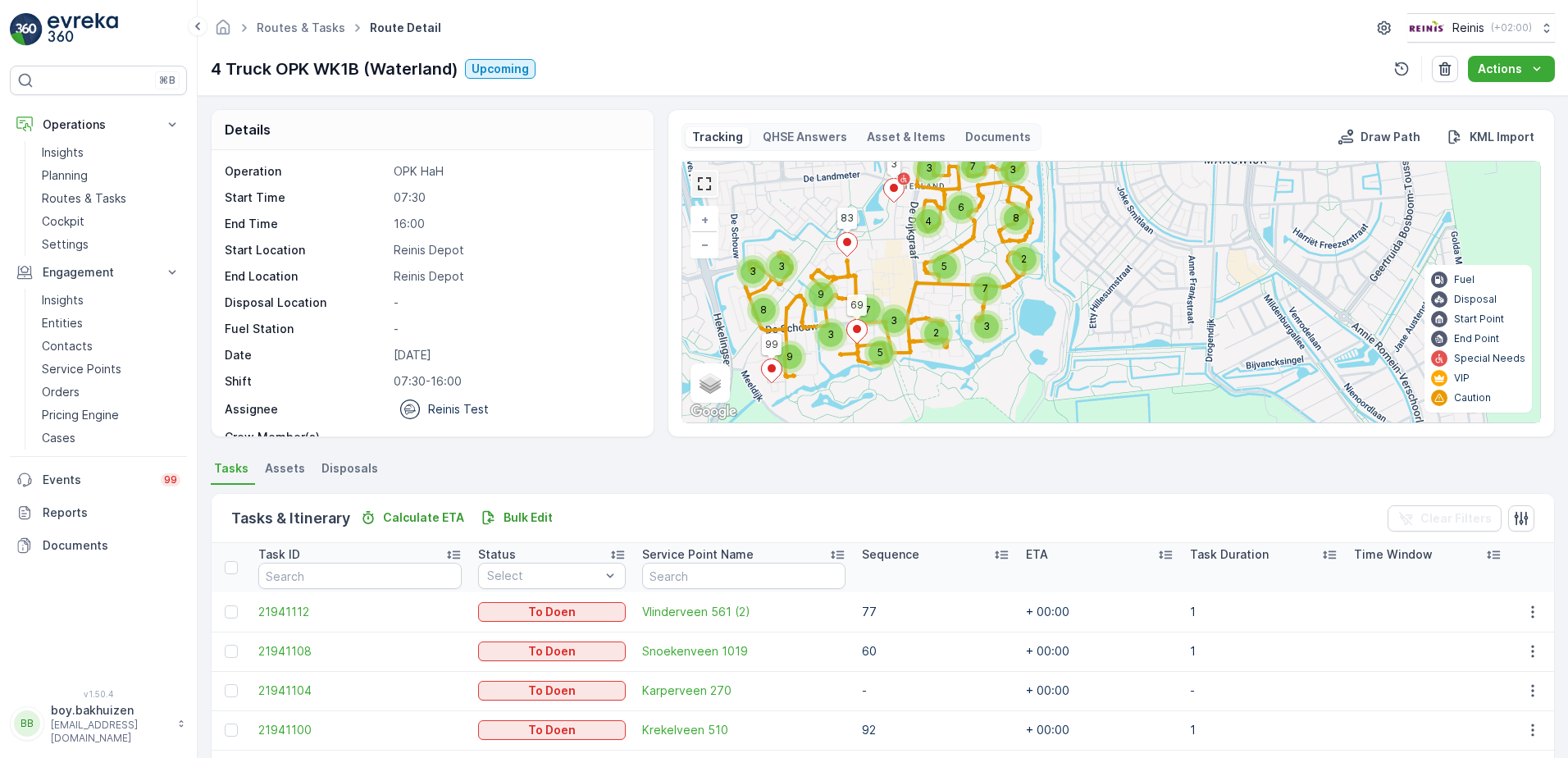
drag, startPoint x: 693, startPoint y: 191, endPoint x: 697, endPoint y: 276, distance: 85.1
click at [693, 191] on link at bounding box center [704, 183] width 25 height 25
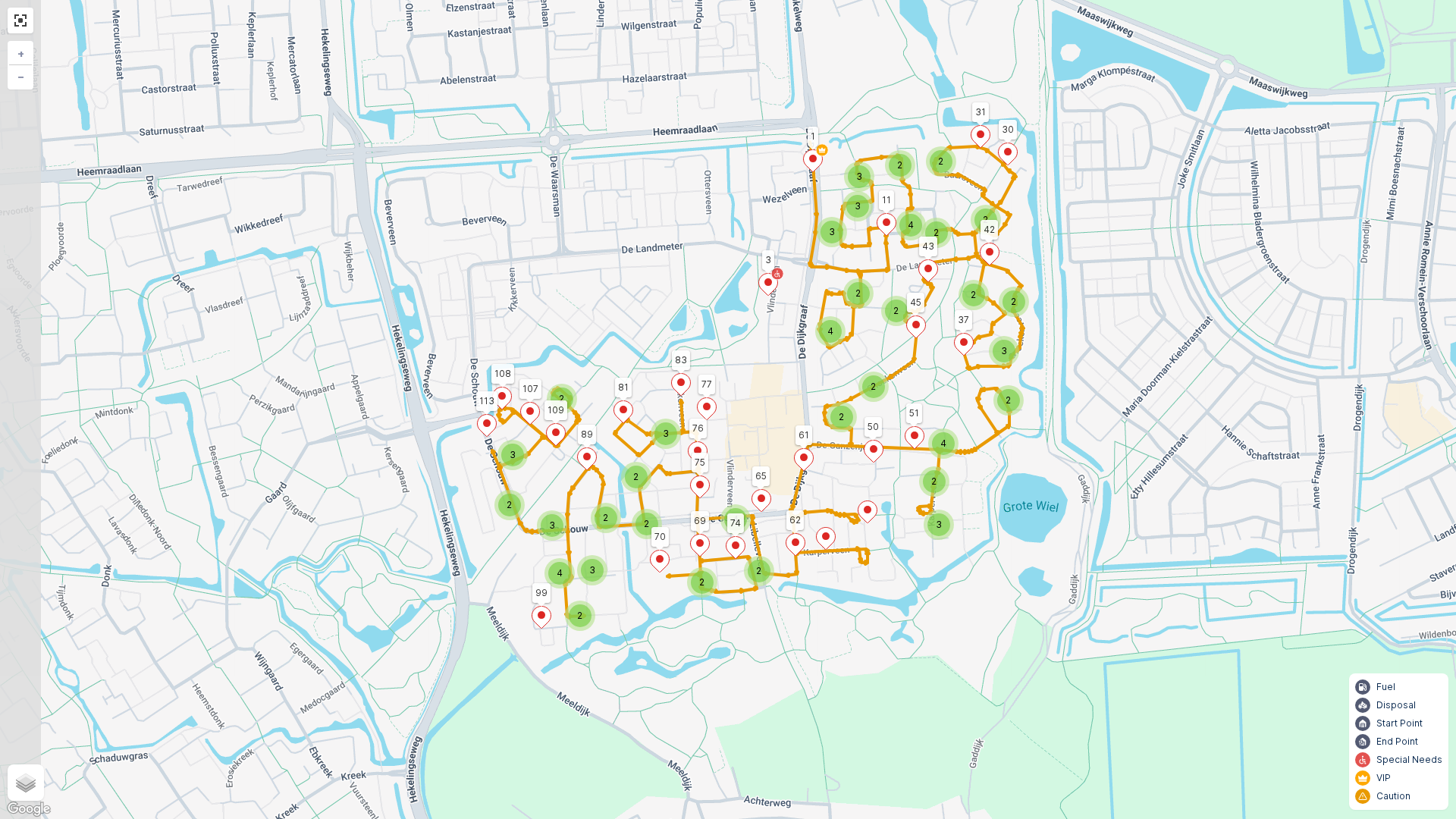
drag, startPoint x: 509, startPoint y: 287, endPoint x: 647, endPoint y: 319, distance: 141.7
click at [647, 322] on div "3 2 2 3 2 4 2 3 3 2 2 4 2 3 2 2 2 4 2 2 3 3 3 2 2 2 3 2 2 2 4 4 2 2 99 30 69 83…" at bounding box center [728, 409] width 1456 height 819
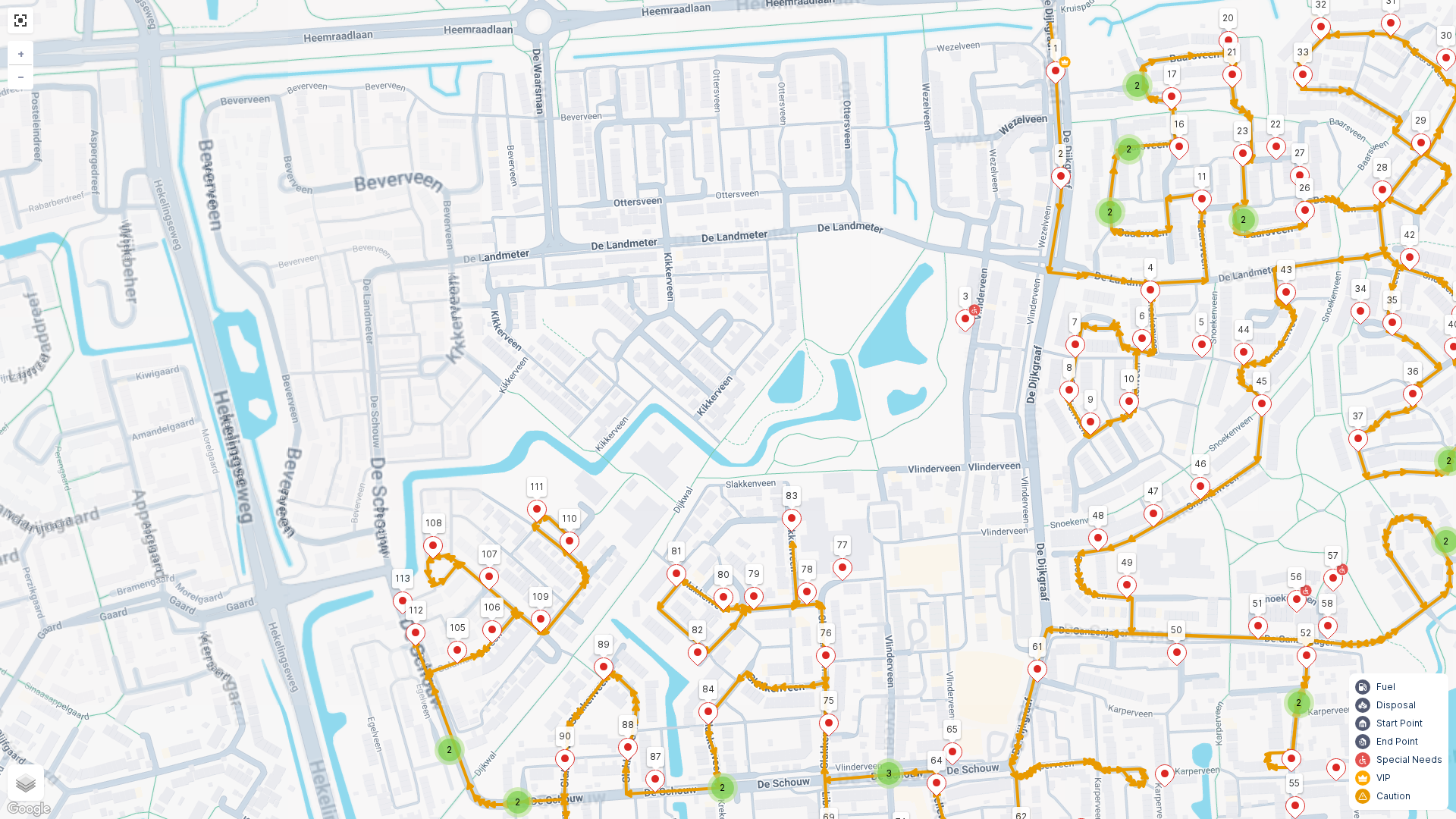
click at [685, 379] on div "3 3 2 2 2 3 2 2 2 2 2 2 2 99 30 69 83 3 62 113 107 108 70 109 77 75 76 81 89 11…" at bounding box center [728, 409] width 1456 height 819
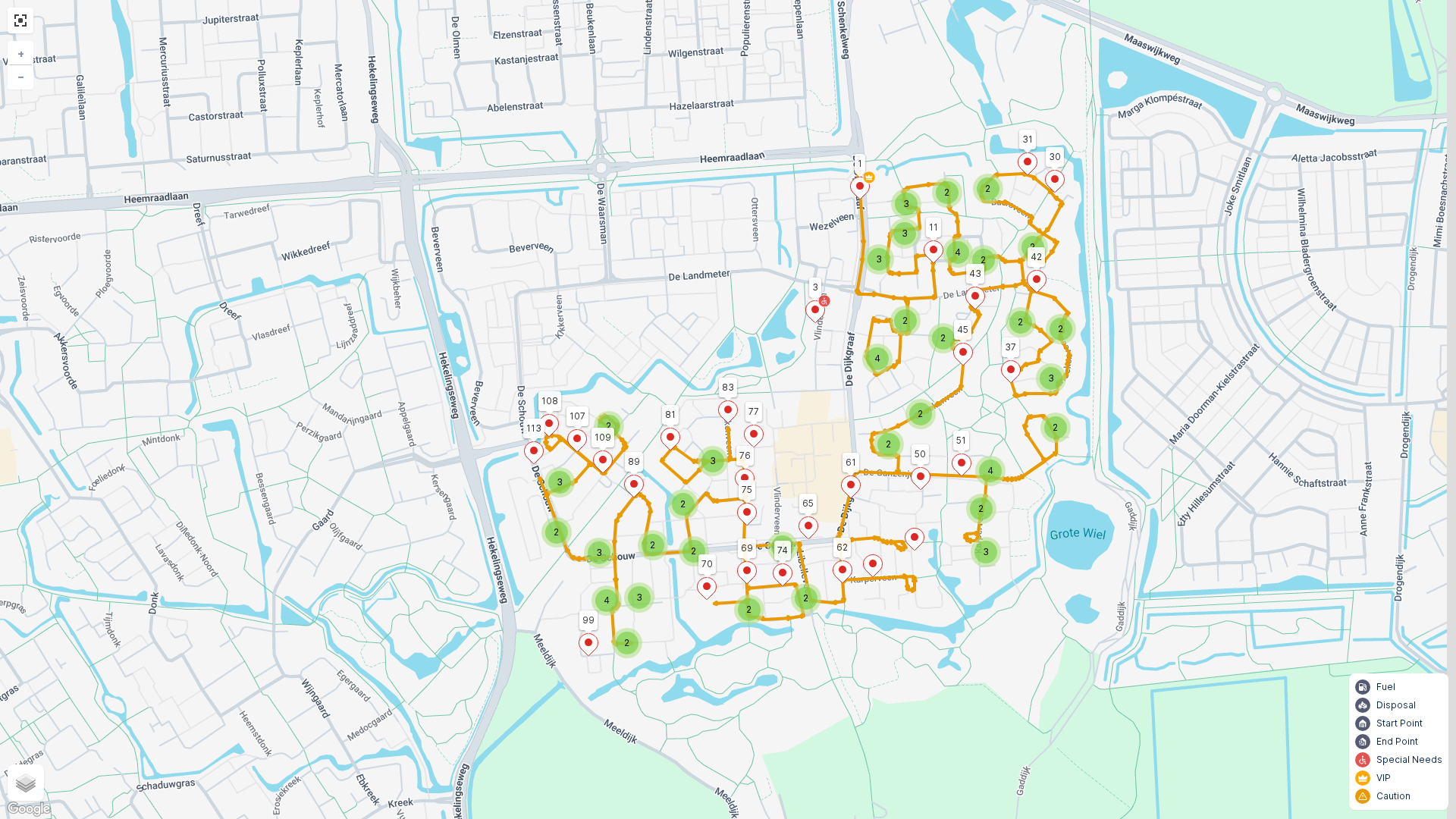
drag, startPoint x: 682, startPoint y: 333, endPoint x: 664, endPoint y: 300, distance: 37.6
click at [664, 300] on div "3 2 2 3 2 4 2 3 3 2 2 4 2 3 2 2 2 4 2 2 3 3 3 2 2 2 3 2 2 2 4 4 2 2 99 30 69 83…" at bounding box center [728, 409] width 1456 height 819
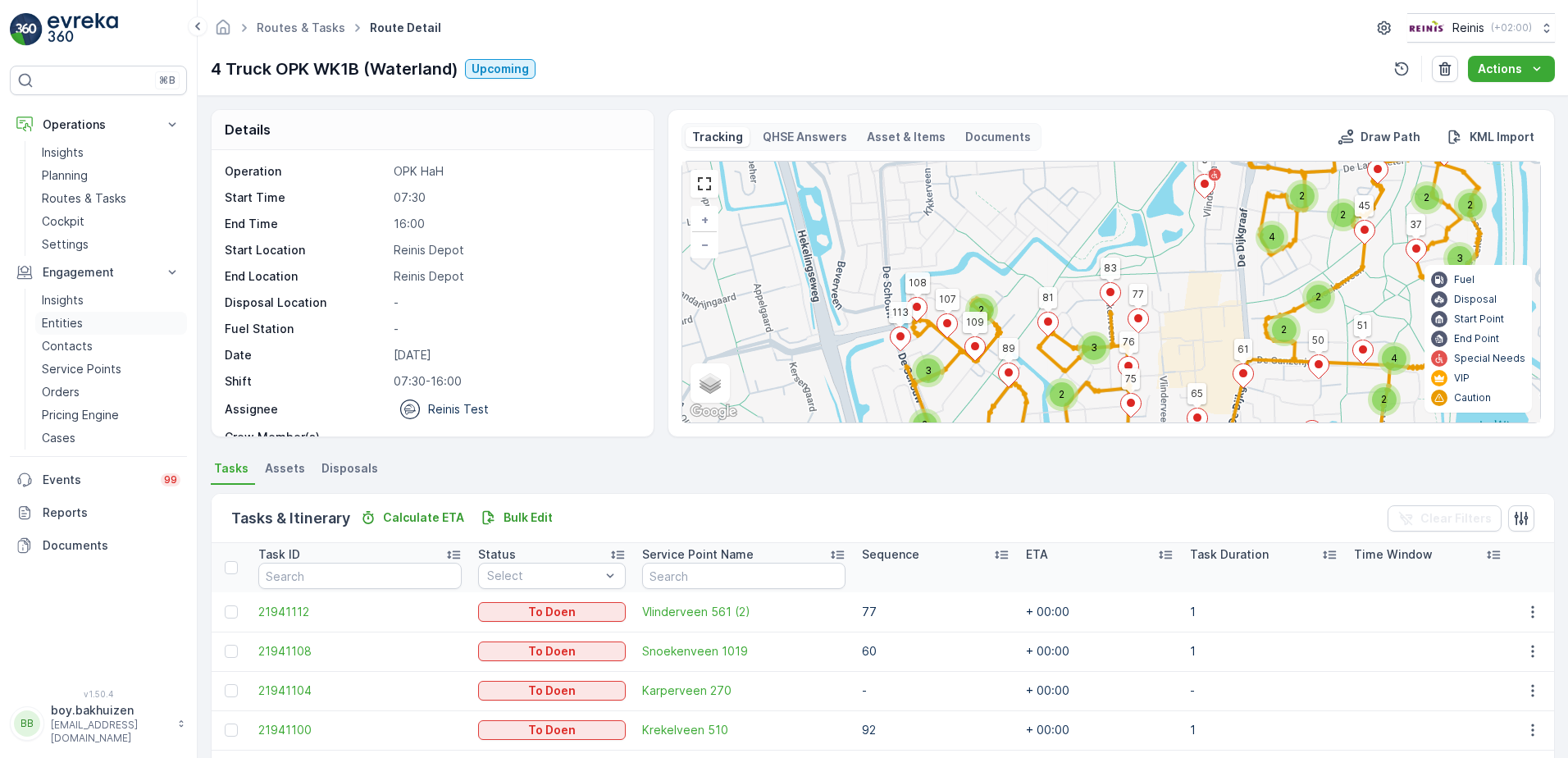
click at [45, 322] on p "Entities" at bounding box center [62, 323] width 41 height 17
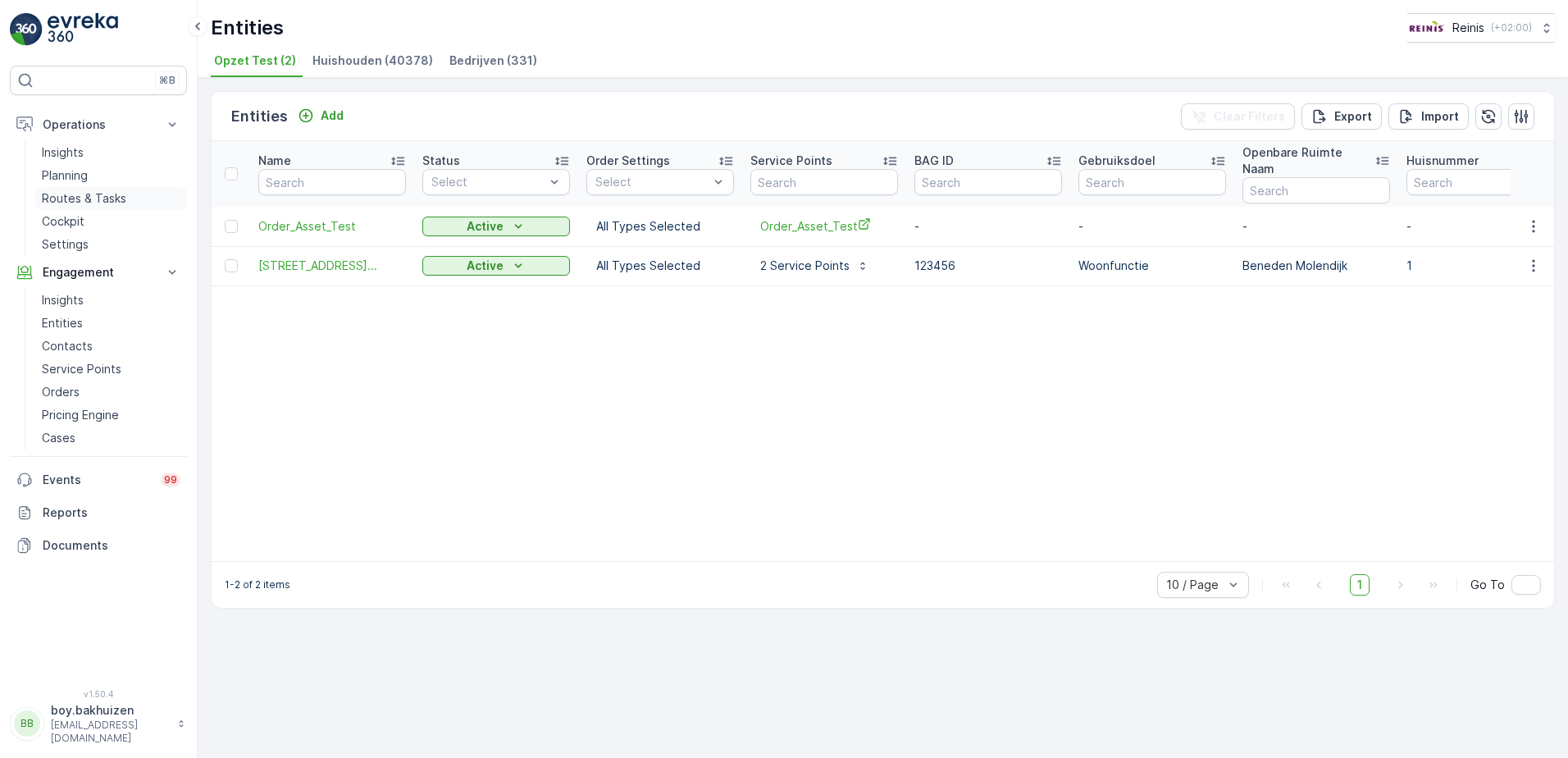
click at [67, 201] on p "Routes & Tasks" at bounding box center [84, 199] width 85 height 17
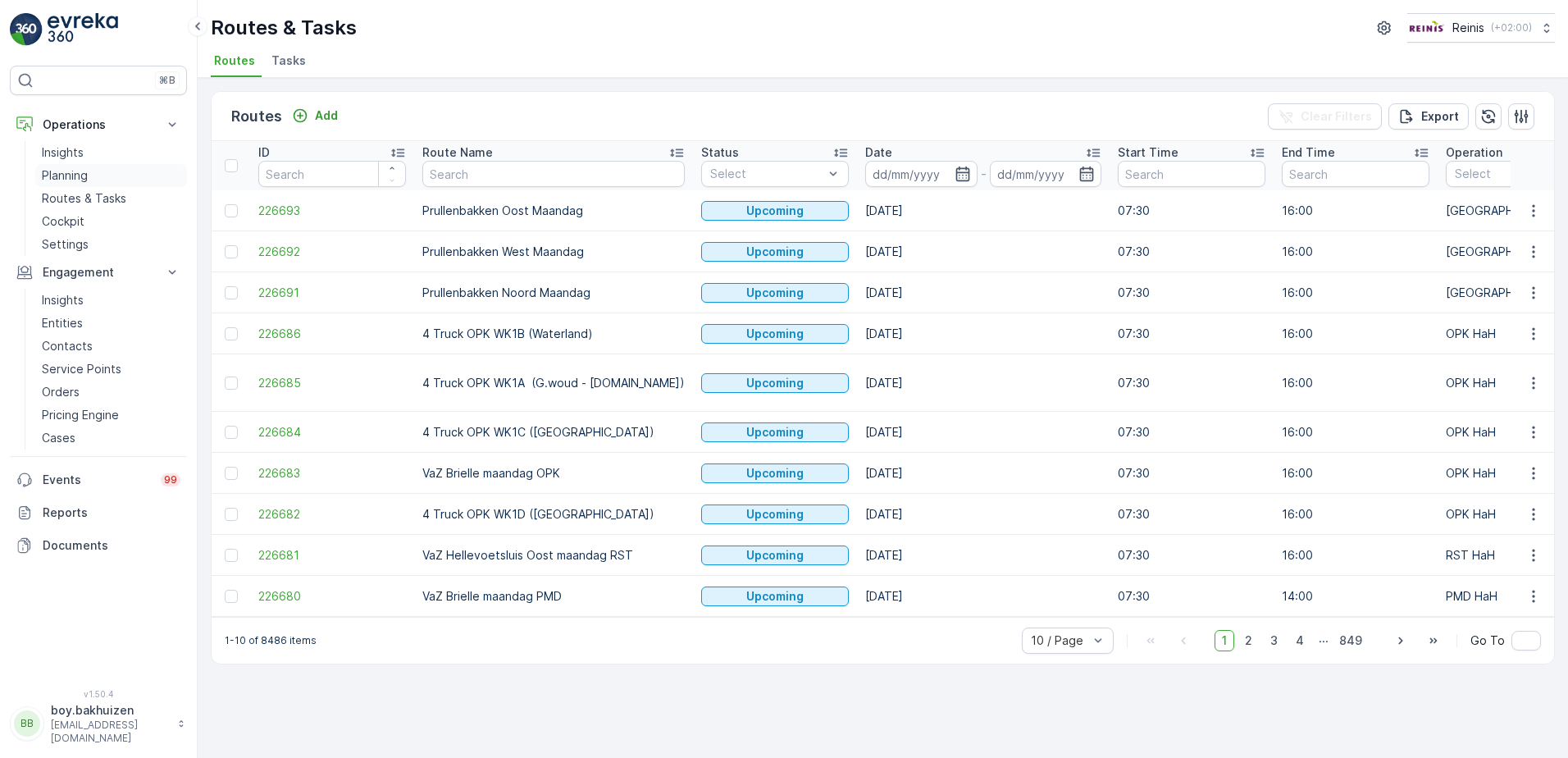
click at [77, 177] on p "Planning" at bounding box center [64, 176] width 46 height 17
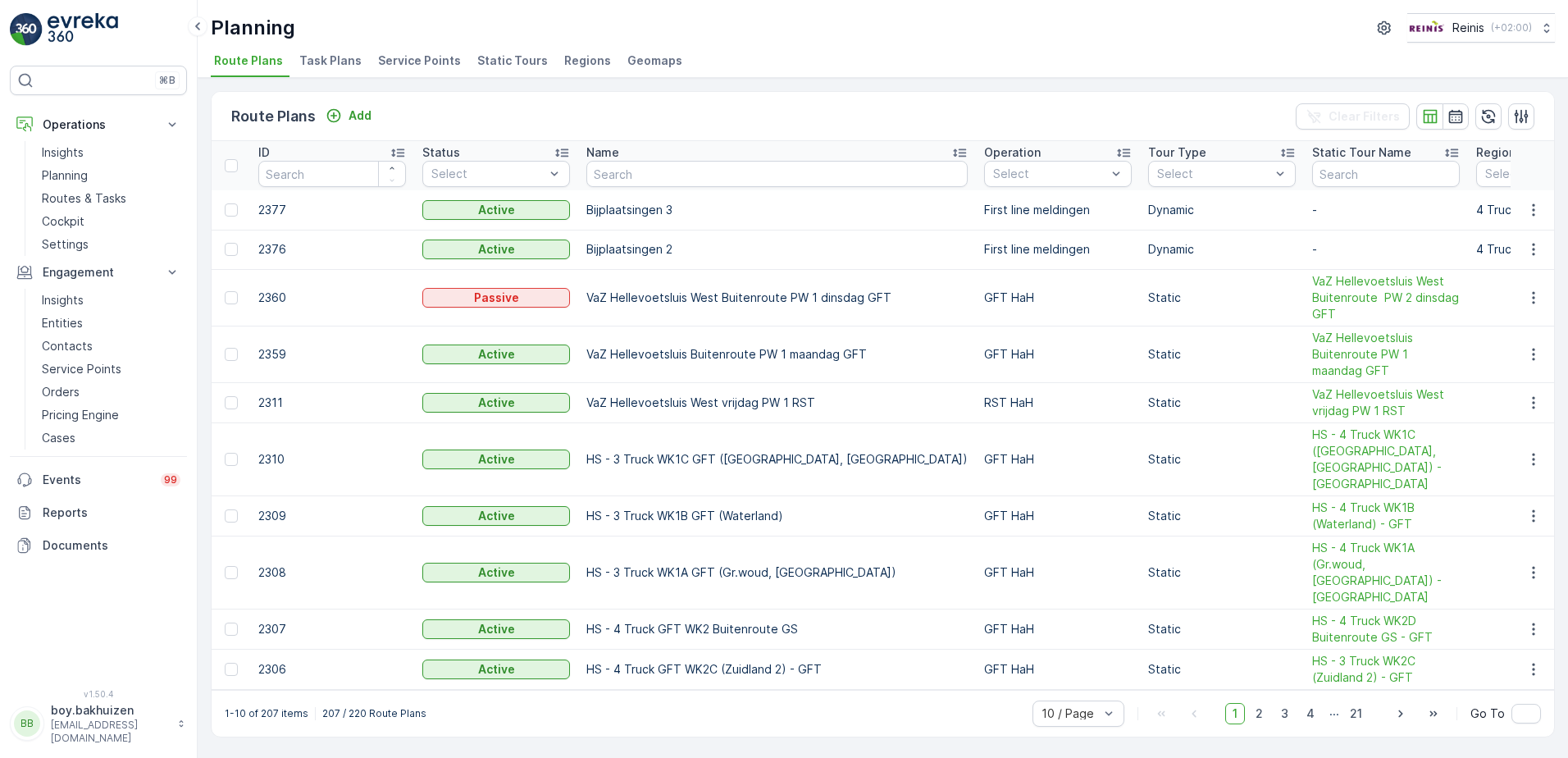
click at [627, 59] on span "Geomaps" at bounding box center [655, 61] width 55 height 17
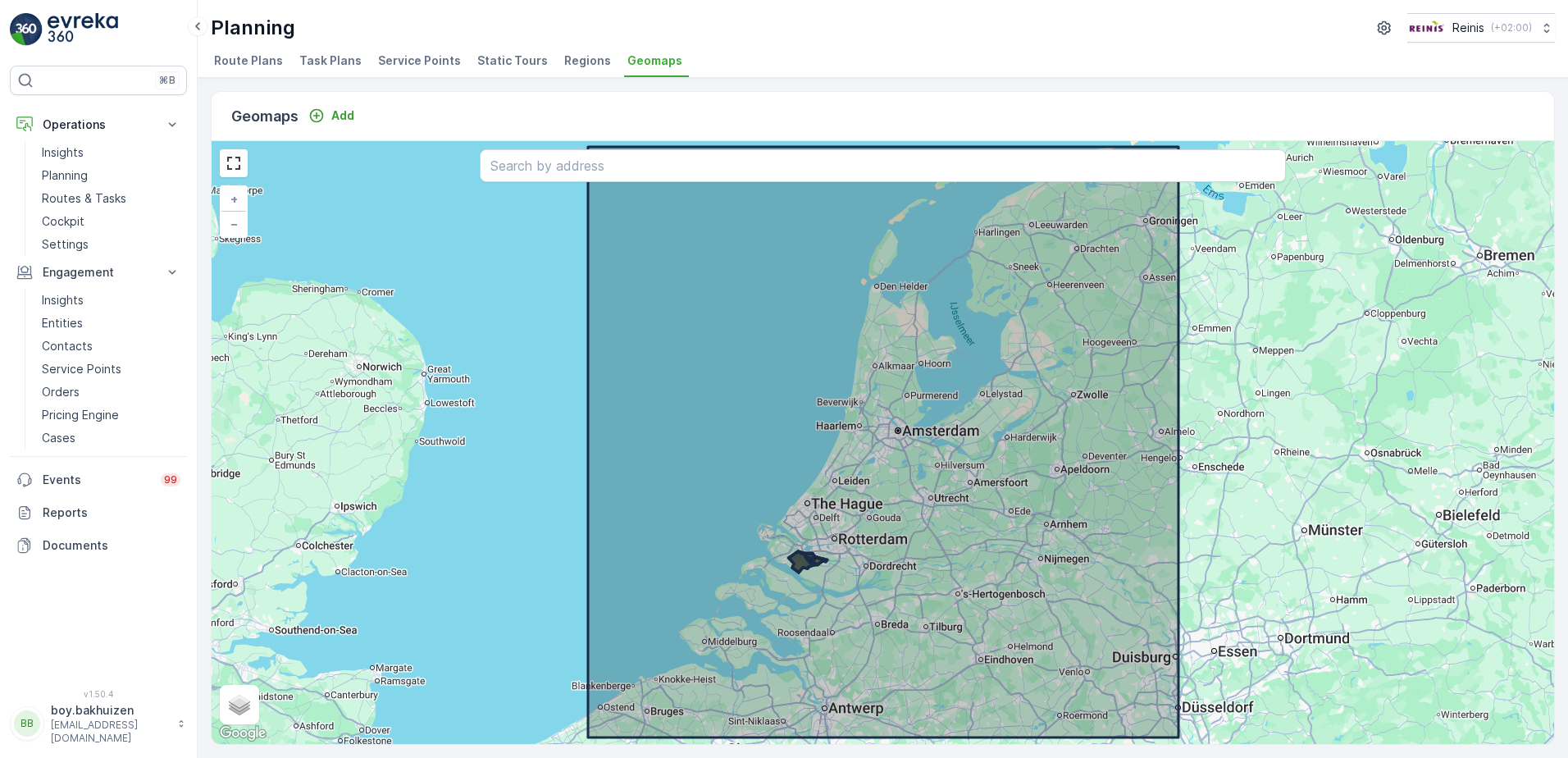
click at [575, 58] on span "Regions" at bounding box center [587, 61] width 47 height 17
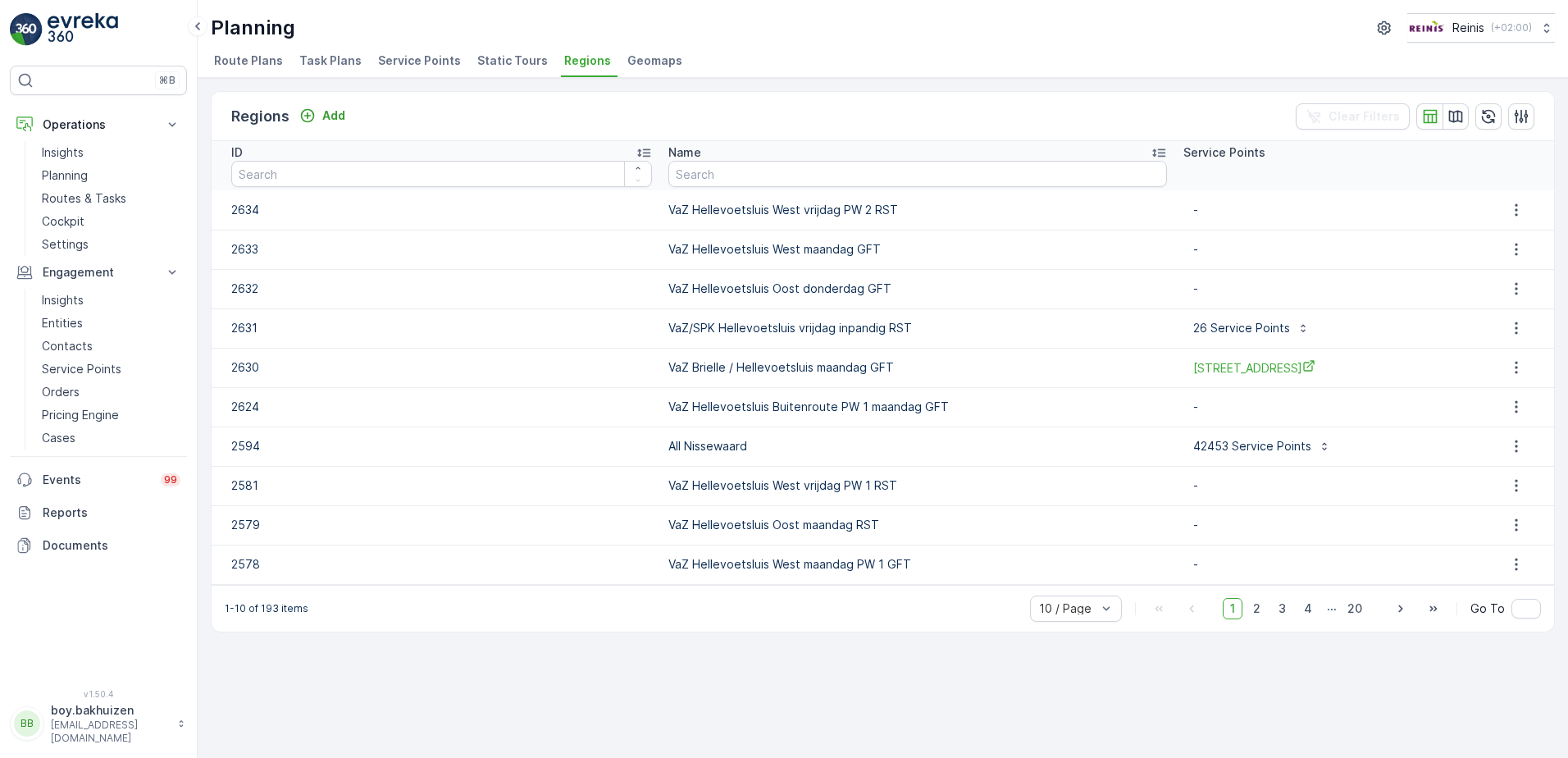
click at [516, 60] on span "Static Tours" at bounding box center [512, 61] width 71 height 17
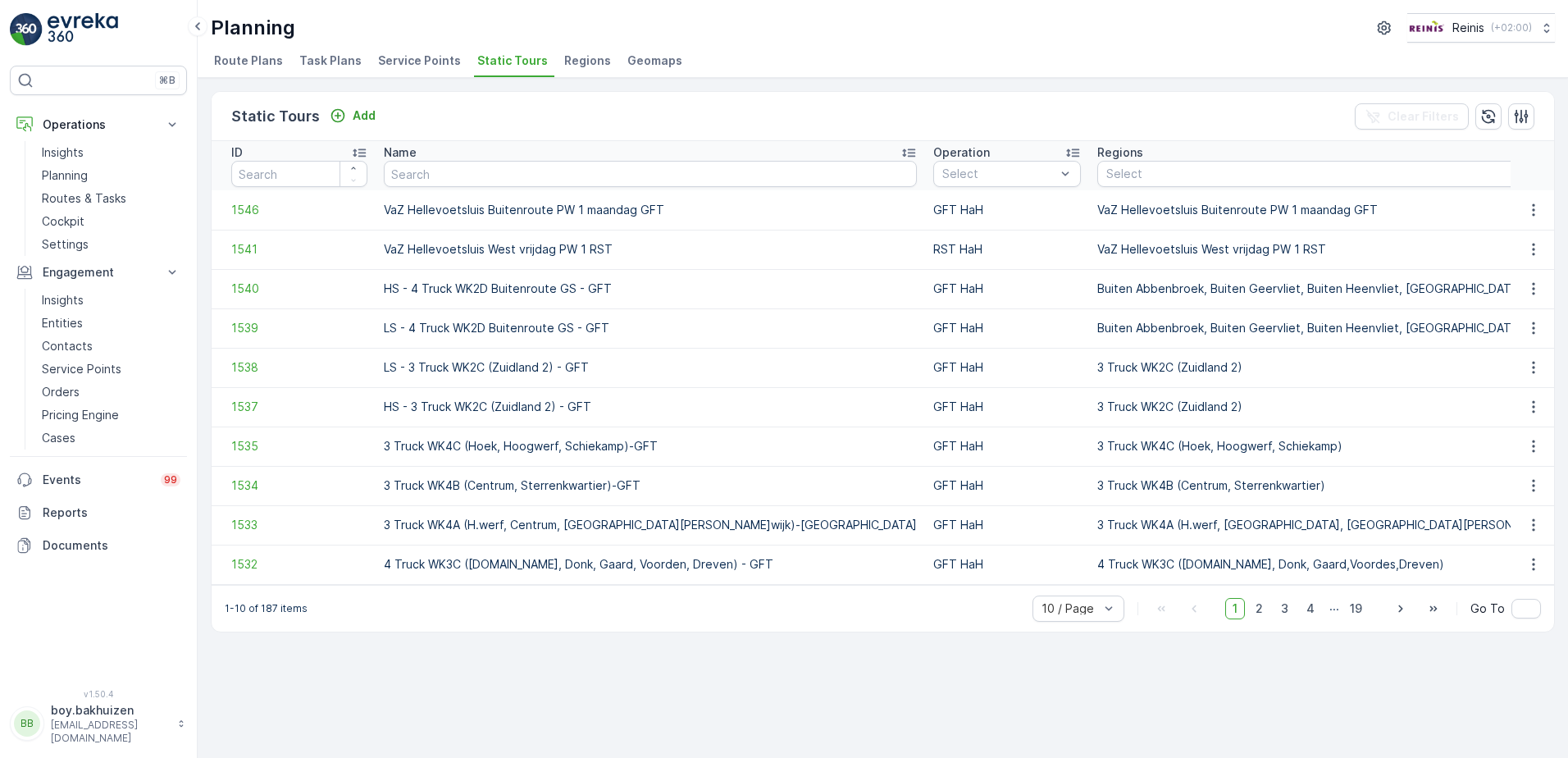
click at [429, 56] on span "Service Points" at bounding box center [419, 61] width 83 height 17
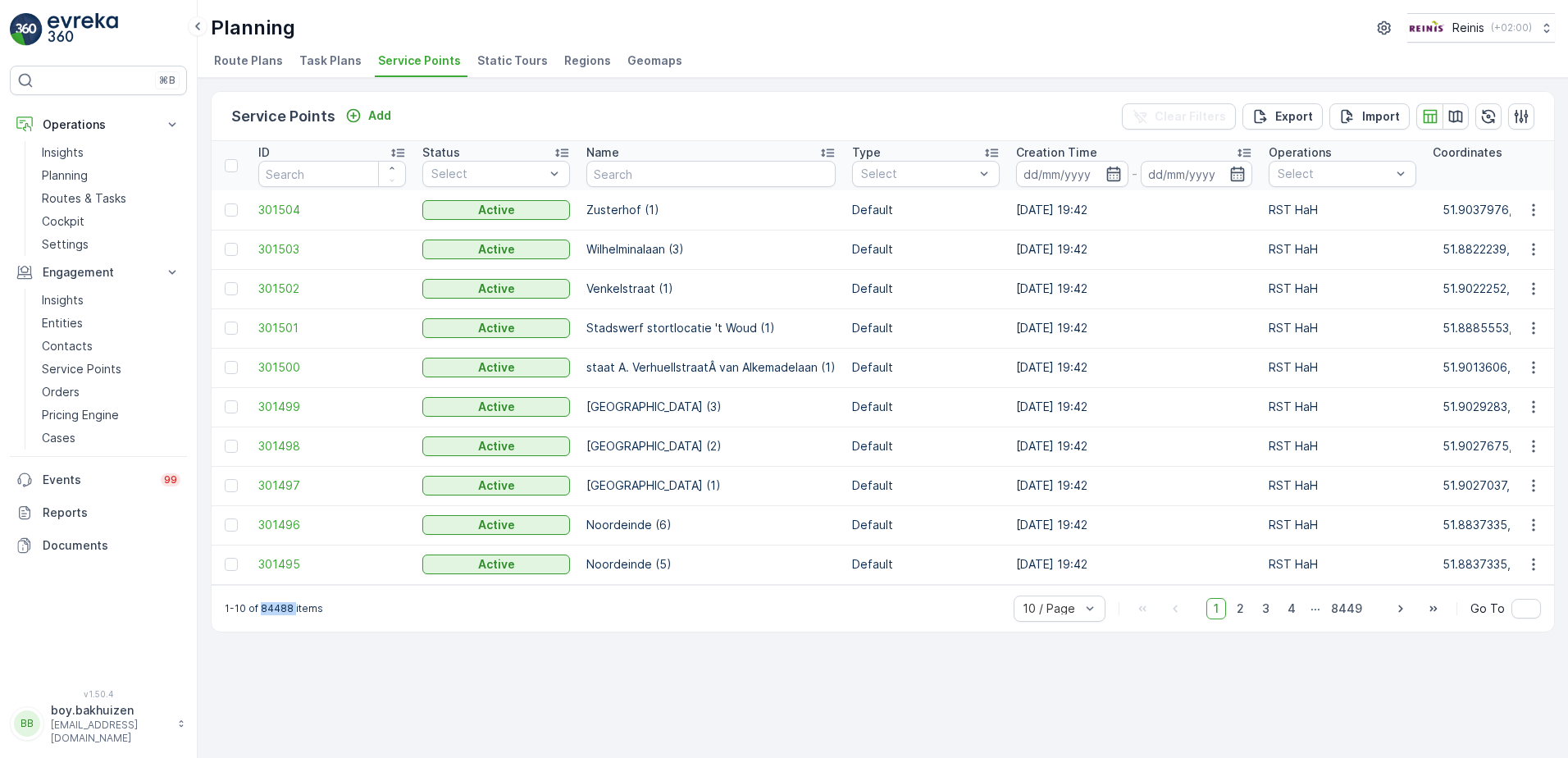
drag, startPoint x: 260, startPoint y: 619, endPoint x: 293, endPoint y: 621, distance: 33.1
click at [293, 615] on p "1-10 of 84488 items" at bounding box center [274, 608] width 99 height 13
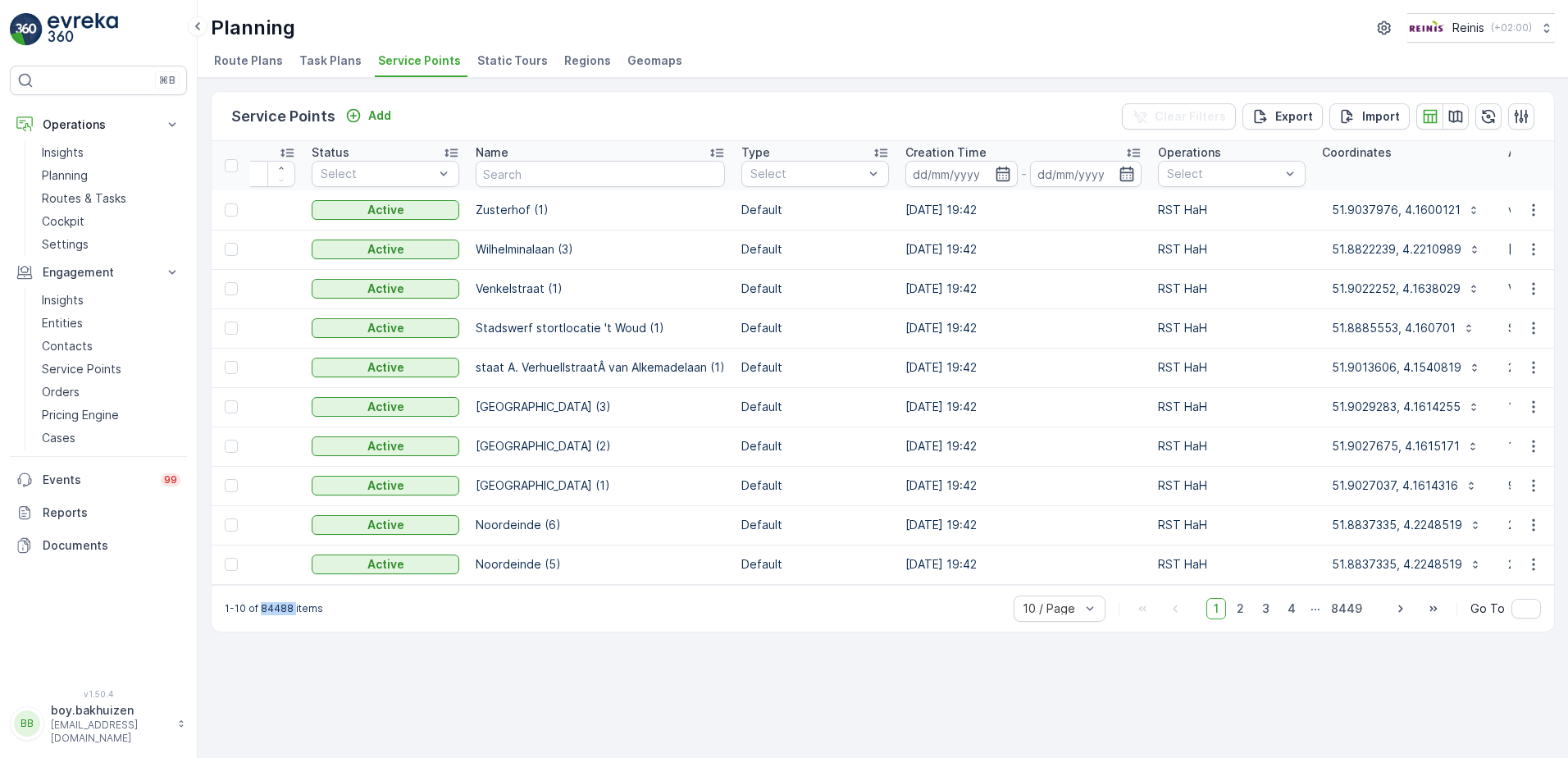
scroll to position [0, 116]
drag, startPoint x: 658, startPoint y: 587, endPoint x: 814, endPoint y: 601, distance: 156.6
click at [814, 601] on div "Service Points Add Clear Filters Export Import ID Status Select Name Type Selec…" at bounding box center [883, 362] width 1344 height 542
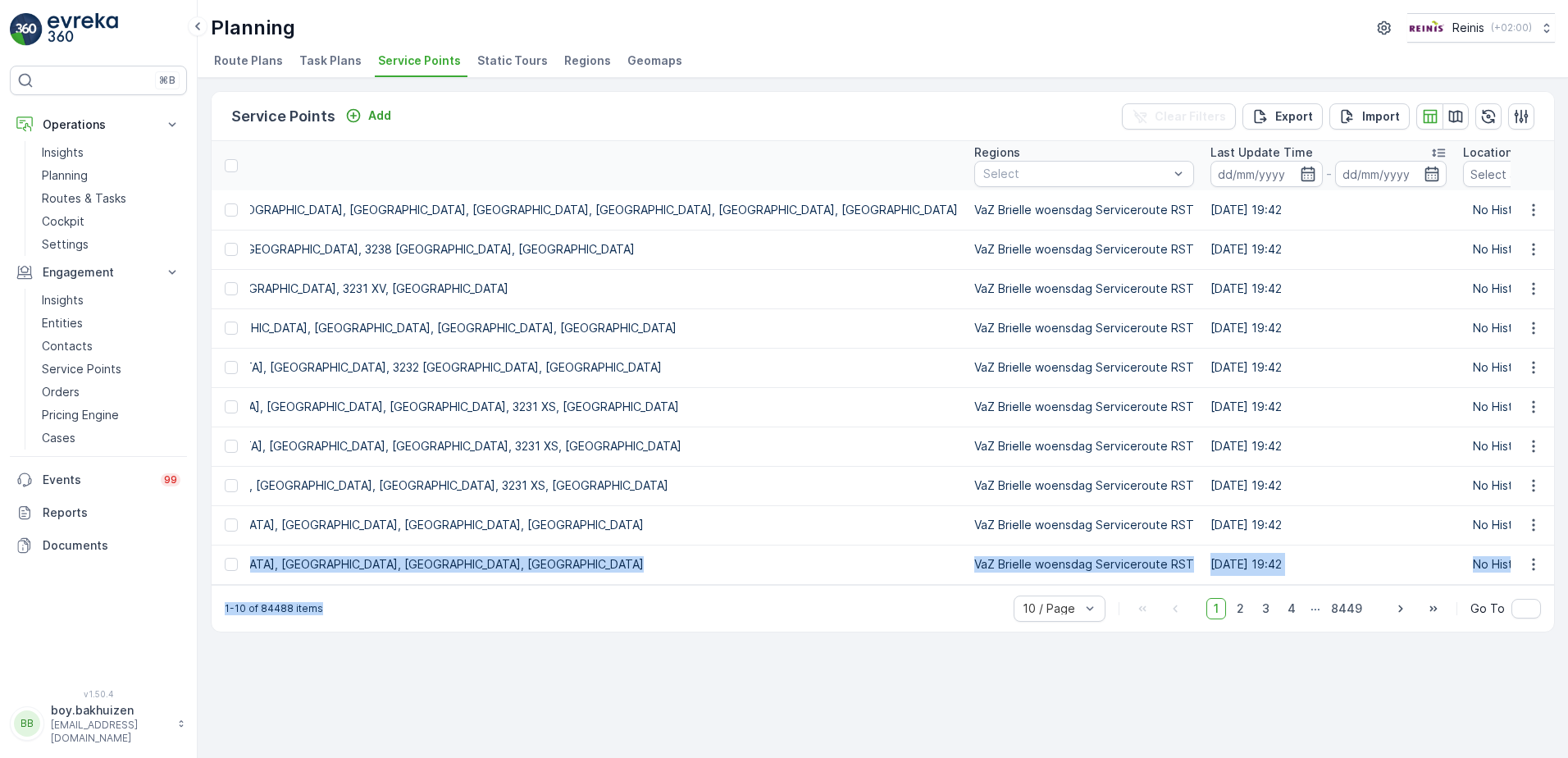
scroll to position [0, 2508]
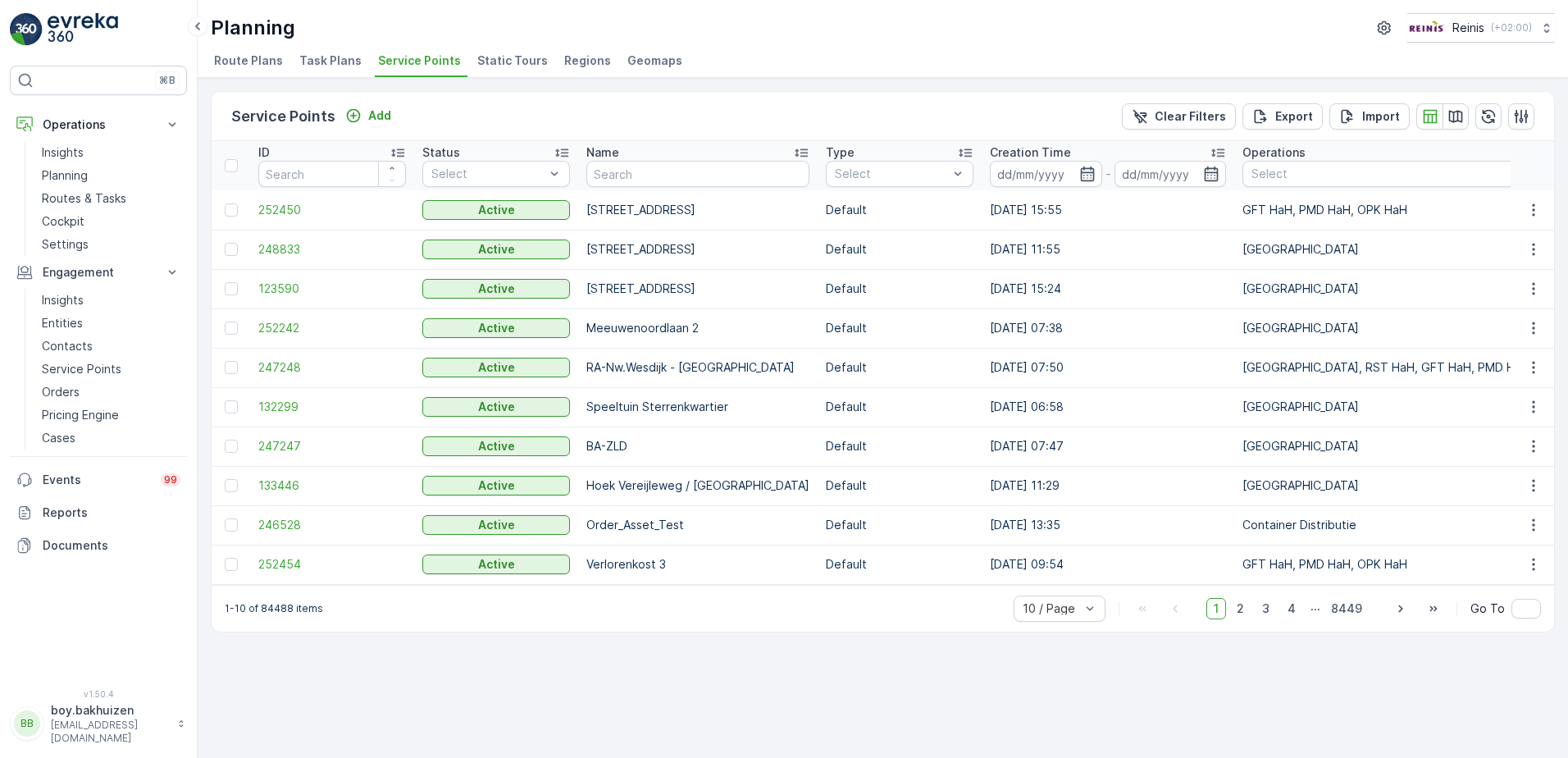
click at [517, 66] on span "Static Tours" at bounding box center [512, 61] width 71 height 17
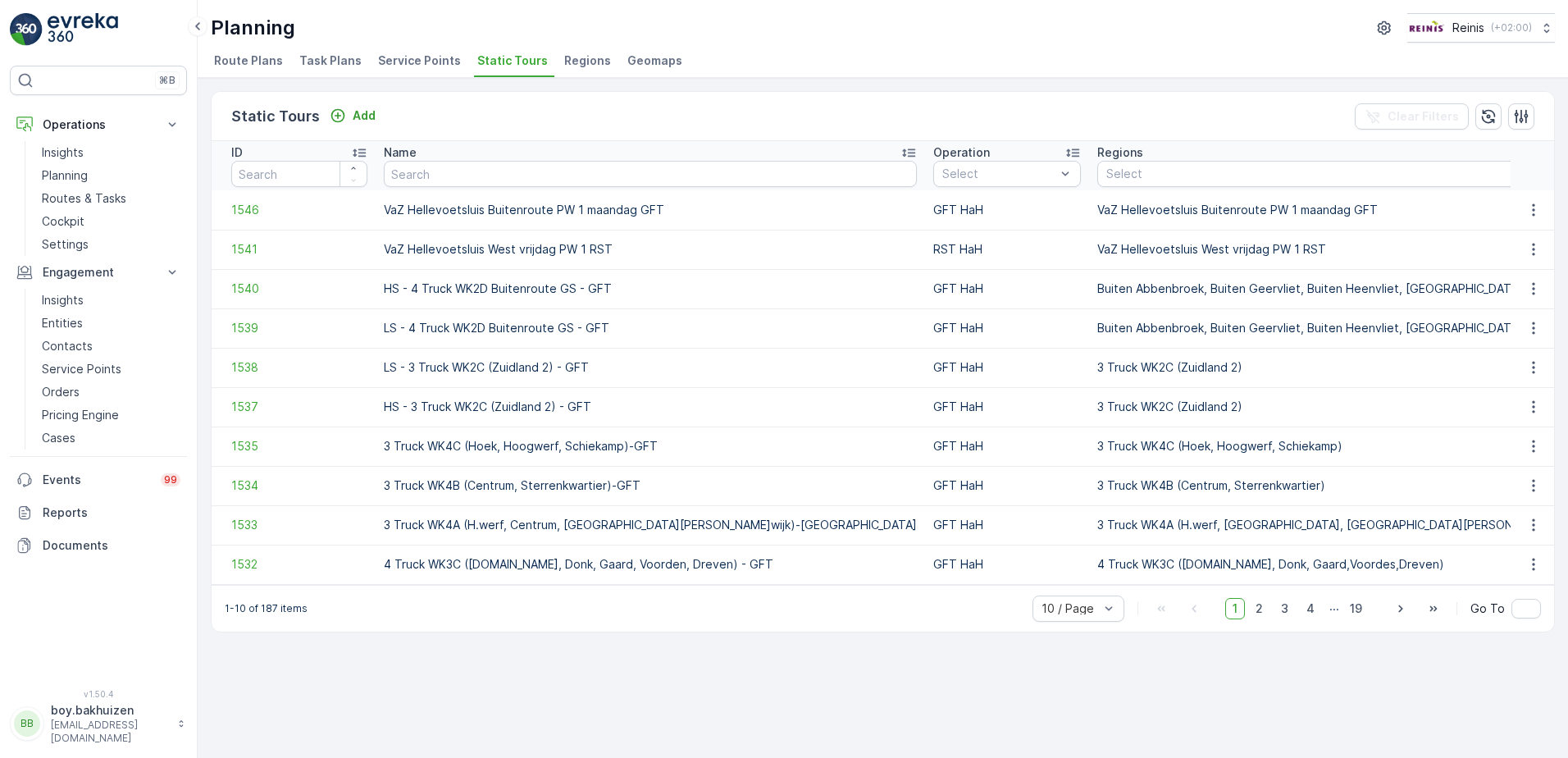
click at [248, 53] on span "Route Plans" at bounding box center [248, 61] width 69 height 17
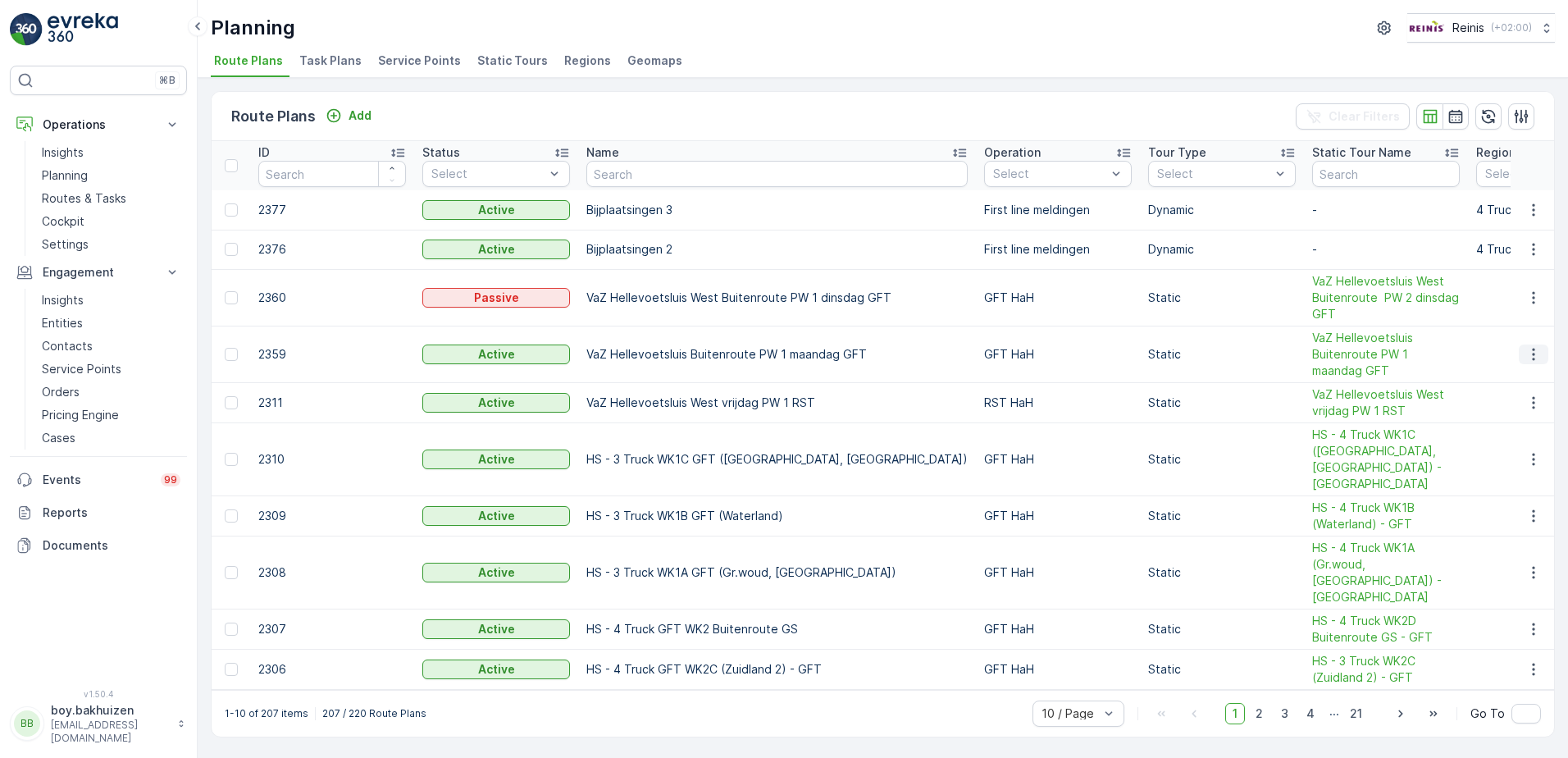
click at [1539, 347] on icon "button" at bounding box center [1534, 355] width 17 height 17
click at [1312, 352] on span "VaZ Hellevoetsluis Buitenroute PW 1 maandag GFT" at bounding box center [1386, 354] width 147 height 49
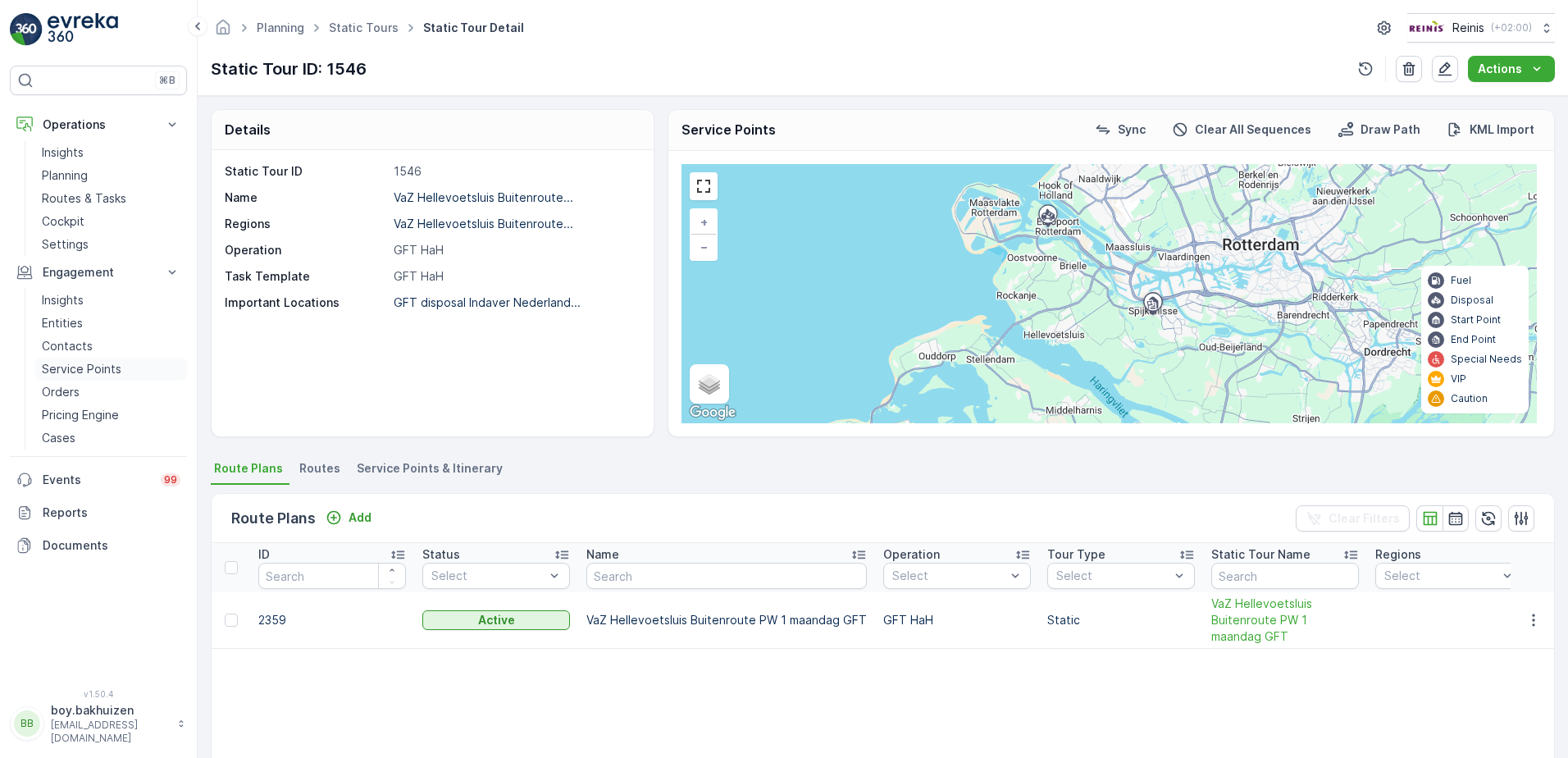
click at [83, 372] on p "Service Points" at bounding box center [81, 369] width 79 height 17
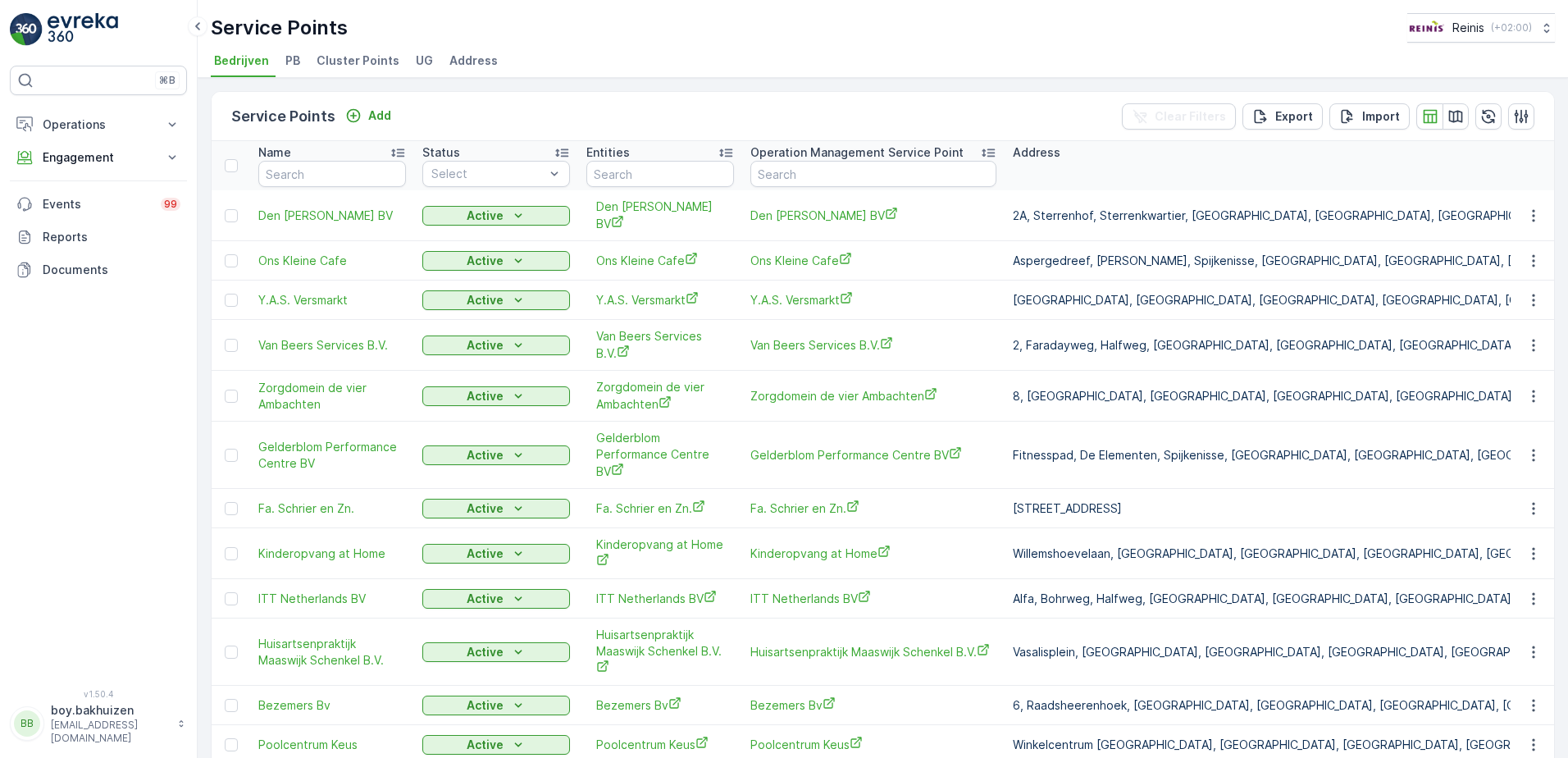
click at [340, 64] on span "Cluster Points" at bounding box center [358, 61] width 83 height 17
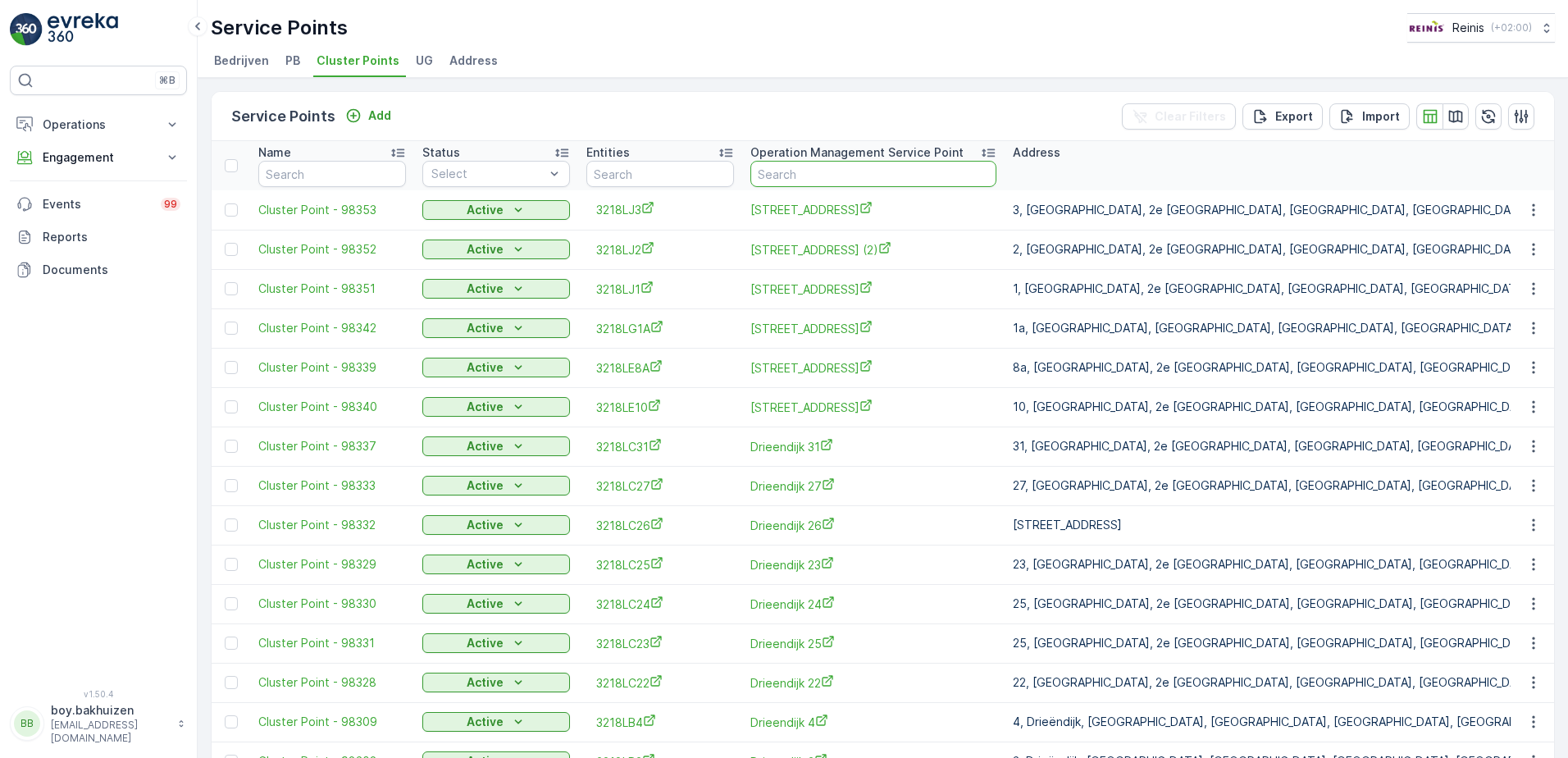
click at [815, 181] on input "text" at bounding box center [873, 173] width 246 height 26
type input "vlindervee"
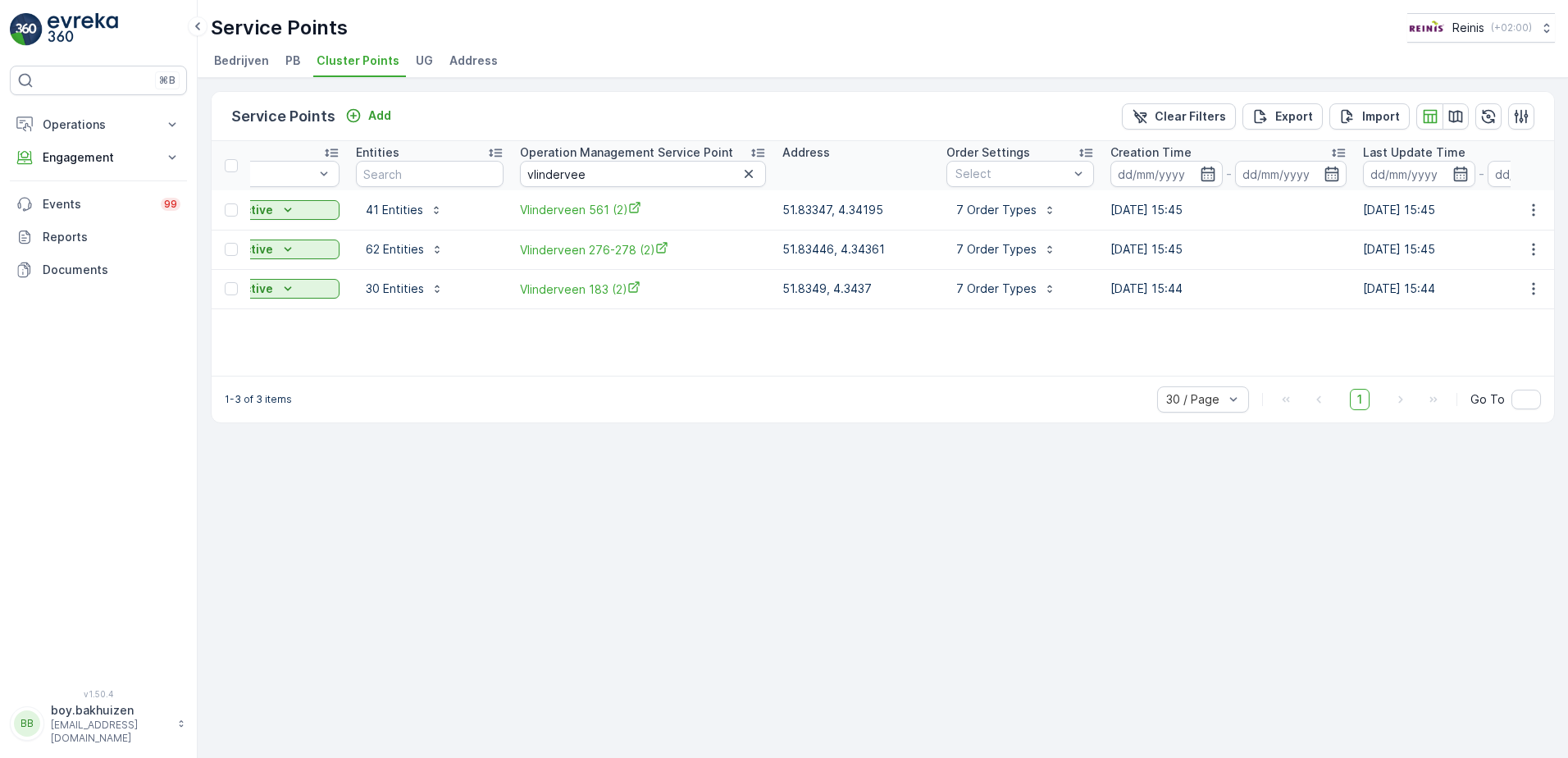
scroll to position [0, 328]
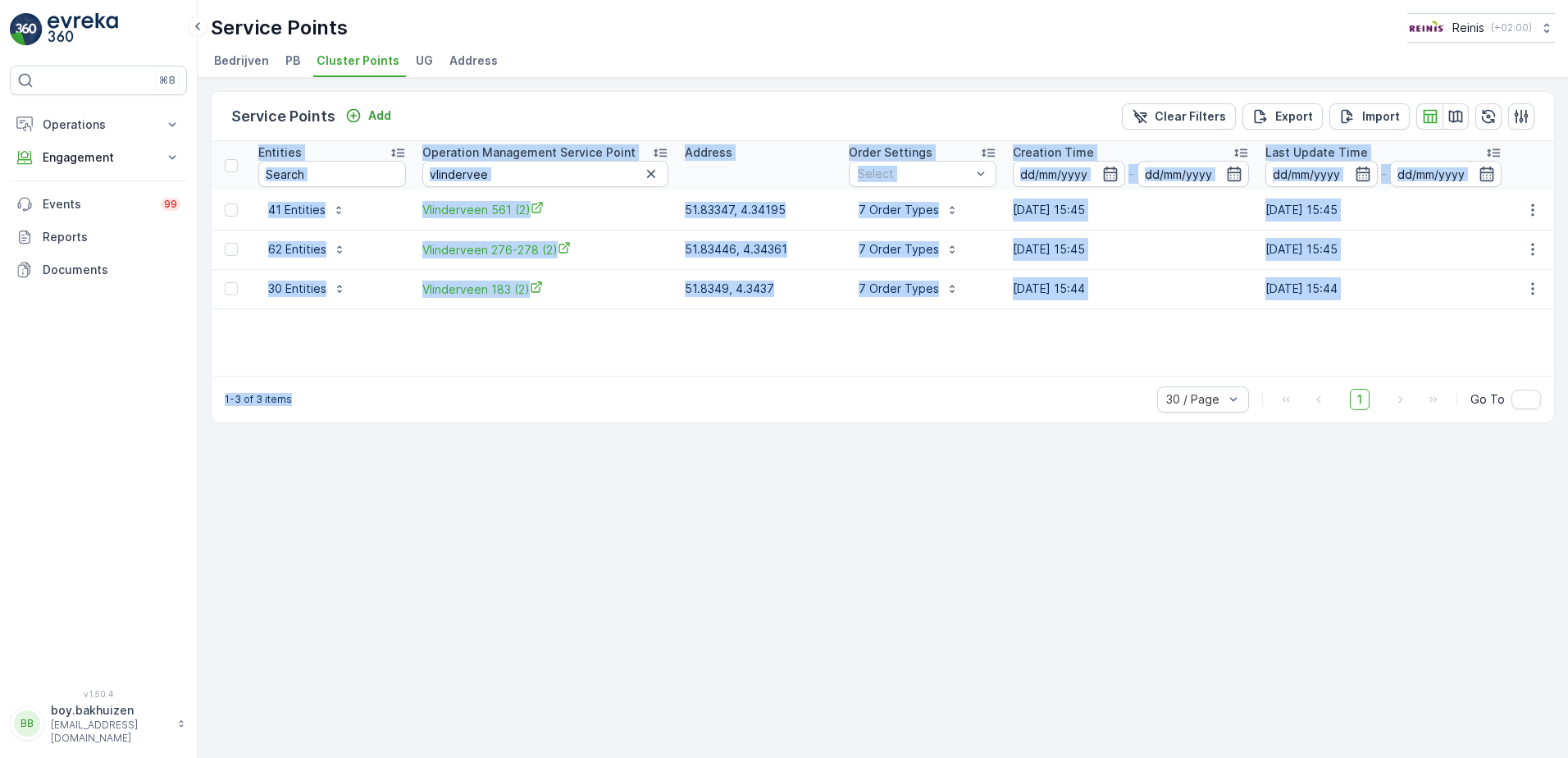
drag, startPoint x: 959, startPoint y: 385, endPoint x: 774, endPoint y: 360, distance: 186.7
click at [774, 360] on div "Service Points Add Clear Filters Export Import Name Status Select Entities Oper…" at bounding box center [883, 257] width 1344 height 332
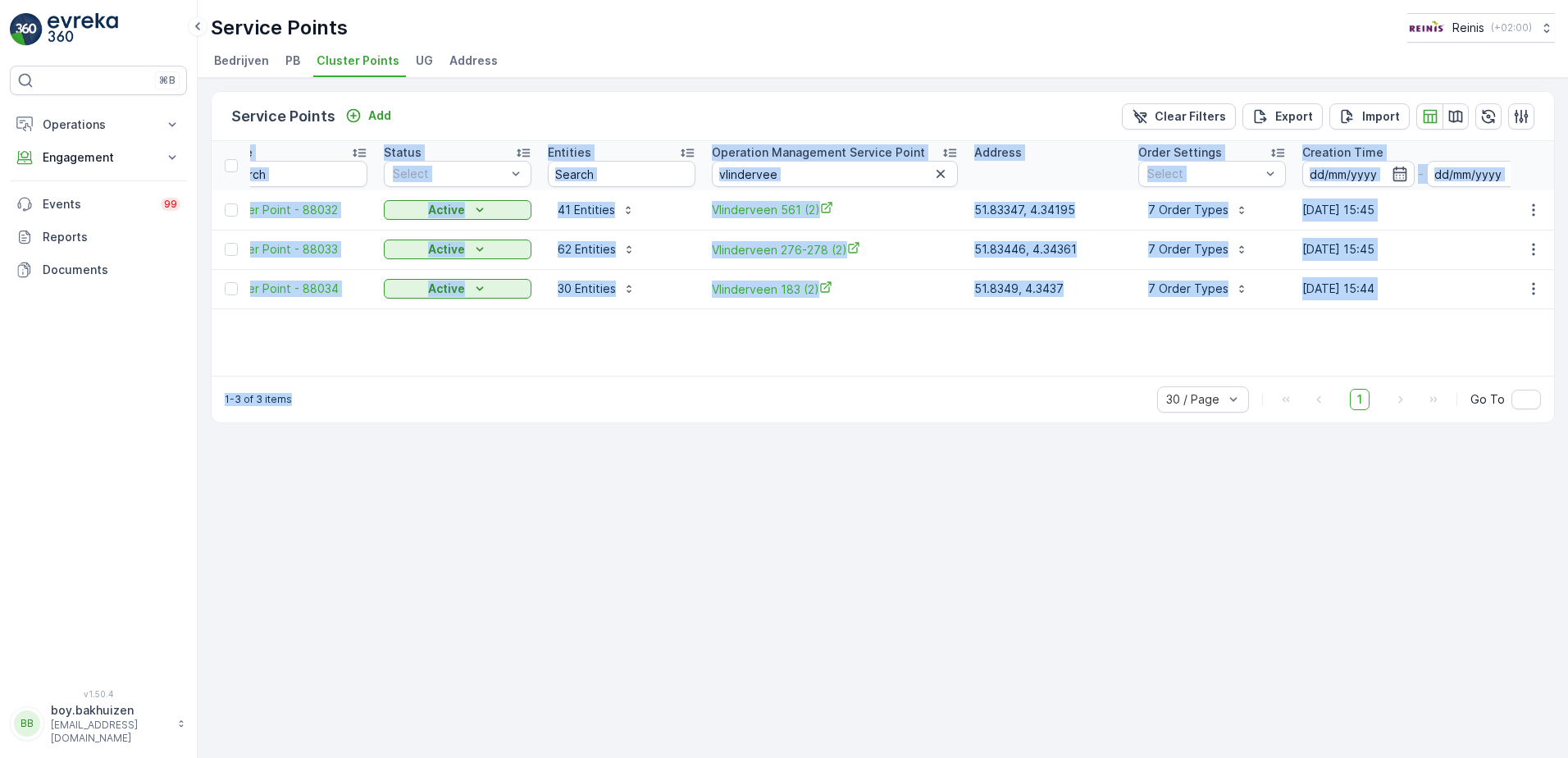
scroll to position [0, 0]
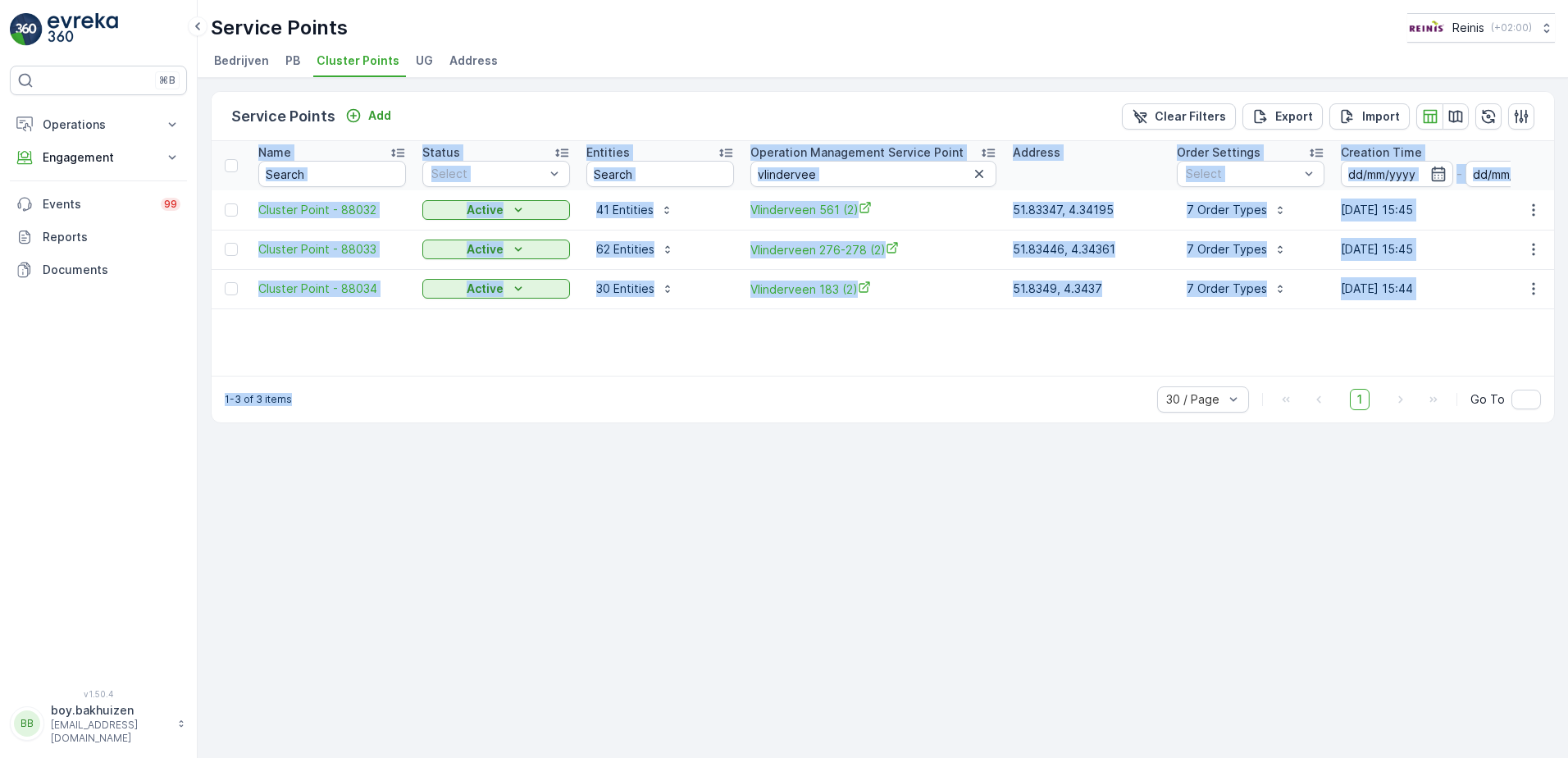
click at [502, 485] on div "Service Points Add Clear Filters Export Import Name Status Select Entities Oper…" at bounding box center [883, 418] width 1371 height 680
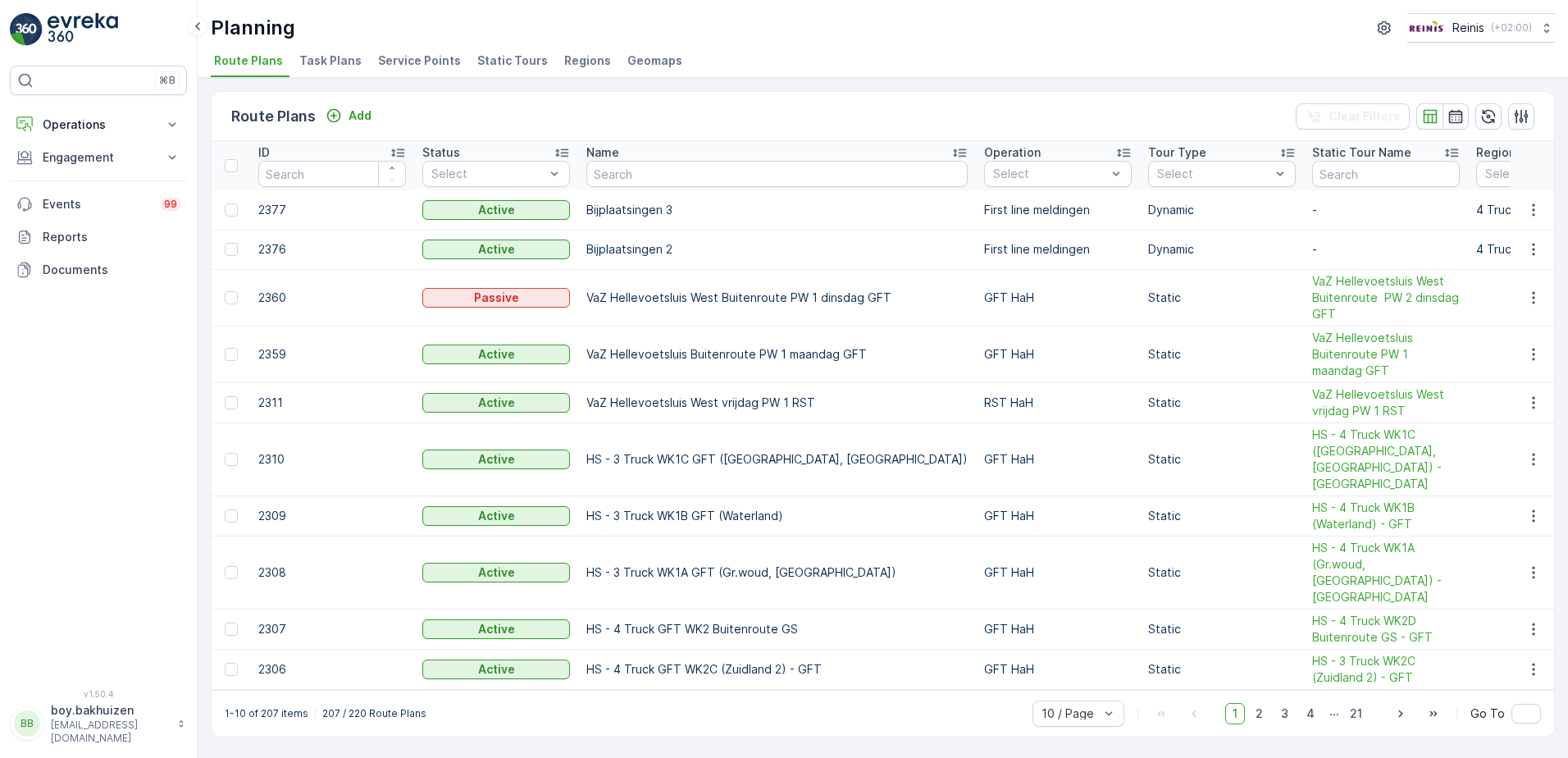
click at [431, 64] on span "Service Points" at bounding box center [419, 61] width 83 height 17
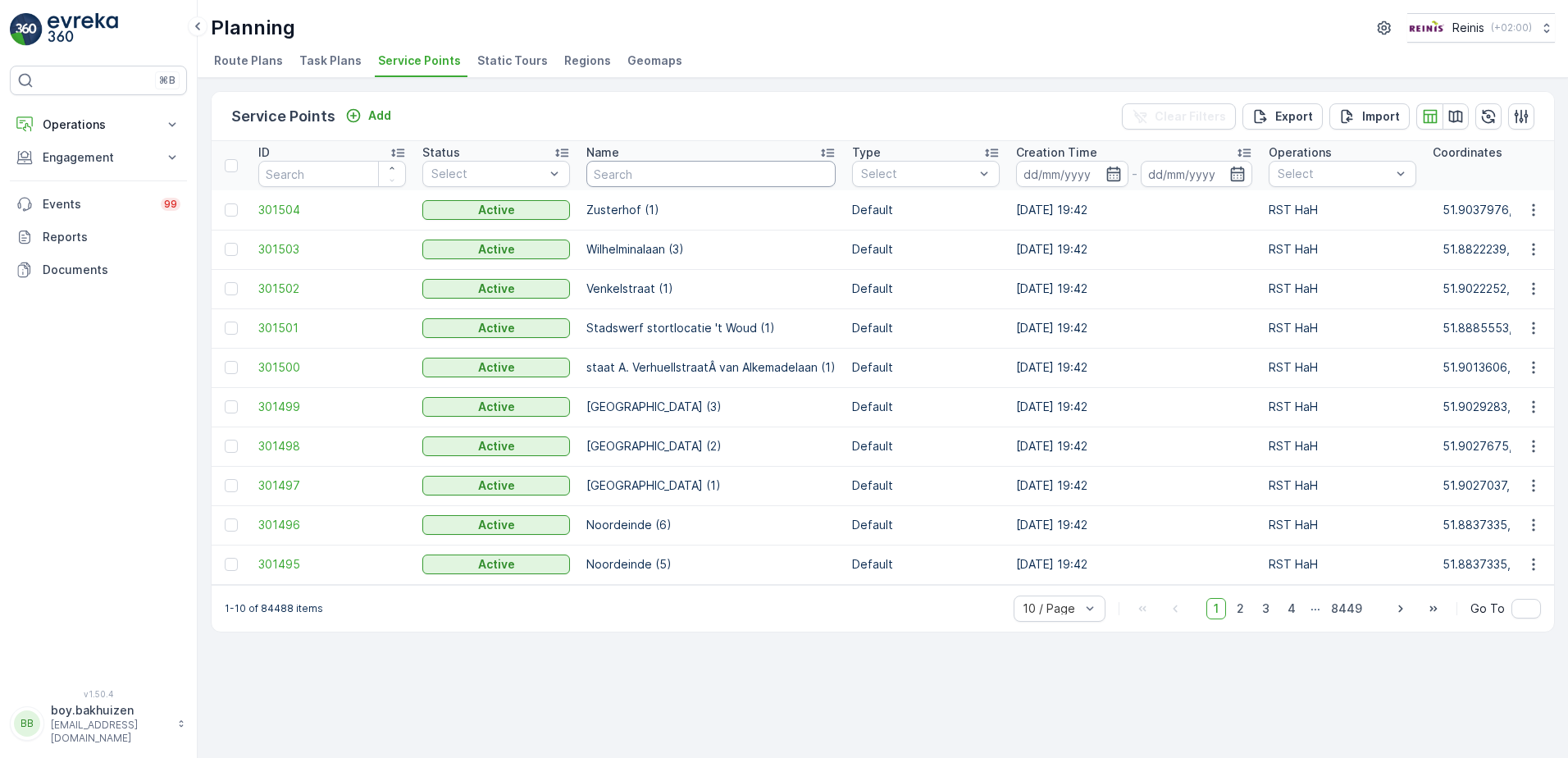
click at [652, 169] on input "text" at bounding box center [711, 173] width 250 height 26
type input "vlinderveen"
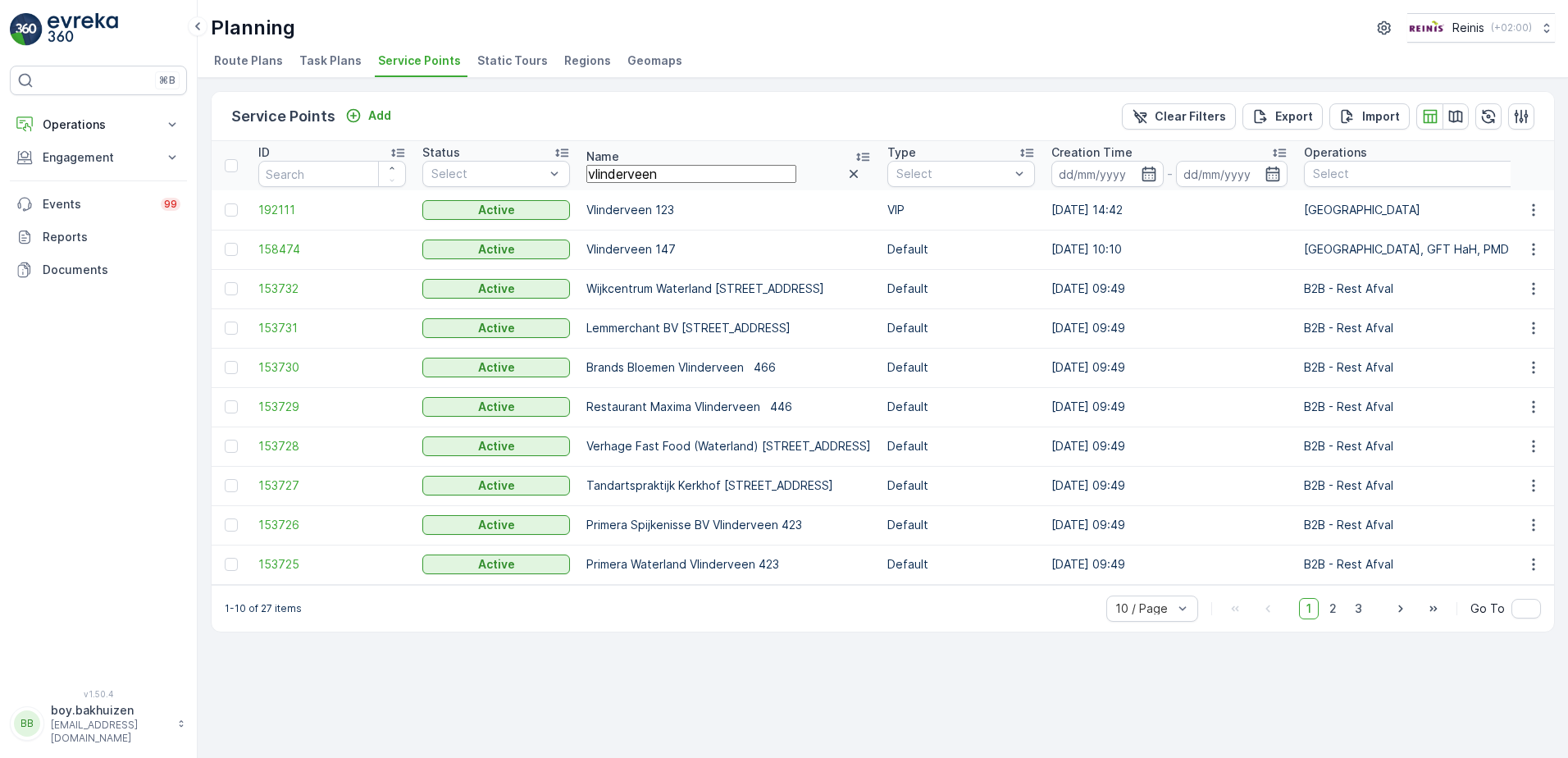
click at [669, 171] on input "vlinderveen" at bounding box center [692, 174] width 210 height 18
type input "vlinderveen 561"
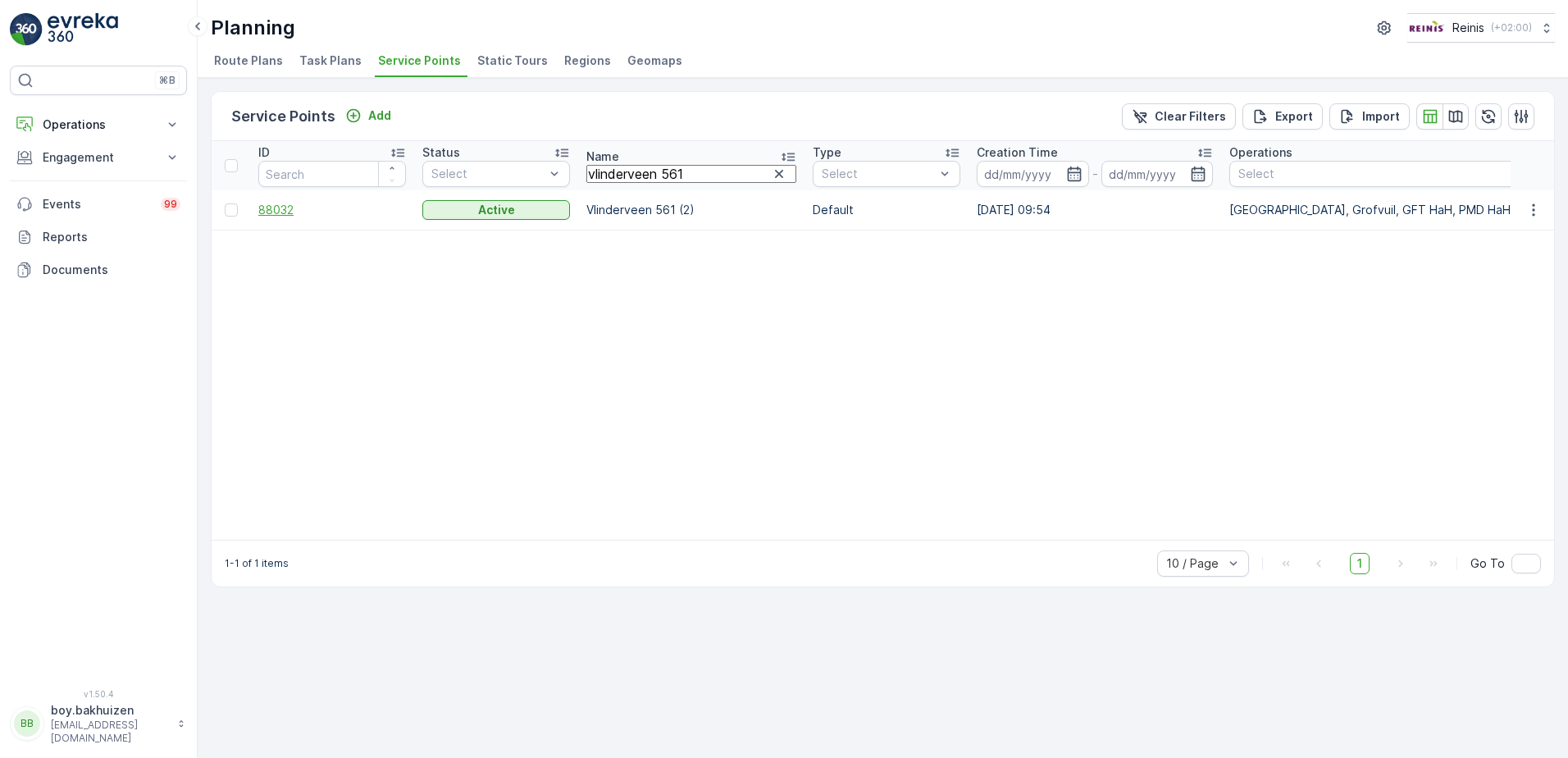
click at [286, 207] on span "88032" at bounding box center [332, 210] width 147 height 17
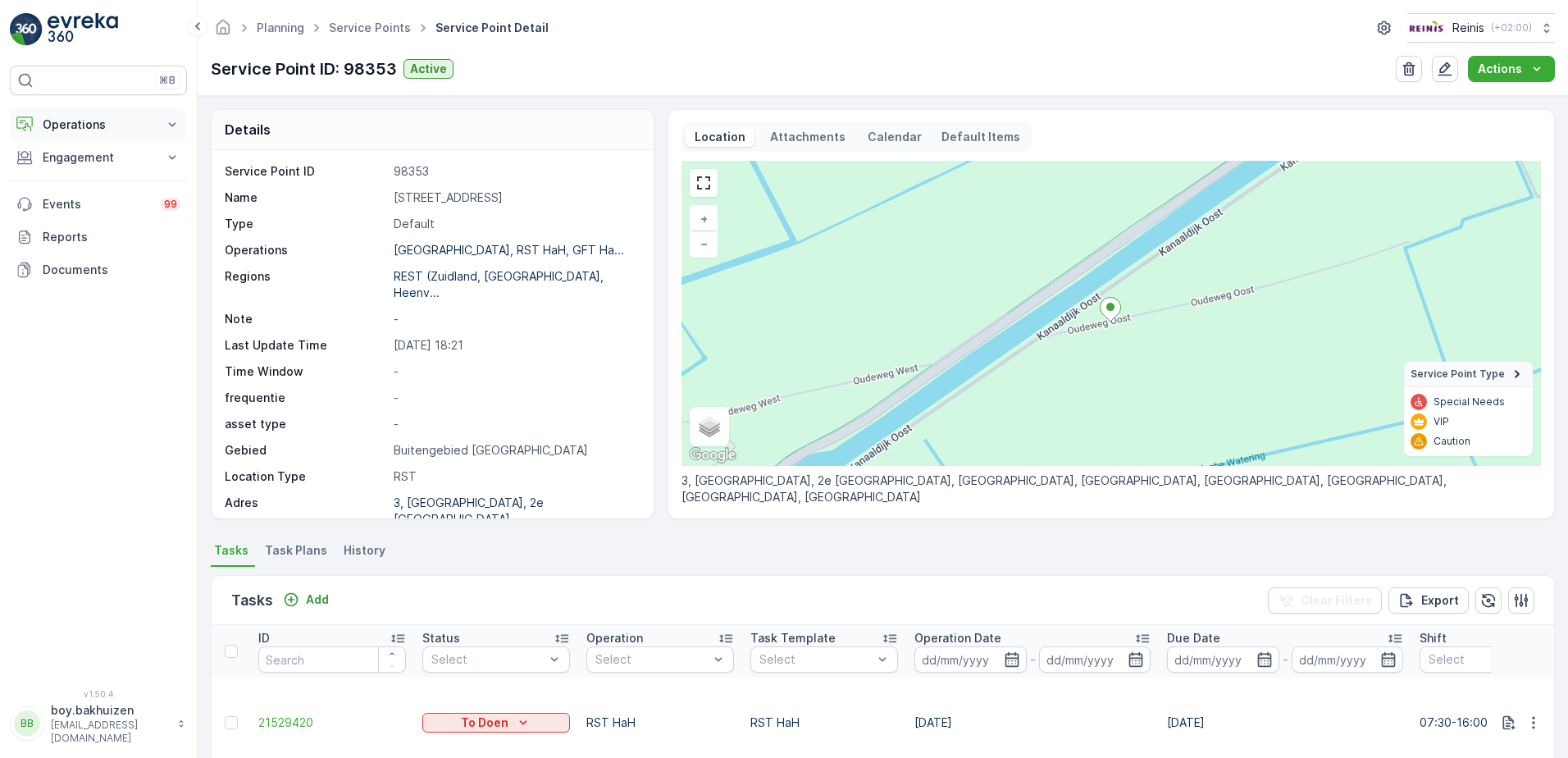
click at [101, 123] on p "Operations" at bounding box center [98, 124] width 111 height 17
click at [101, 170] on link "Planning" at bounding box center [111, 175] width 152 height 23
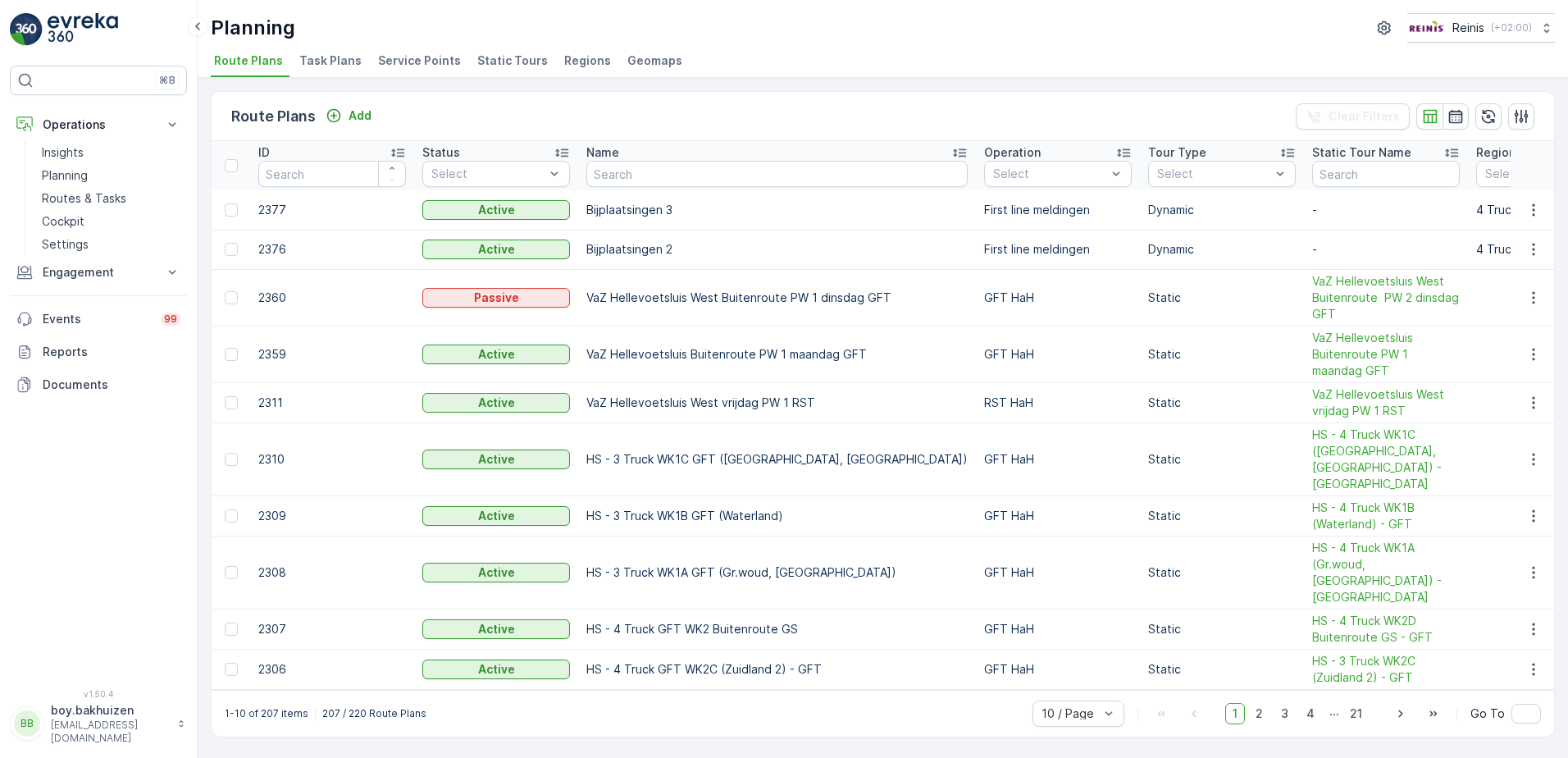
click at [420, 52] on li "Service Points" at bounding box center [421, 63] width 93 height 28
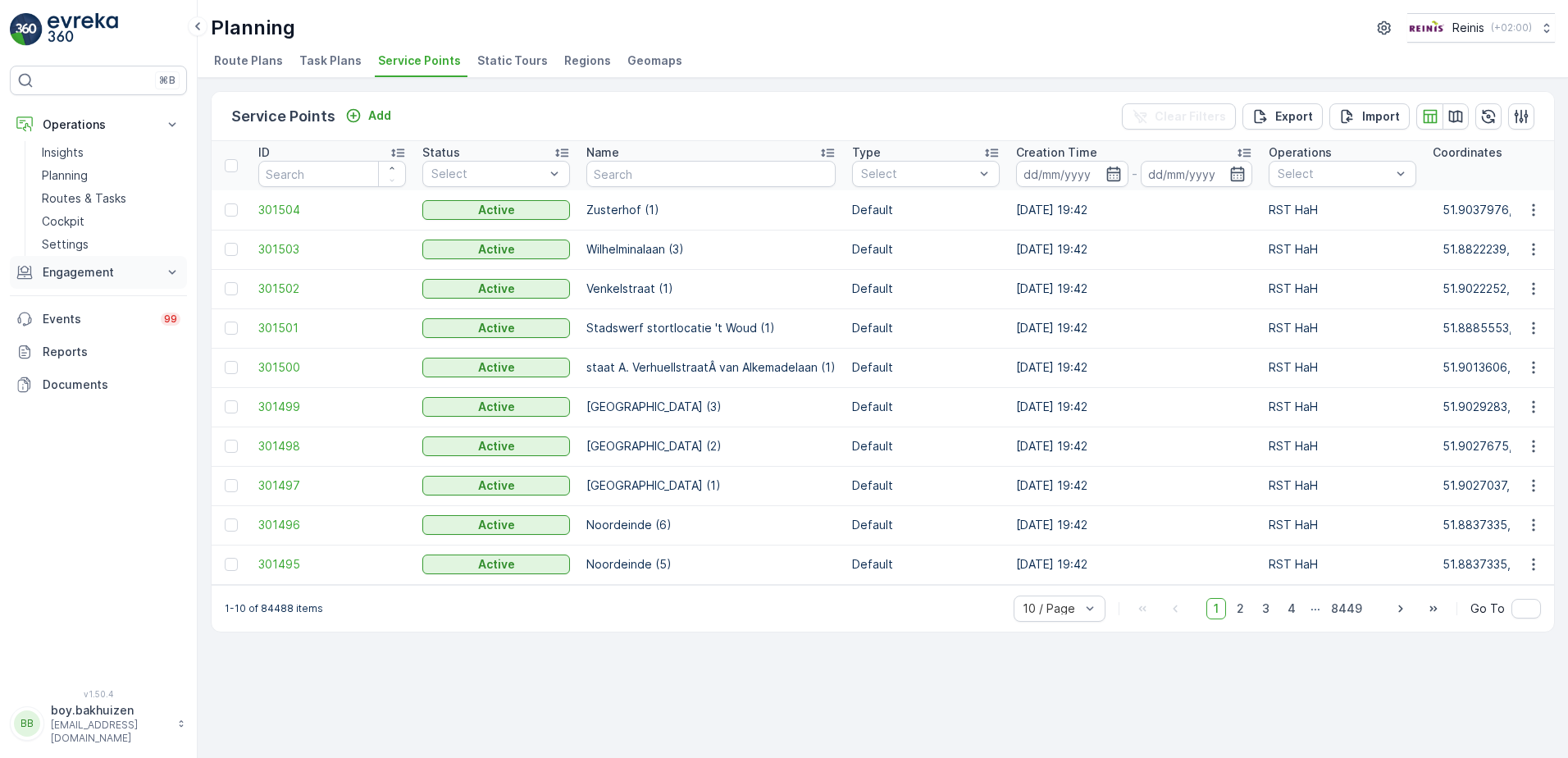
click at [100, 266] on p "Engagement" at bounding box center [98, 273] width 111 height 17
click at [87, 366] on p "Service Points" at bounding box center [81, 369] width 79 height 17
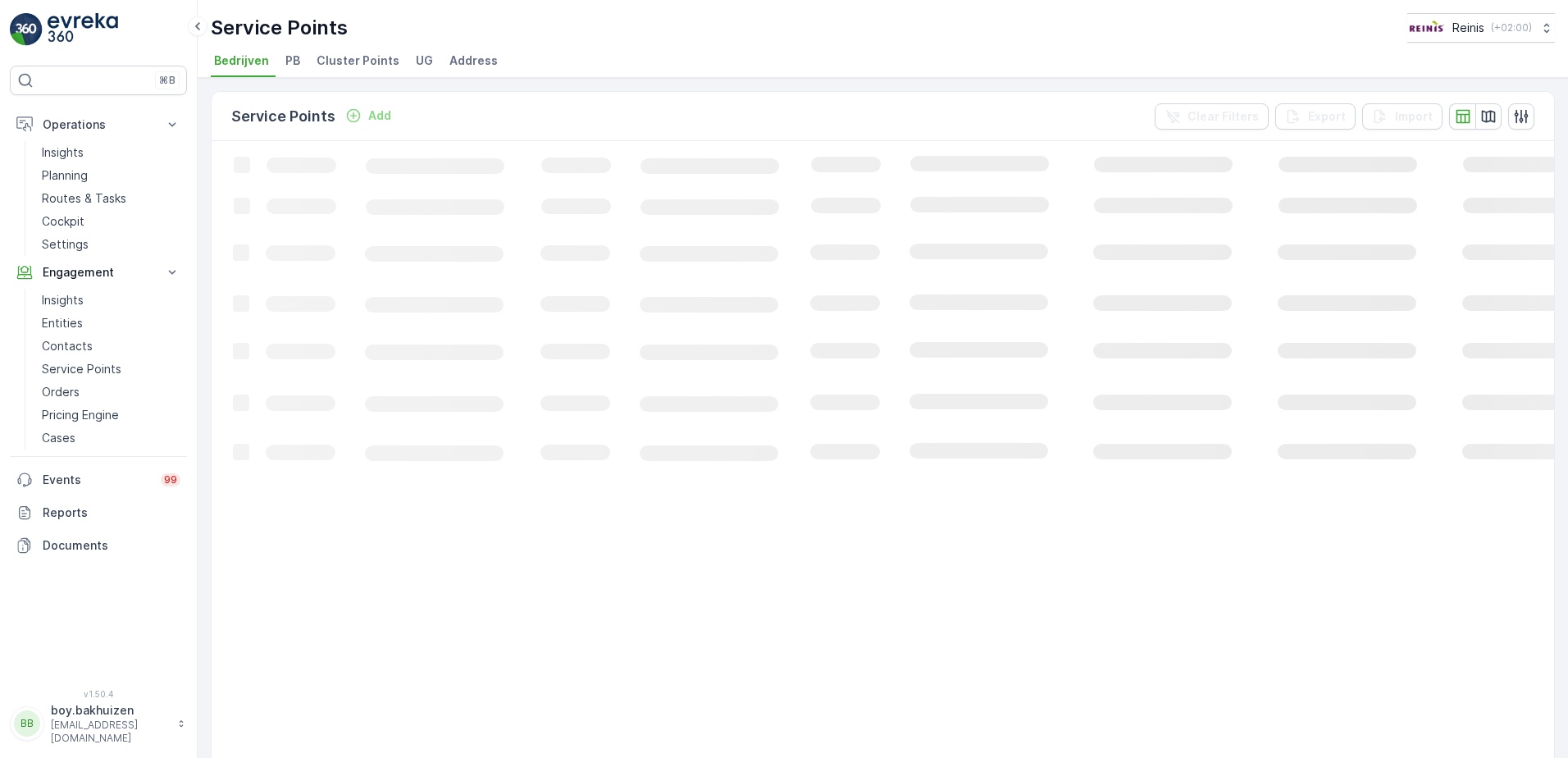
click at [377, 59] on span "Cluster Points" at bounding box center [358, 61] width 83 height 17
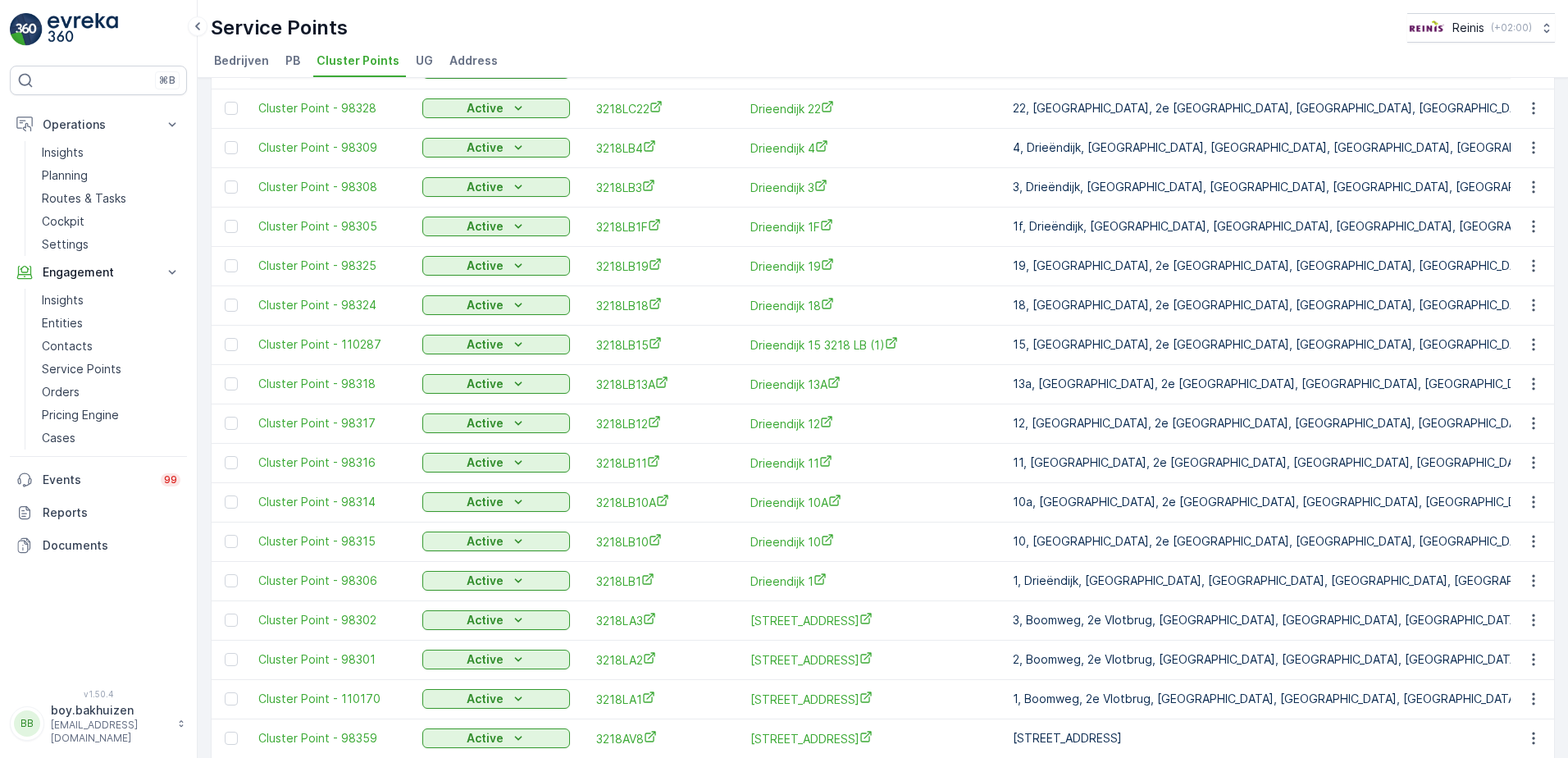
scroll to position [683, 0]
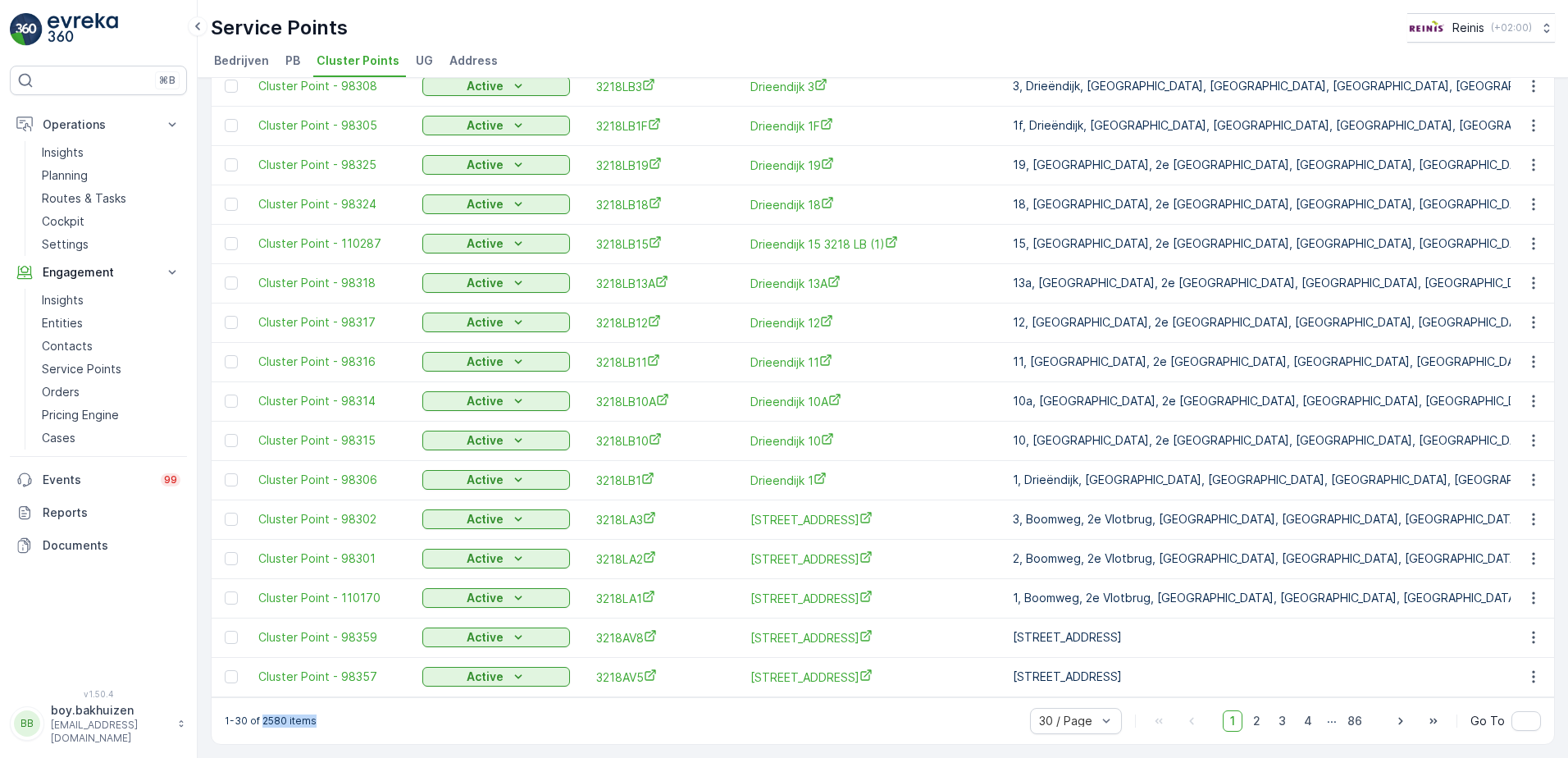
drag, startPoint x: 312, startPoint y: 724, endPoint x: 259, endPoint y: 721, distance: 53.1
click at [259, 721] on p "1-30 of 2580 items" at bounding box center [271, 720] width 92 height 13
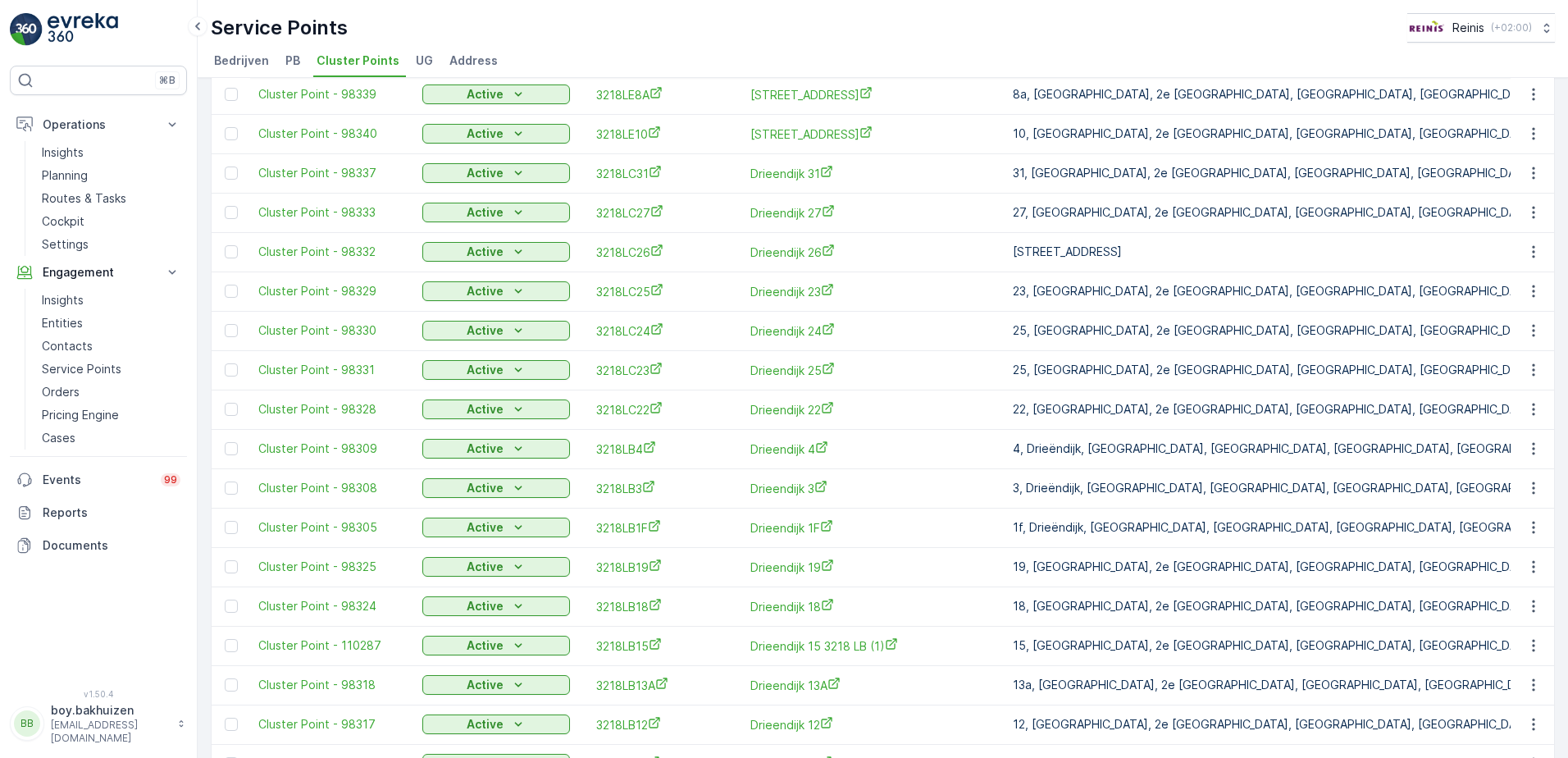
scroll to position [0, 0]
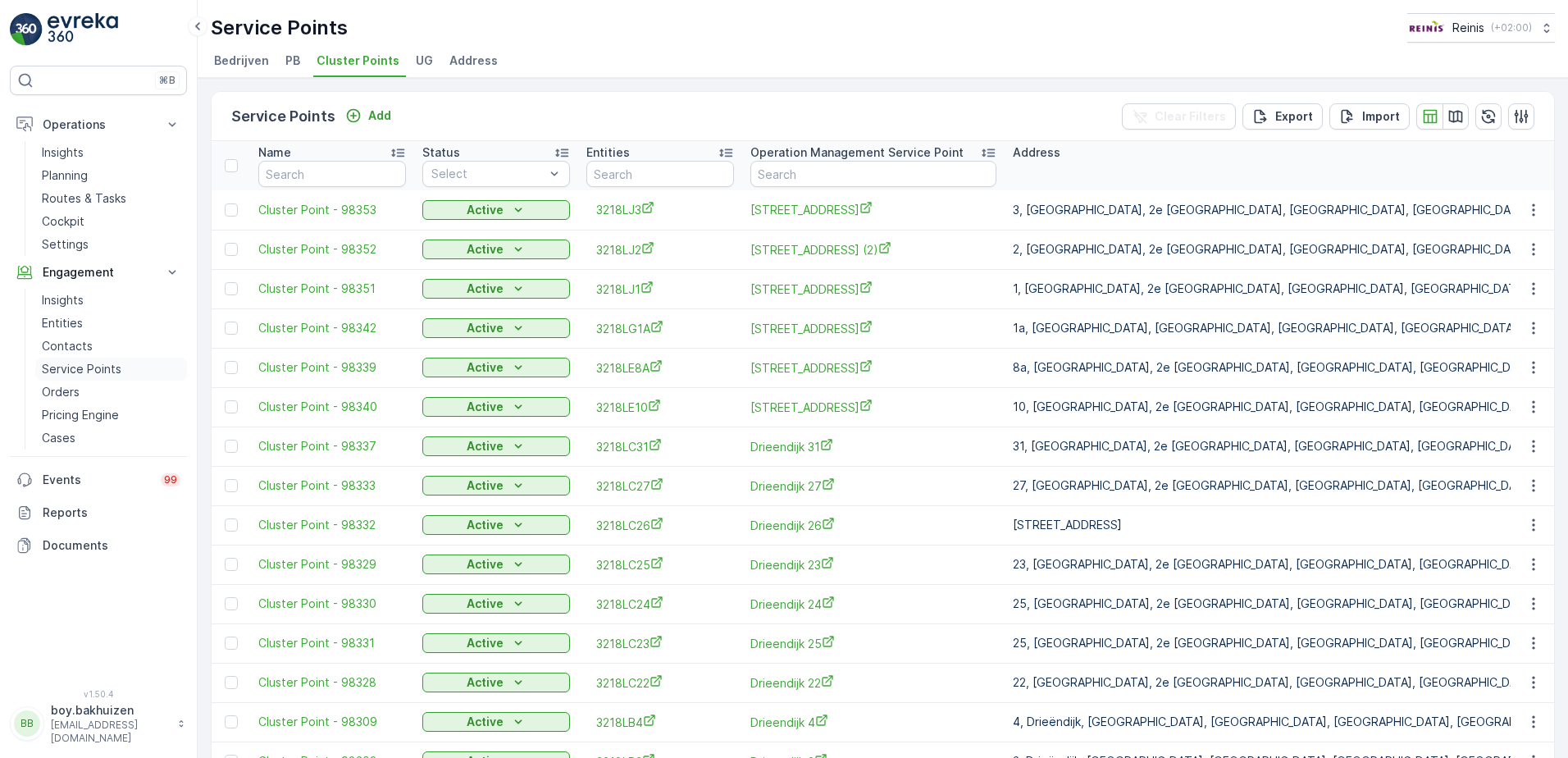
click at [101, 370] on p "Service Points" at bounding box center [81, 369] width 79 height 17
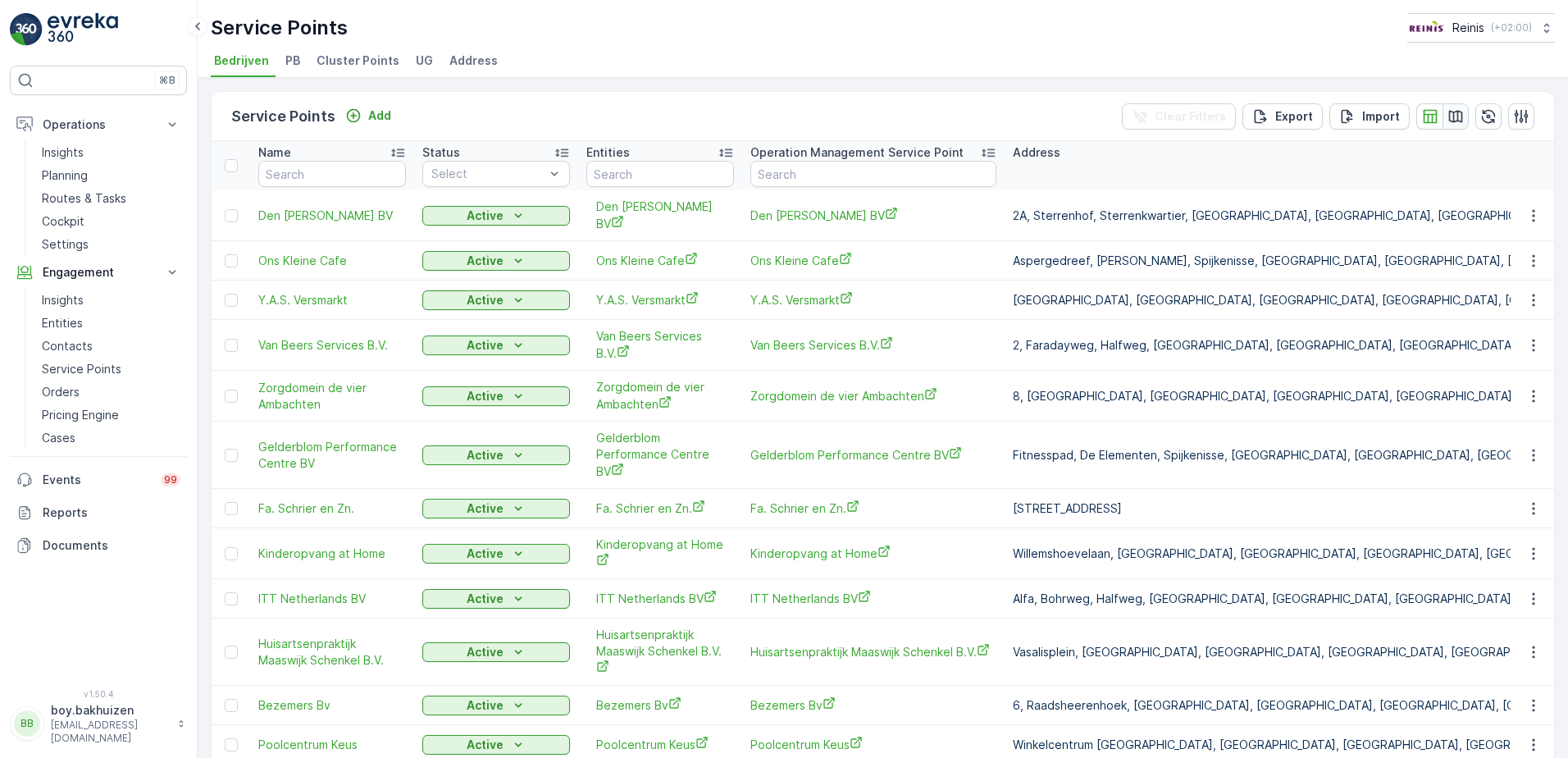
click at [1457, 117] on icon "button" at bounding box center [1456, 115] width 14 height 12
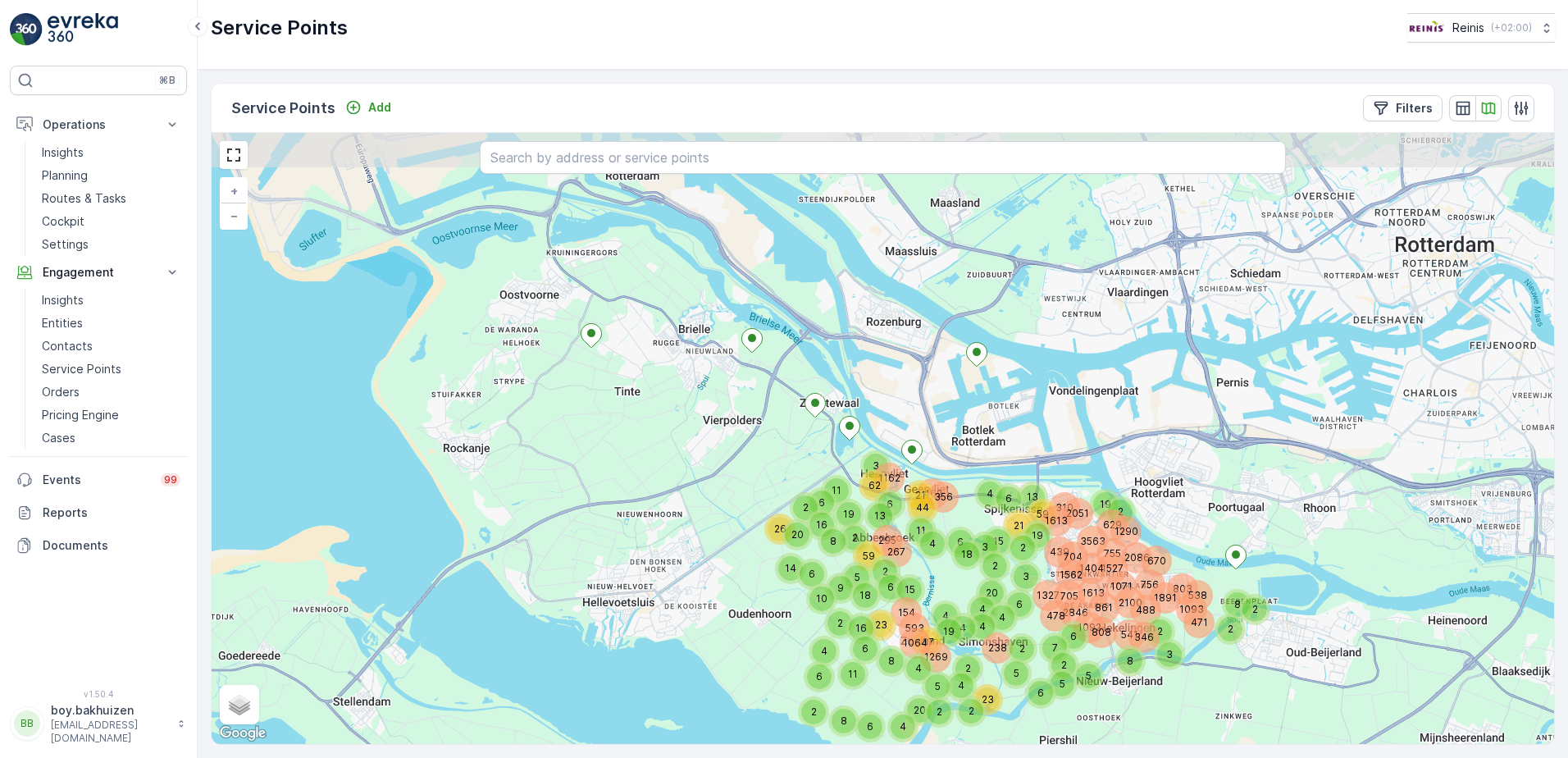
drag, startPoint x: 535, startPoint y: 409, endPoint x: 572, endPoint y: 507, distance: 104.8
click at [572, 507] on div "4 1613 705 2100 538 861 1891 1327 8 6 2 1093 2846 488 478 2 6 7 808 541 346 5 2…" at bounding box center [883, 437] width 1342 height 611
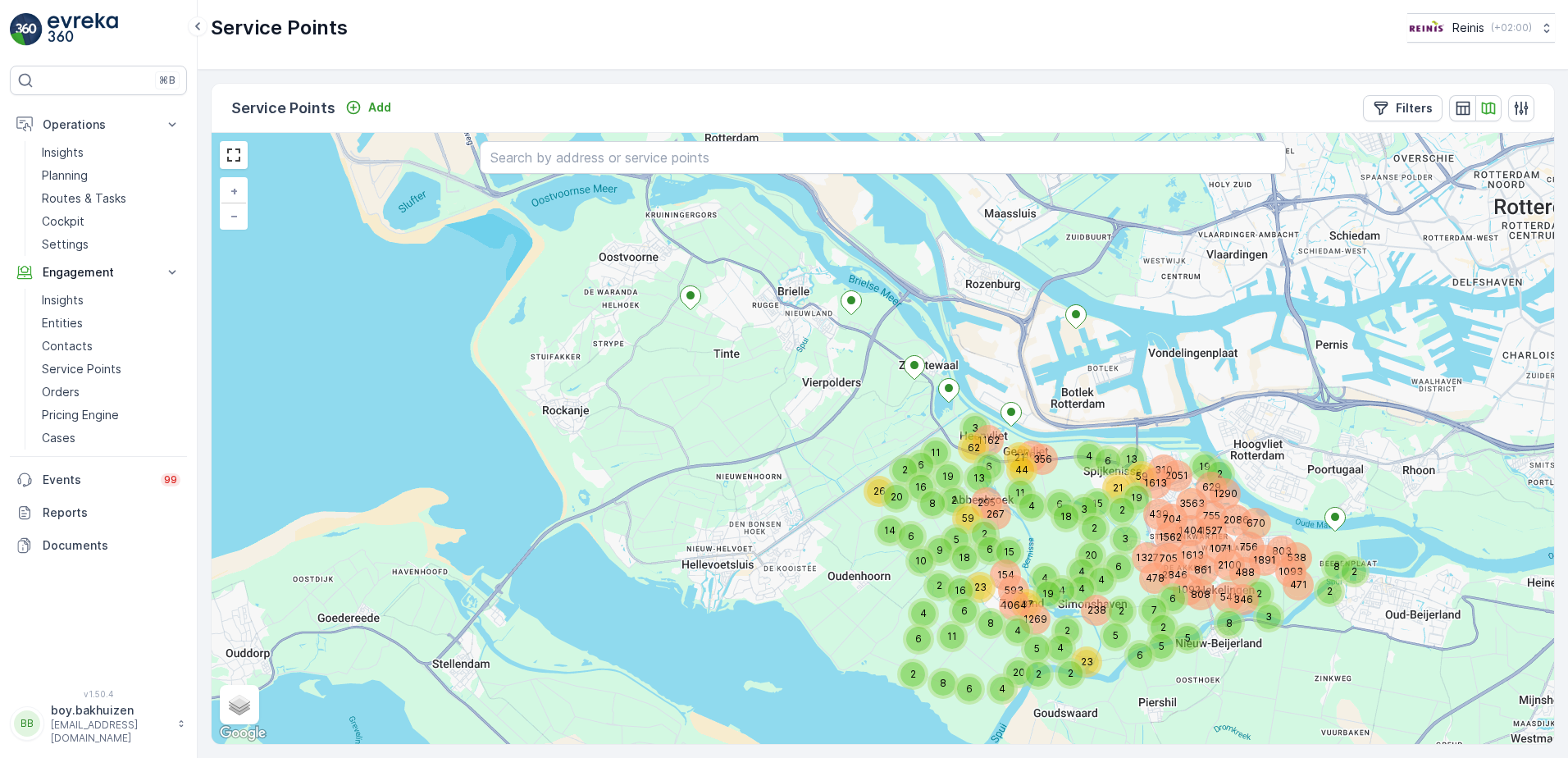
drag, startPoint x: 661, startPoint y: 512, endPoint x: 762, endPoint y: 473, distance: 108.3
click at [762, 473] on div "4 19 59 2 3 2 11 6 6 2 4 4 1613 705 2100 538 861 1891 1327 8 6 2 1093 2846 488 …" at bounding box center [883, 437] width 1342 height 611
drag, startPoint x: 355, startPoint y: 26, endPoint x: 216, endPoint y: 23, distance: 139.0
click at [216, 23] on div "Service Points Reinis ( +02:00 )" at bounding box center [883, 28] width 1344 height 29
click at [88, 170] on p "Planning" at bounding box center [64, 176] width 46 height 17
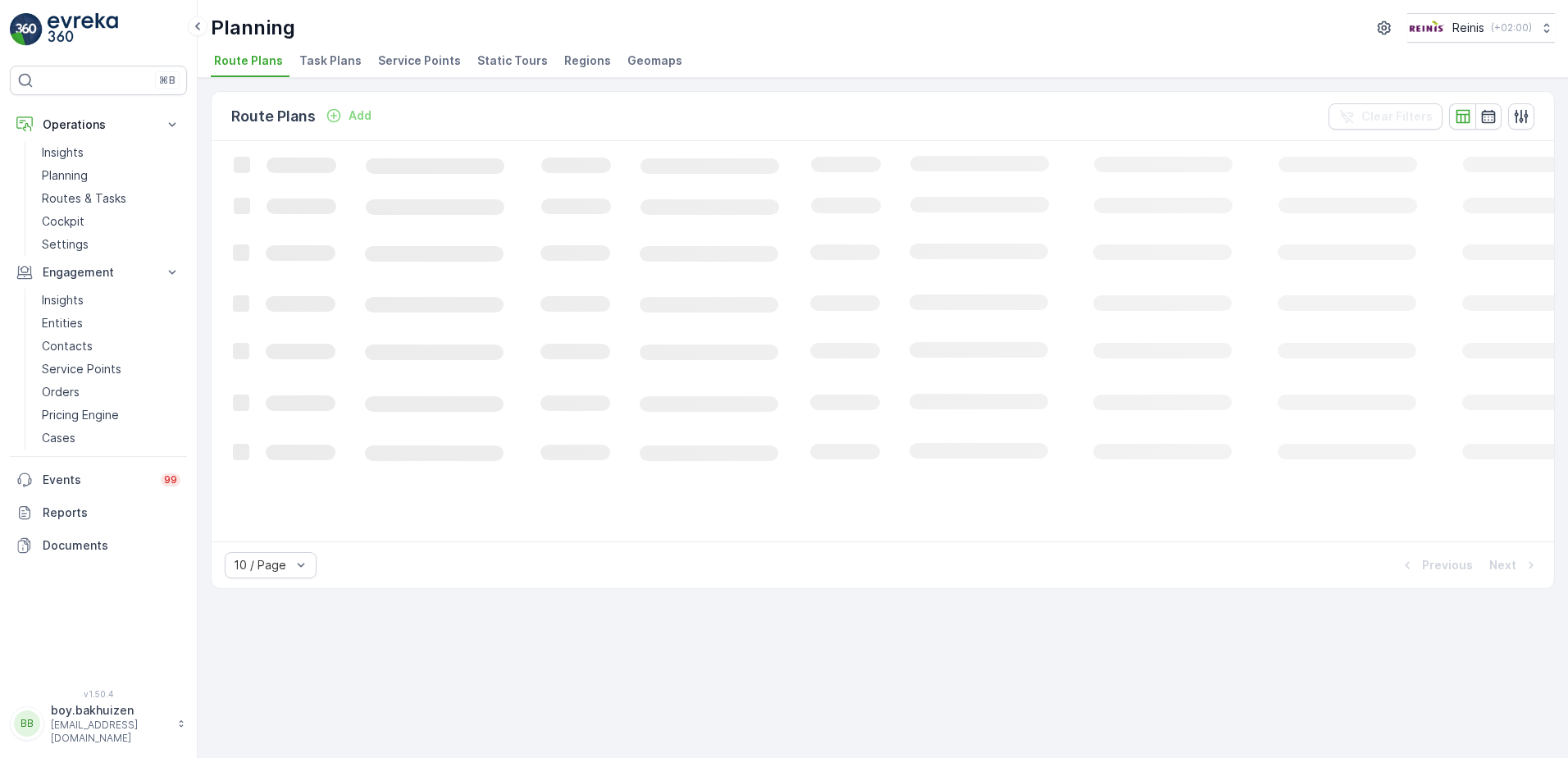
click at [404, 59] on span "Service Points" at bounding box center [419, 61] width 83 height 17
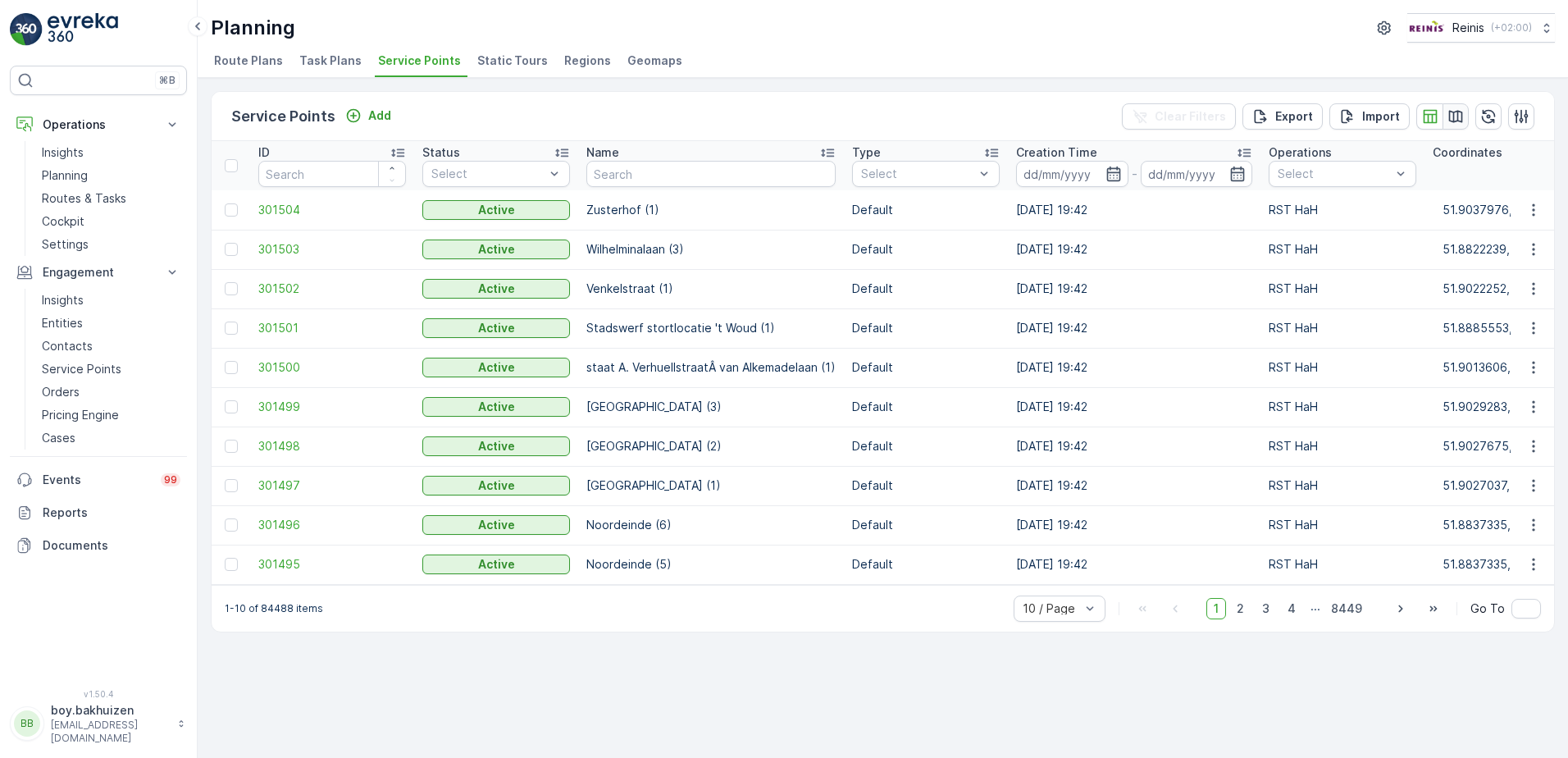
click at [1466, 108] on button "button" at bounding box center [1456, 116] width 26 height 26
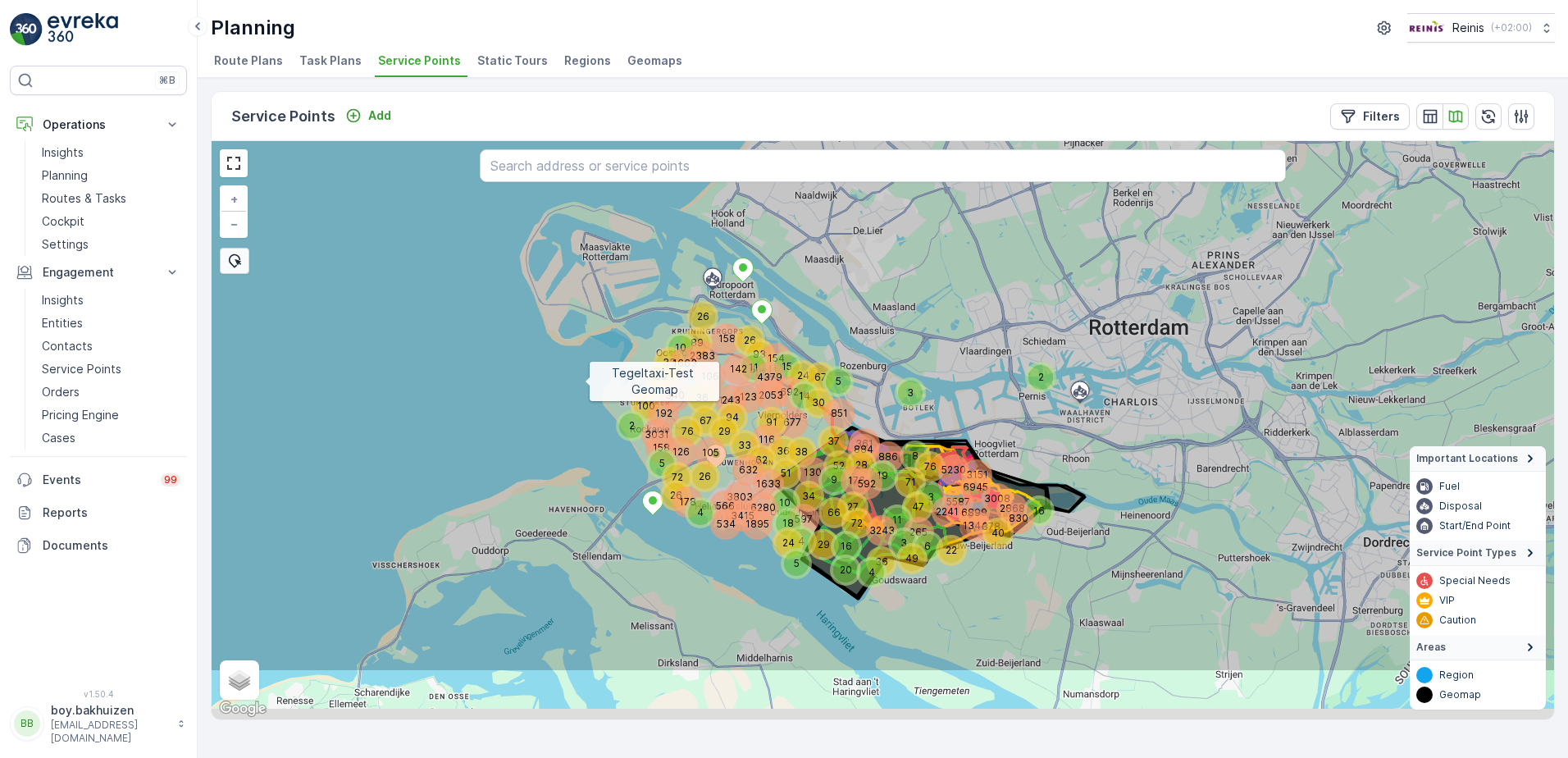
drag, startPoint x: 705, startPoint y: 484, endPoint x: 587, endPoint y: 383, distance: 155.3
click at [587, 383] on icon at bounding box center [752, 323] width 1616 height 698
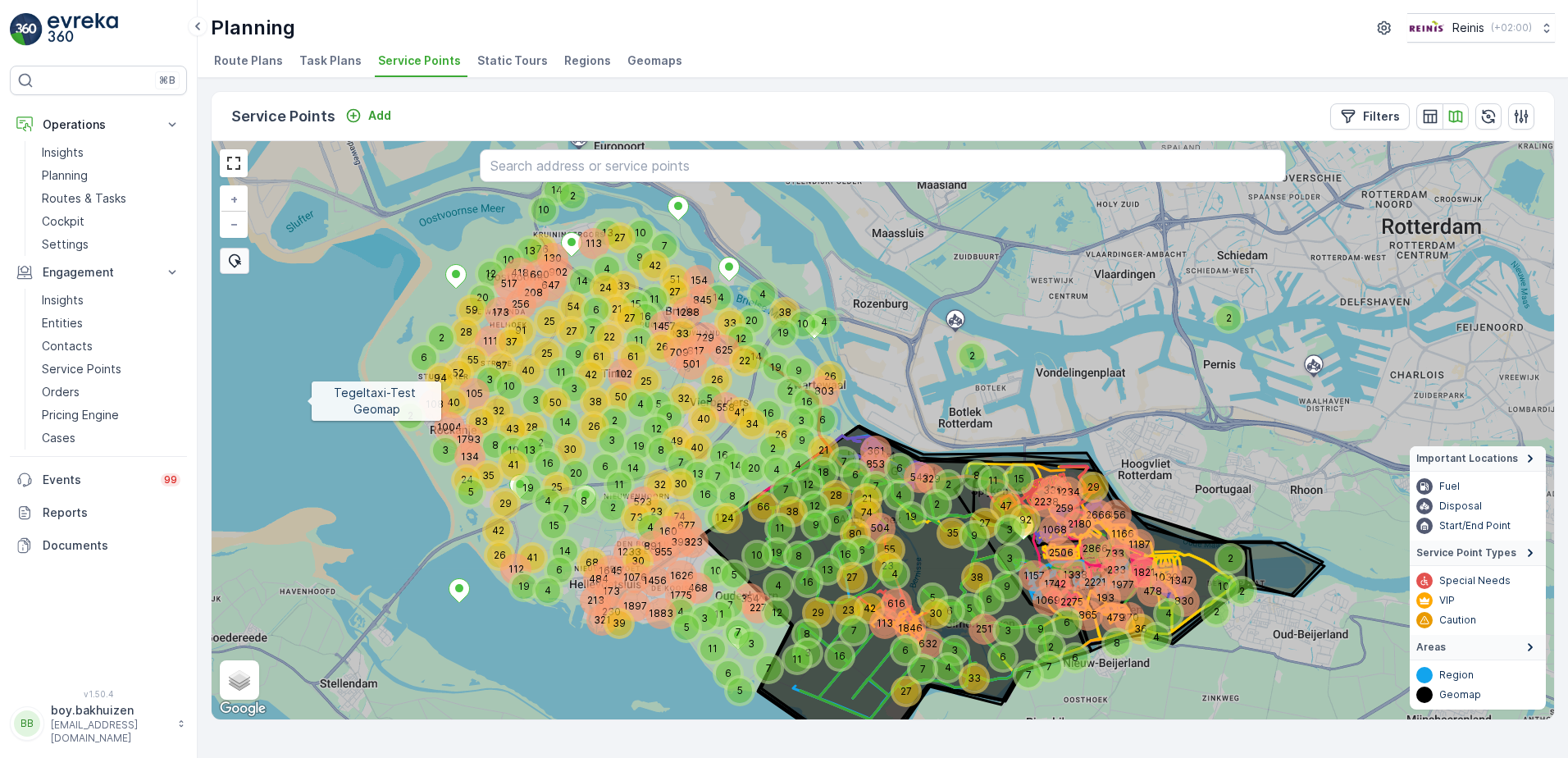
drag, startPoint x: 381, startPoint y: 428, endPoint x: 296, endPoint y: 409, distance: 87.1
click at [296, 409] on icon at bounding box center [790, 397] width 1616 height 698
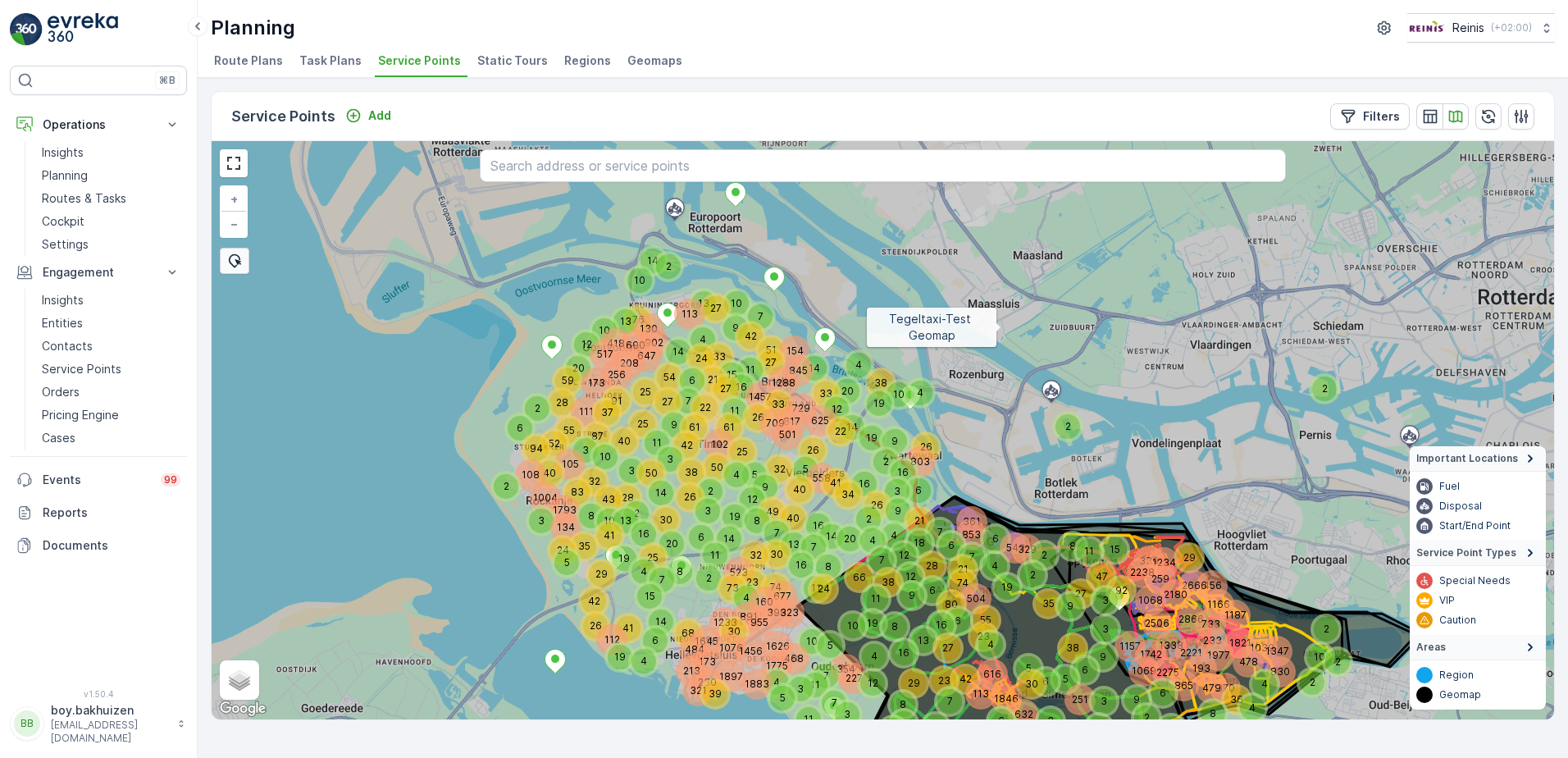
drag, startPoint x: 886, startPoint y: 273, endPoint x: 1000, endPoint y: 327, distance: 126.1
click at [1000, 327] on icon at bounding box center [997, 484] width 1616 height 698
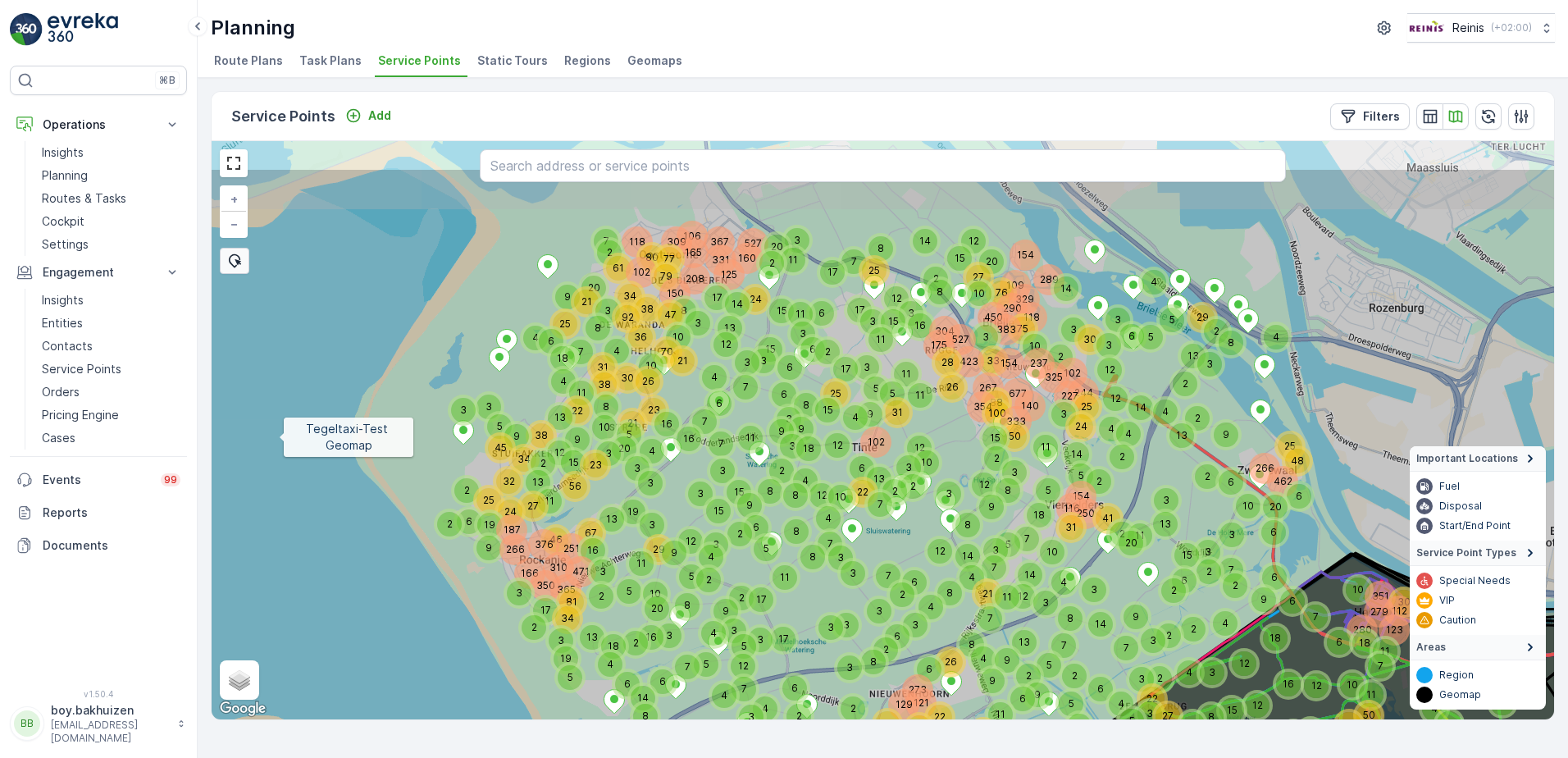
drag, startPoint x: 336, startPoint y: 351, endPoint x: 280, endPoint y: 437, distance: 102.6
click at [280, 437] on icon at bounding box center [826, 517] width 1616 height 698
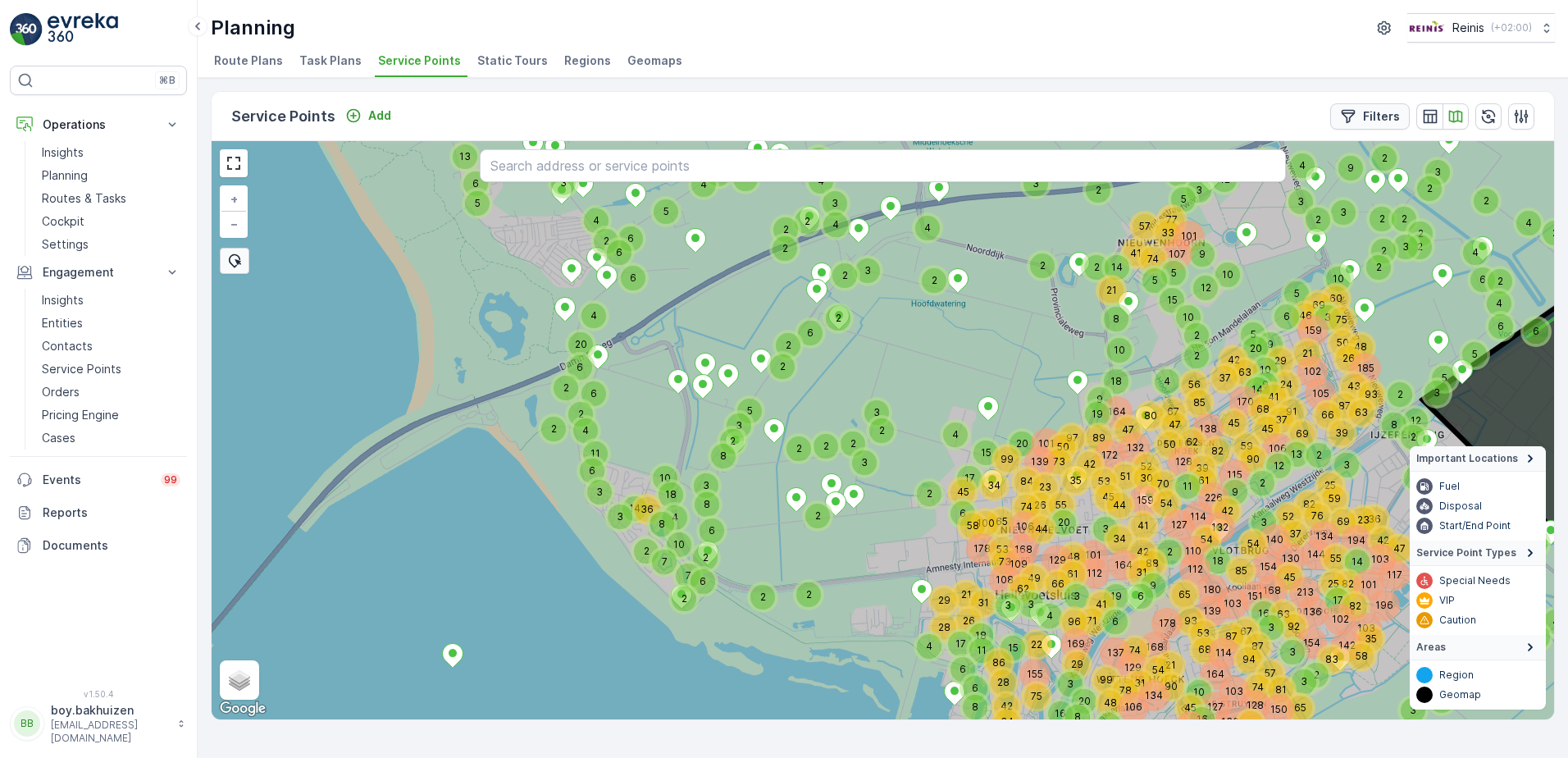
click at [1387, 113] on p "Filters" at bounding box center [1382, 117] width 37 height 17
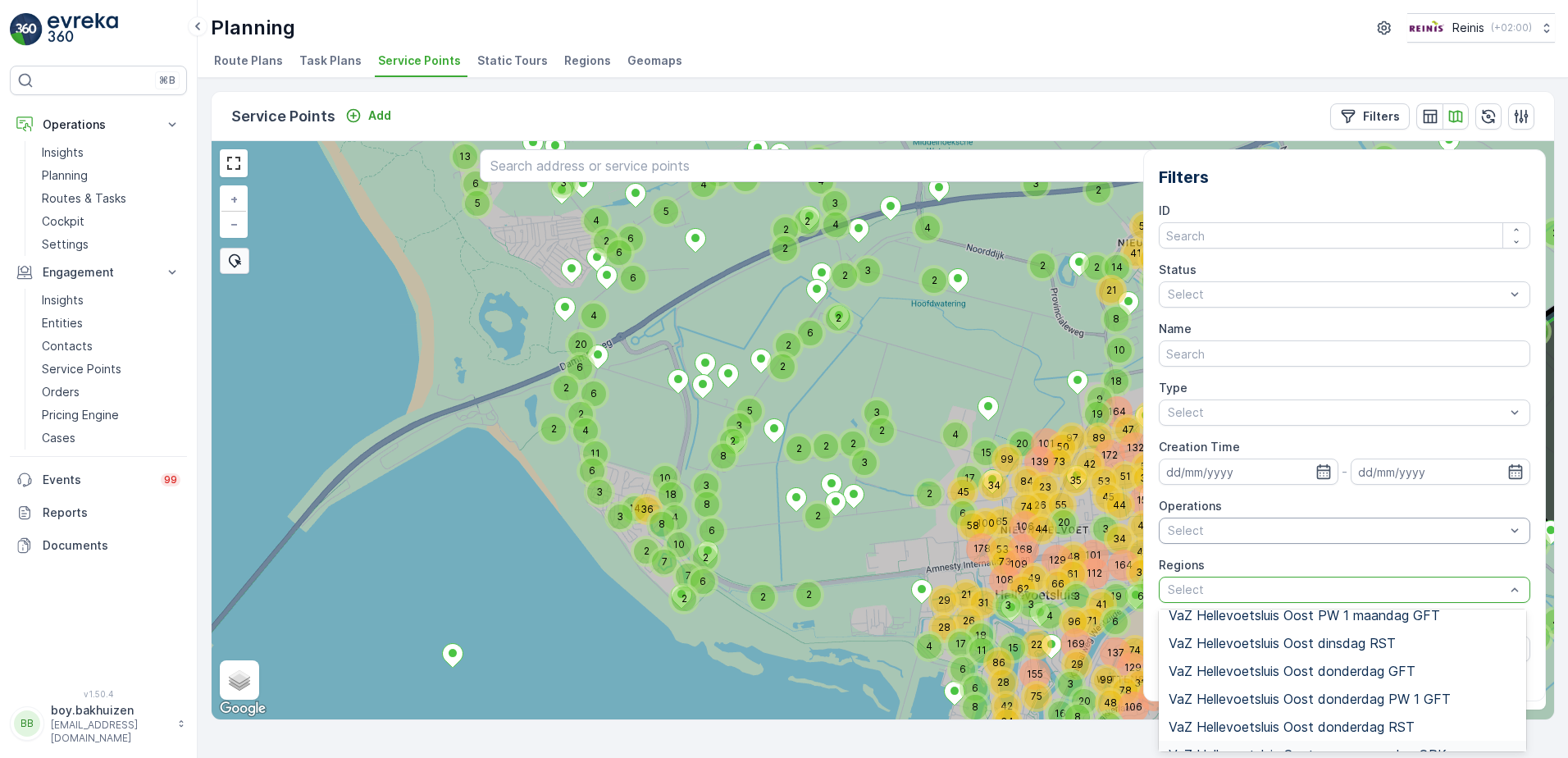
scroll to position [3362, 0]
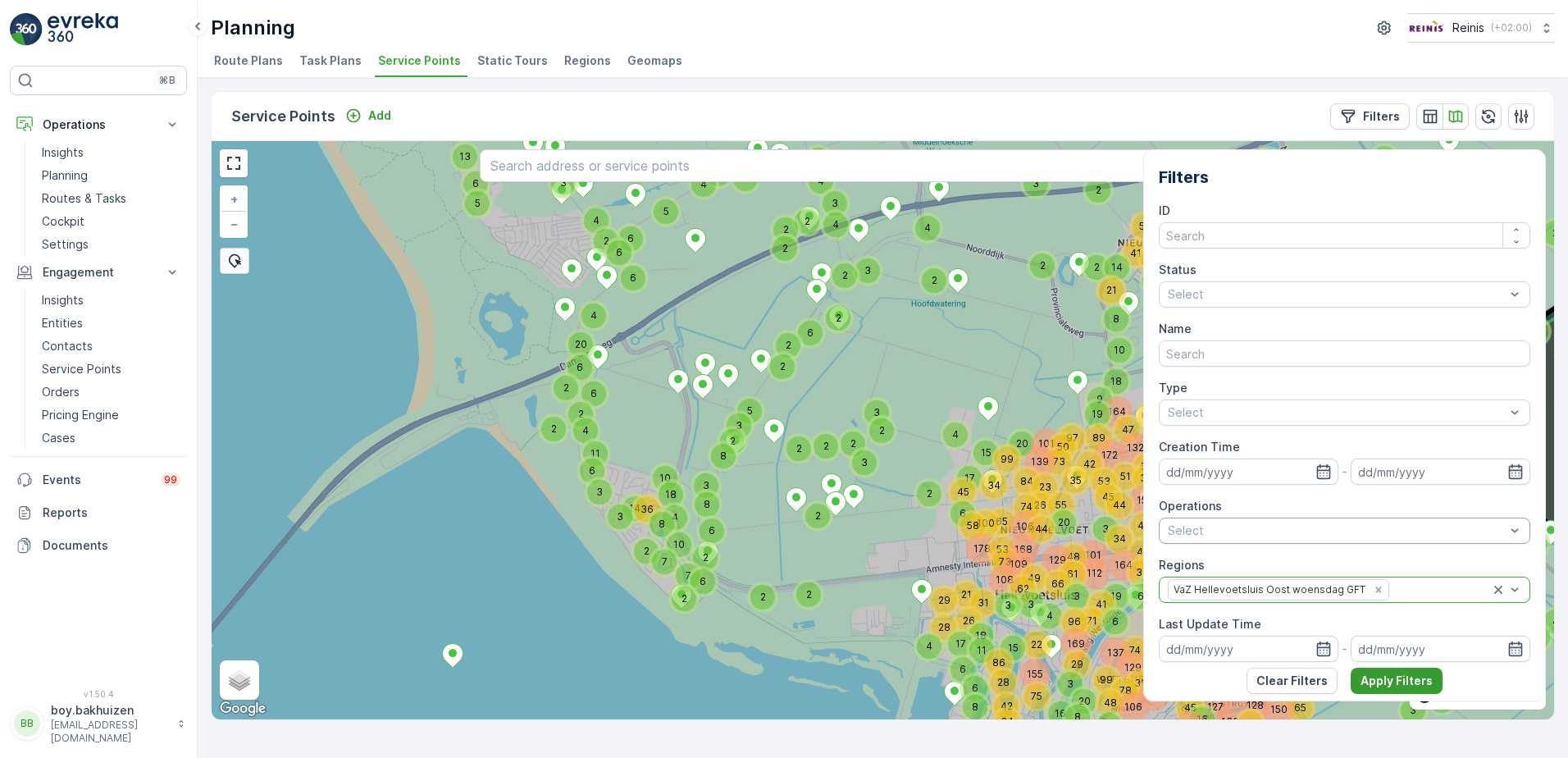
click at [1365, 682] on p "Apply Filters" at bounding box center [1397, 681] width 72 height 17
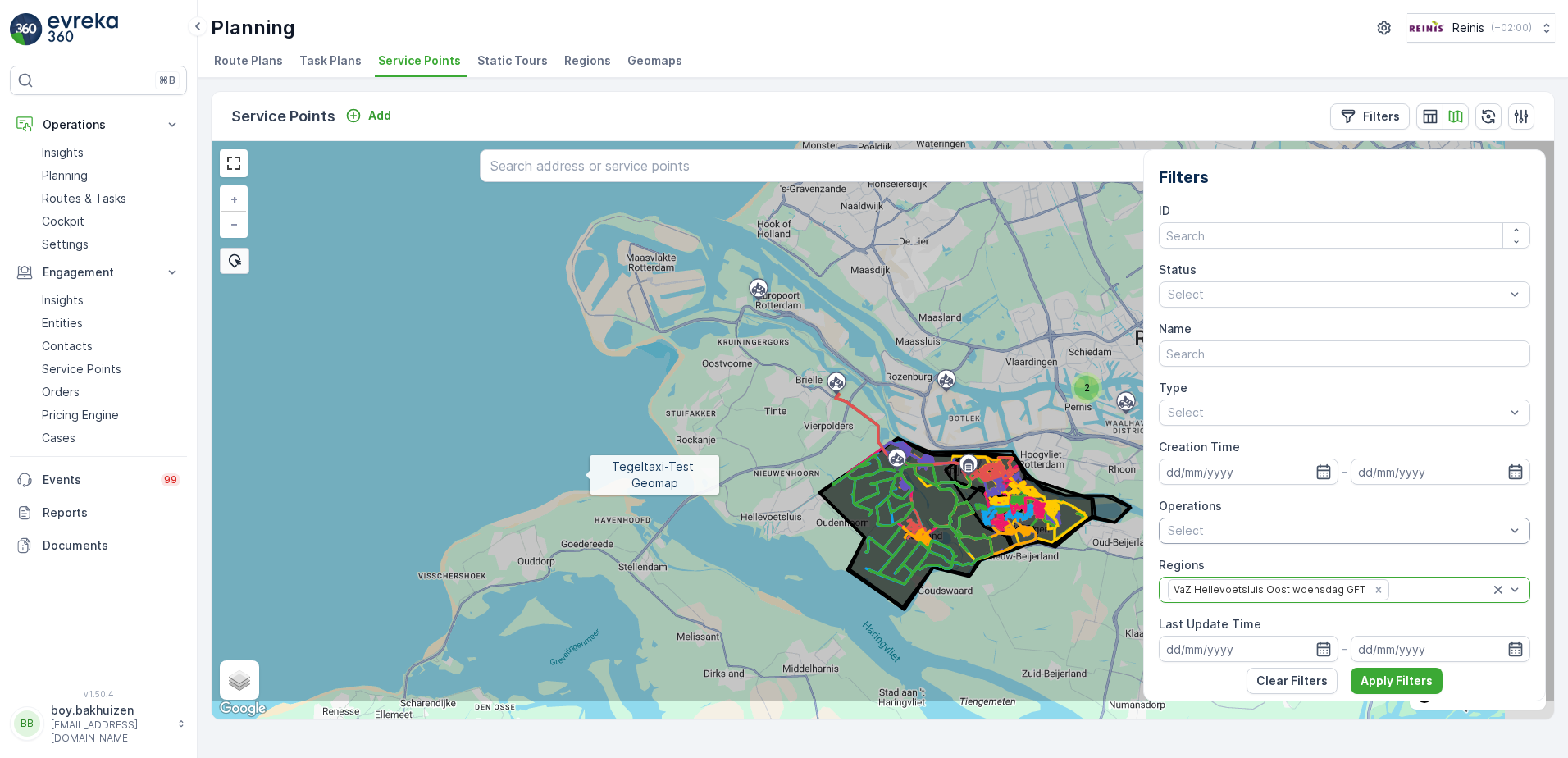
drag, startPoint x: 705, startPoint y: 555, endPoint x: 570, endPoint y: 472, distance: 158.5
click at [570, 472] on icon at bounding box center [770, 354] width 1616 height 698
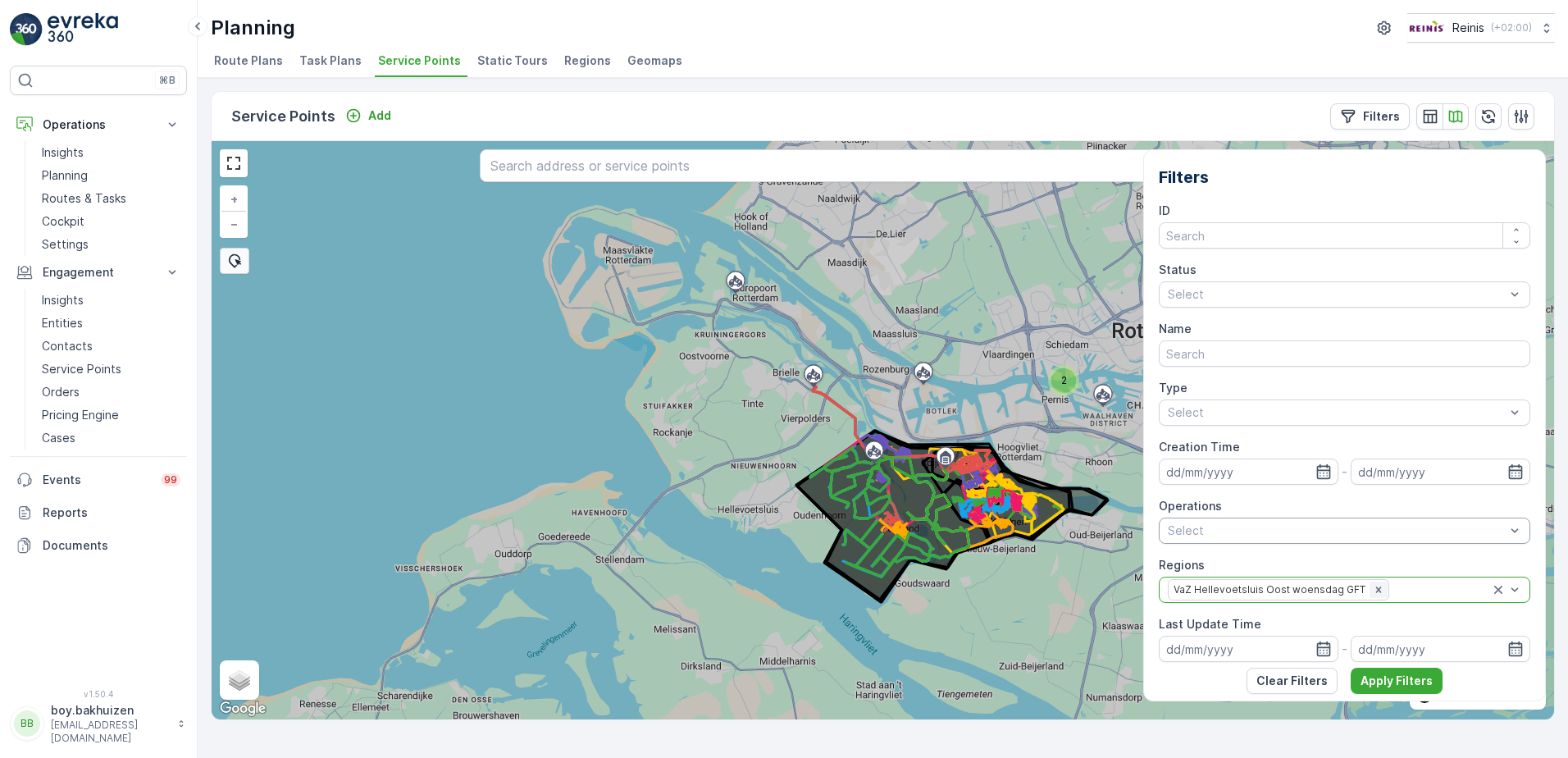
click at [1373, 586] on icon "Remove VaZ Hellevoetsluis Oost woensdag GFT" at bounding box center [1378, 589] width 11 height 11
click at [1323, 422] on div "Select" at bounding box center [1344, 413] width 371 height 26
click at [1294, 351] on input "text" at bounding box center [1344, 353] width 371 height 26
click at [1293, 280] on div "Status Select" at bounding box center [1344, 285] width 371 height 46
click at [1300, 226] on input "number" at bounding box center [1344, 235] width 371 height 26
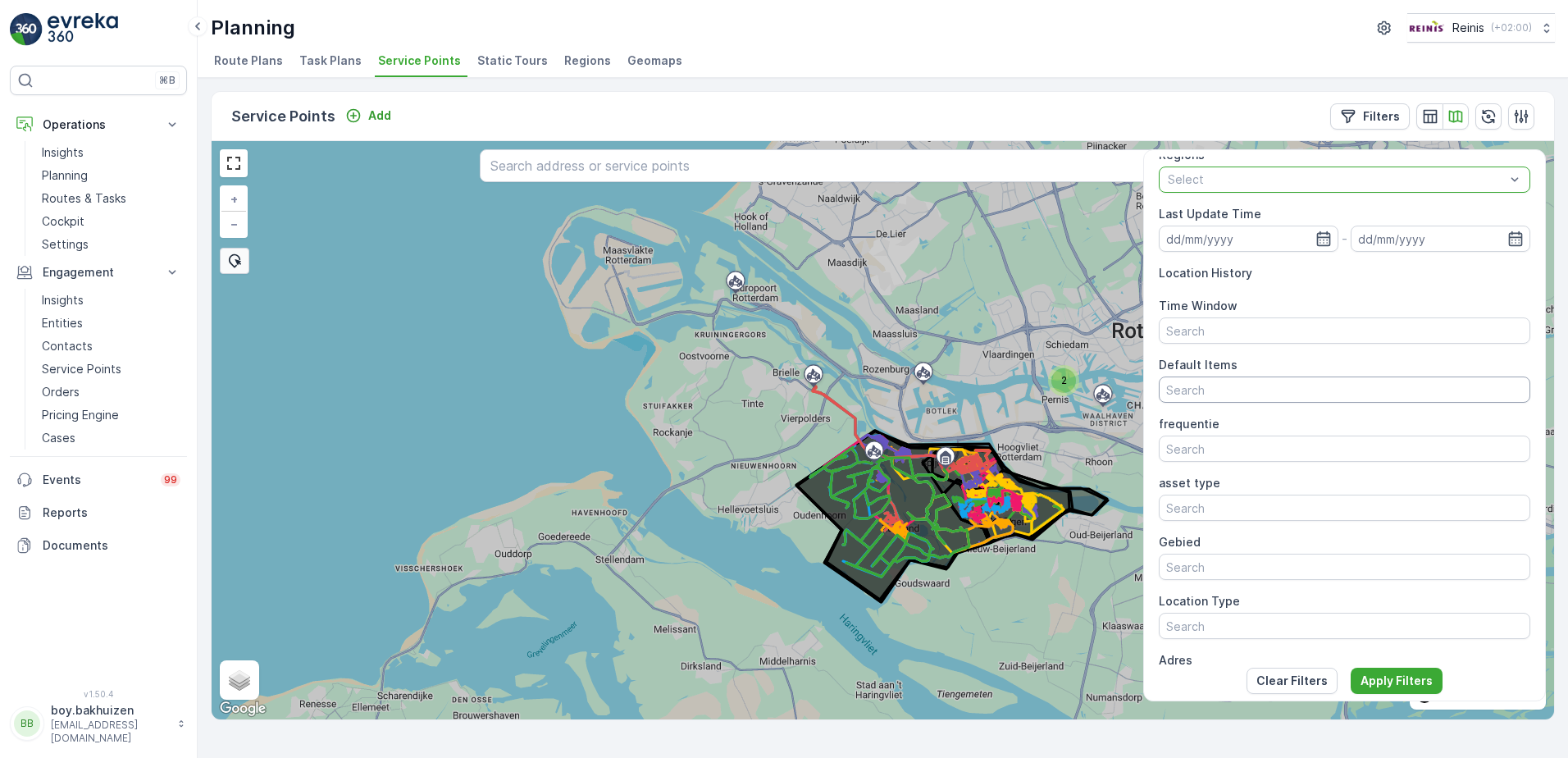
scroll to position [449, 0]
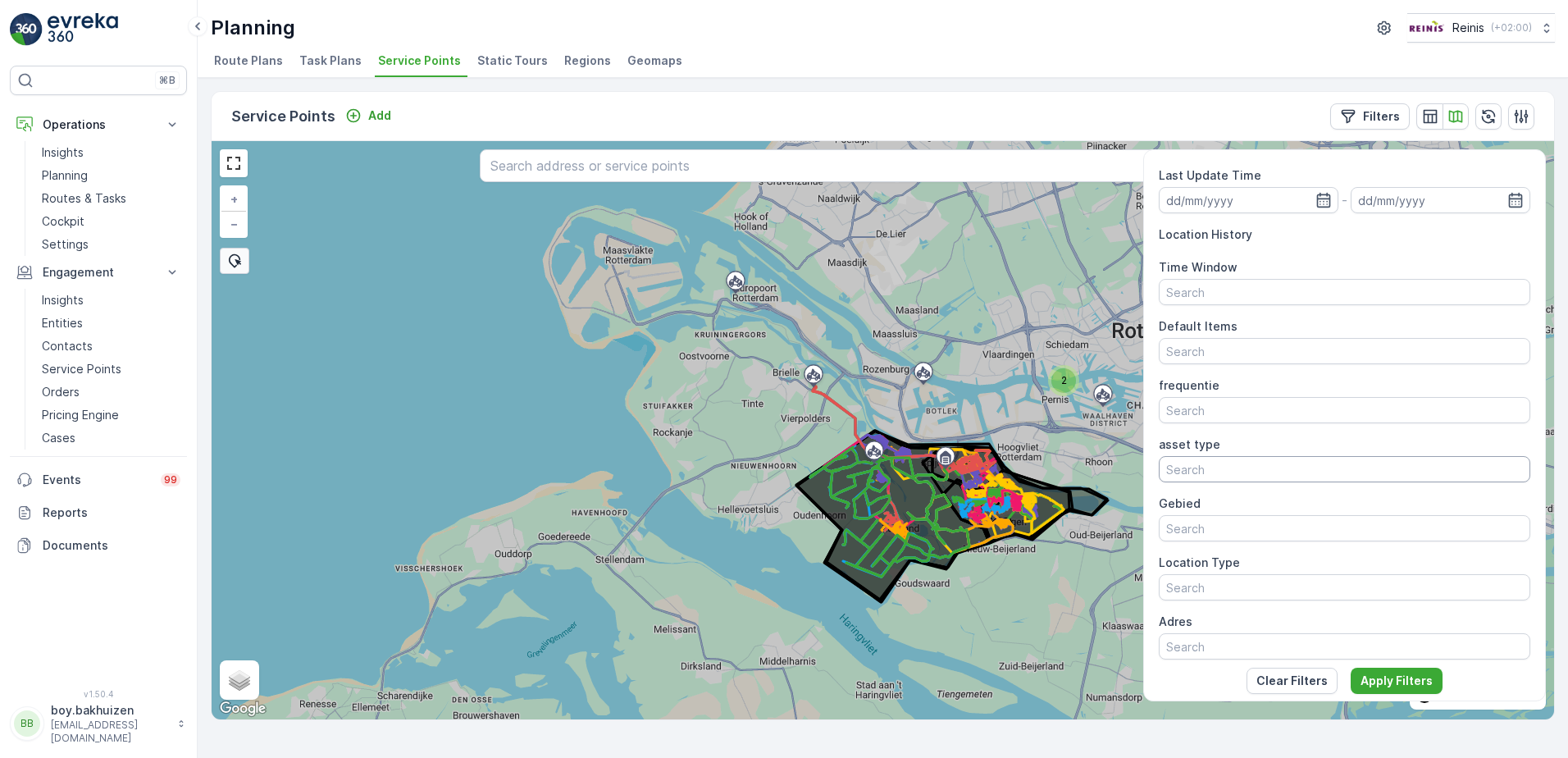
click at [1244, 470] on input "text" at bounding box center [1344, 469] width 371 height 26
click at [1223, 534] on input "text" at bounding box center [1344, 528] width 371 height 26
click at [1219, 582] on input "text" at bounding box center [1344, 587] width 371 height 26
click at [1210, 642] on input "text" at bounding box center [1344, 646] width 371 height 26
click at [1306, 682] on p "Clear Filters" at bounding box center [1292, 681] width 71 height 17
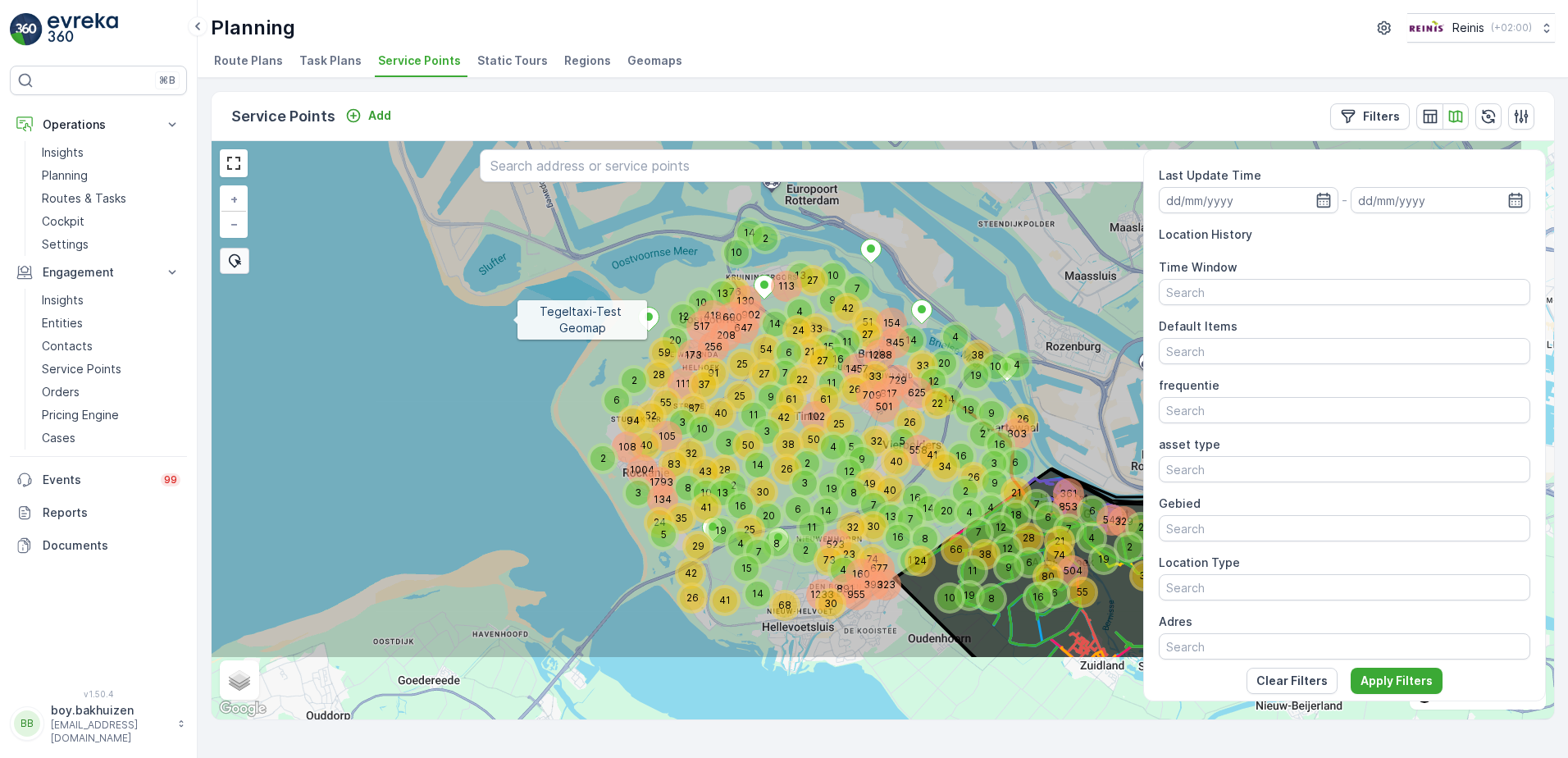
drag, startPoint x: 647, startPoint y: 429, endPoint x: 519, endPoint y: 325, distance: 164.9
click at [519, 325] on icon at bounding box center [716, 309] width 1616 height 698
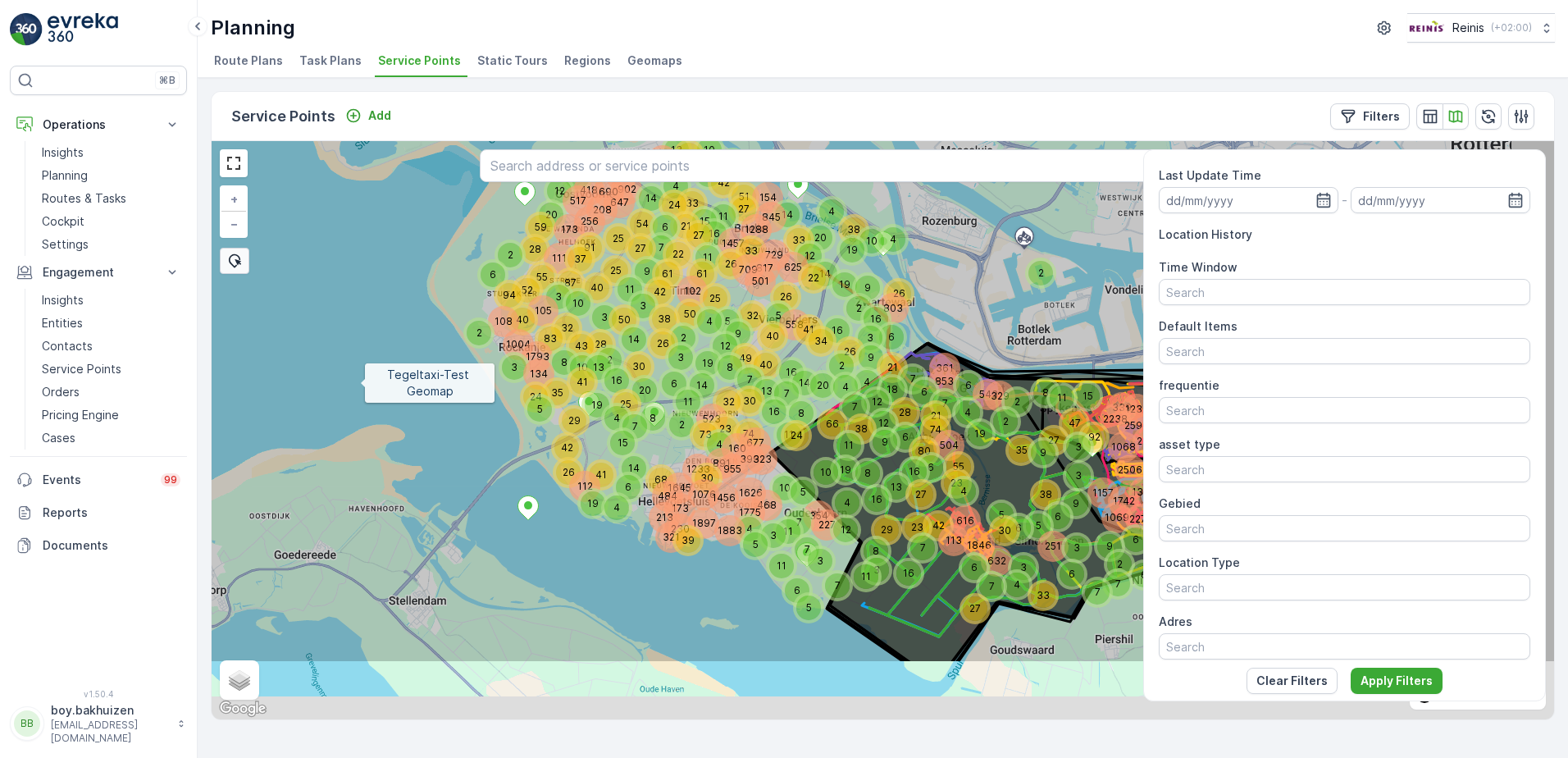
drag, startPoint x: 477, startPoint y: 500, endPoint x: 363, endPoint y: 384, distance: 162.6
click at [363, 384] on icon at bounding box center [768, 314] width 1616 height 698
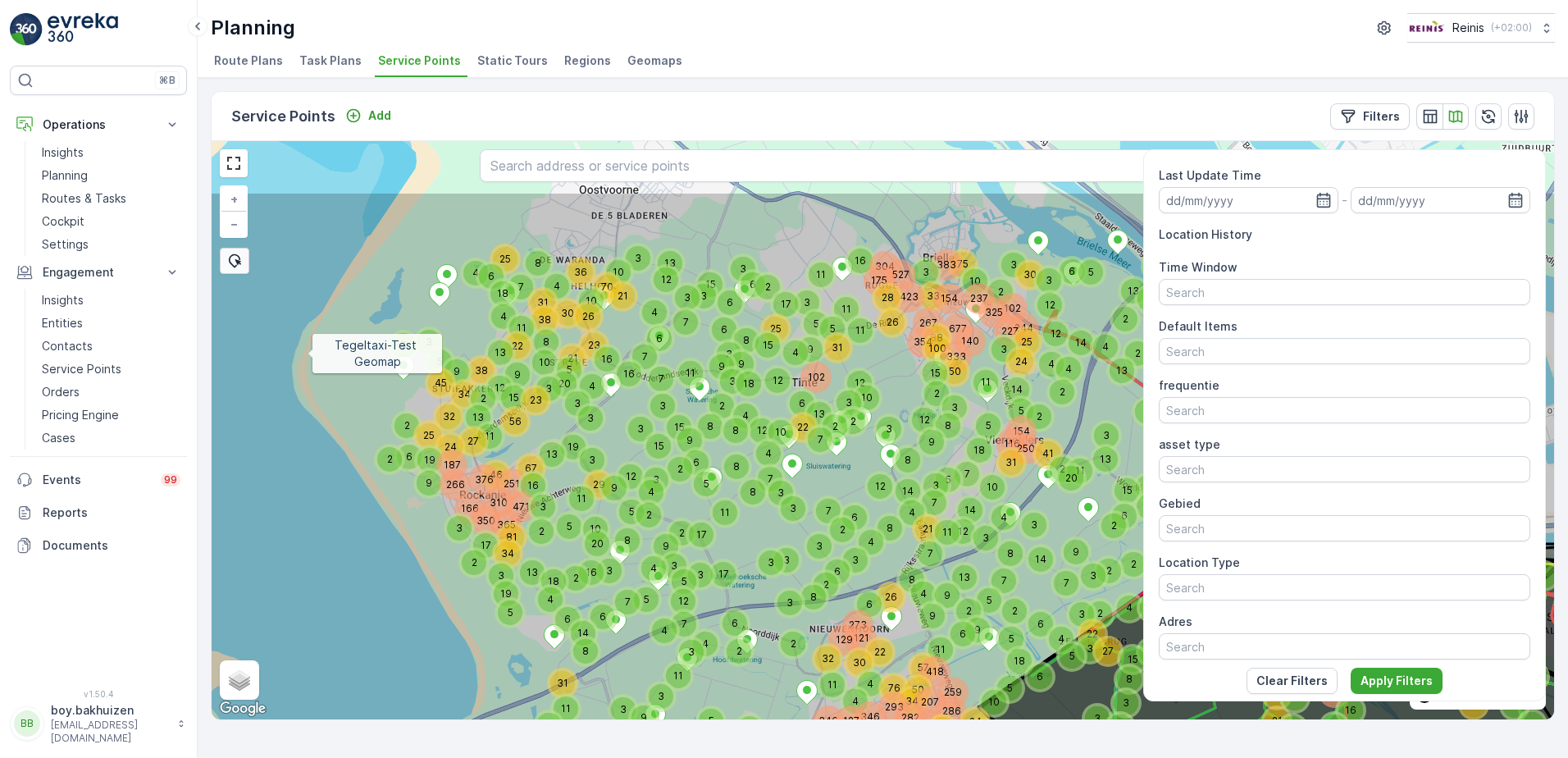
drag, startPoint x: 322, startPoint y: 248, endPoint x: 311, endPoint y: 366, distance: 118.5
click at [305, 355] on icon at bounding box center [865, 540] width 1616 height 698
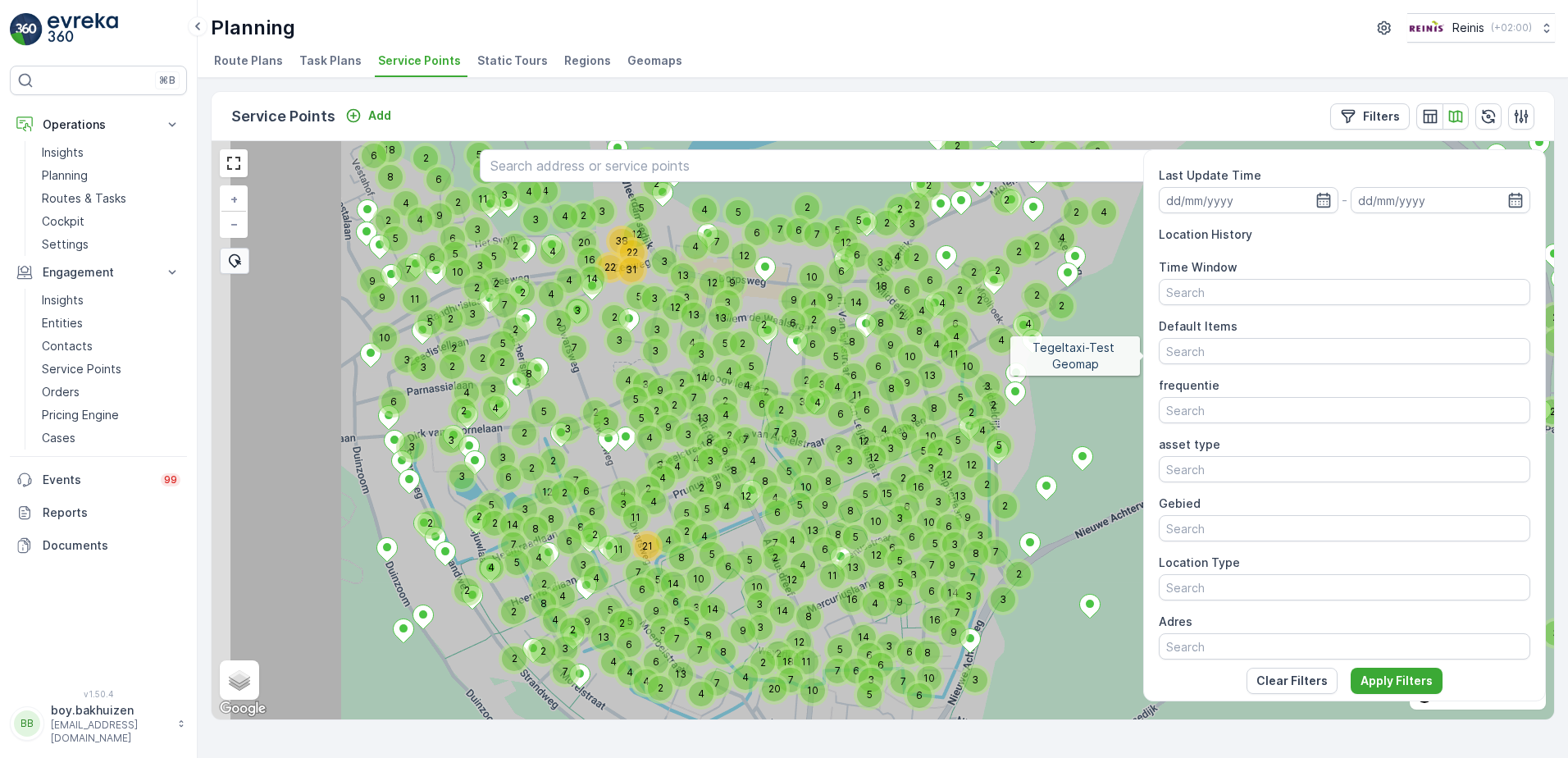
drag, startPoint x: 1132, startPoint y: 359, endPoint x: 1125, endPoint y: 355, distance: 8.1
click at [1125, 355] on icon at bounding box center [1036, 400] width 1616 height 698
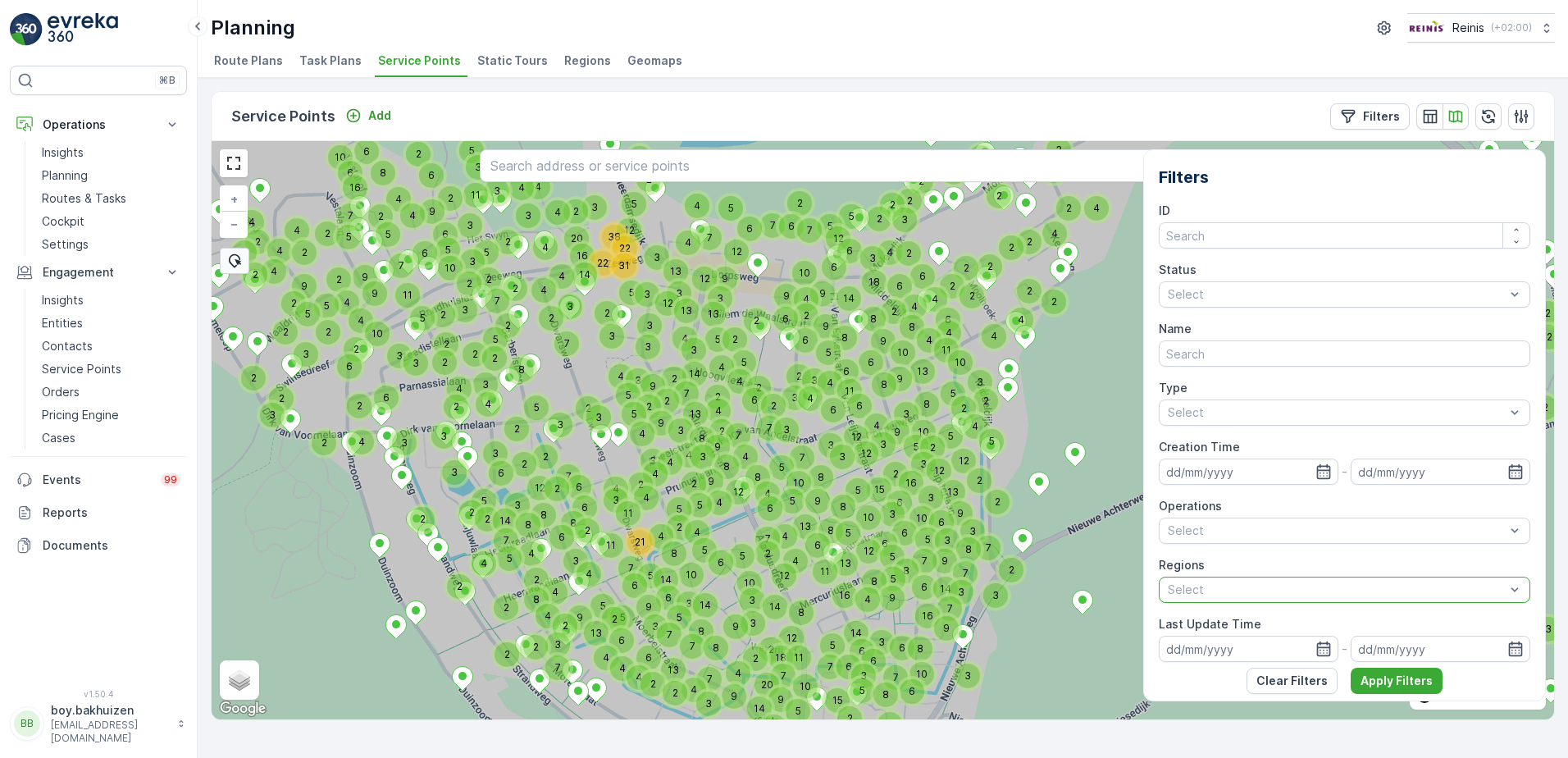
scroll to position [449, 0]
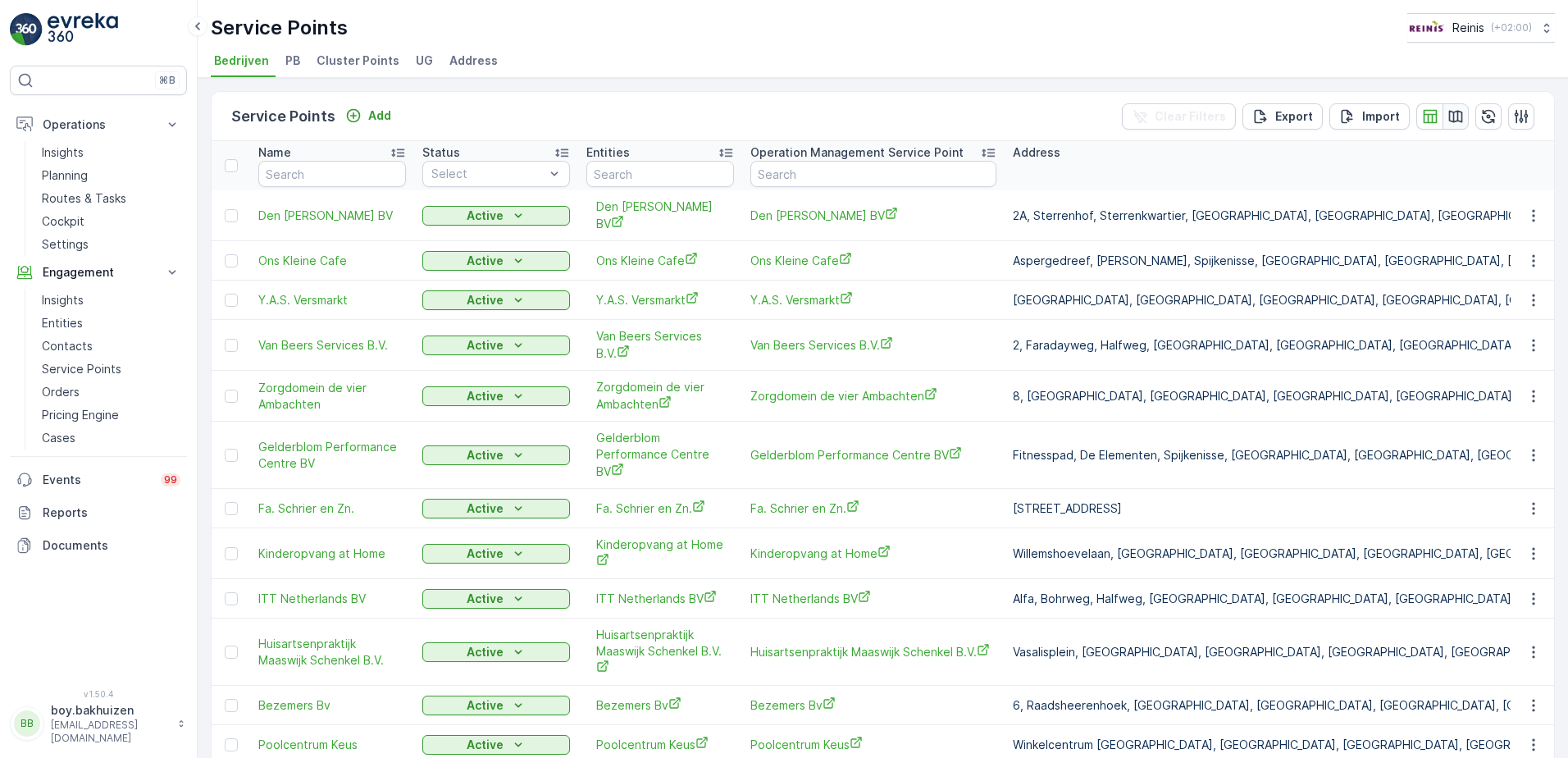
click at [1454, 116] on icon "button" at bounding box center [1456, 115] width 14 height 12
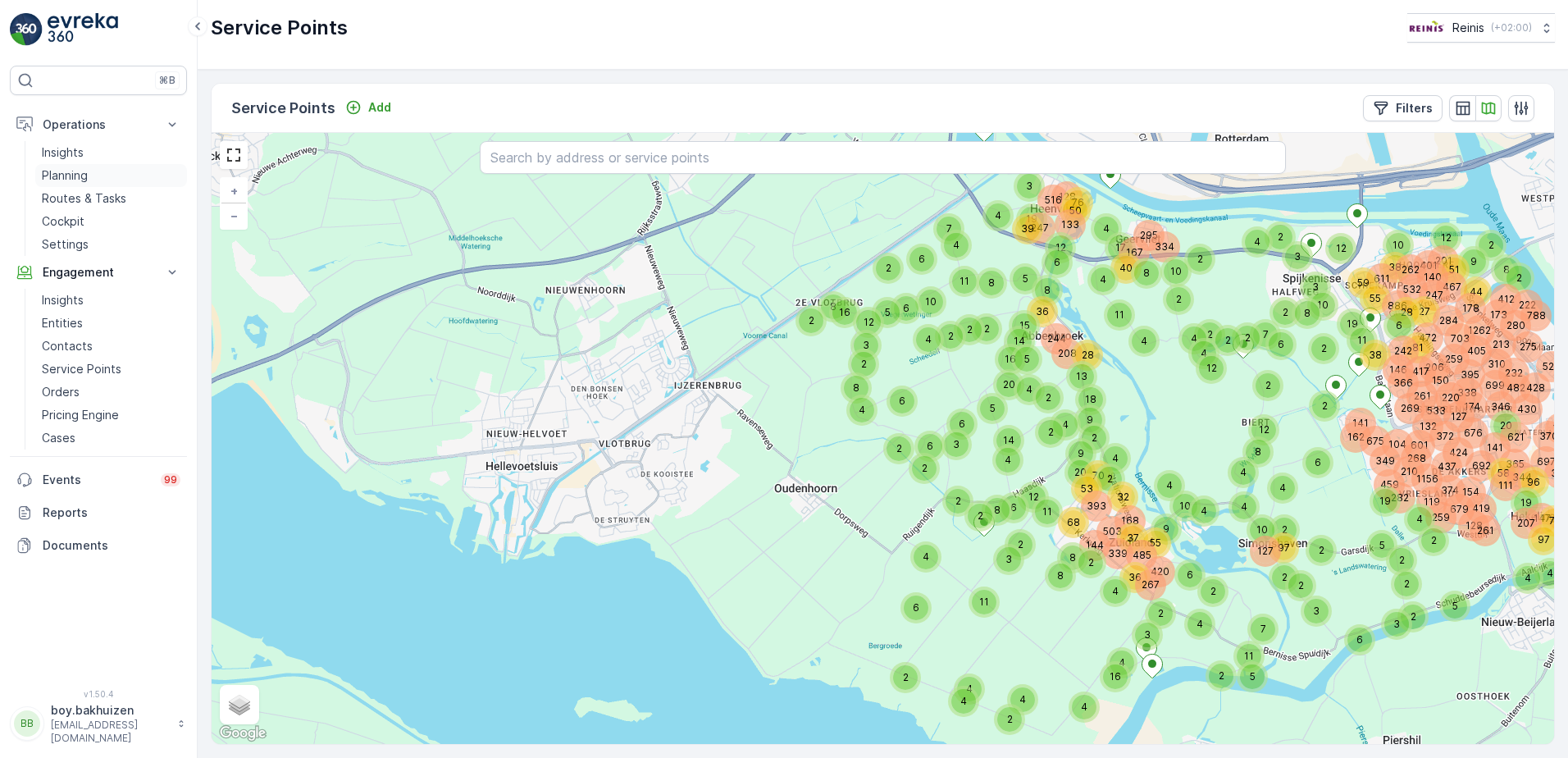
click at [68, 175] on p "Planning" at bounding box center [64, 176] width 46 height 17
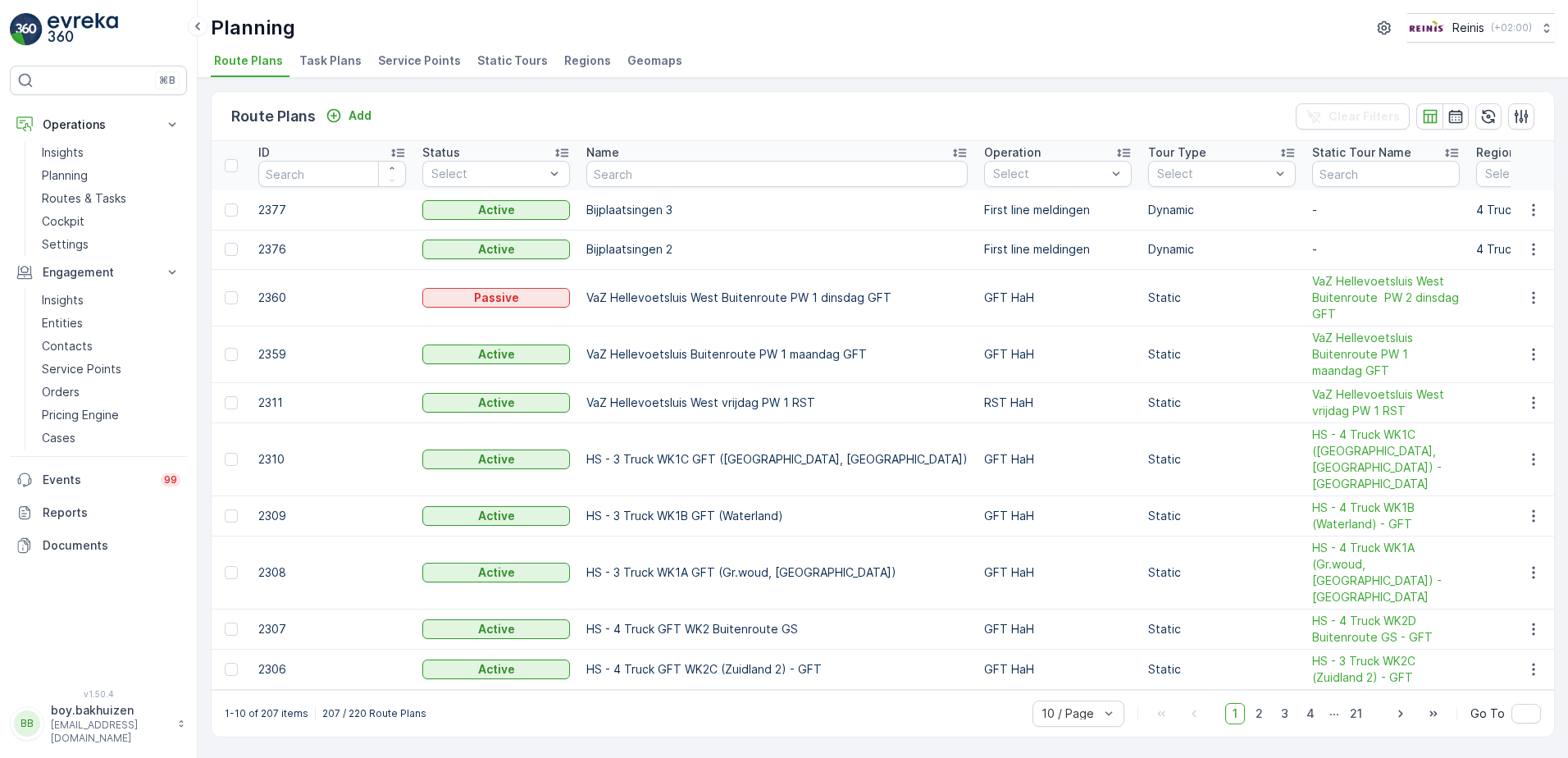
click at [440, 64] on span "Service Points" at bounding box center [419, 61] width 83 height 17
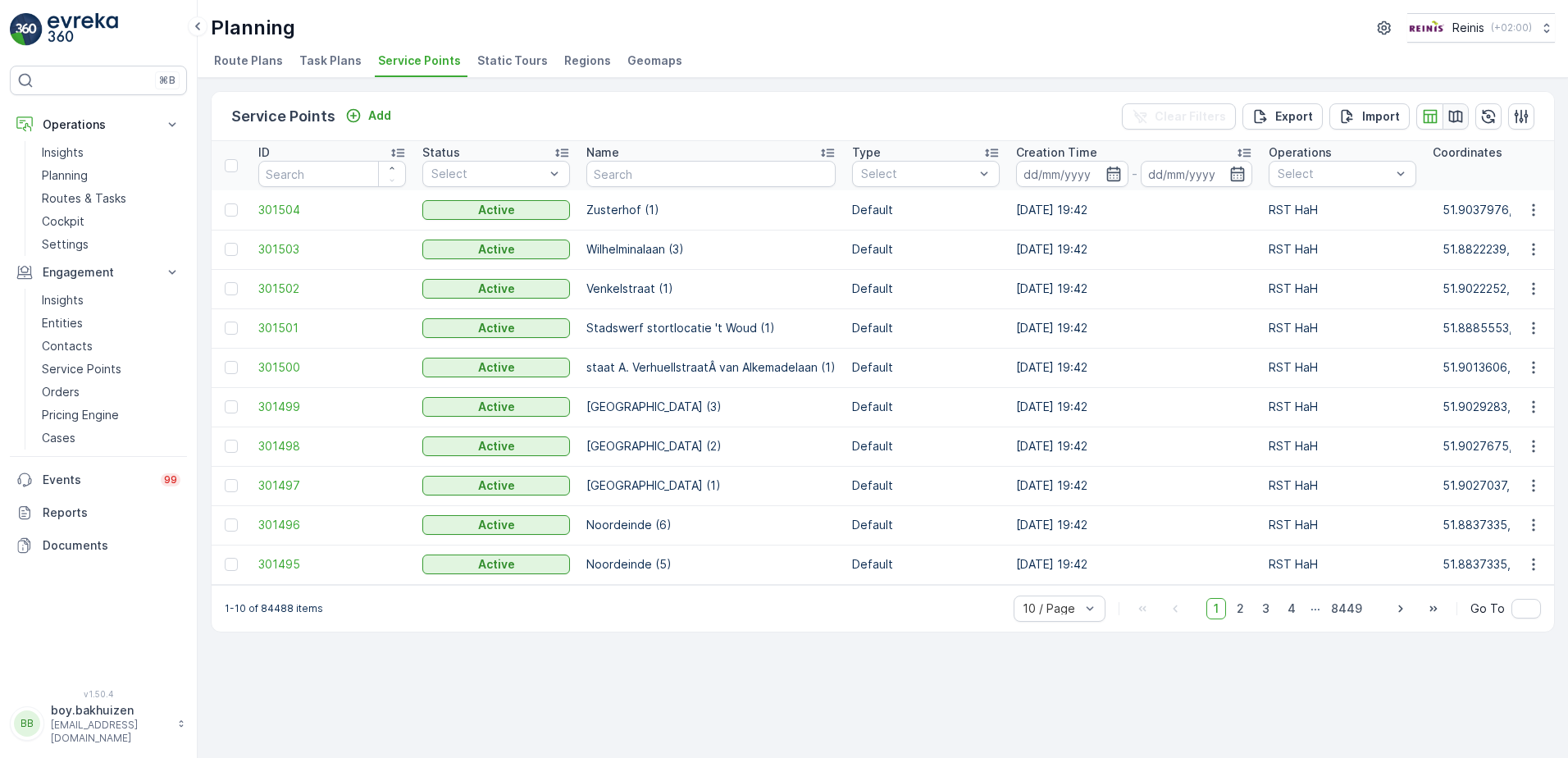
click at [1462, 119] on icon "button" at bounding box center [1456, 115] width 14 height 12
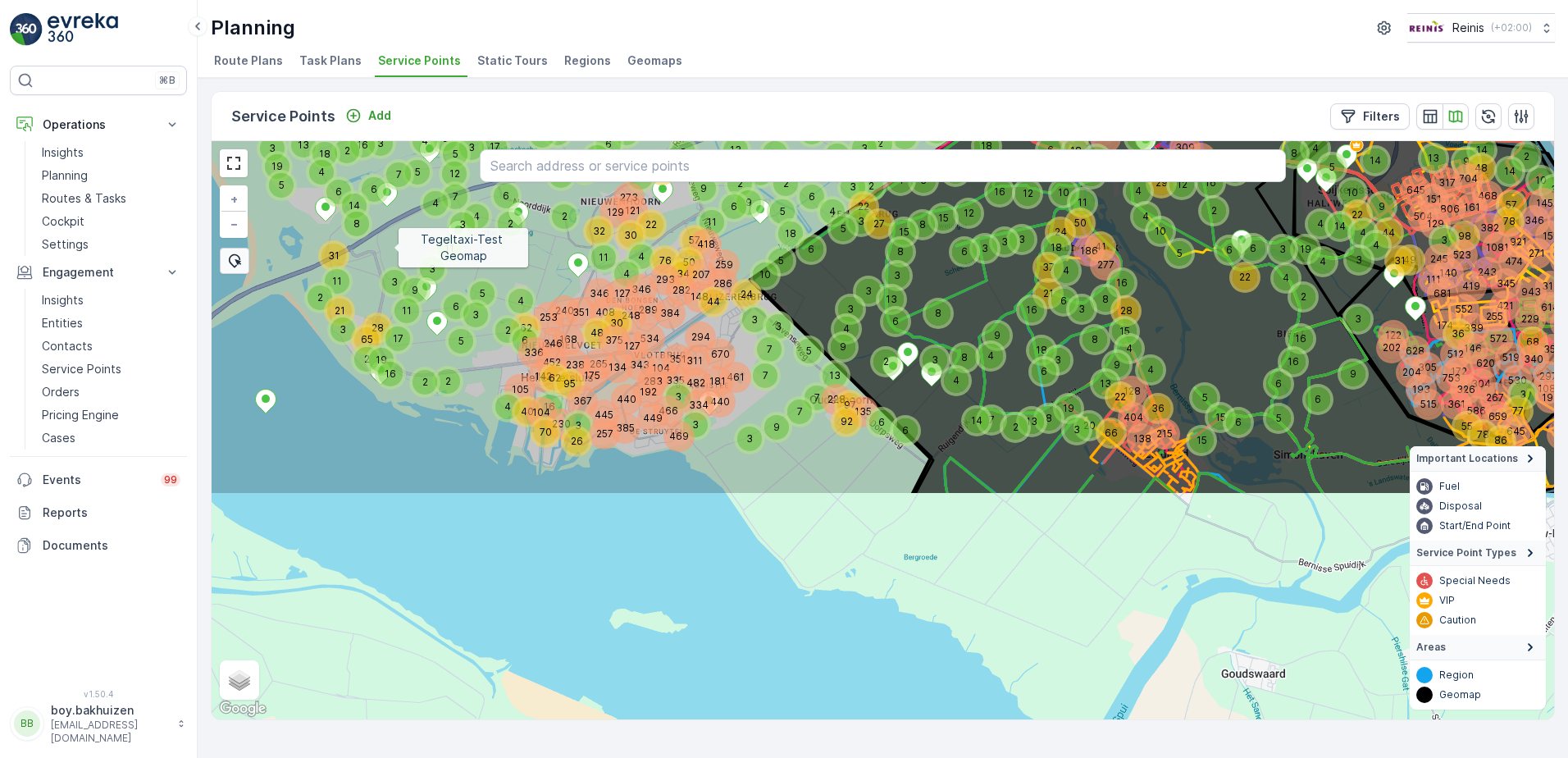
drag, startPoint x: 366, startPoint y: 532, endPoint x: 394, endPoint y: 250, distance: 283.4
click at [394, 250] on icon at bounding box center [922, 146] width 1616 height 698
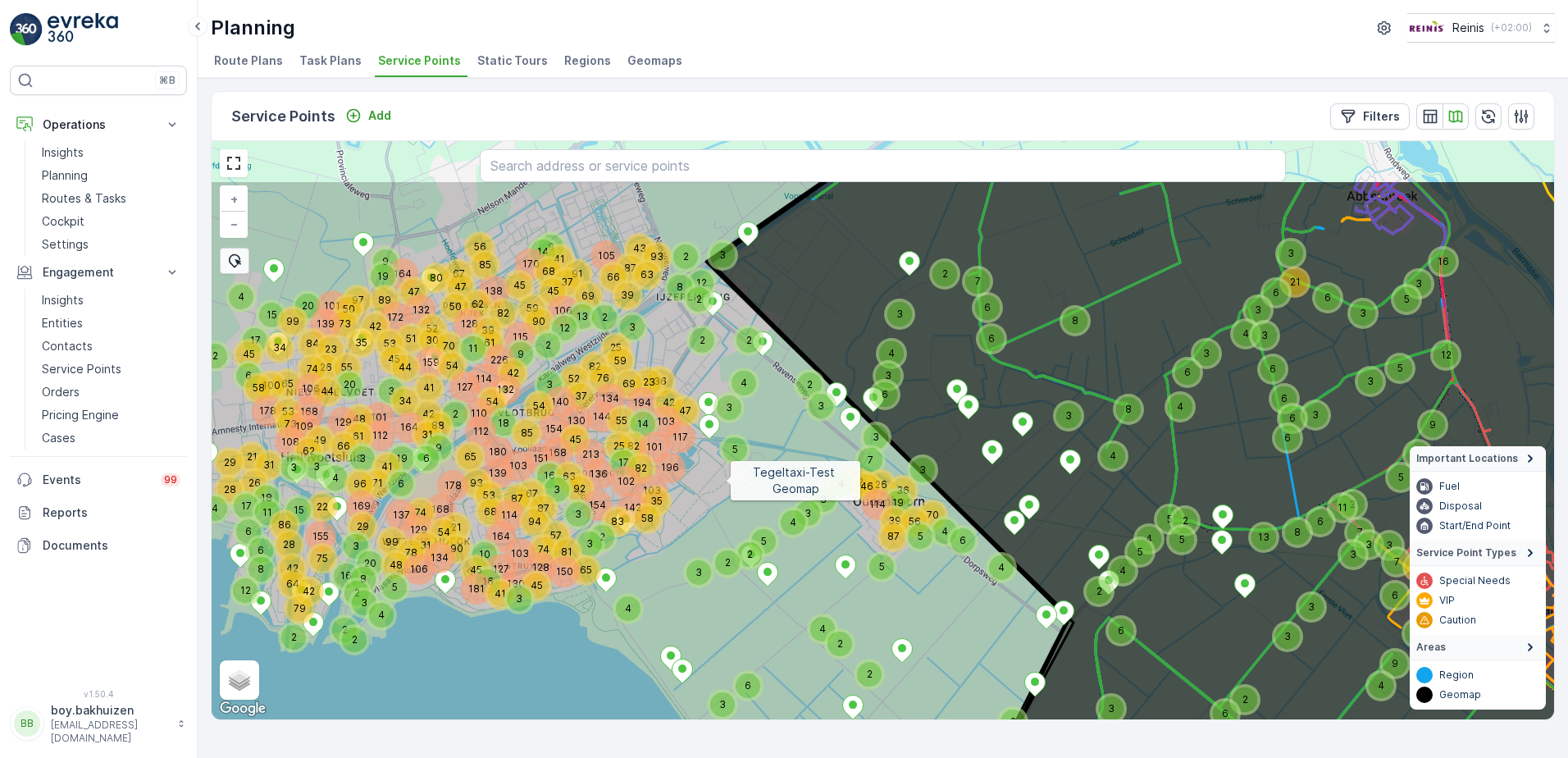
drag, startPoint x: 818, startPoint y: 408, endPoint x: 727, endPoint y: 481, distance: 116.7
click at [727, 481] on icon at bounding box center [766, 529] width 1616 height 698
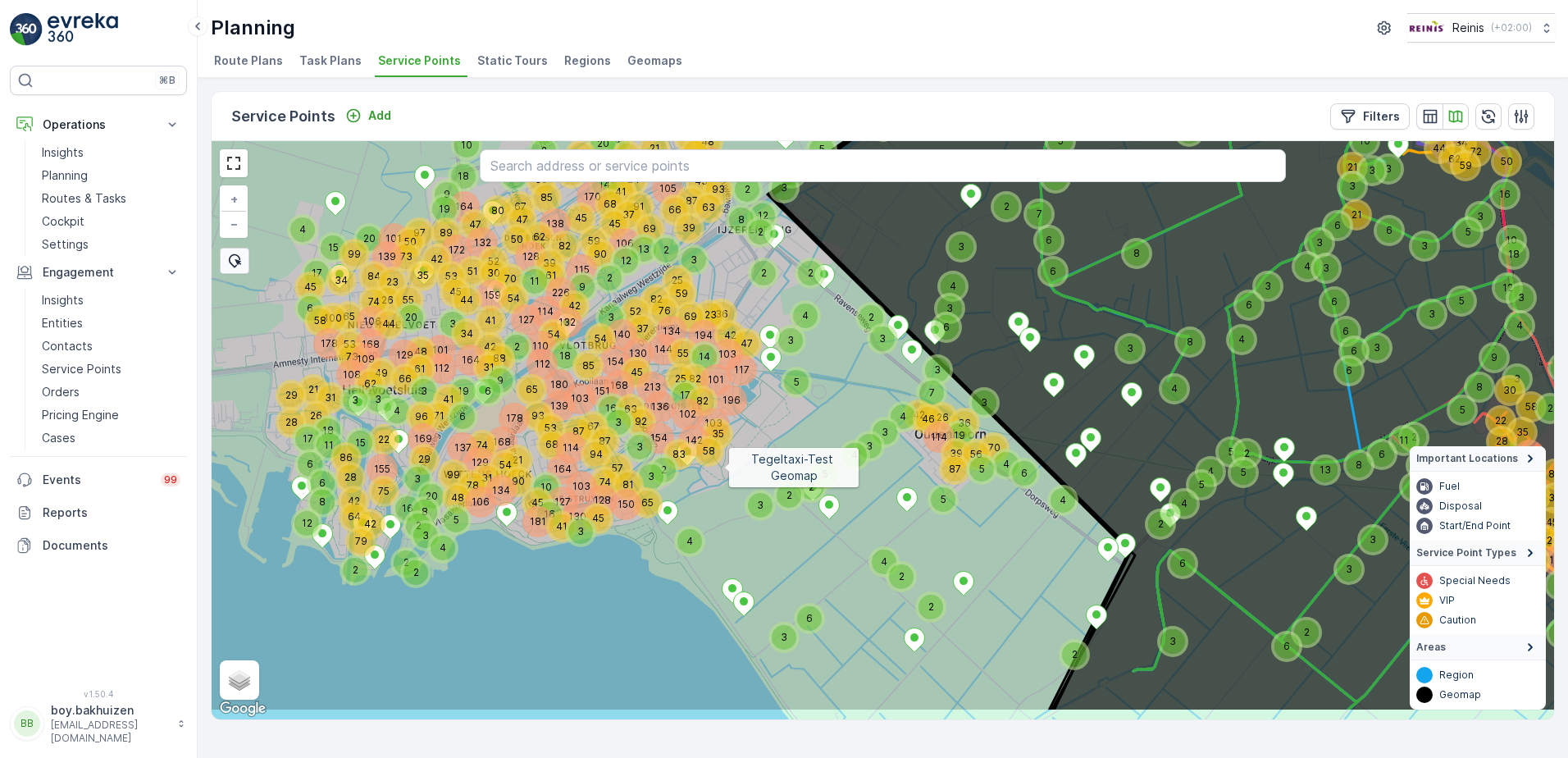
drag, startPoint x: 711, startPoint y: 487, endPoint x: 719, endPoint y: 475, distance: 14.4
click at [719, 475] on icon at bounding box center [944, 362] width 1616 height 698
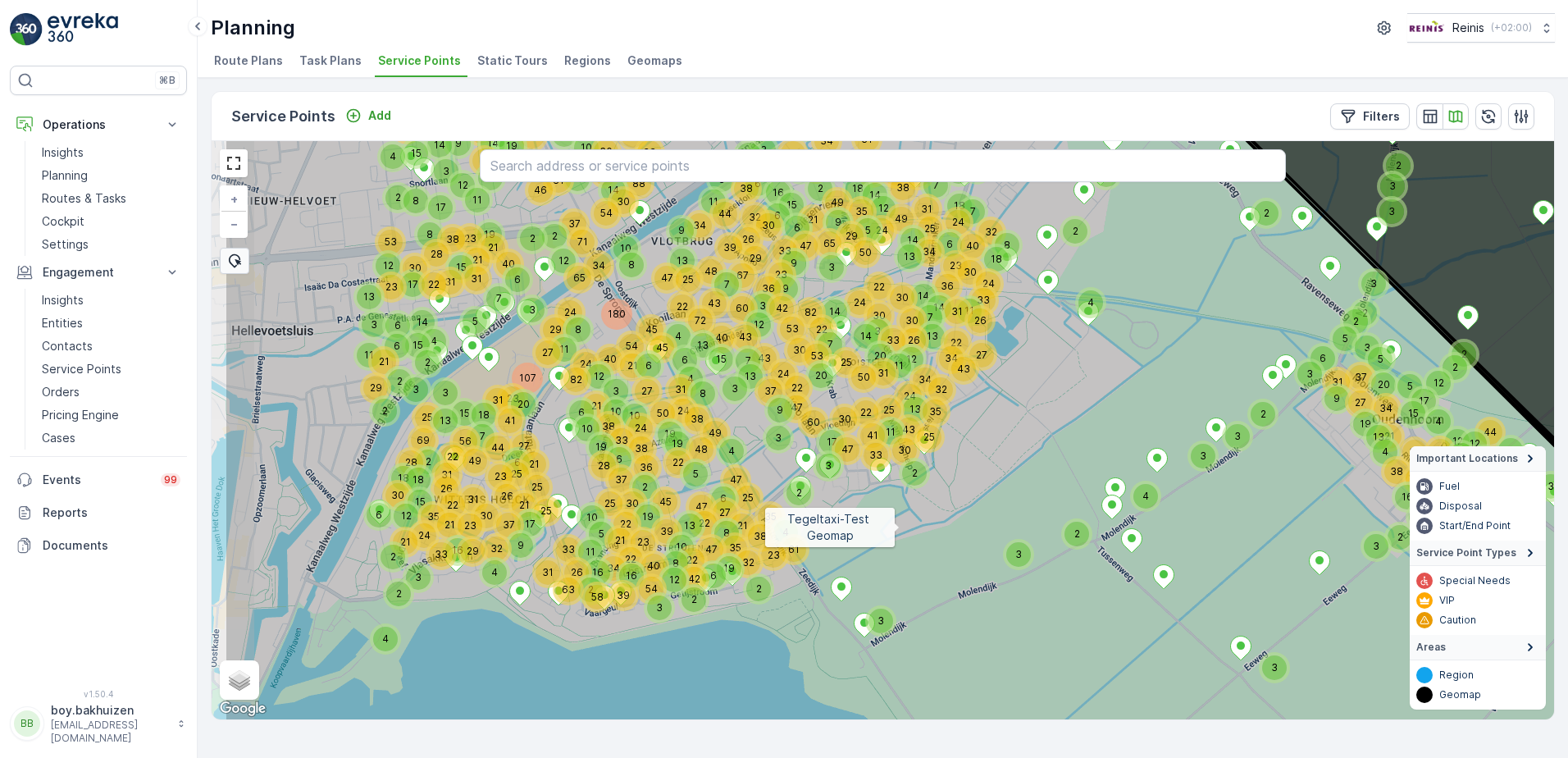
drag, startPoint x: 743, startPoint y: 582, endPoint x: 905, endPoint y: 542, distance: 166.9
click at [899, 542] on icon at bounding box center [1032, 377] width 1616 height 698
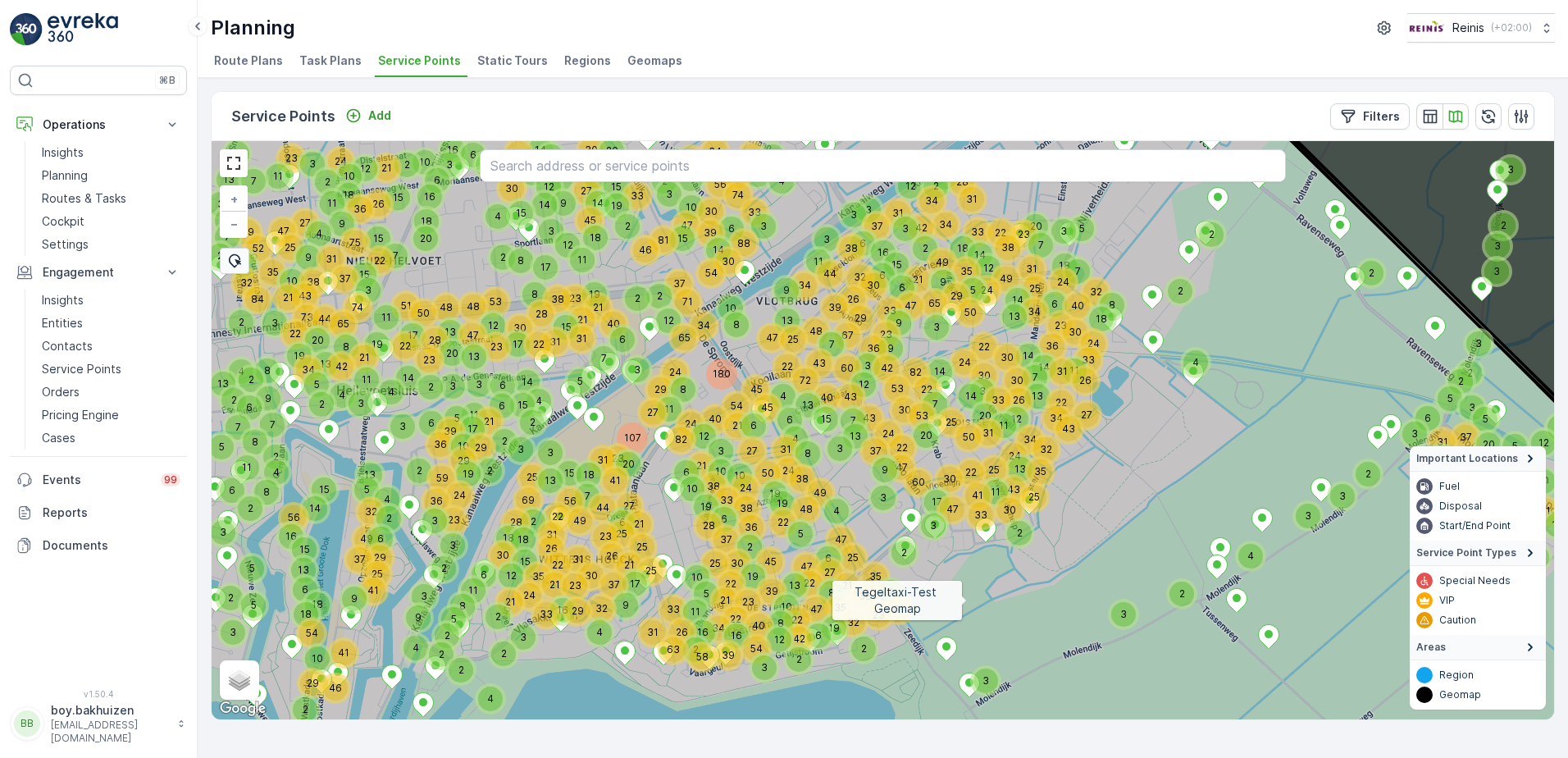
drag, startPoint x: 966, startPoint y: 601, endPoint x: 1079, endPoint y: 26, distance: 586.0
click at [975, 595] on icon at bounding box center [883, 430] width 1616 height 698
